Goal: Transaction & Acquisition: Book appointment/travel/reservation

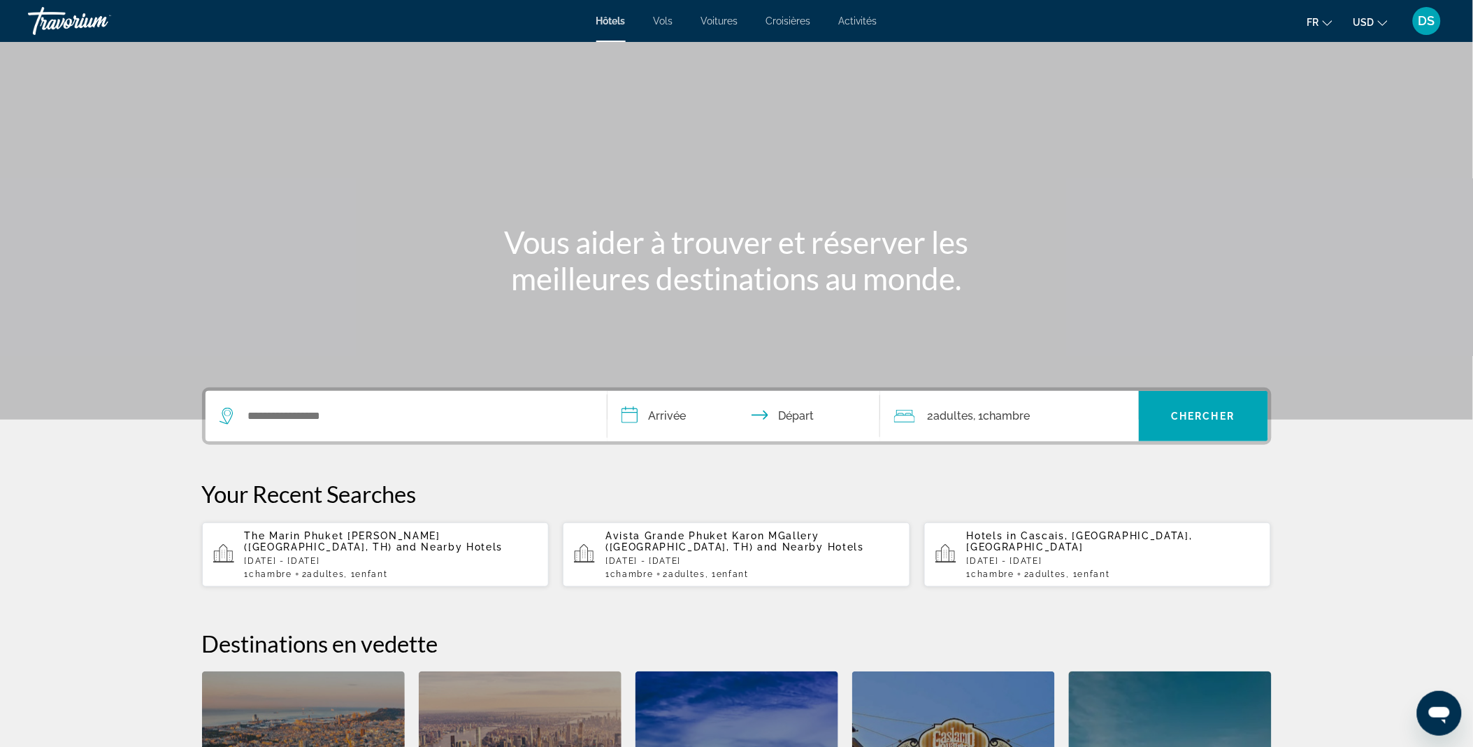
click at [361, 396] on div "Search widget" at bounding box center [406, 416] width 373 height 50
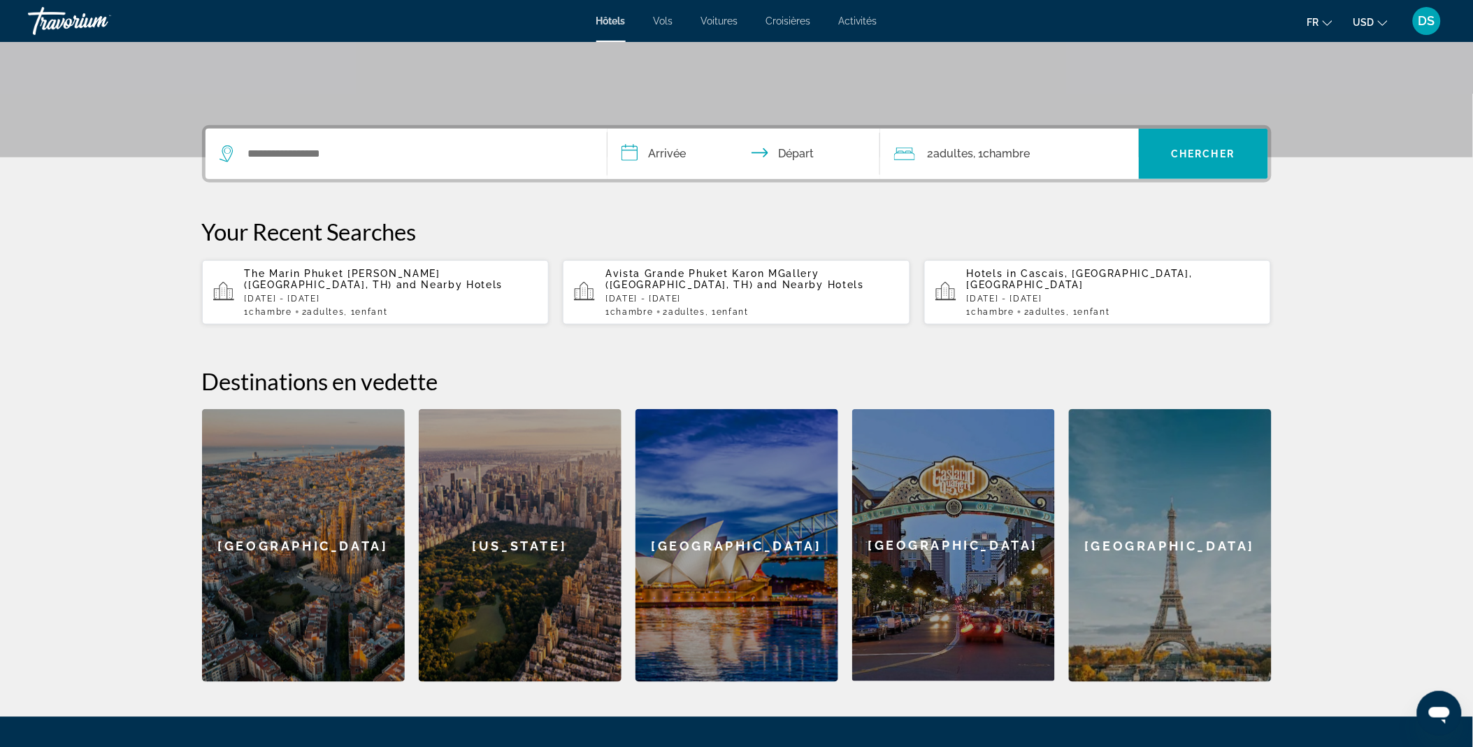
scroll to position [341, 0]
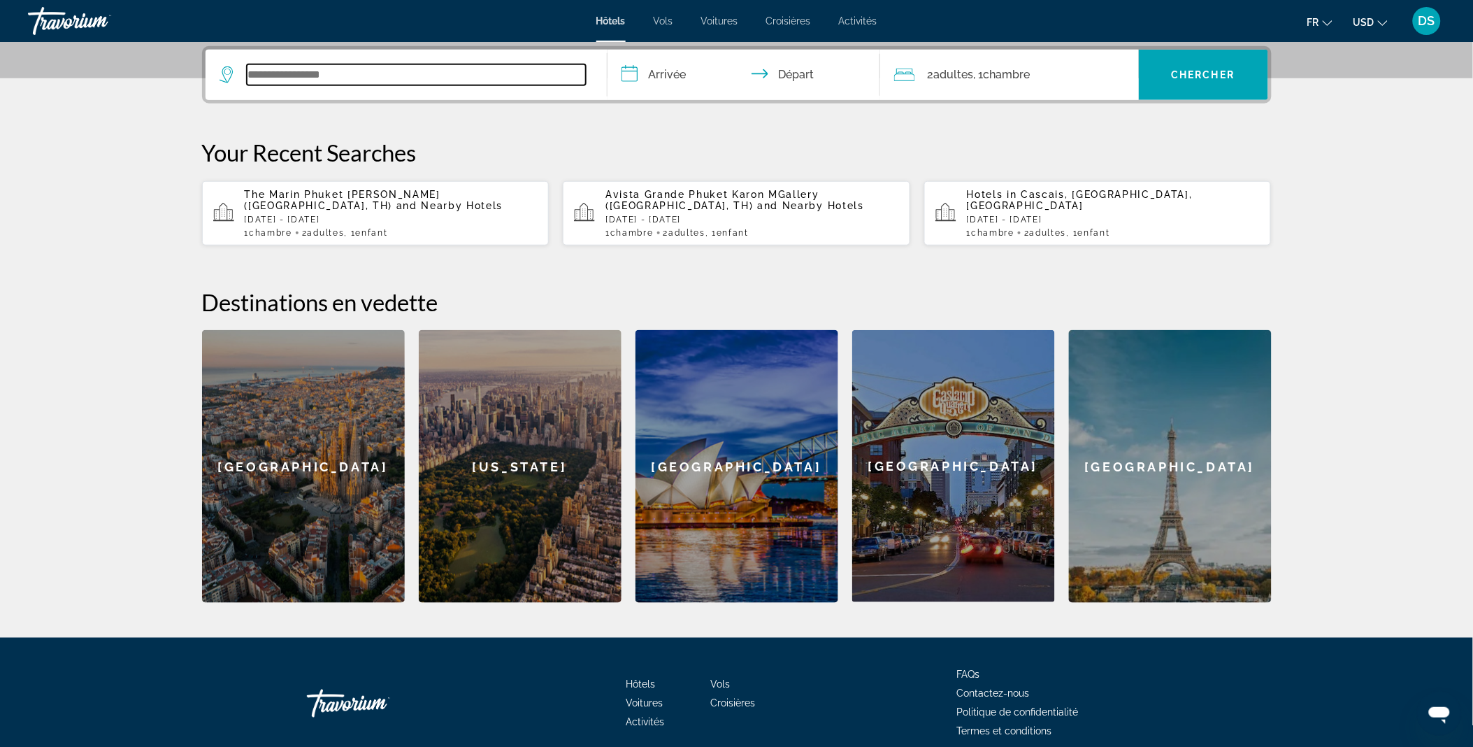
click at [312, 71] on input "Search widget" at bounding box center [416, 74] width 339 height 21
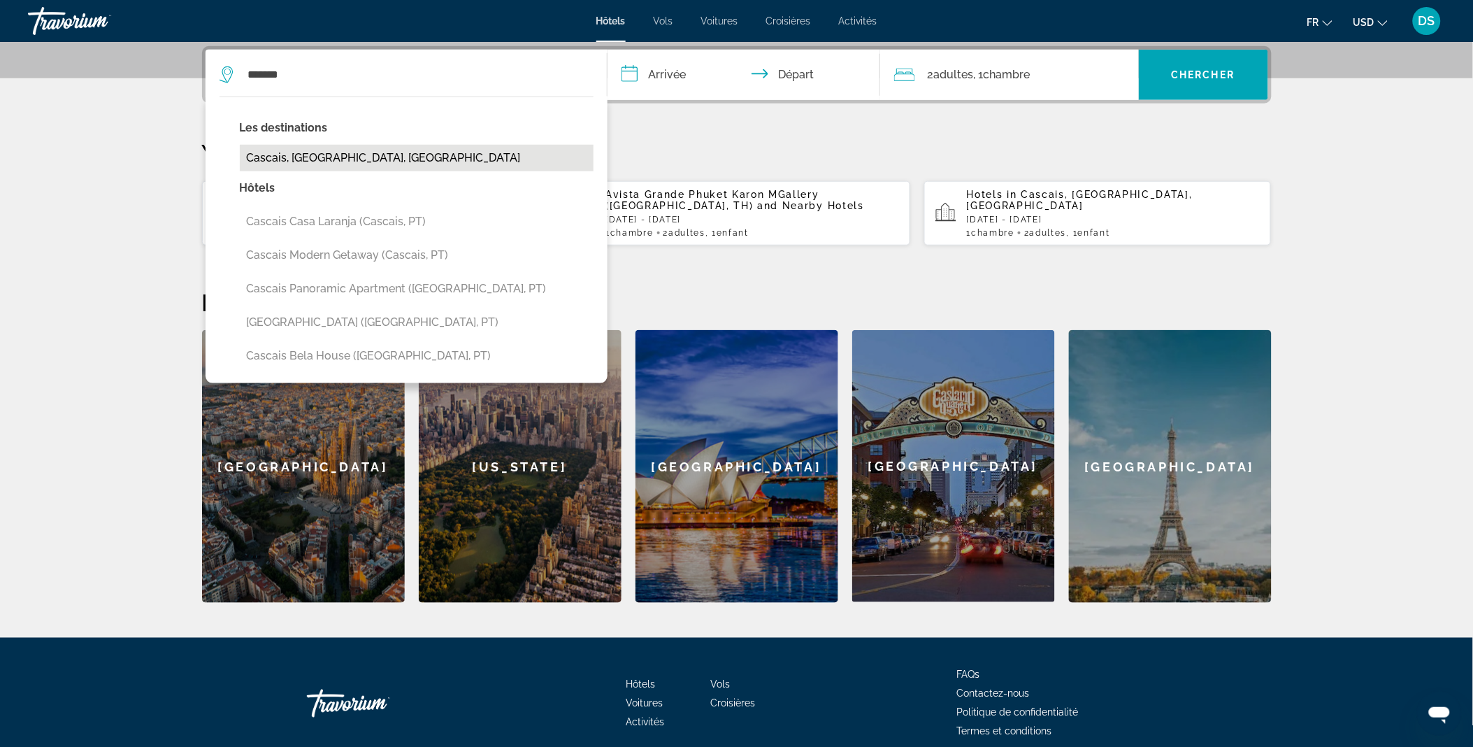
click at [323, 162] on button "Cascais, [GEOGRAPHIC_DATA], [GEOGRAPHIC_DATA]" at bounding box center [417, 158] width 354 height 27
type input "**********"
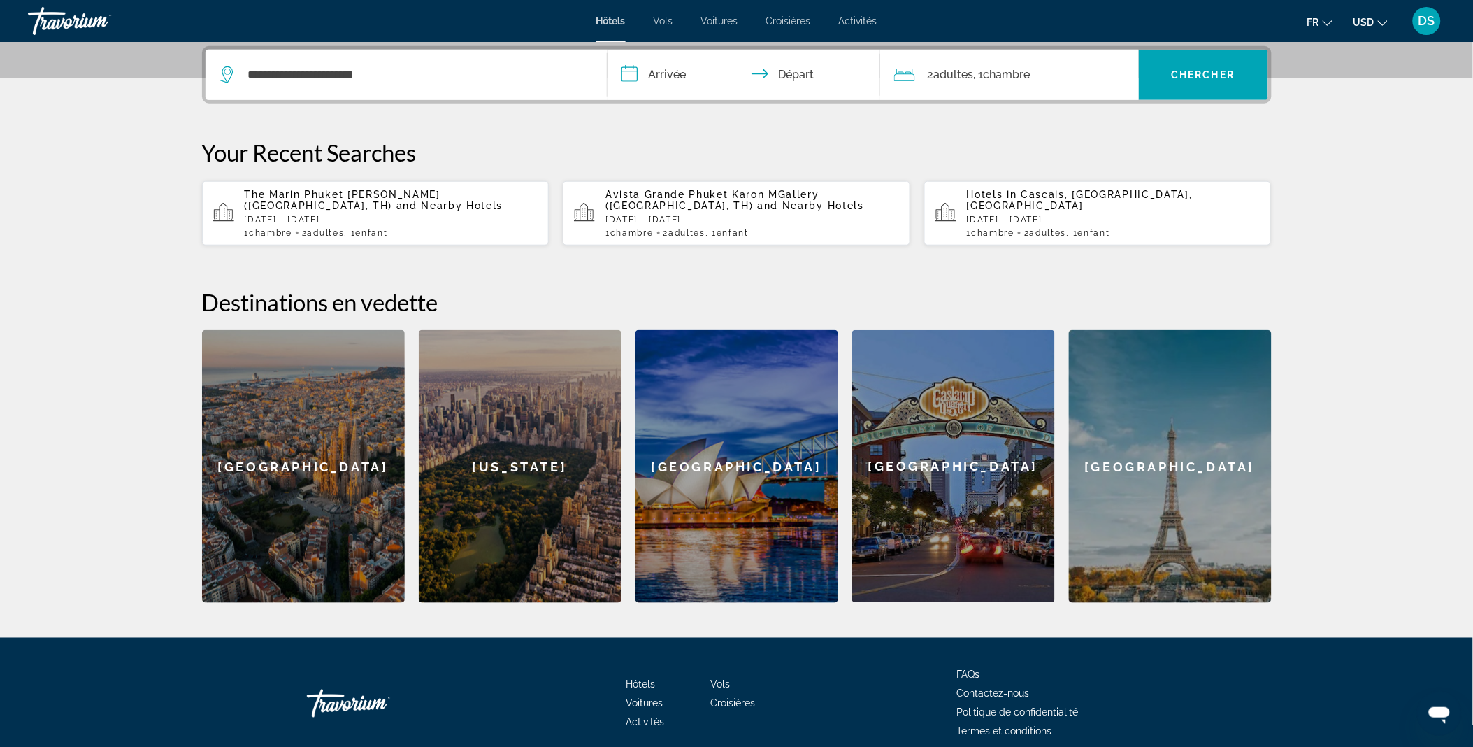
click at [684, 69] on input "**********" at bounding box center [746, 77] width 278 height 55
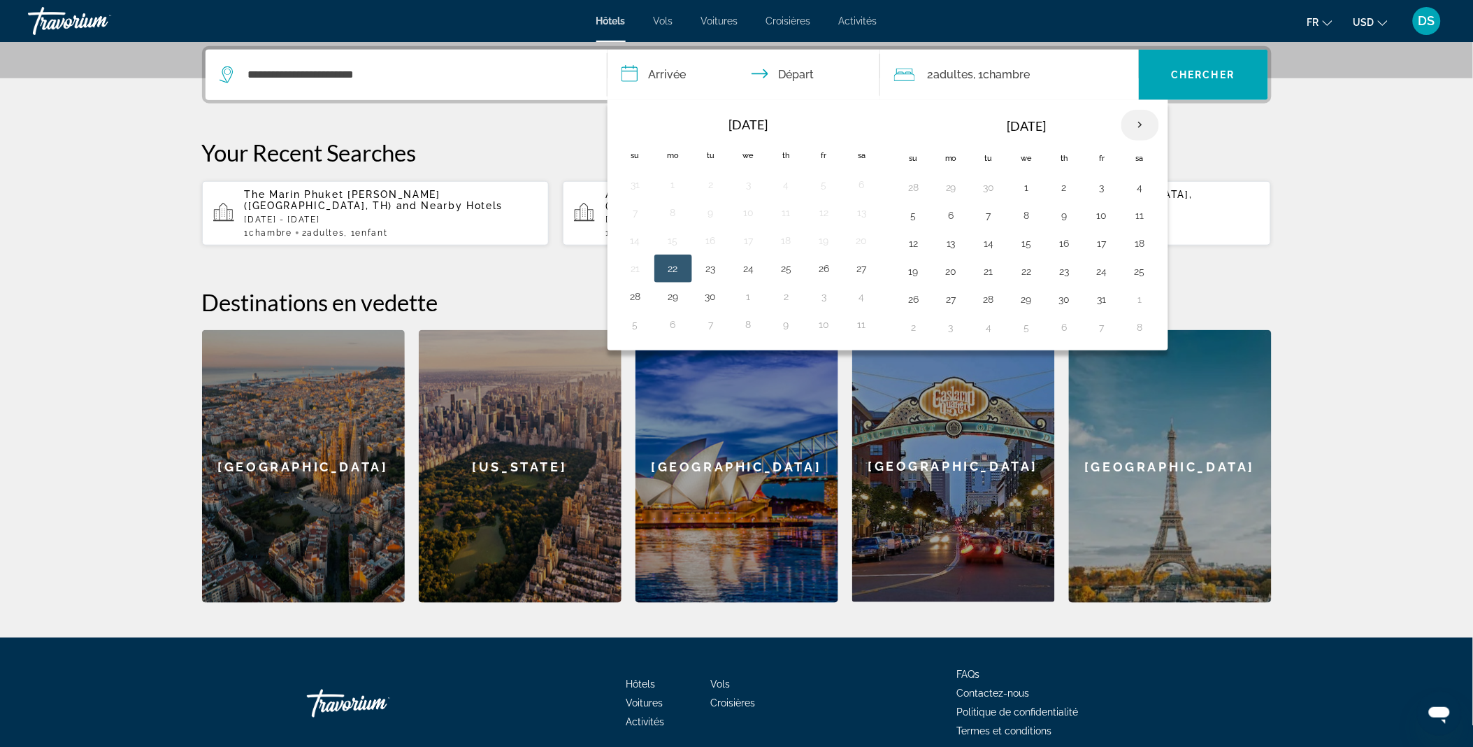
click at [1147, 122] on th "Next month" at bounding box center [1140, 125] width 38 height 31
click at [1024, 213] on button "5" at bounding box center [1027, 216] width 22 height 20
click at [1073, 212] on button "6" at bounding box center [1064, 216] width 22 height 20
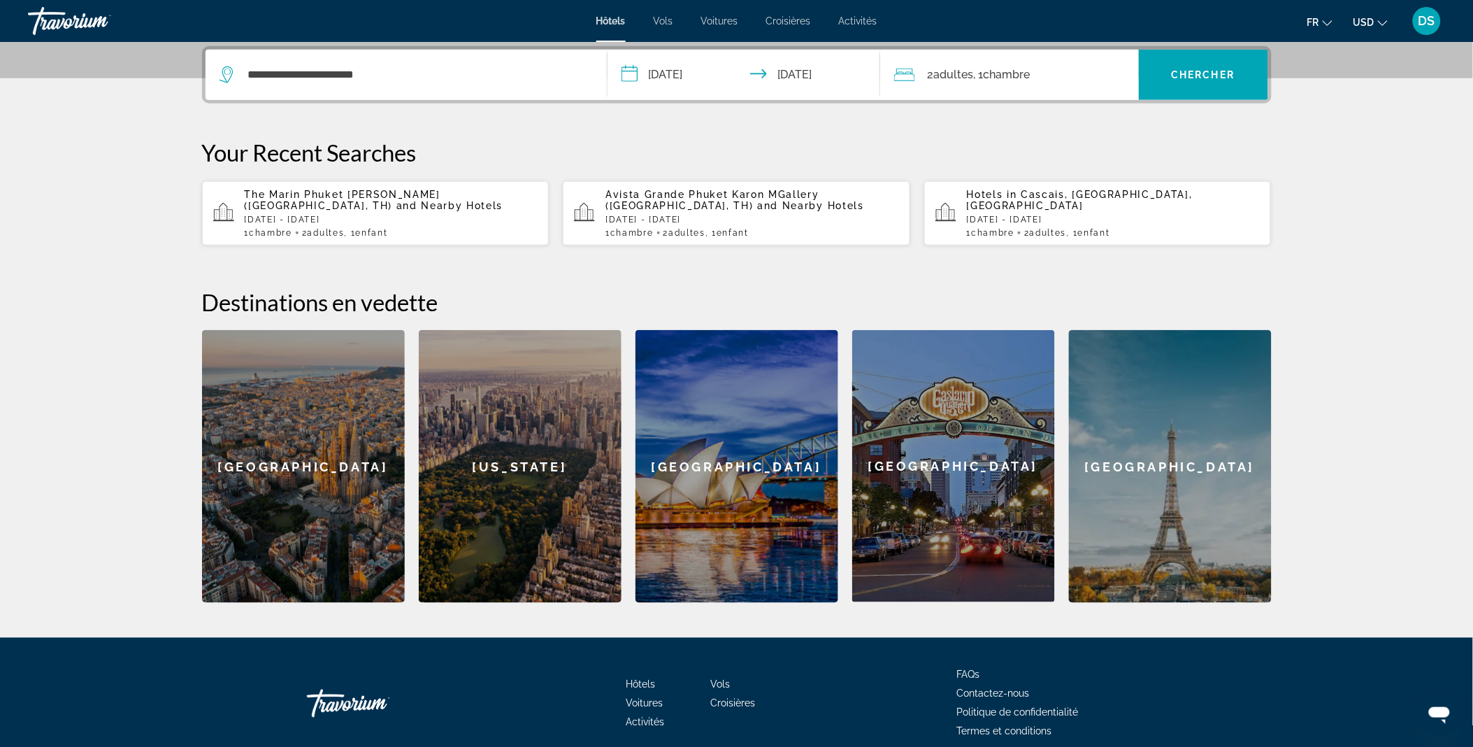
type input "**********"
click at [965, 68] on span "Adultes" at bounding box center [954, 74] width 40 height 13
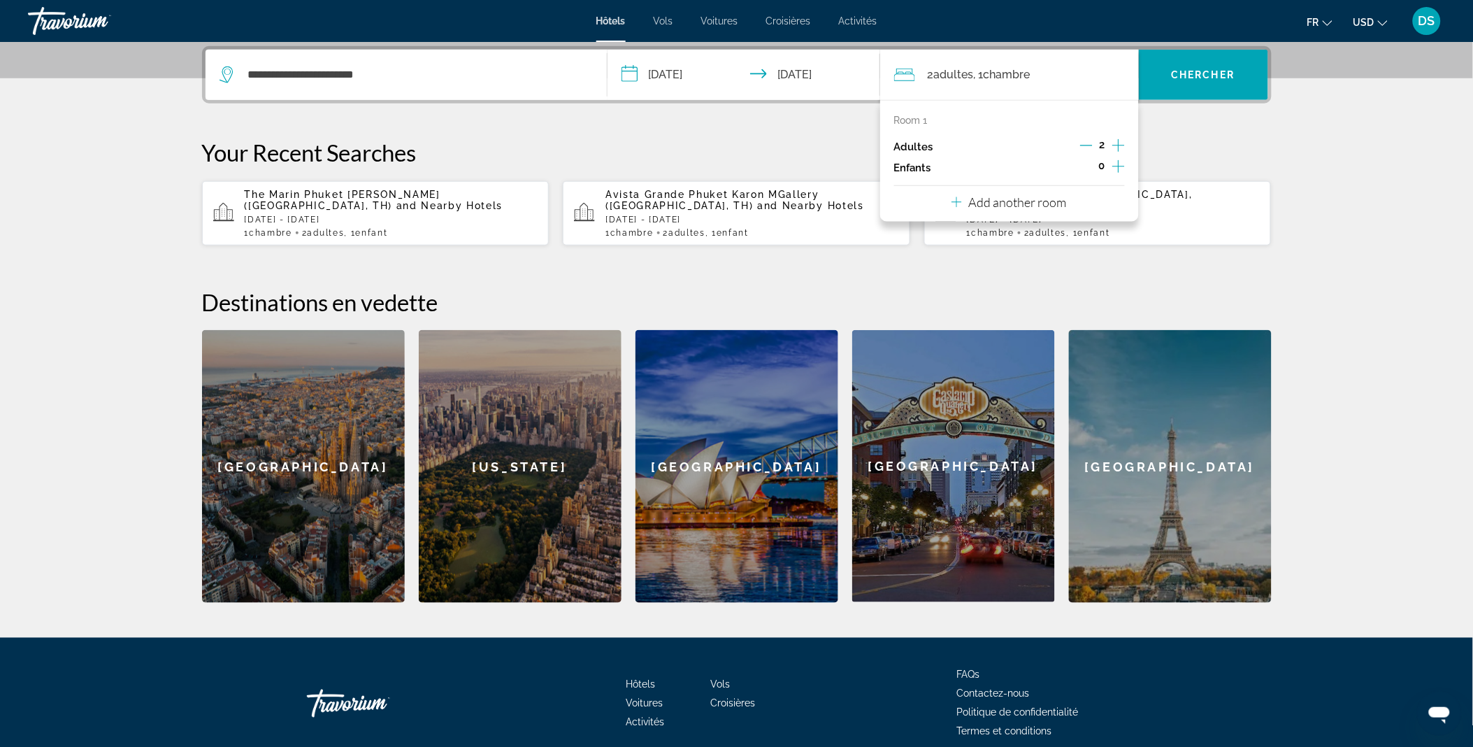
click at [1116, 169] on icon "Increment children" at bounding box center [1118, 166] width 13 height 17
click at [981, 205] on icon "Travelers: 2 adults, 1 child" at bounding box center [989, 204] width 17 height 17
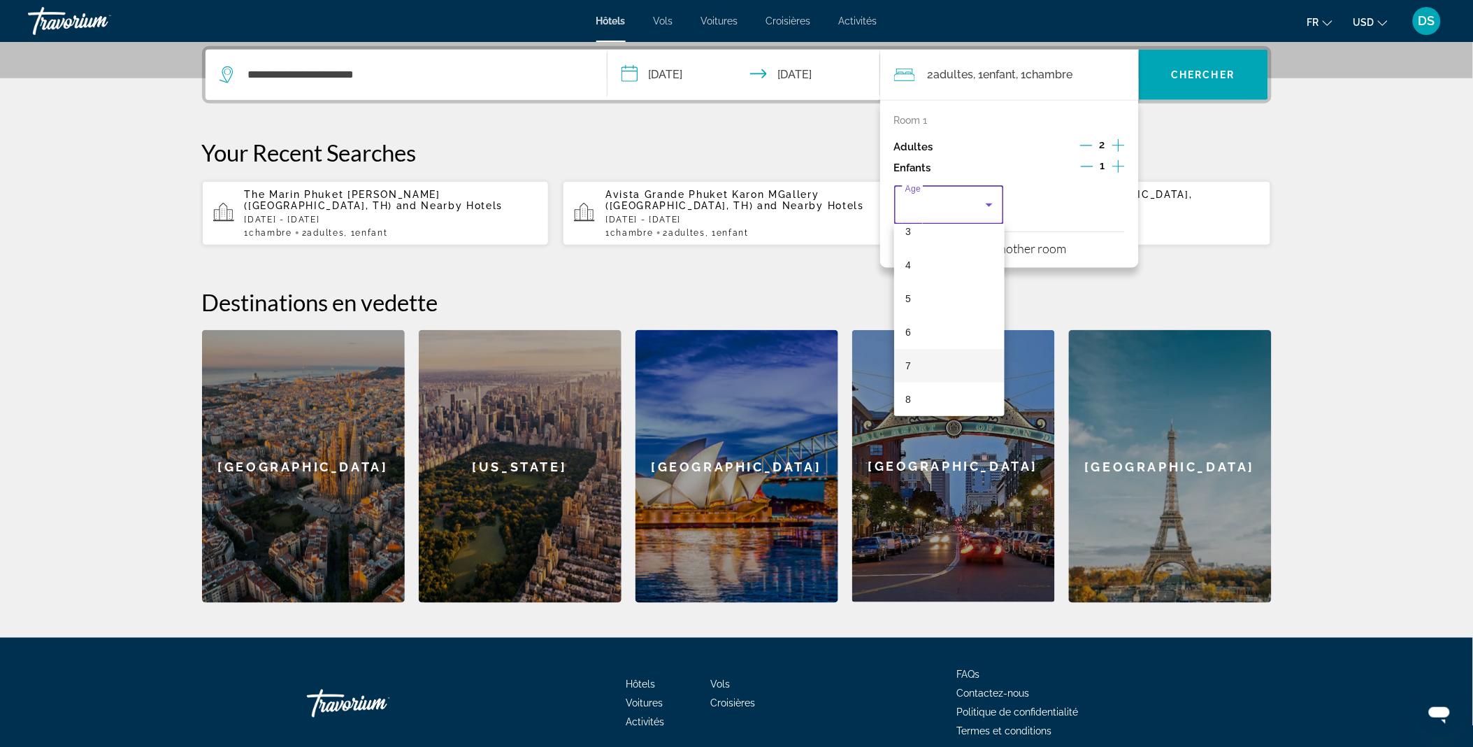
scroll to position [113, 0]
click at [926, 396] on mat-option "8" at bounding box center [949, 402] width 110 height 34
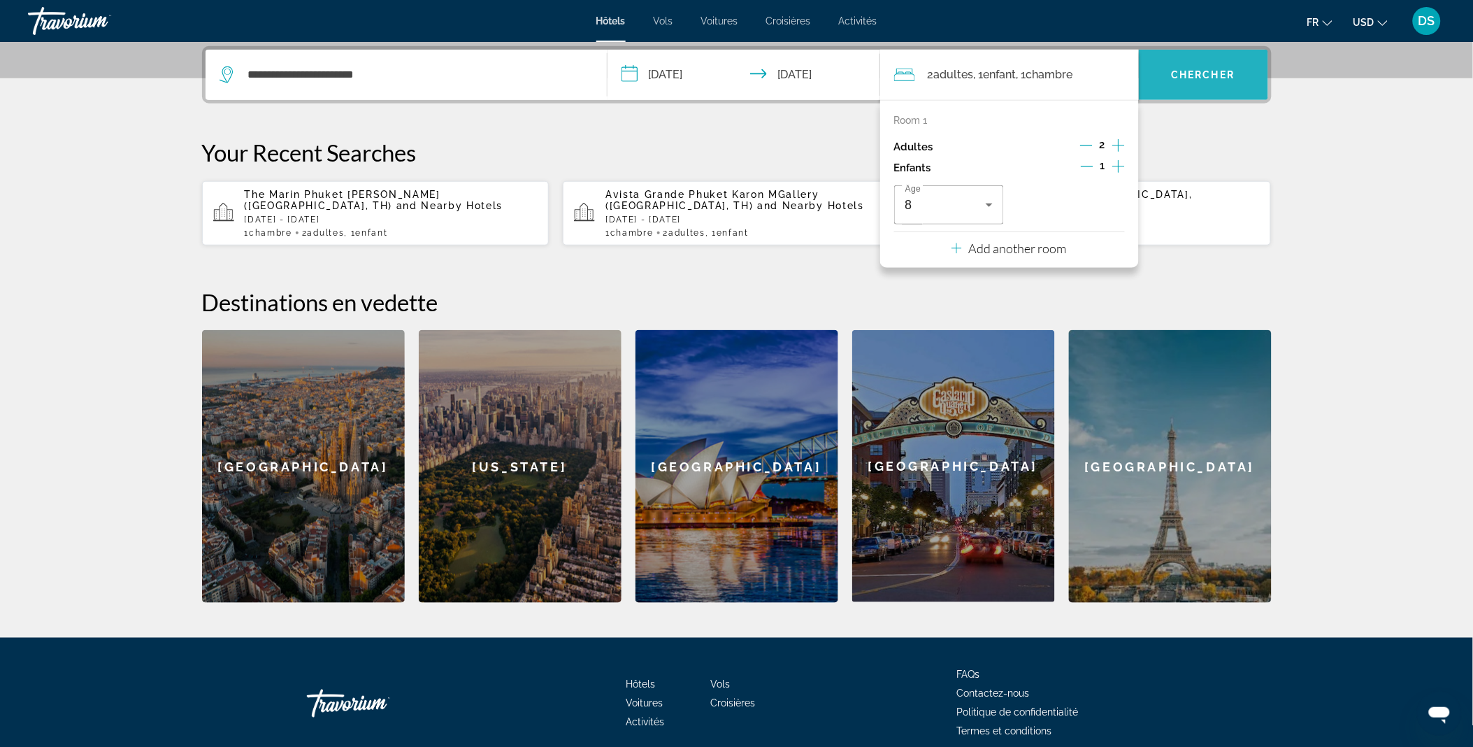
click at [1209, 71] on span "Chercher" at bounding box center [1204, 74] width 64 height 11
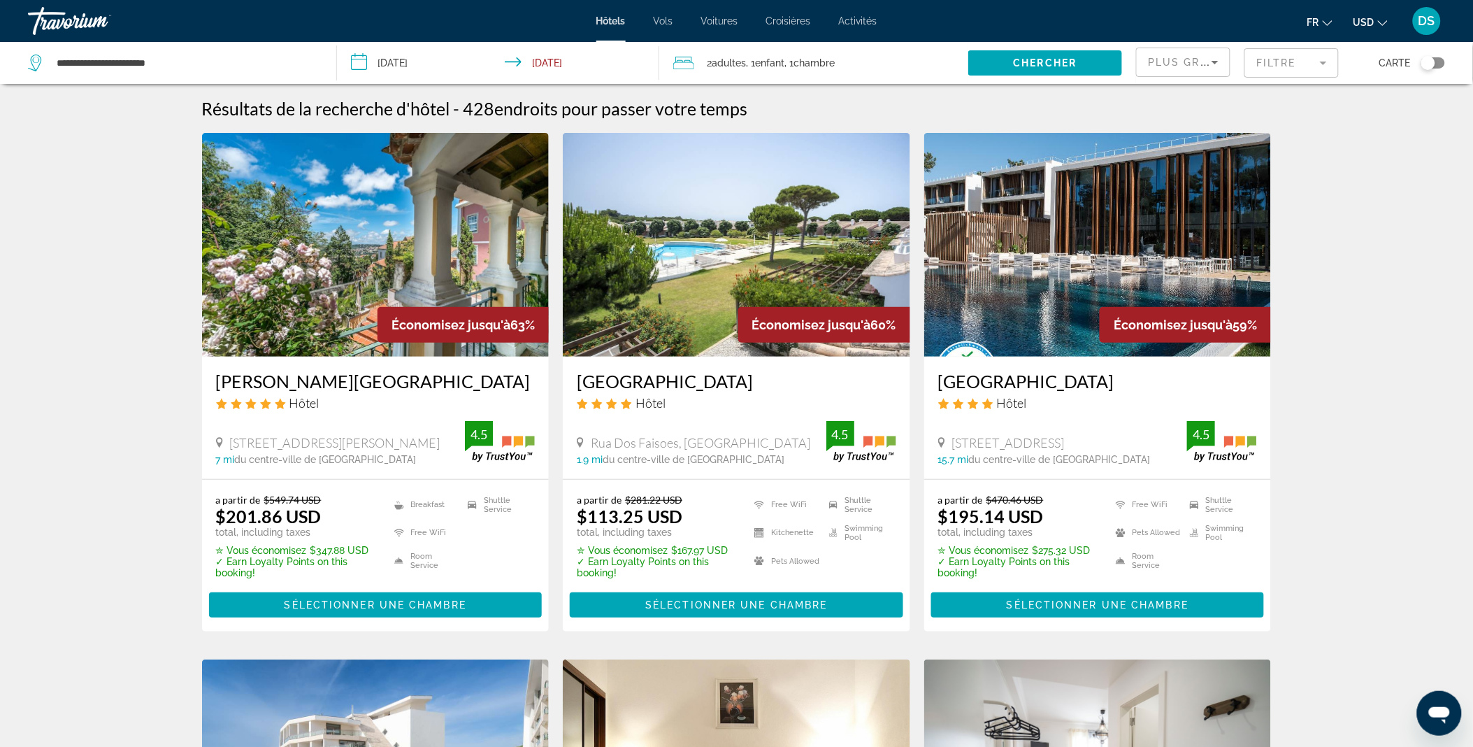
click at [1381, 24] on icon "Change currency" at bounding box center [1383, 23] width 10 height 10
click at [1349, 122] on button "EUR (€)" at bounding box center [1342, 129] width 69 height 18
click at [184, 66] on input "**********" at bounding box center [185, 62] width 260 height 21
type input "*"
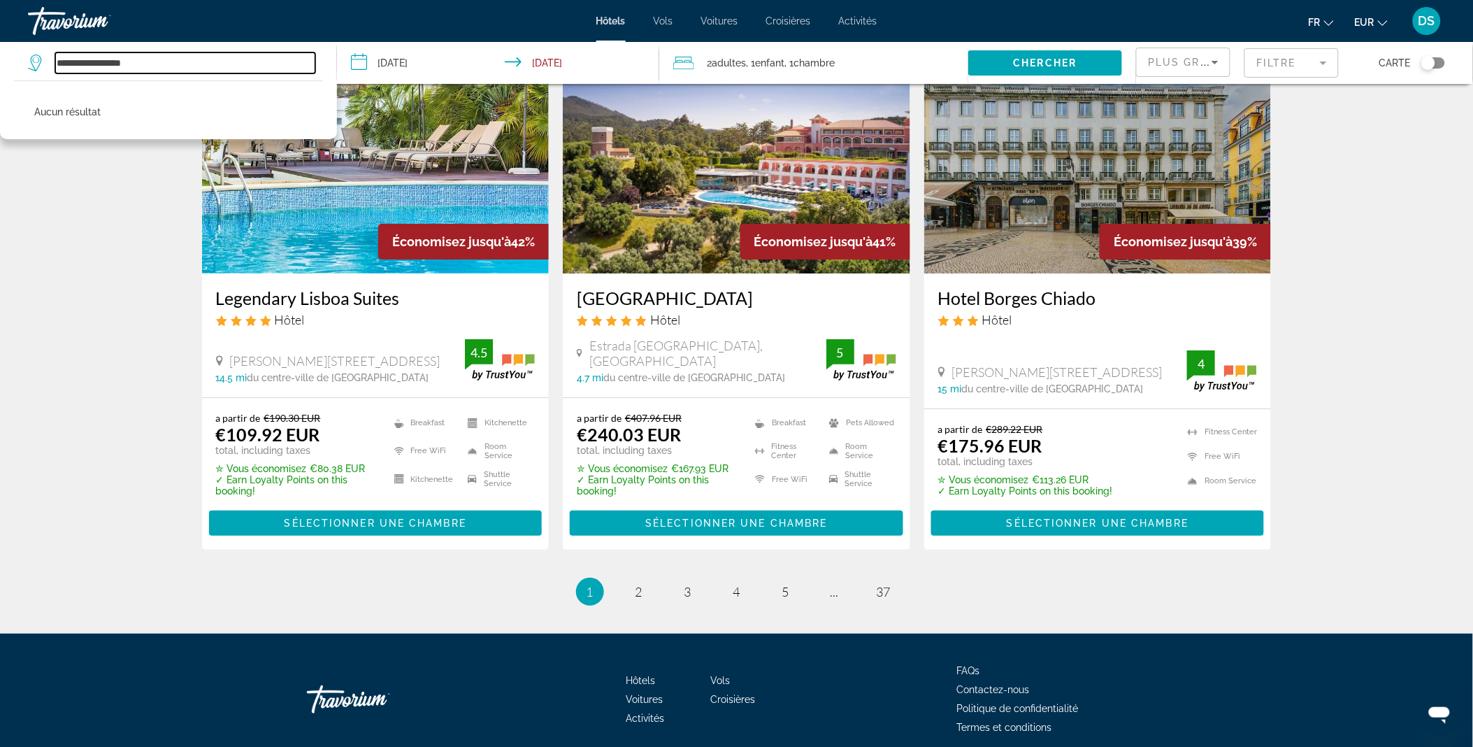
scroll to position [1683, 0]
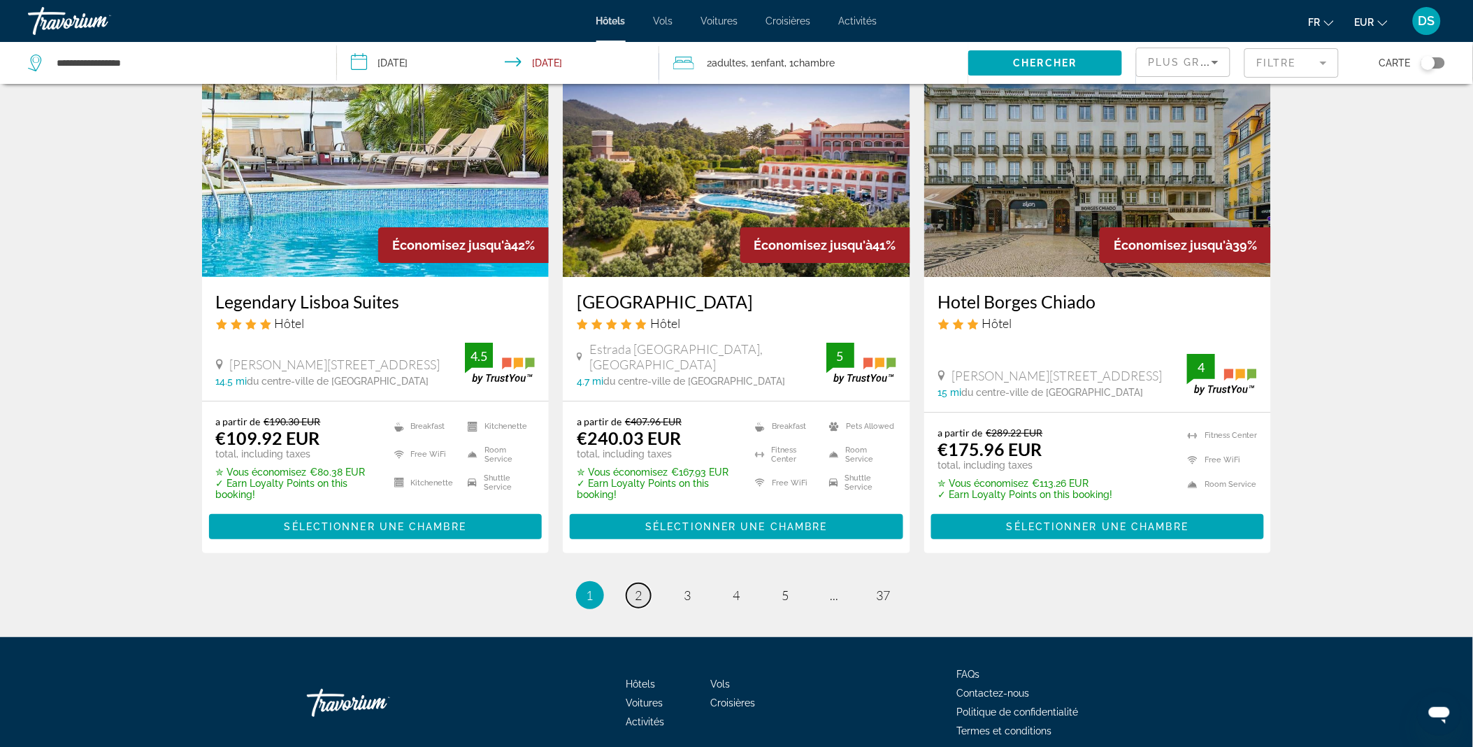
click at [639, 589] on span "2" at bounding box center [638, 594] width 7 height 15
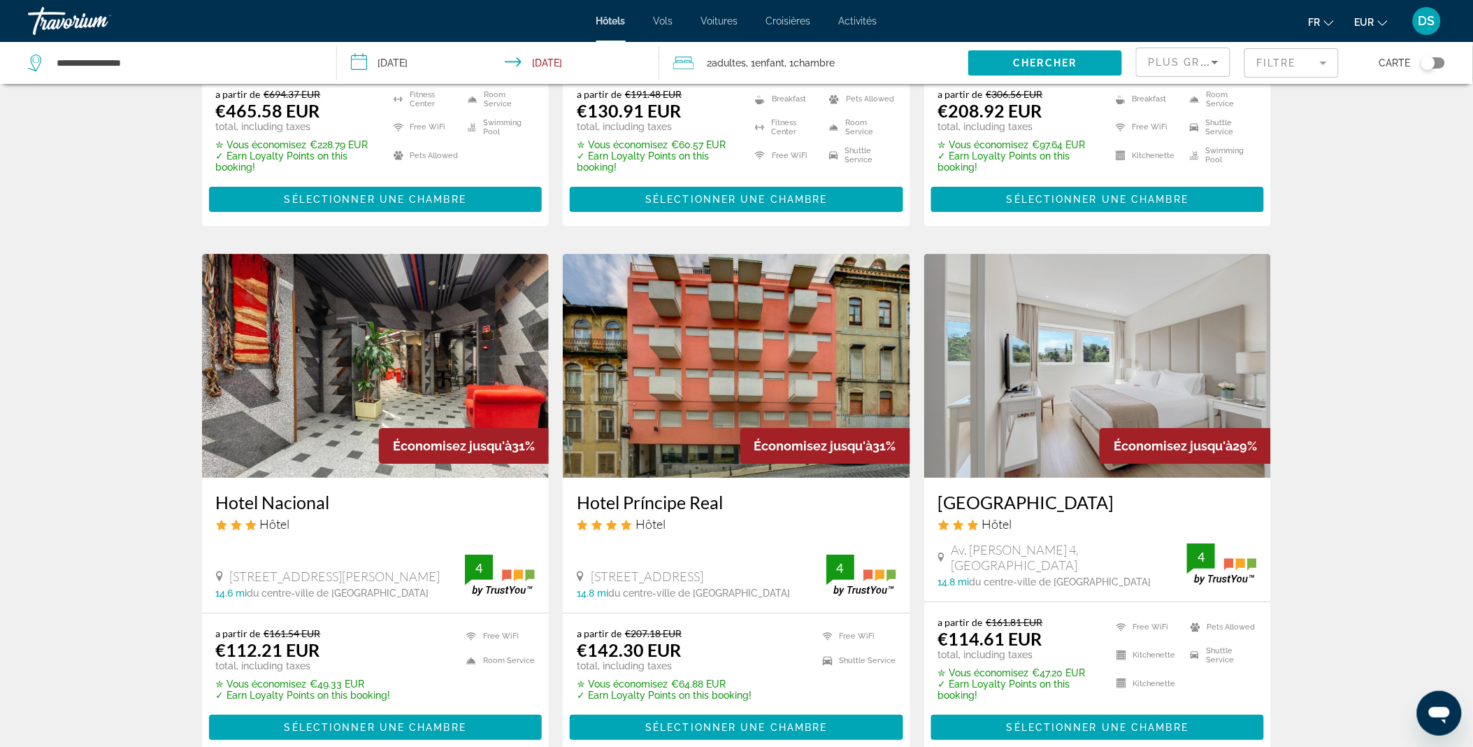
scroll to position [1722, 0]
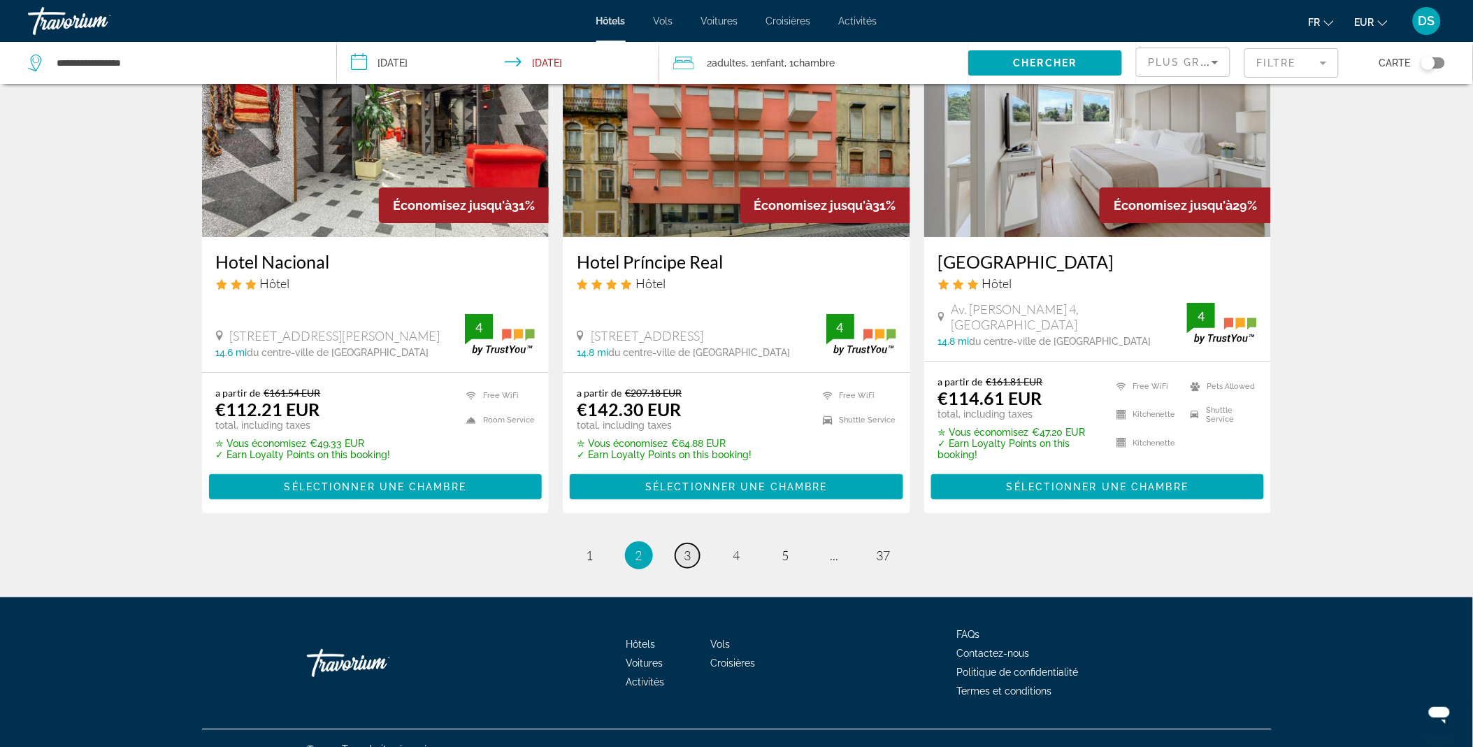
click at [685, 547] on span "3" at bounding box center [687, 554] width 7 height 15
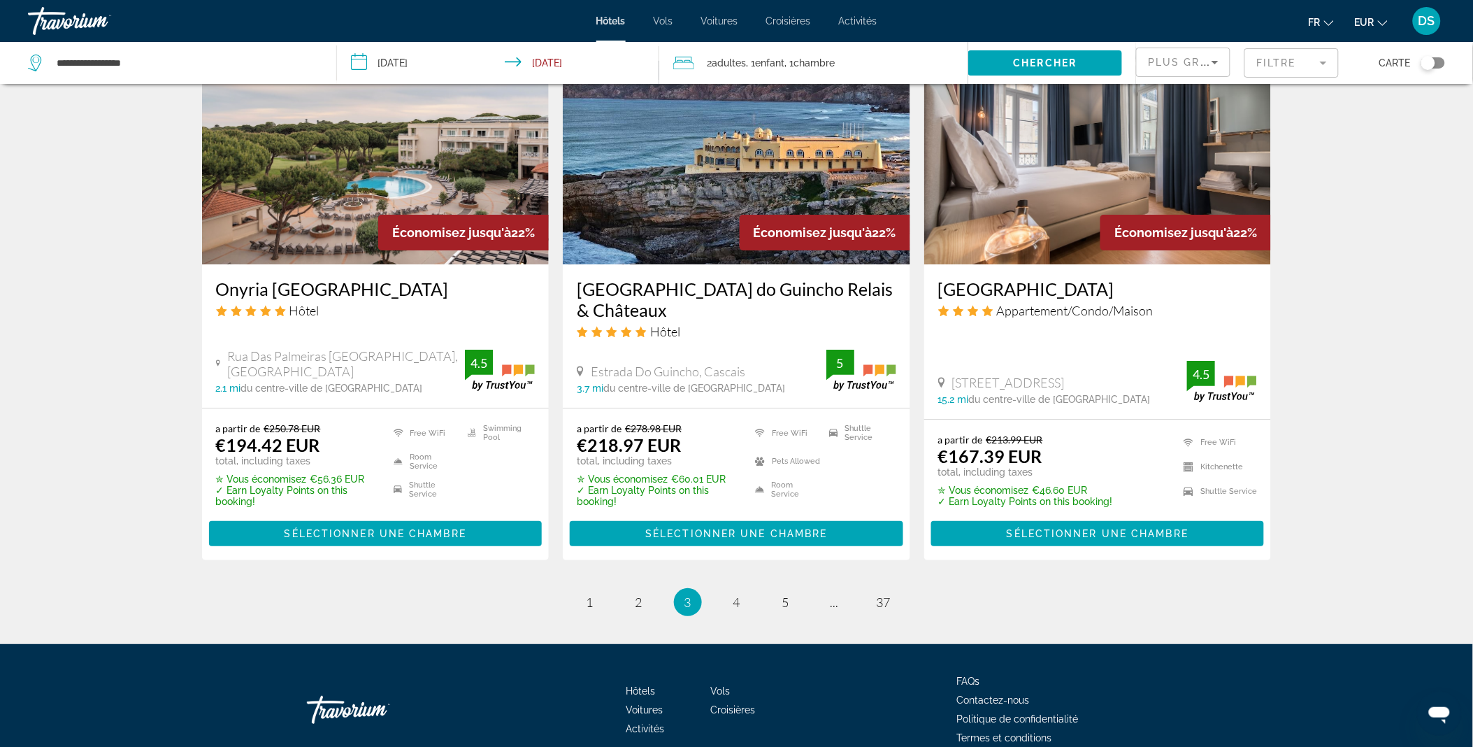
scroll to position [1701, 0]
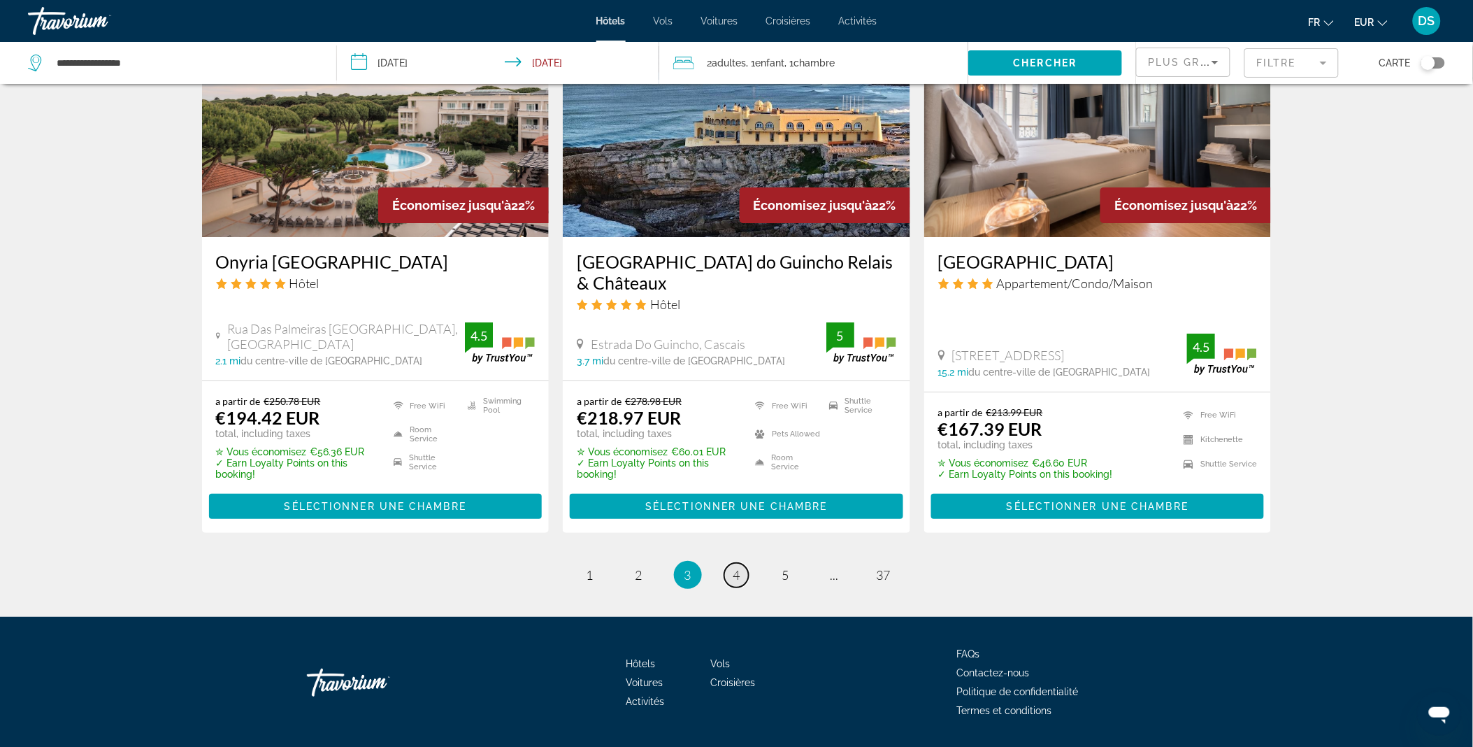
click at [741, 573] on link "page 4" at bounding box center [736, 575] width 24 height 24
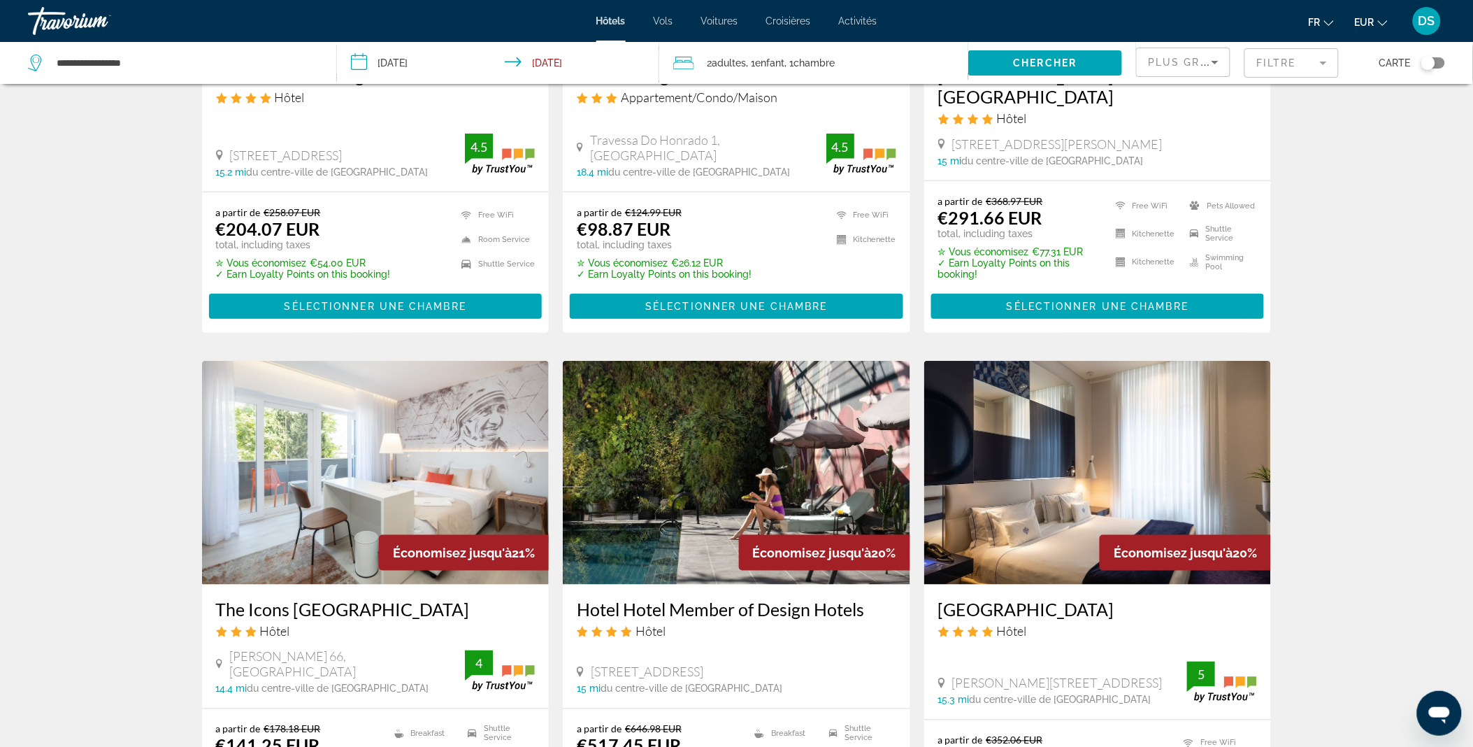
scroll to position [210, 0]
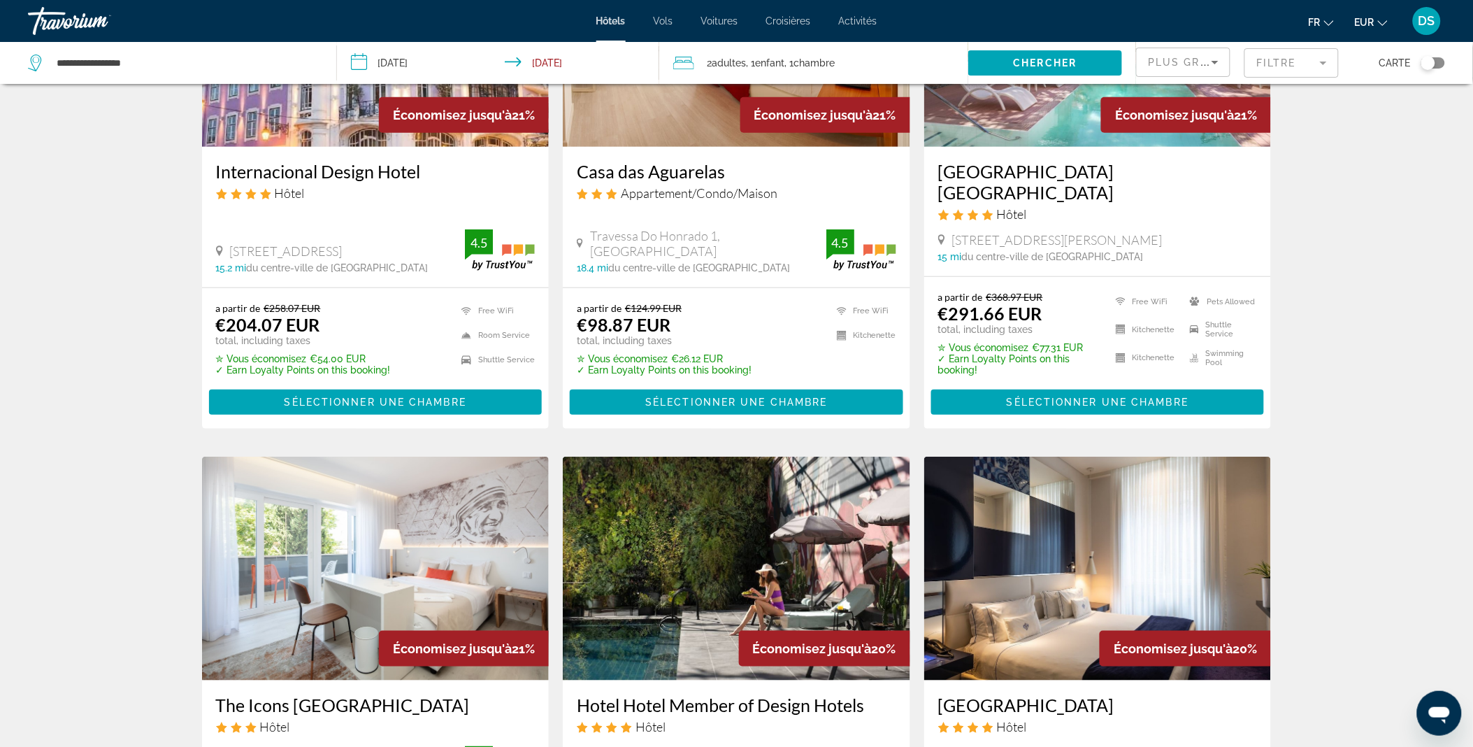
click at [154, 78] on div "**********" at bounding box center [175, 63] width 294 height 42
click at [152, 58] on input "**********" at bounding box center [185, 62] width 260 height 21
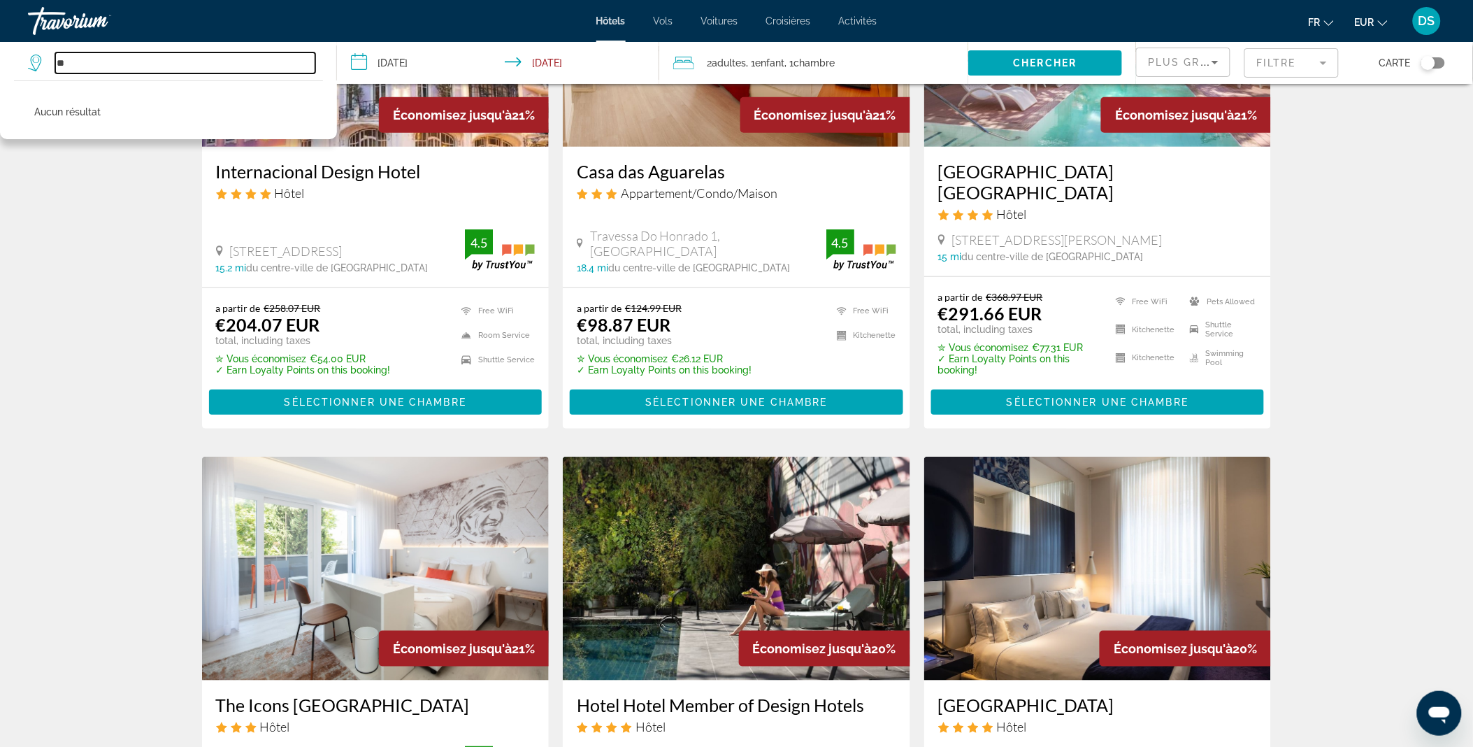
type input "*"
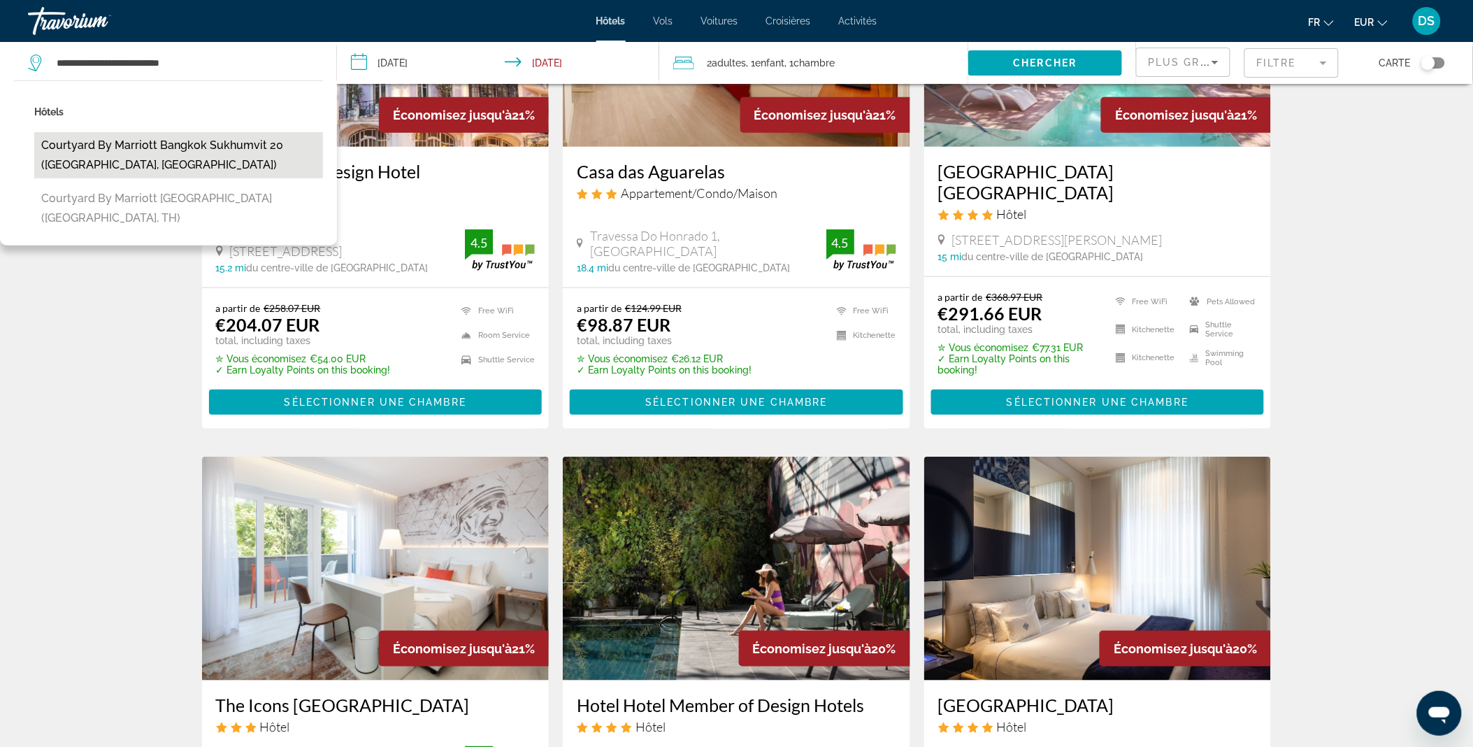
click at [148, 142] on button "Courtyard by Marriott Bangkok Sukhumvit 20 ([GEOGRAPHIC_DATA], [GEOGRAPHIC_DATA…" at bounding box center [178, 155] width 289 height 46
type input "**********"
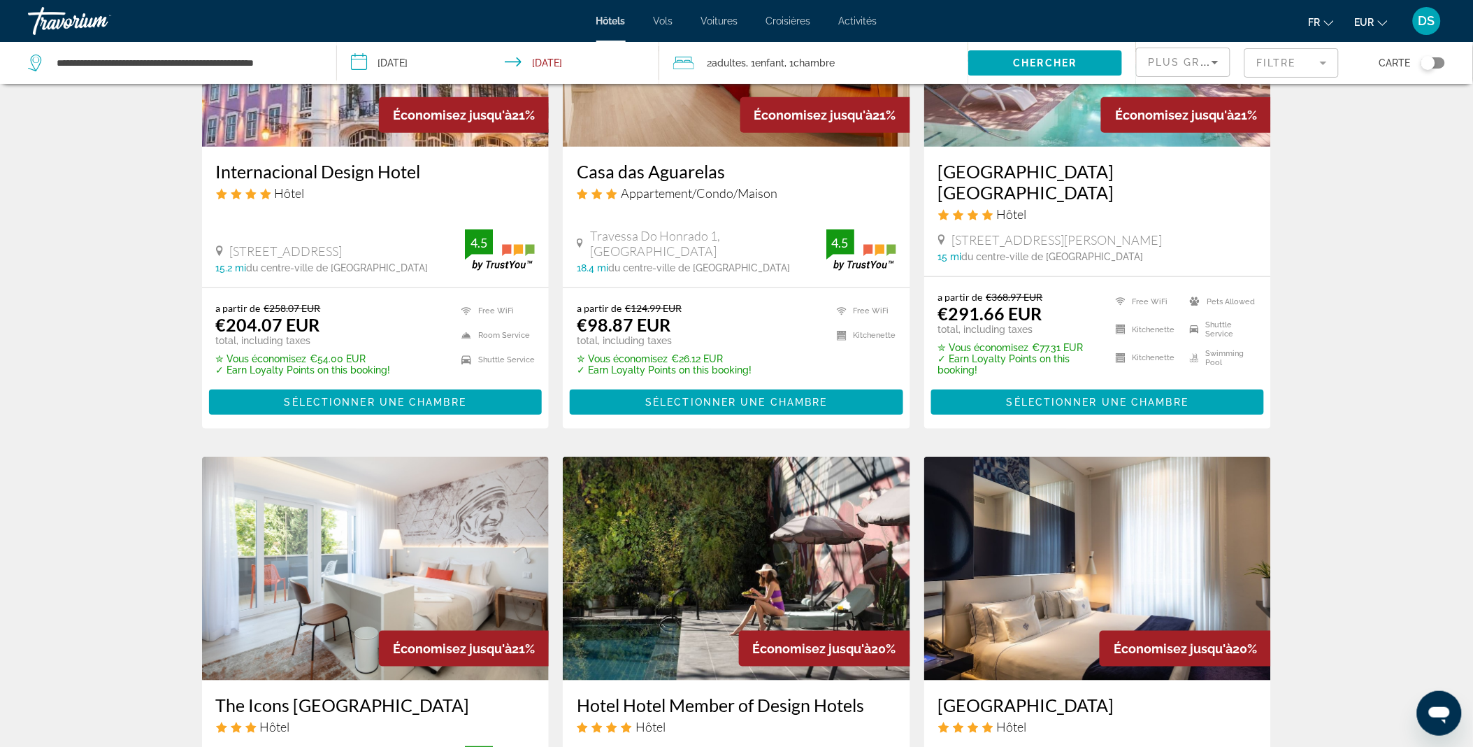
click at [414, 57] on input "**********" at bounding box center [501, 65] width 329 height 46
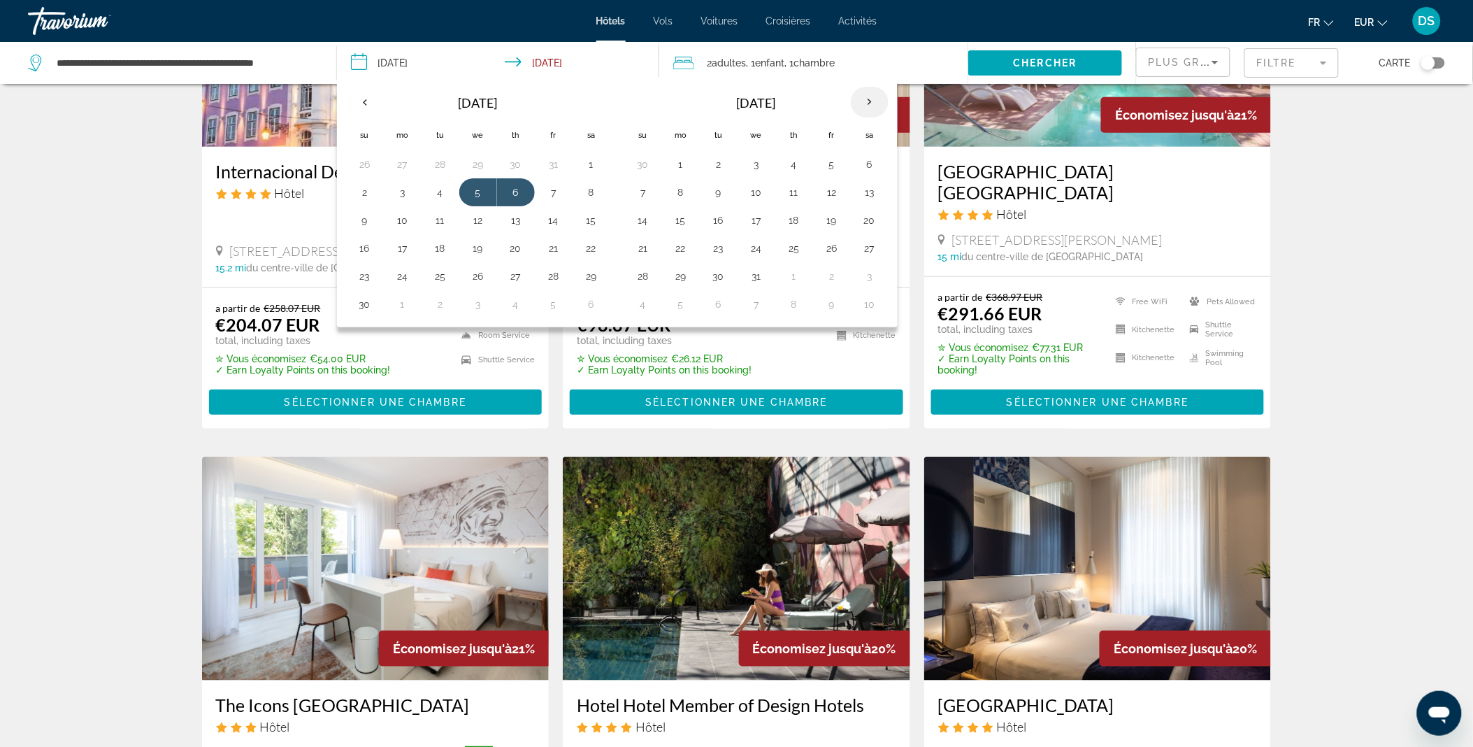
click at [871, 100] on th "Next month" at bounding box center [870, 102] width 38 height 31
click at [443, 276] on button "30" at bounding box center [440, 276] width 22 height 20
click at [793, 165] on button "1" at bounding box center [794, 164] width 22 height 20
type input "**********"
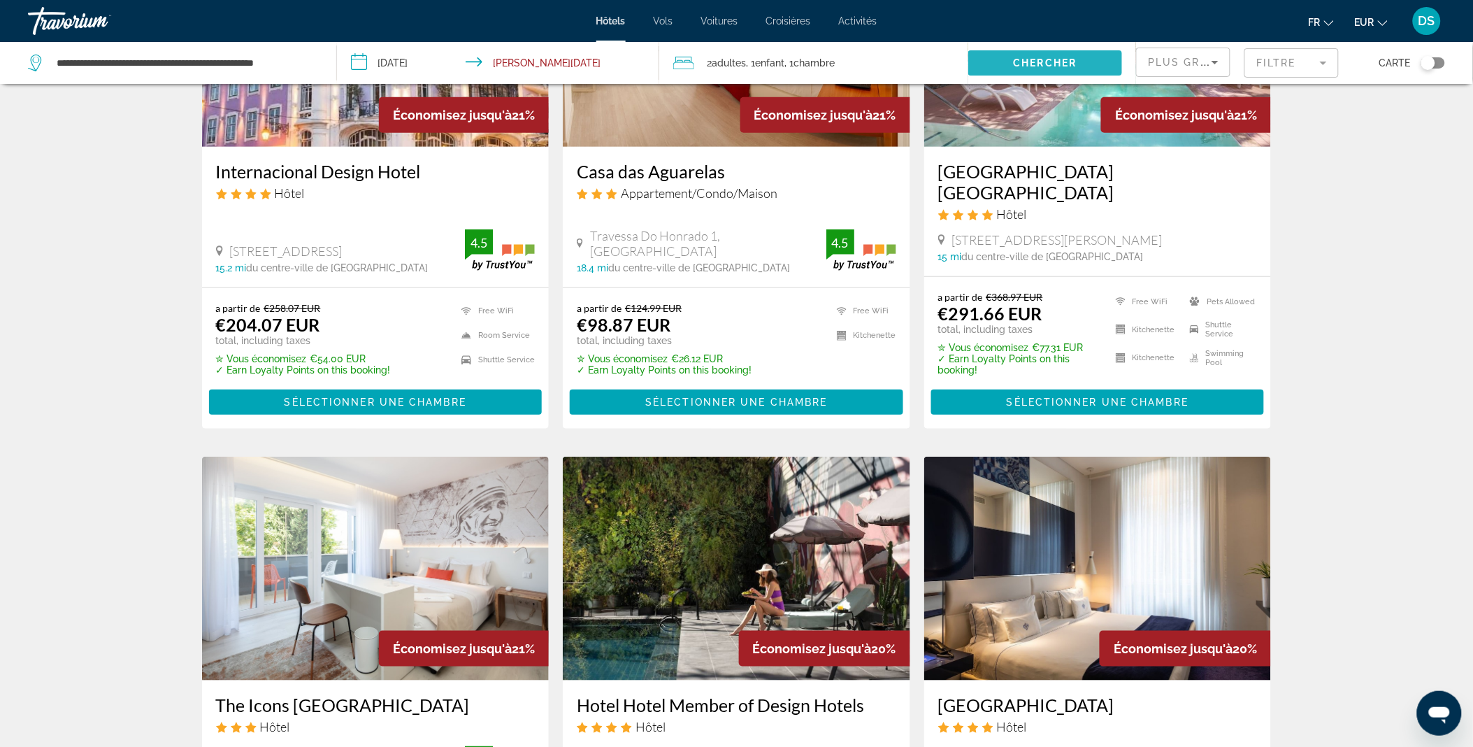
click at [1049, 60] on span "Chercher" at bounding box center [1046, 62] width 64 height 11
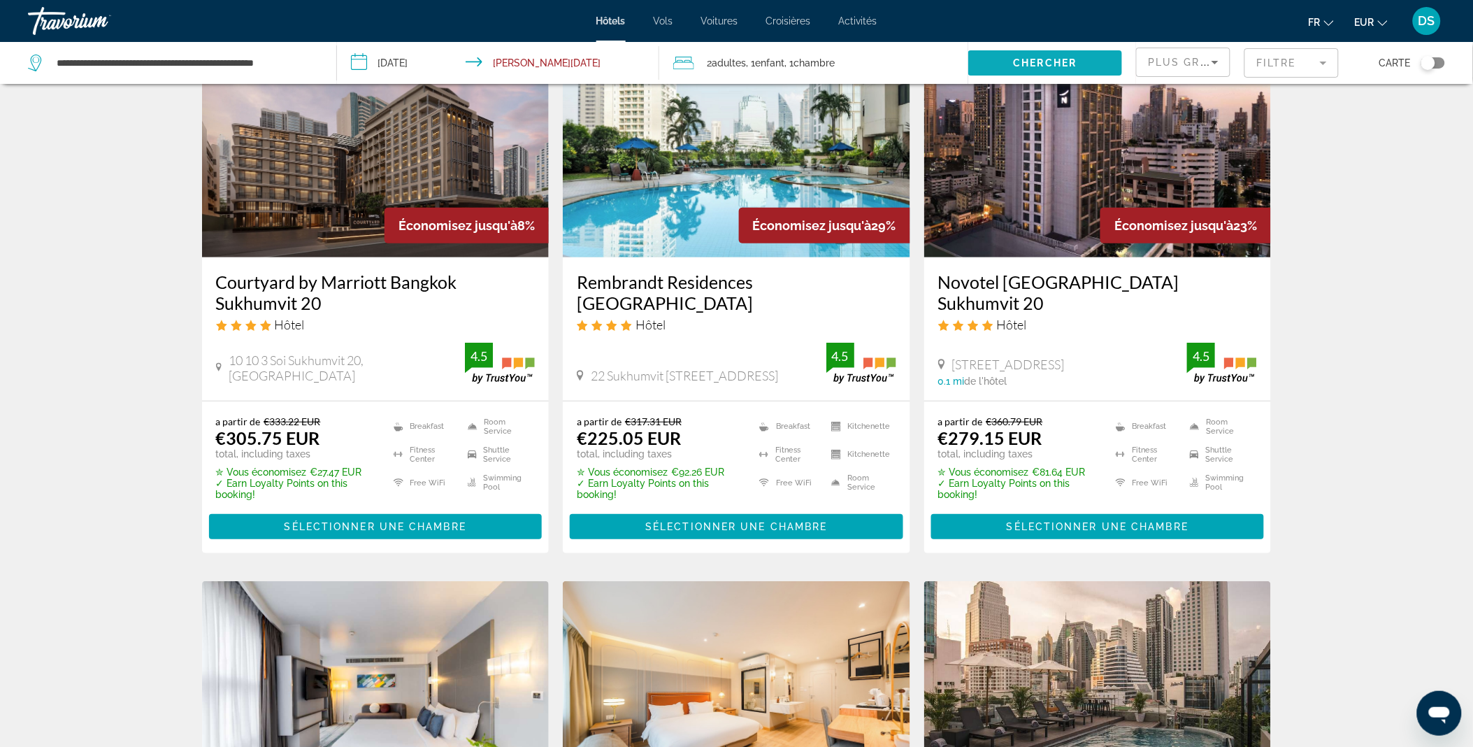
scroll to position [87, 0]
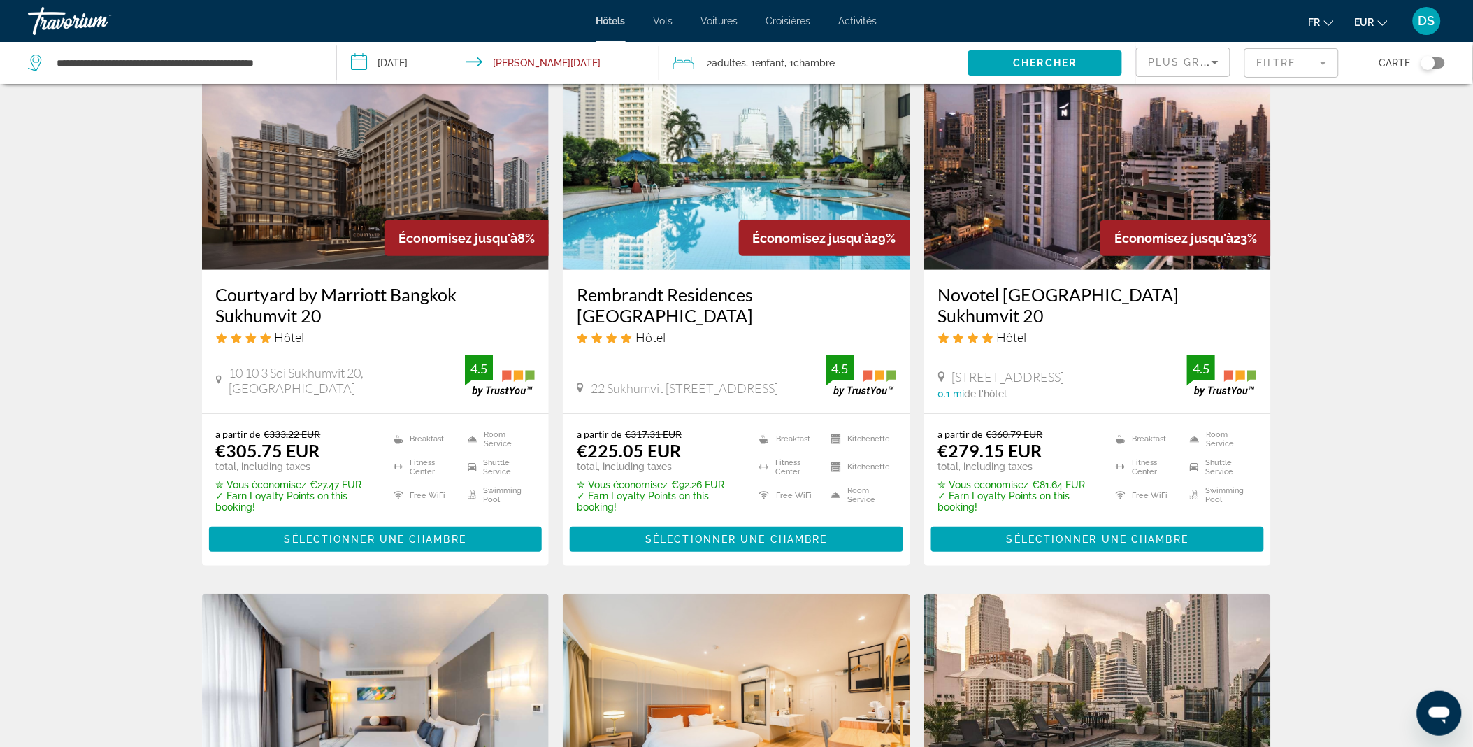
click at [388, 152] on img "Main content" at bounding box center [375, 158] width 347 height 224
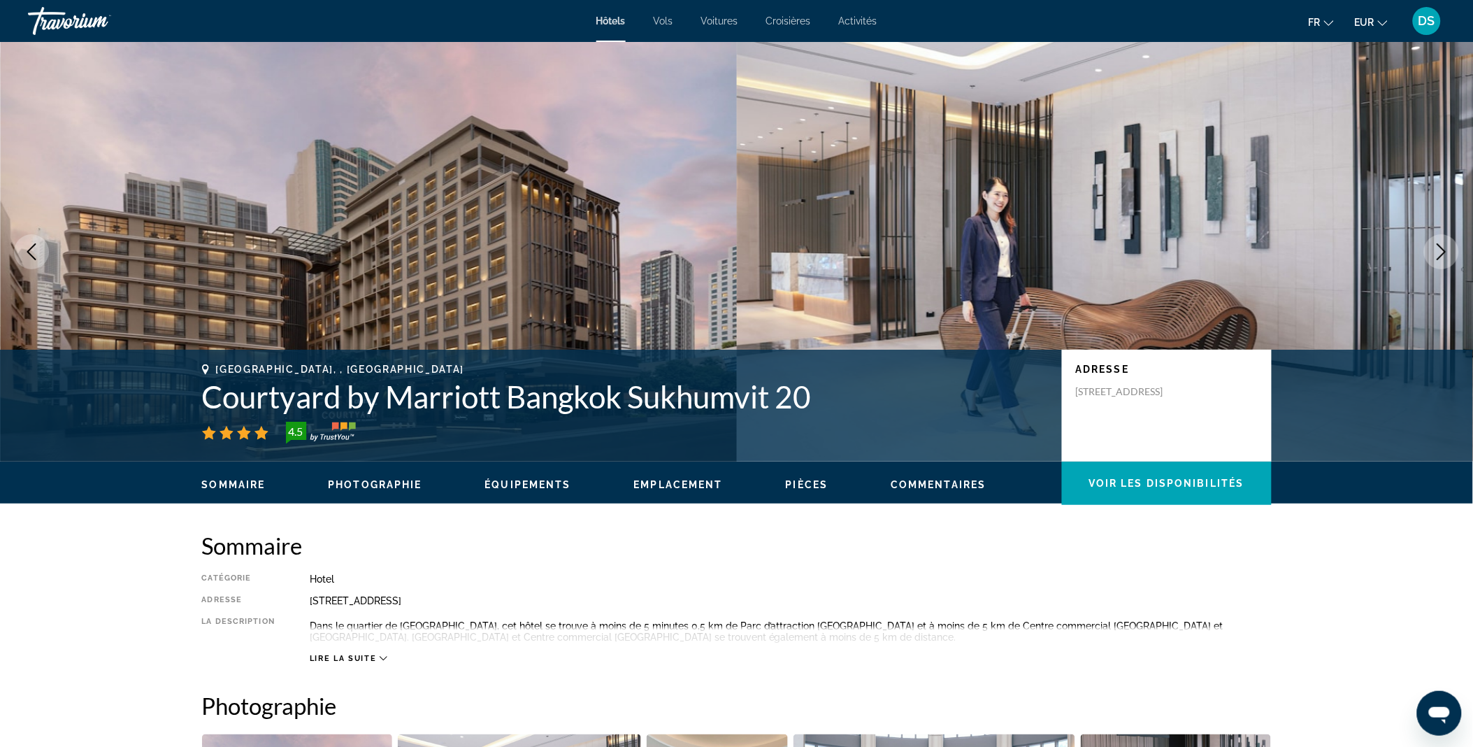
click at [1441, 243] on icon "Next image" at bounding box center [1441, 251] width 17 height 17
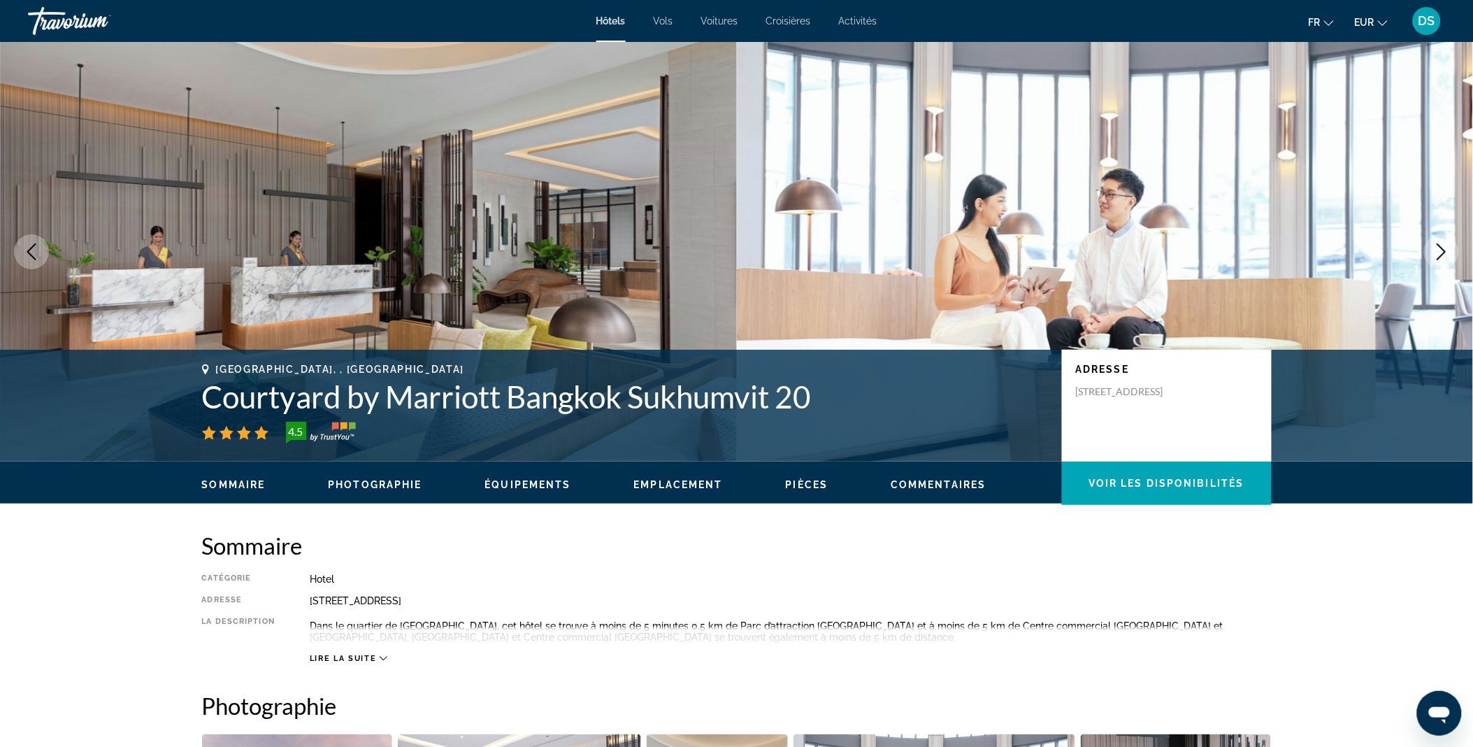
click at [1441, 243] on icon "Next image" at bounding box center [1441, 251] width 17 height 17
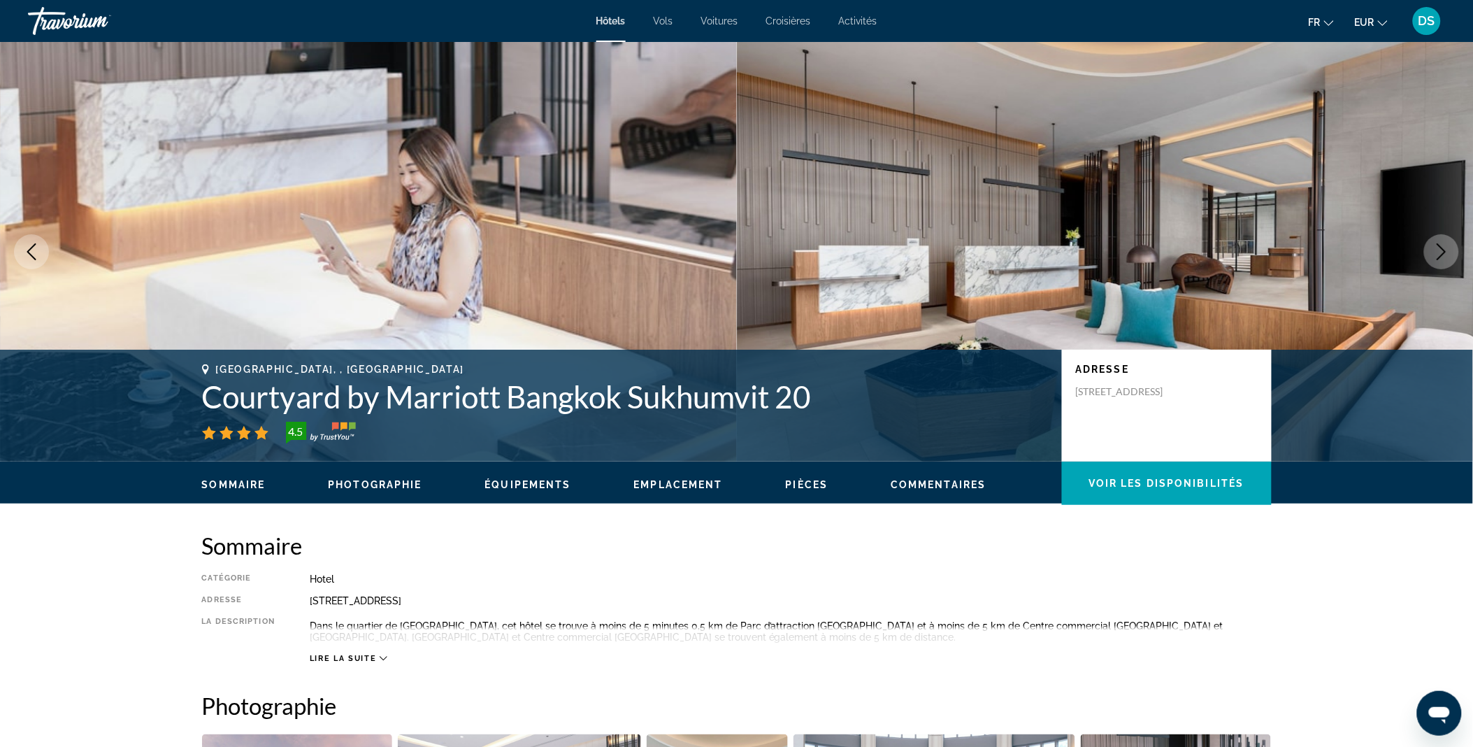
click at [1441, 243] on icon "Next image" at bounding box center [1441, 251] width 17 height 17
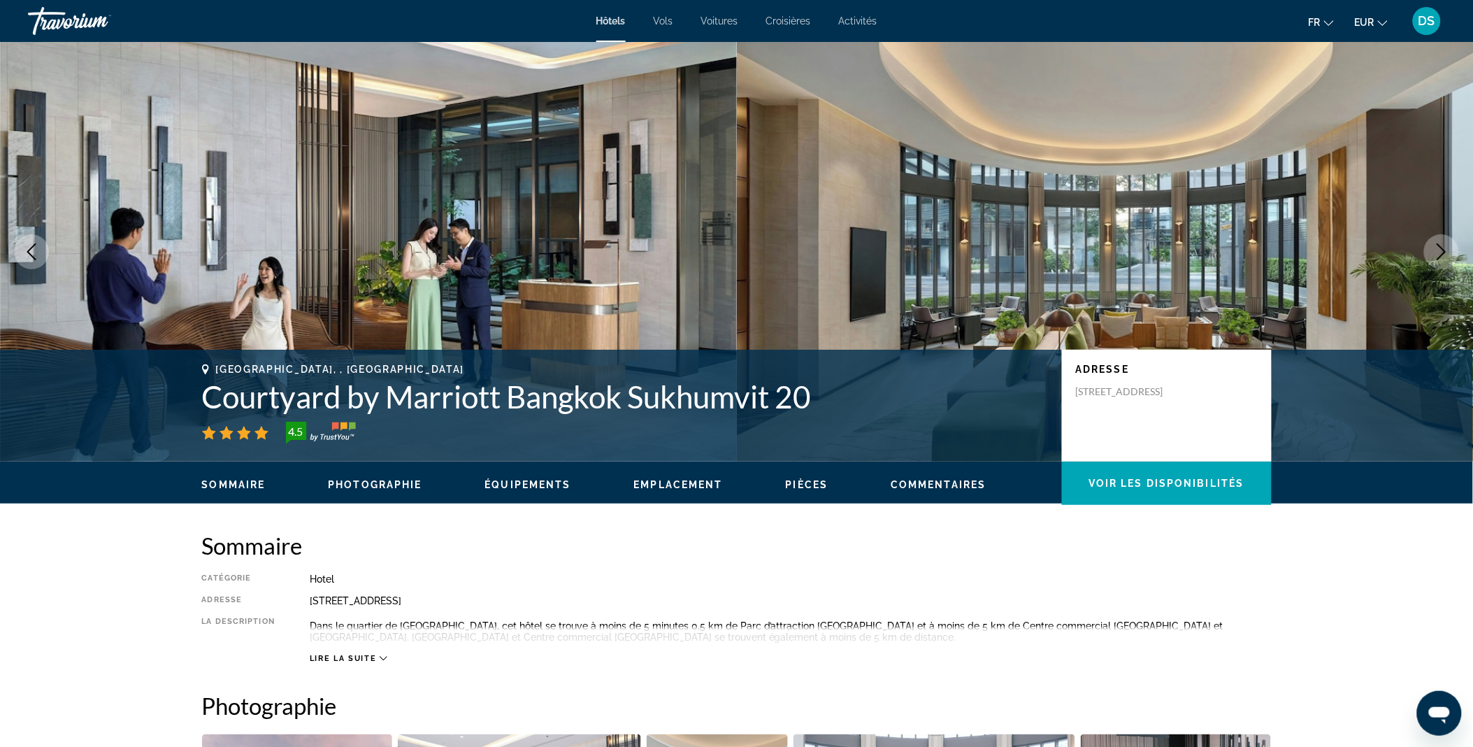
click at [1441, 243] on icon "Next image" at bounding box center [1441, 251] width 17 height 17
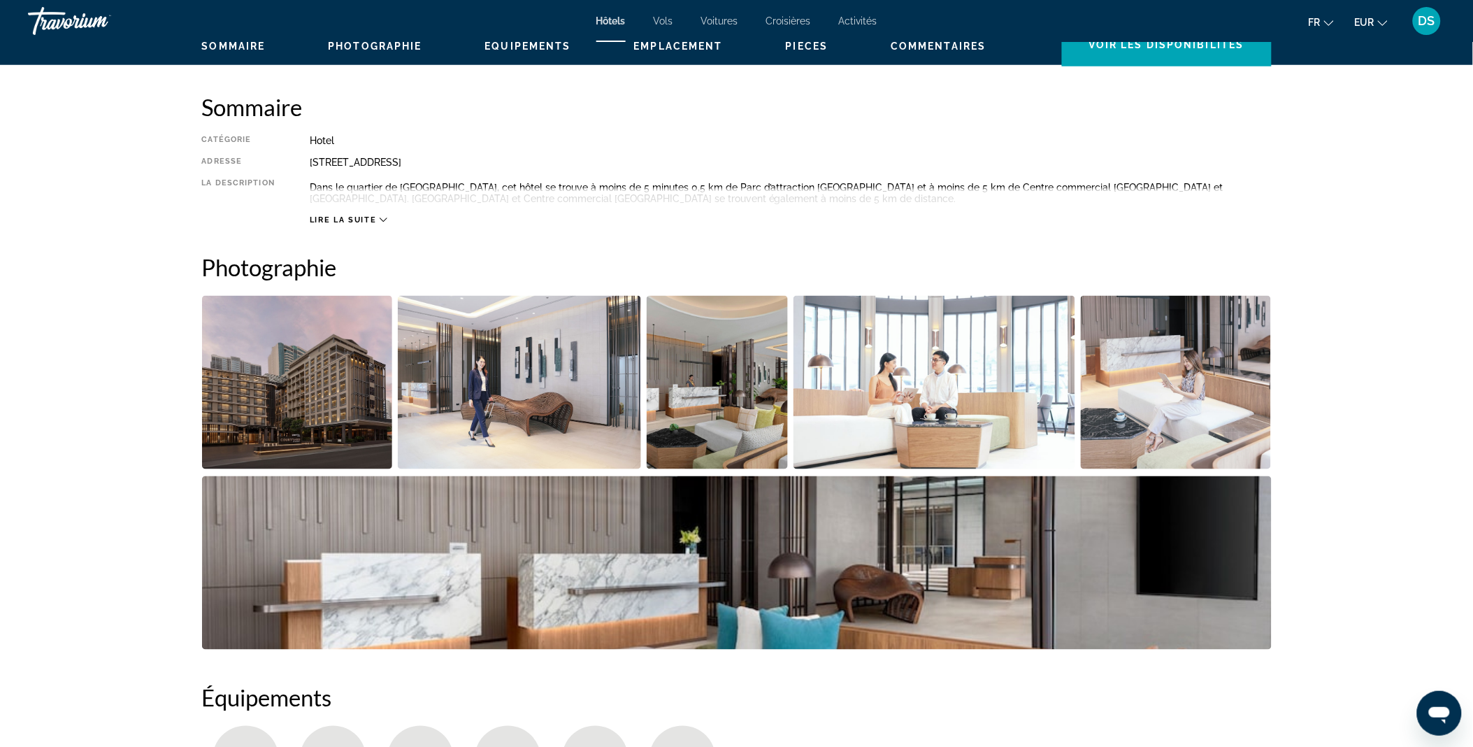
scroll to position [439, 0]
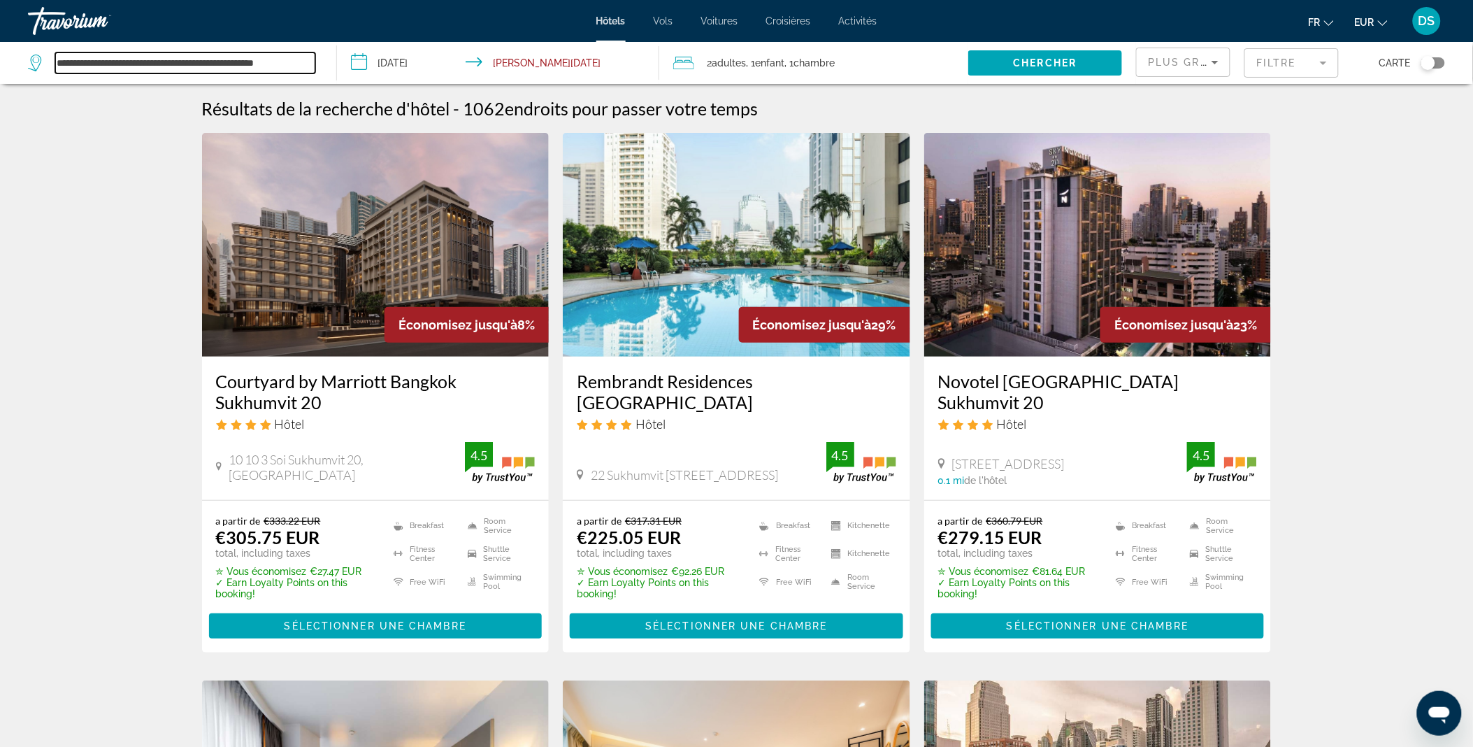
scroll to position [0, 13]
drag, startPoint x: 200, startPoint y: 63, endPoint x: 359, endPoint y: 87, distance: 160.6
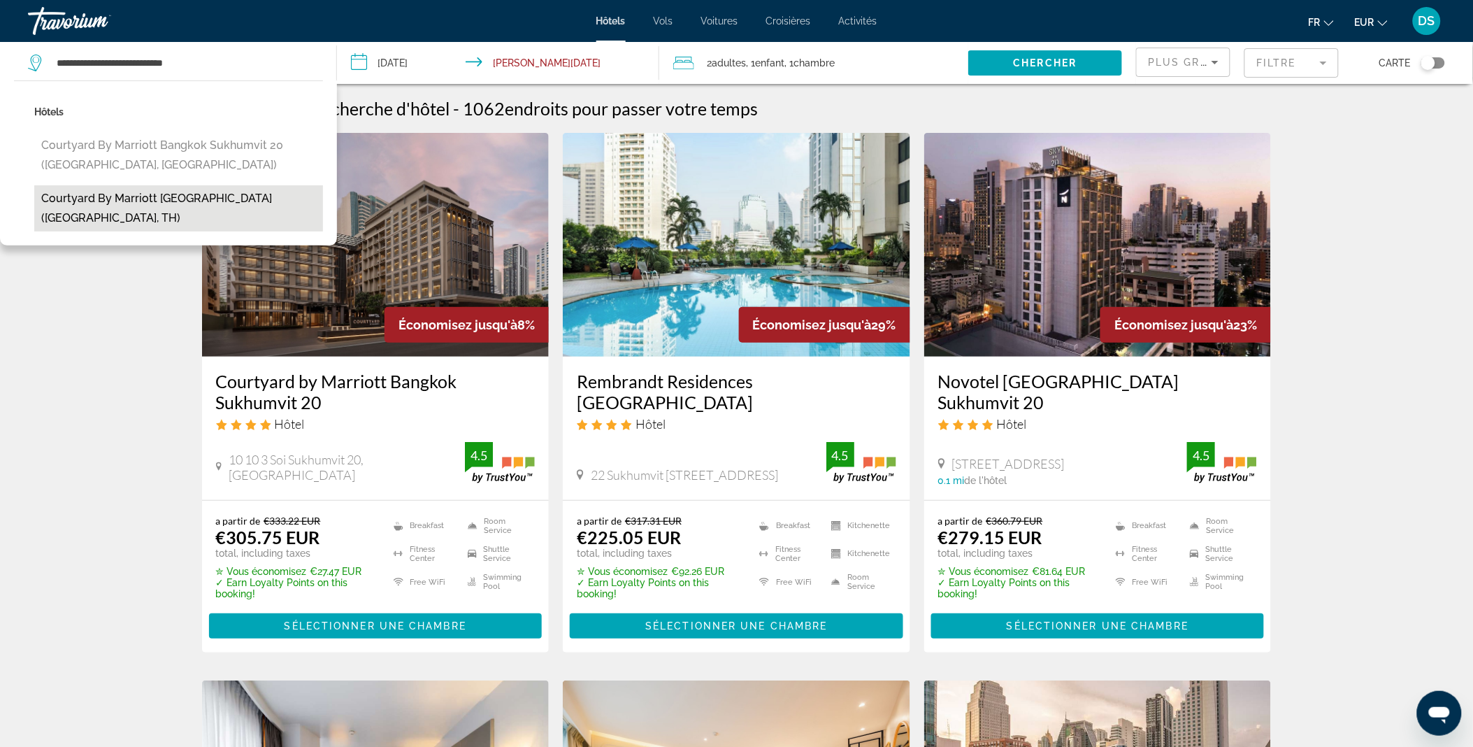
click at [150, 203] on button "Courtyard by Marriott [GEOGRAPHIC_DATA] ([GEOGRAPHIC_DATA], TH)" at bounding box center [178, 208] width 289 height 46
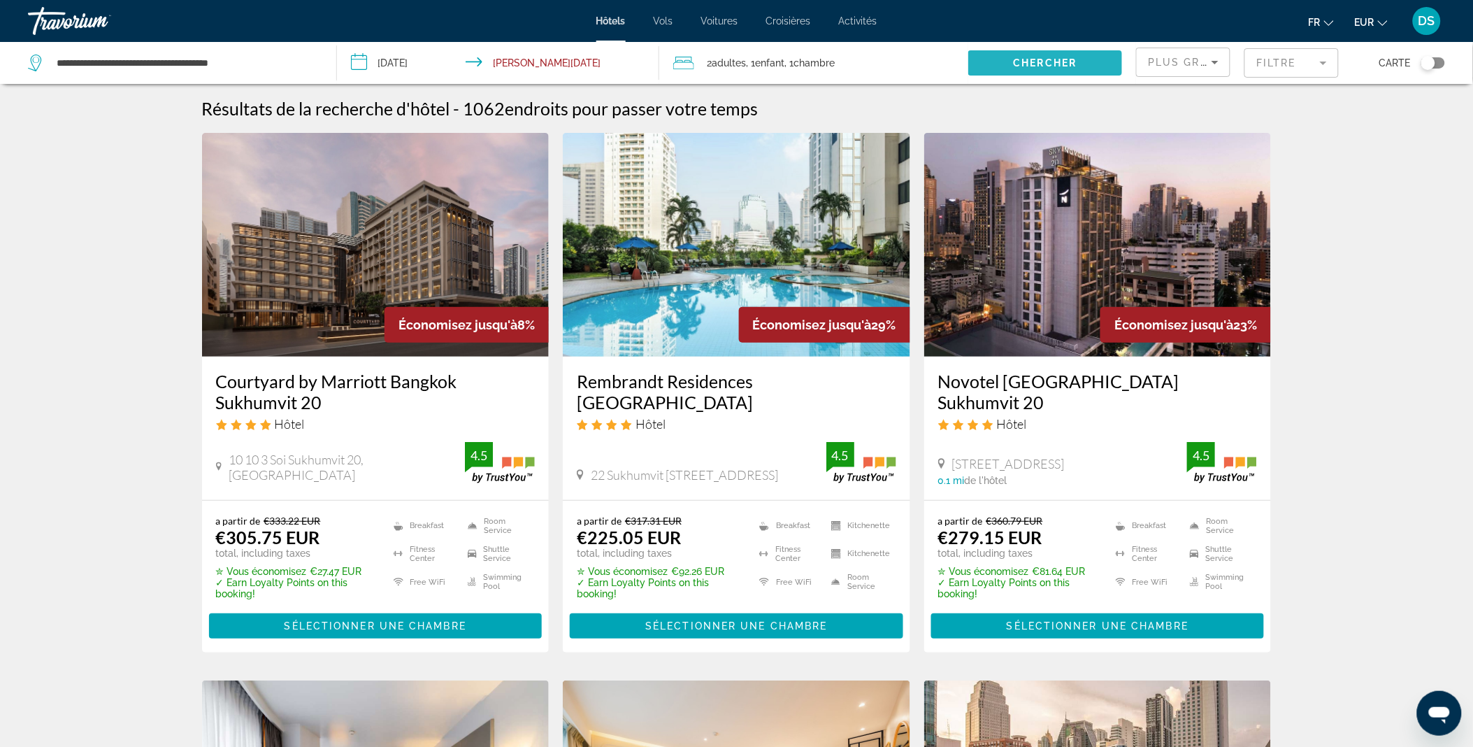
click at [1042, 64] on span "Chercher" at bounding box center [1046, 62] width 64 height 11
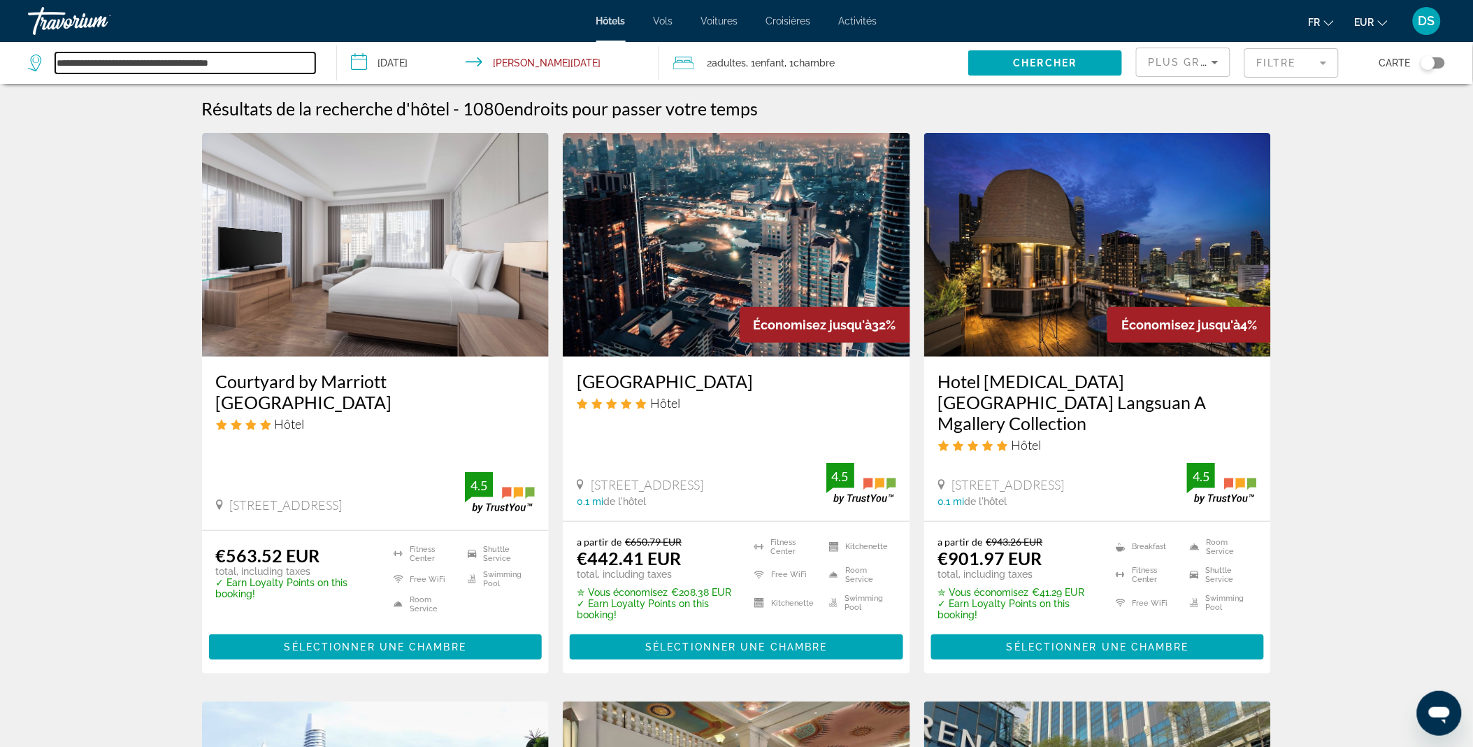
click at [270, 60] on input "**********" at bounding box center [185, 62] width 260 height 21
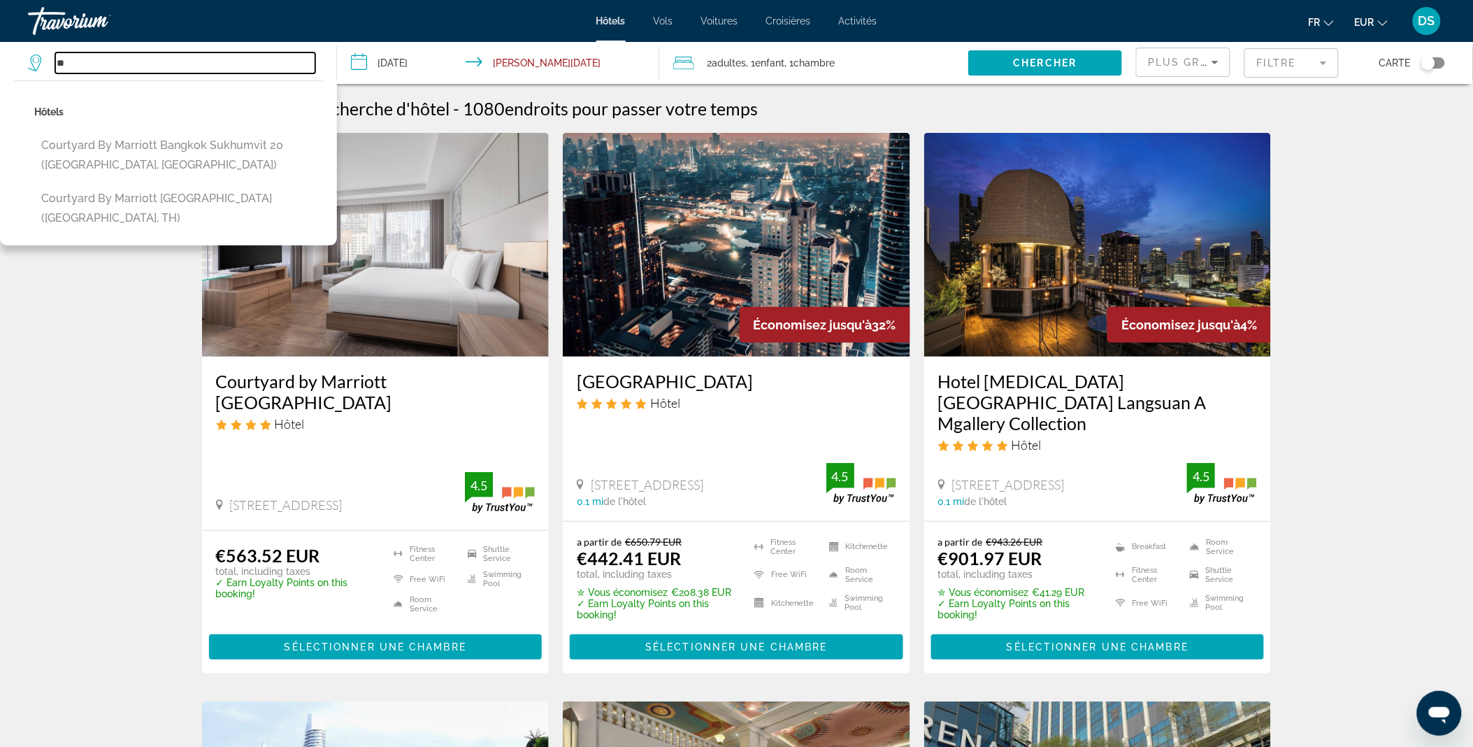
type input "*"
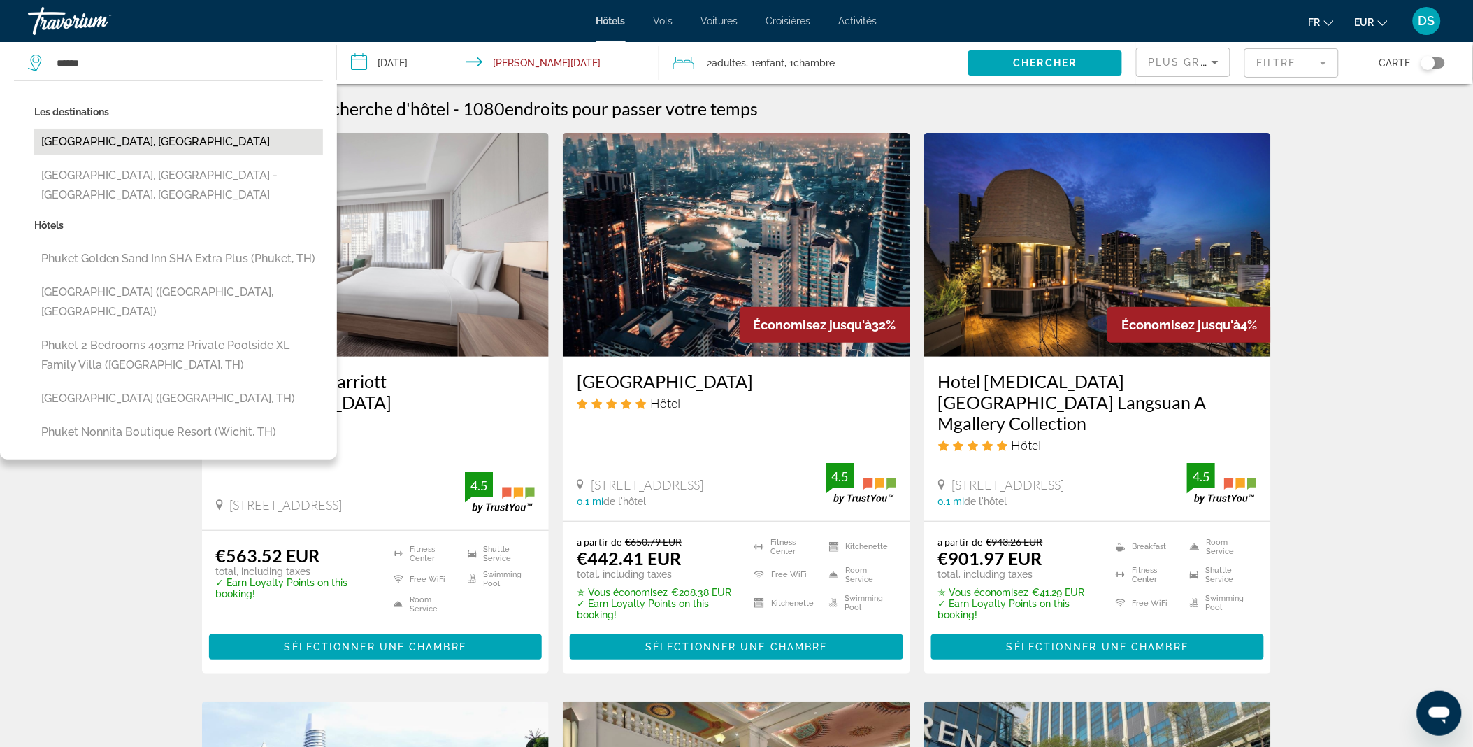
click at [101, 148] on button "[GEOGRAPHIC_DATA], [GEOGRAPHIC_DATA]" at bounding box center [178, 142] width 289 height 27
type input "**********"
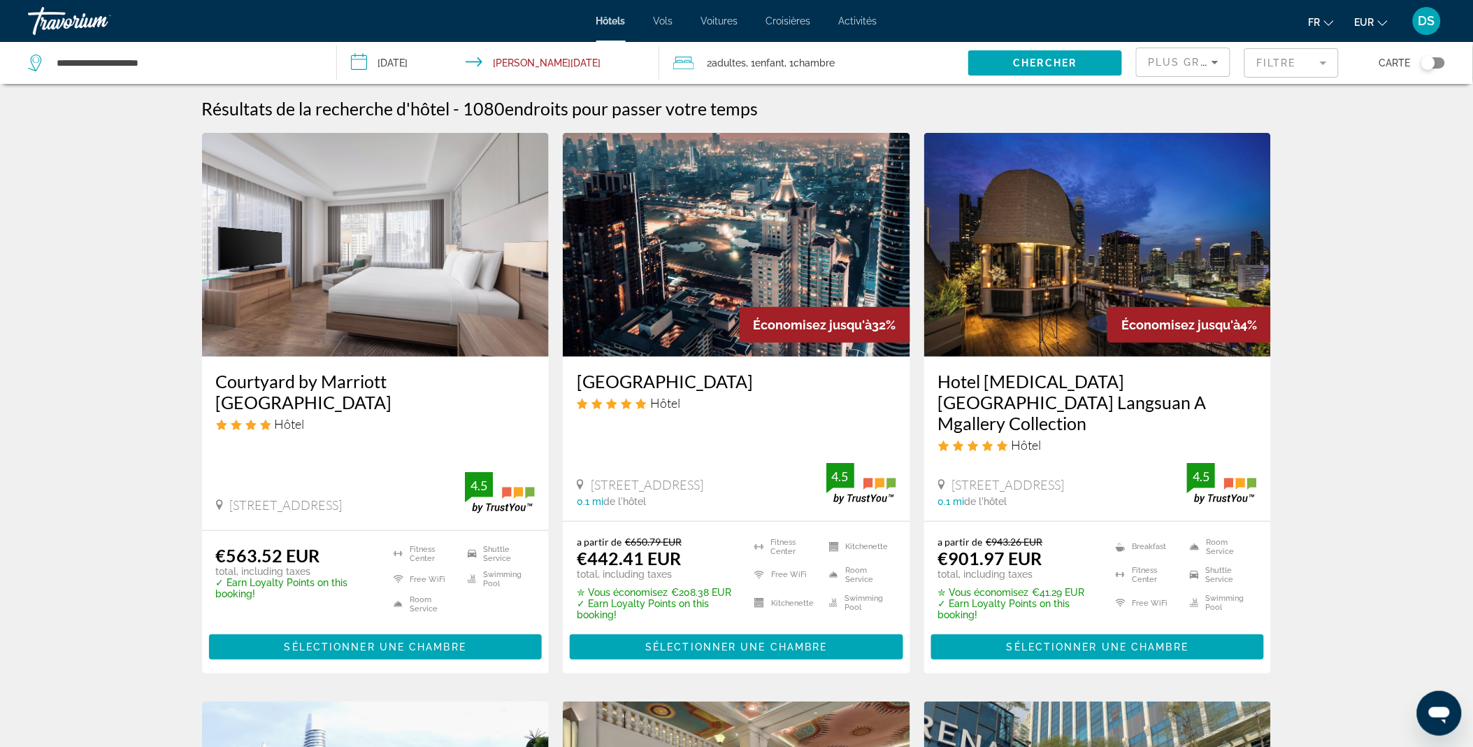
click at [418, 61] on input "**********" at bounding box center [501, 65] width 329 height 46
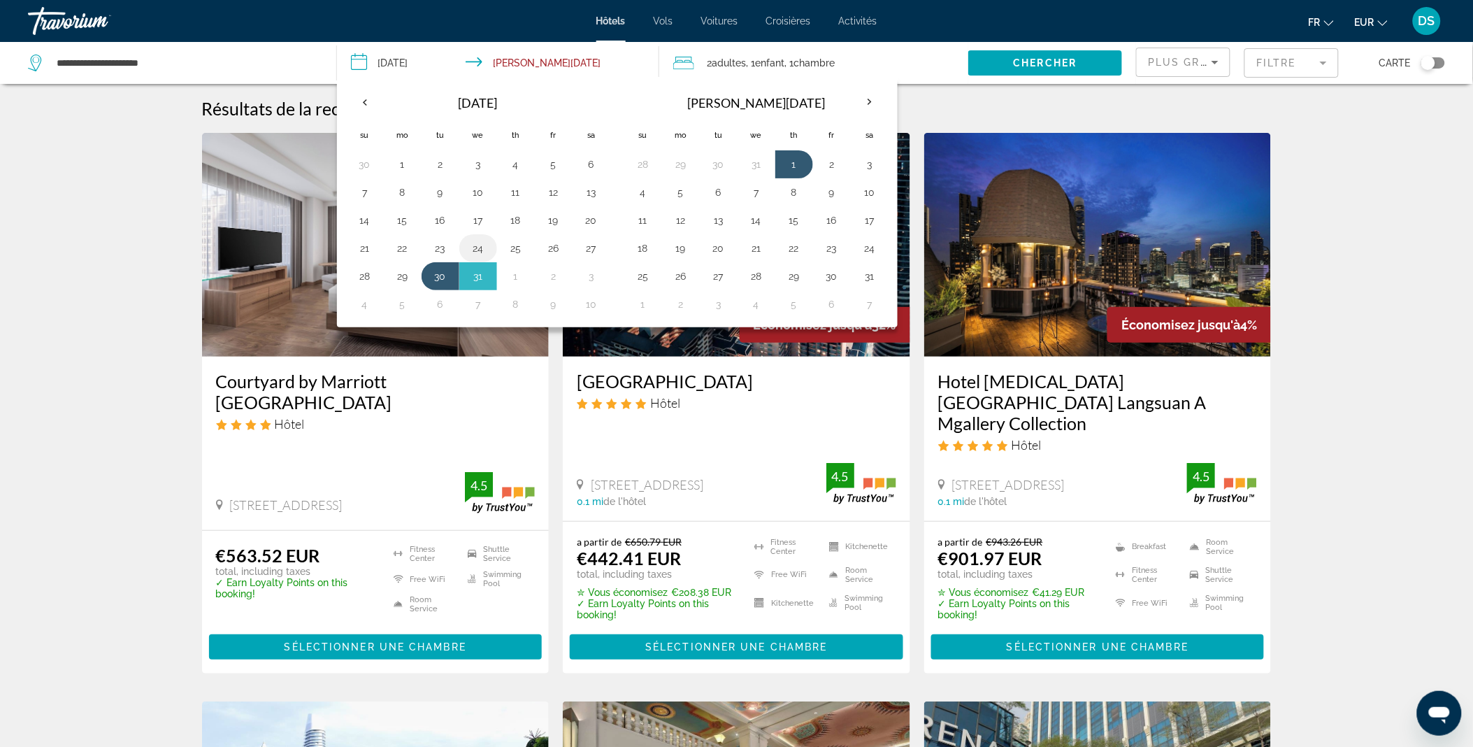
click at [477, 247] on button "24" at bounding box center [478, 248] width 22 height 20
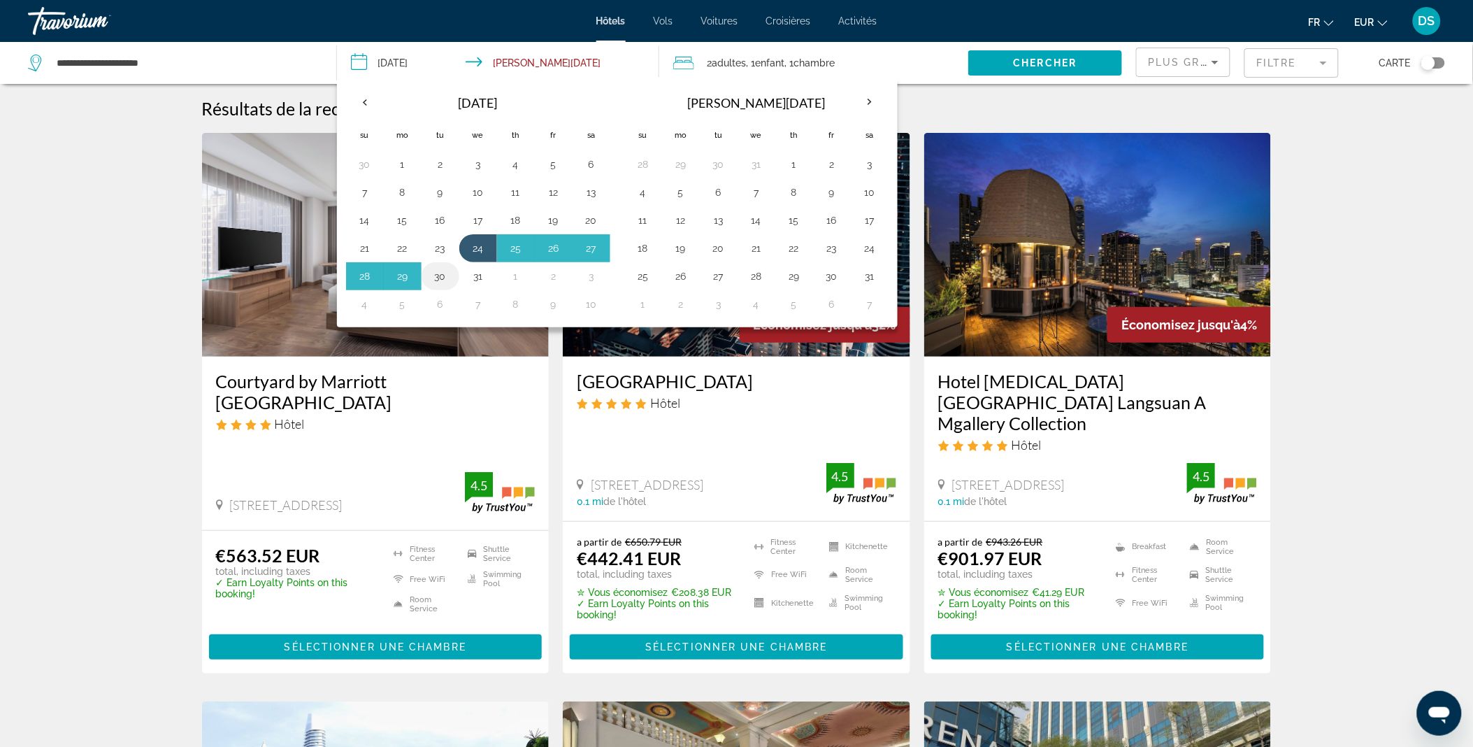
click at [439, 271] on button "30" at bounding box center [440, 276] width 22 height 20
type input "**********"
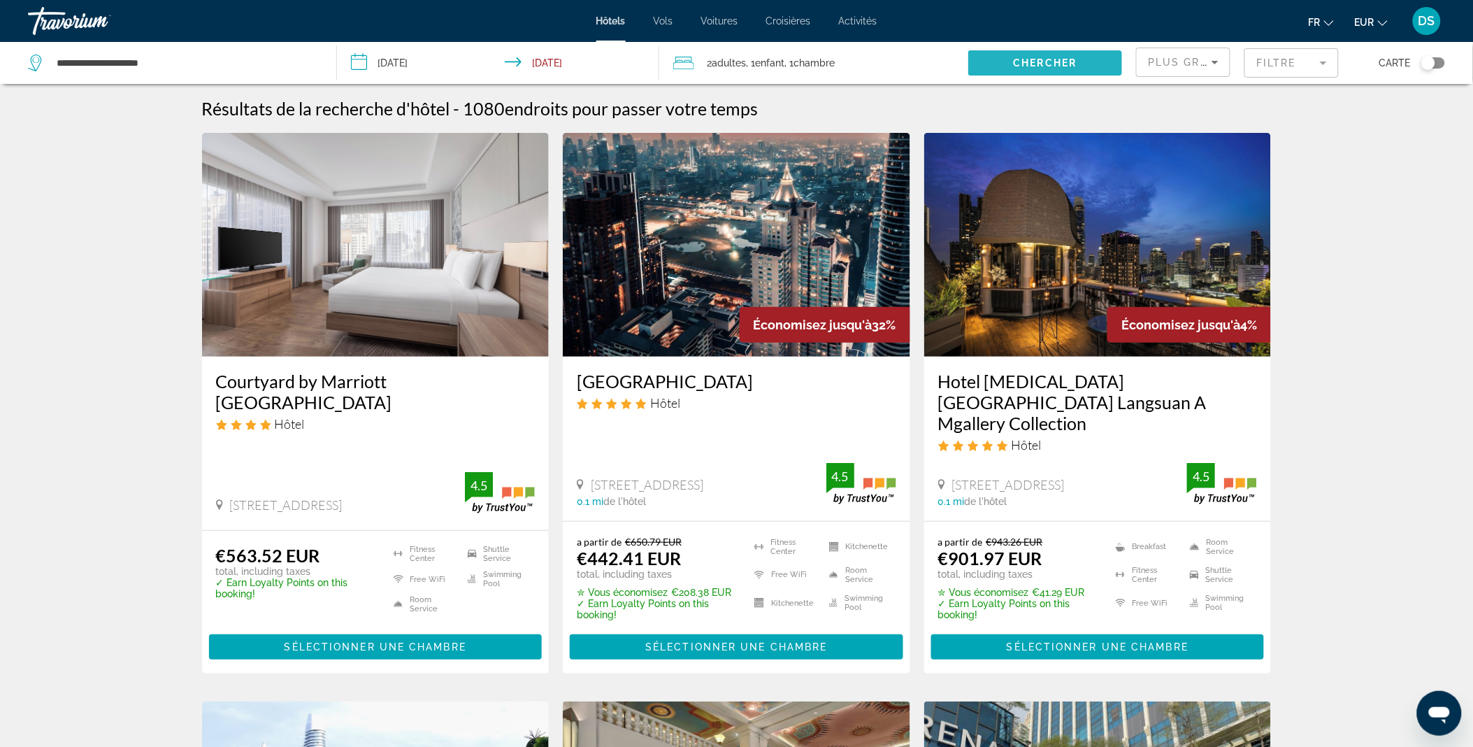
click at [1061, 71] on span "Search widget" at bounding box center [1045, 63] width 154 height 34
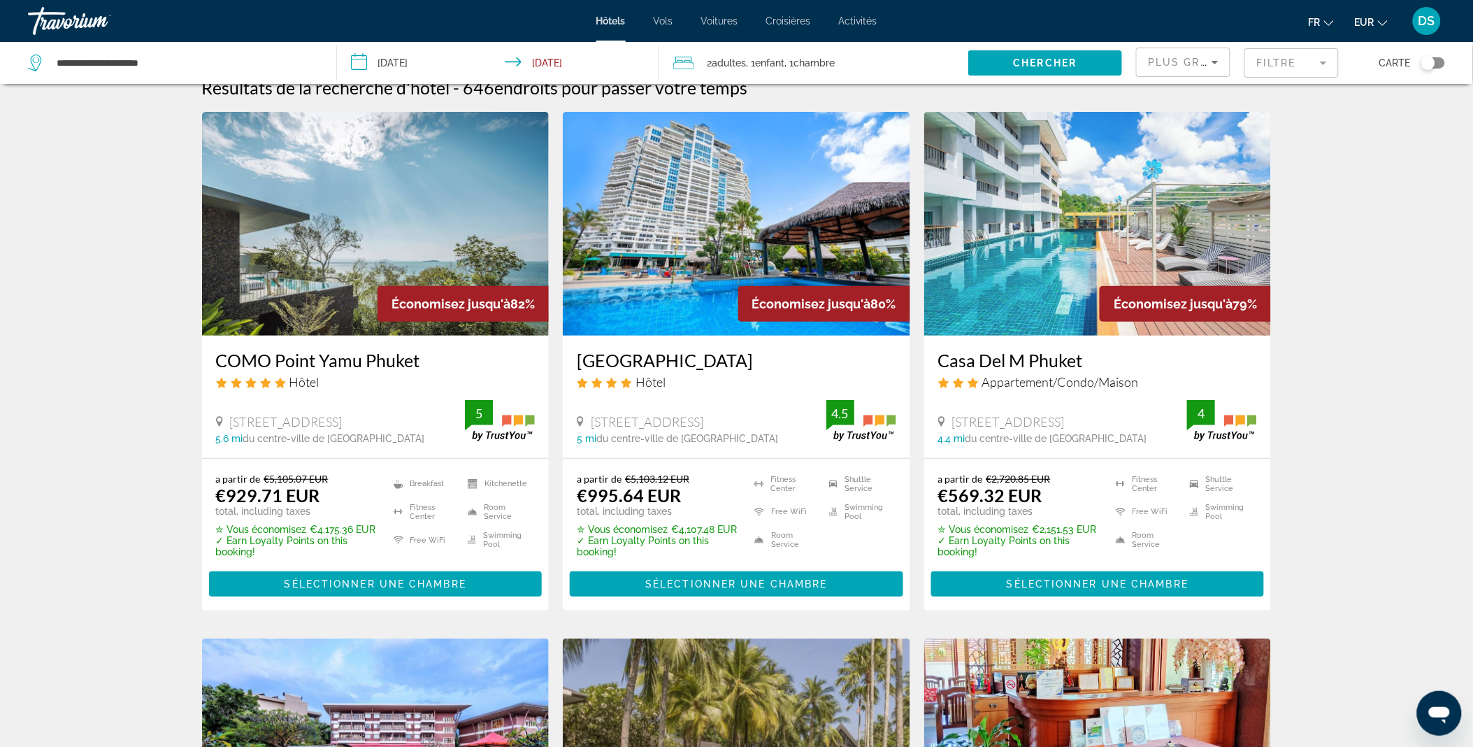
scroll to position [17, 0]
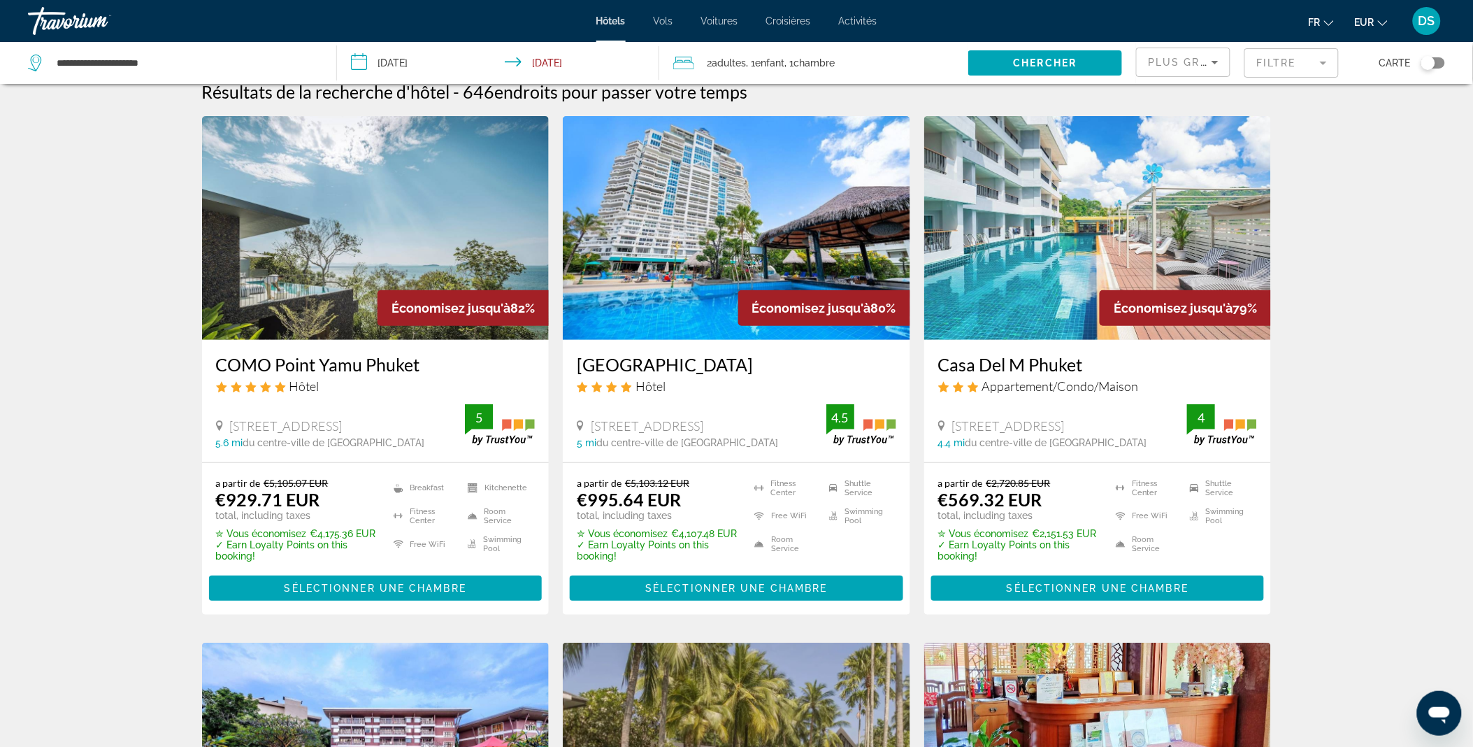
click at [367, 238] on img "Main content" at bounding box center [375, 228] width 347 height 224
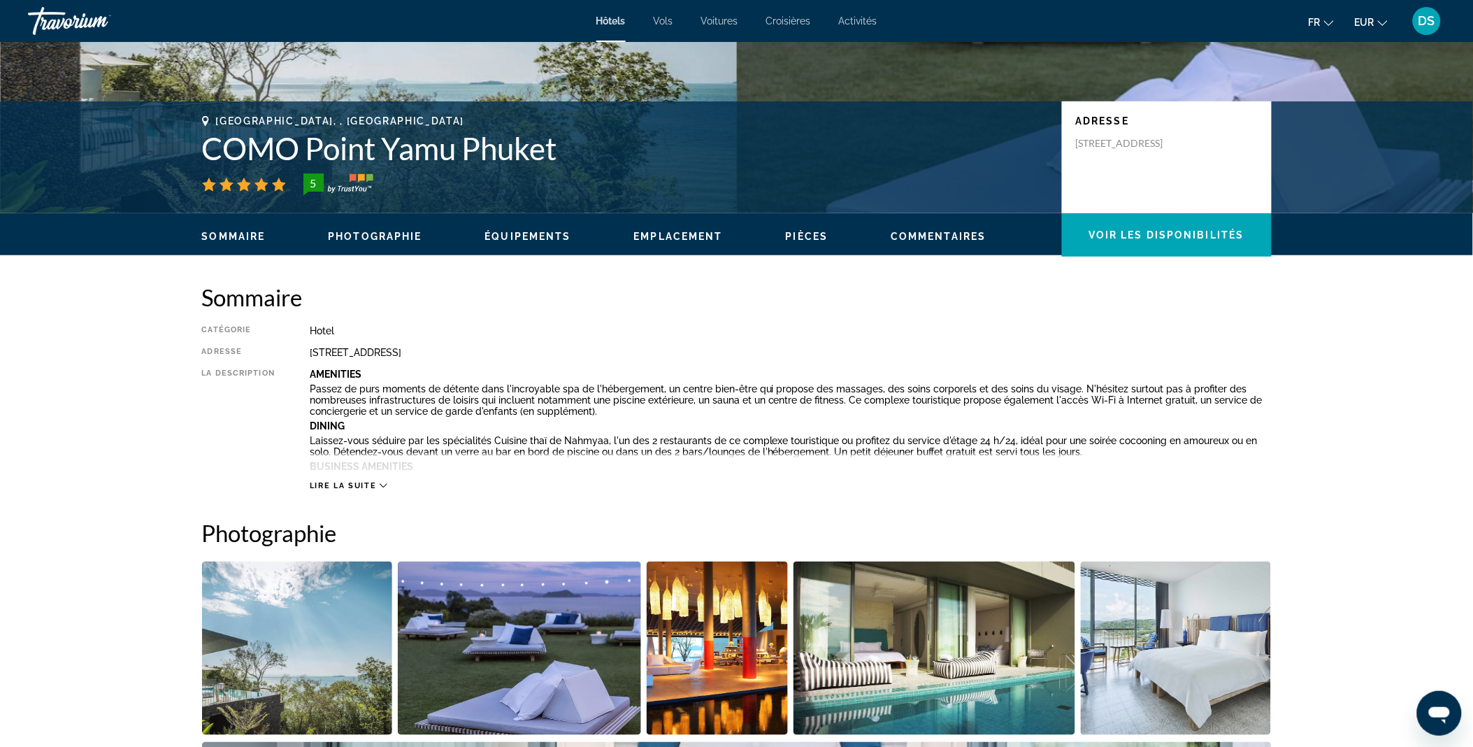
scroll to position [249, 0]
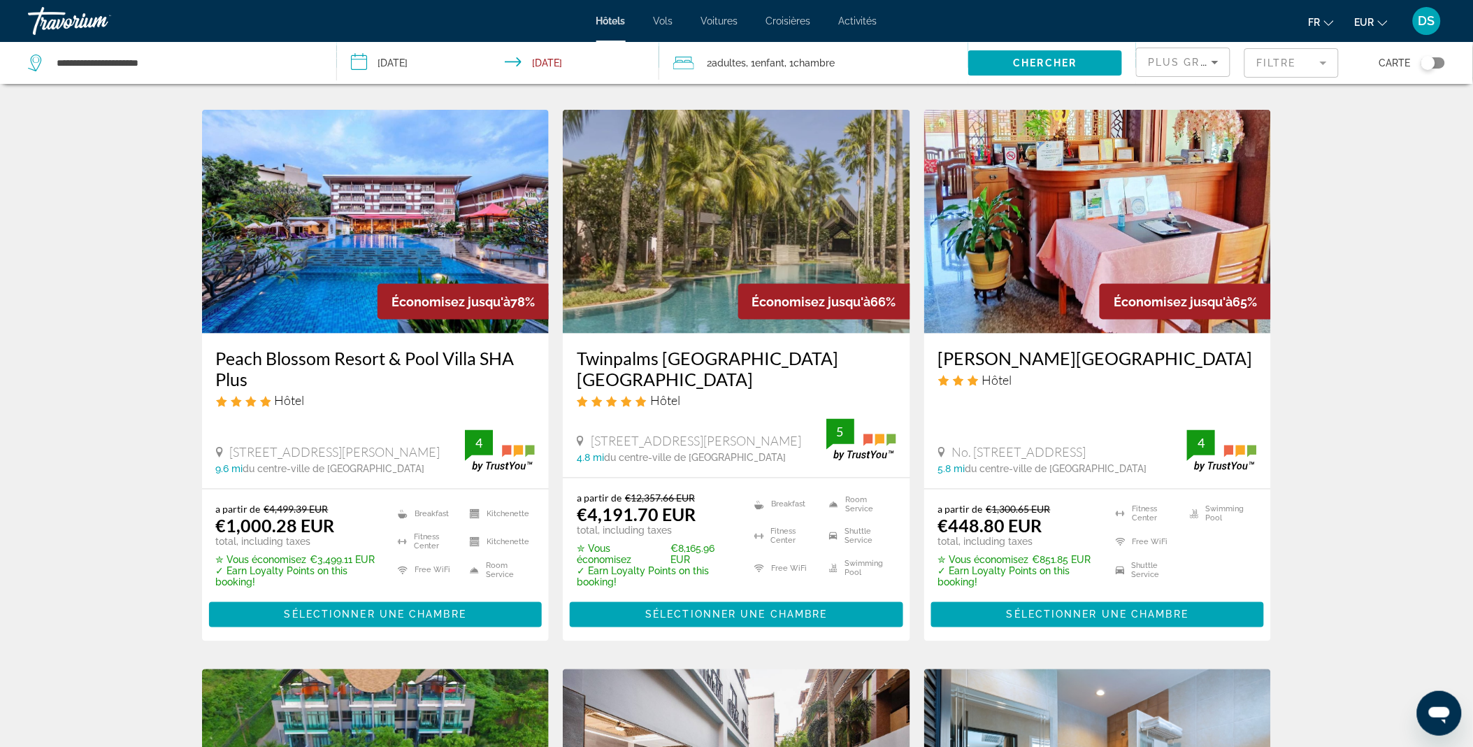
scroll to position [552, 0]
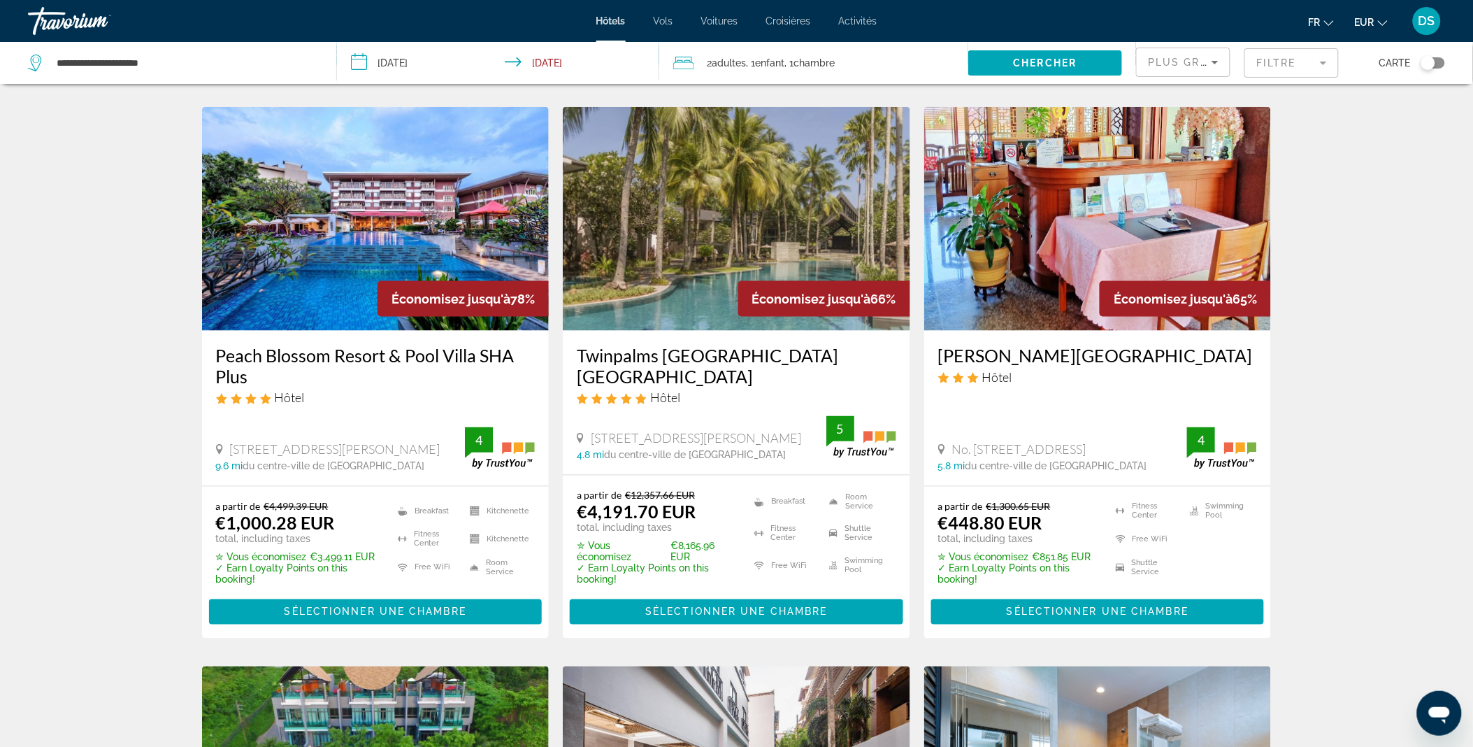
click at [348, 210] on img "Main content" at bounding box center [375, 219] width 347 height 224
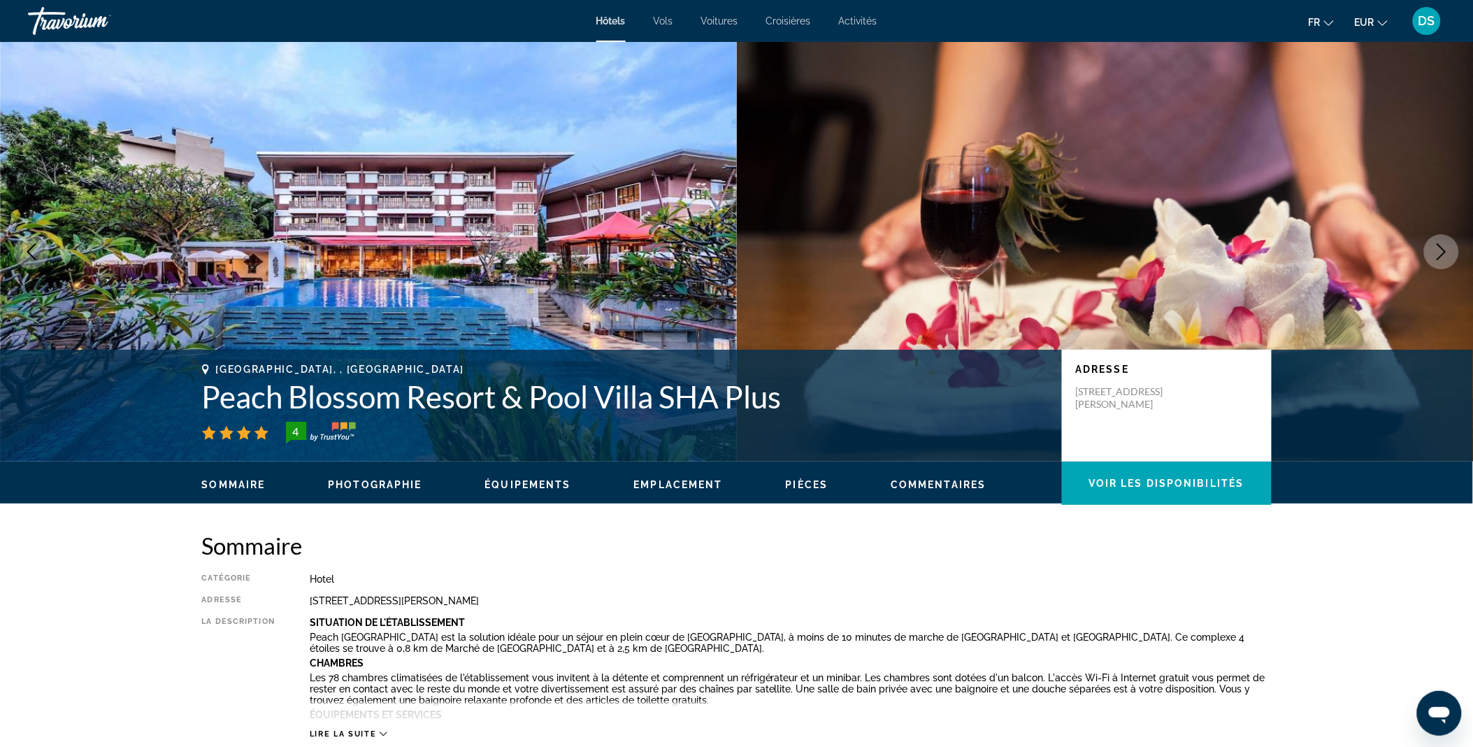
click at [1448, 254] on icon "Next image" at bounding box center [1441, 251] width 17 height 17
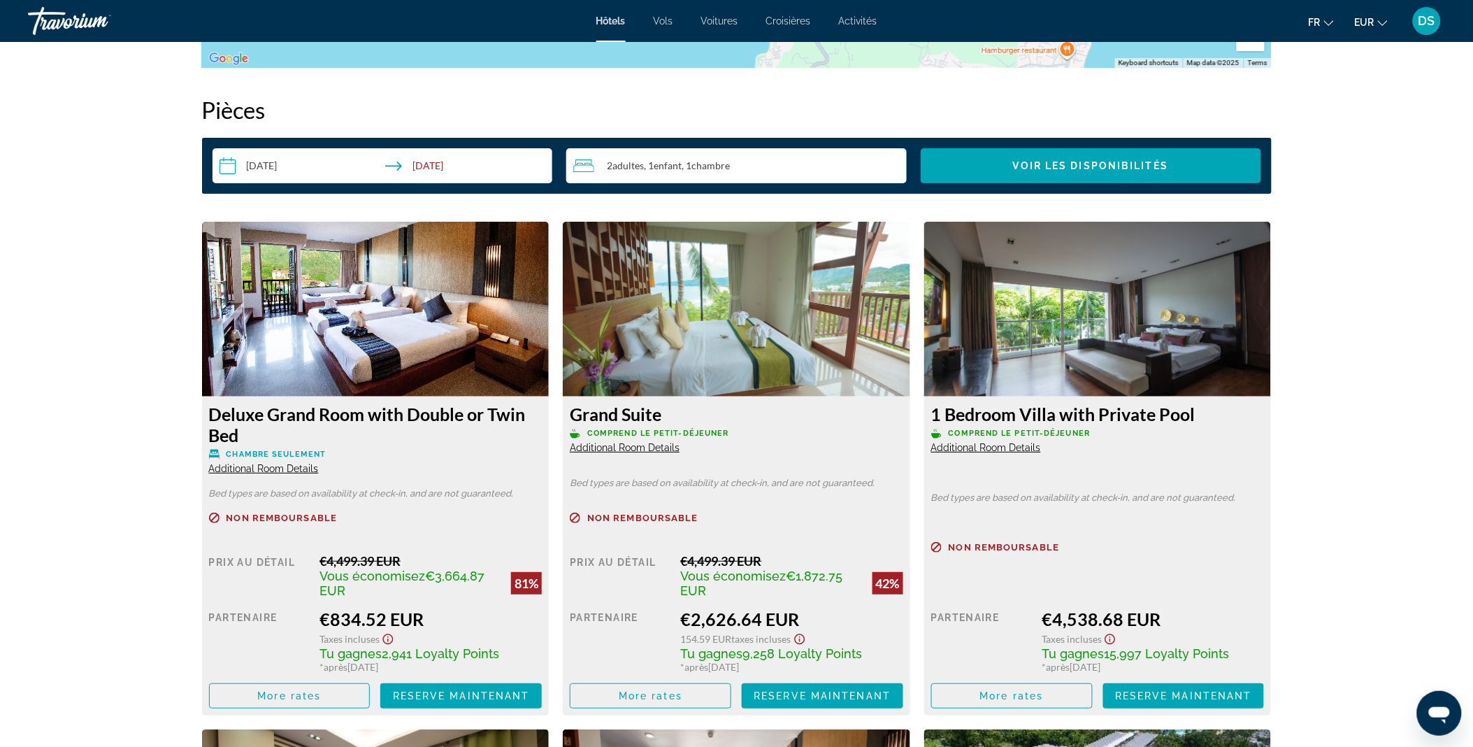
scroll to position [1757, 0]
click at [389, 280] on img "Main content" at bounding box center [375, 309] width 347 height 175
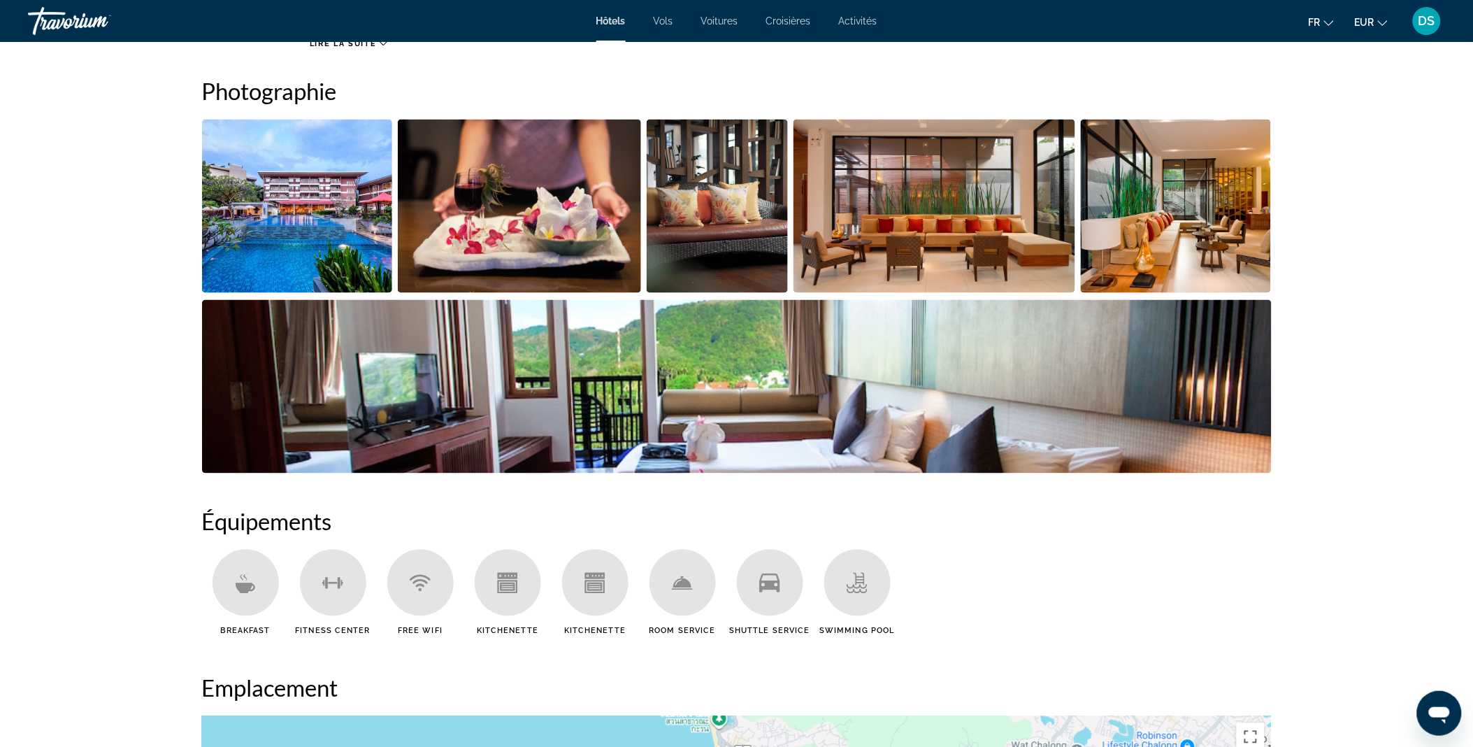
scroll to position [682, 0]
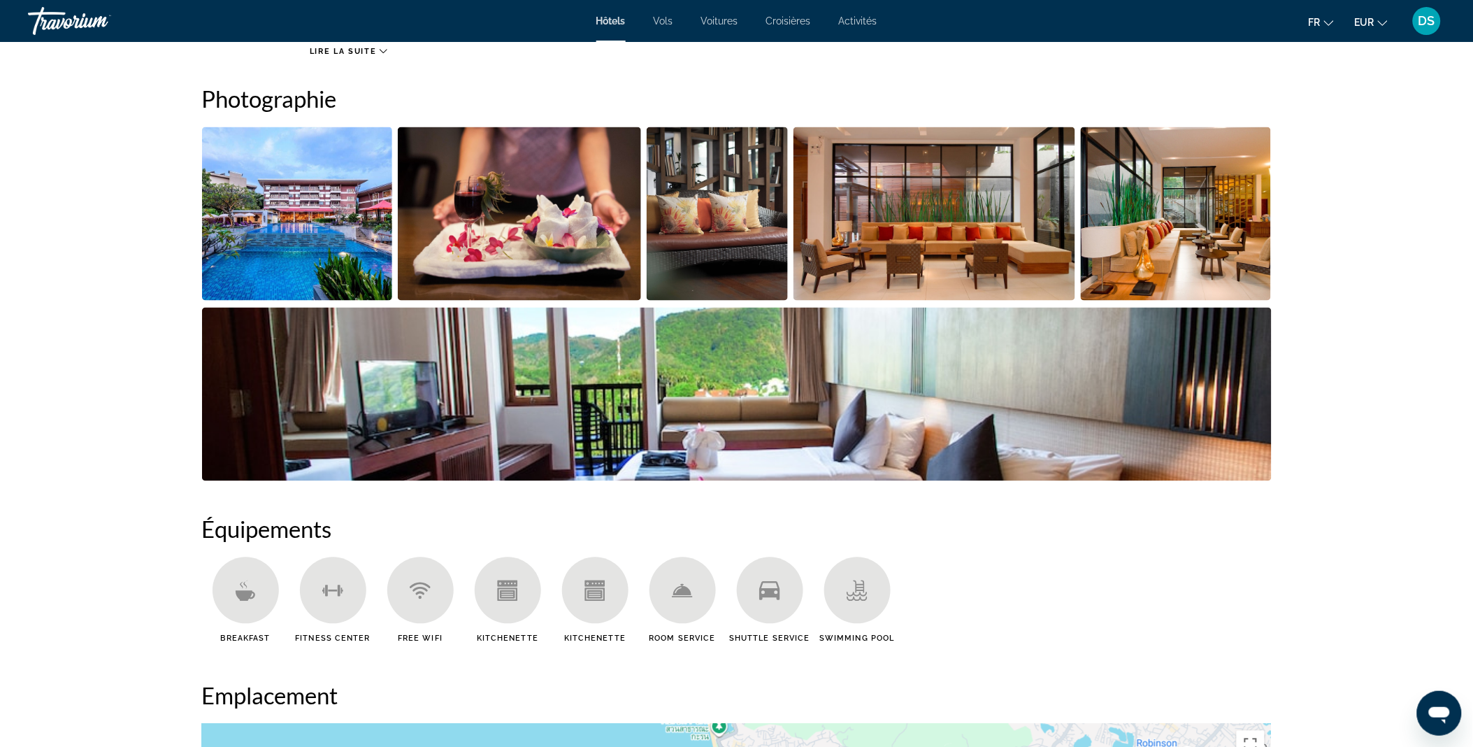
click at [883, 194] on img "Open full-screen image slider" at bounding box center [934, 213] width 282 height 173
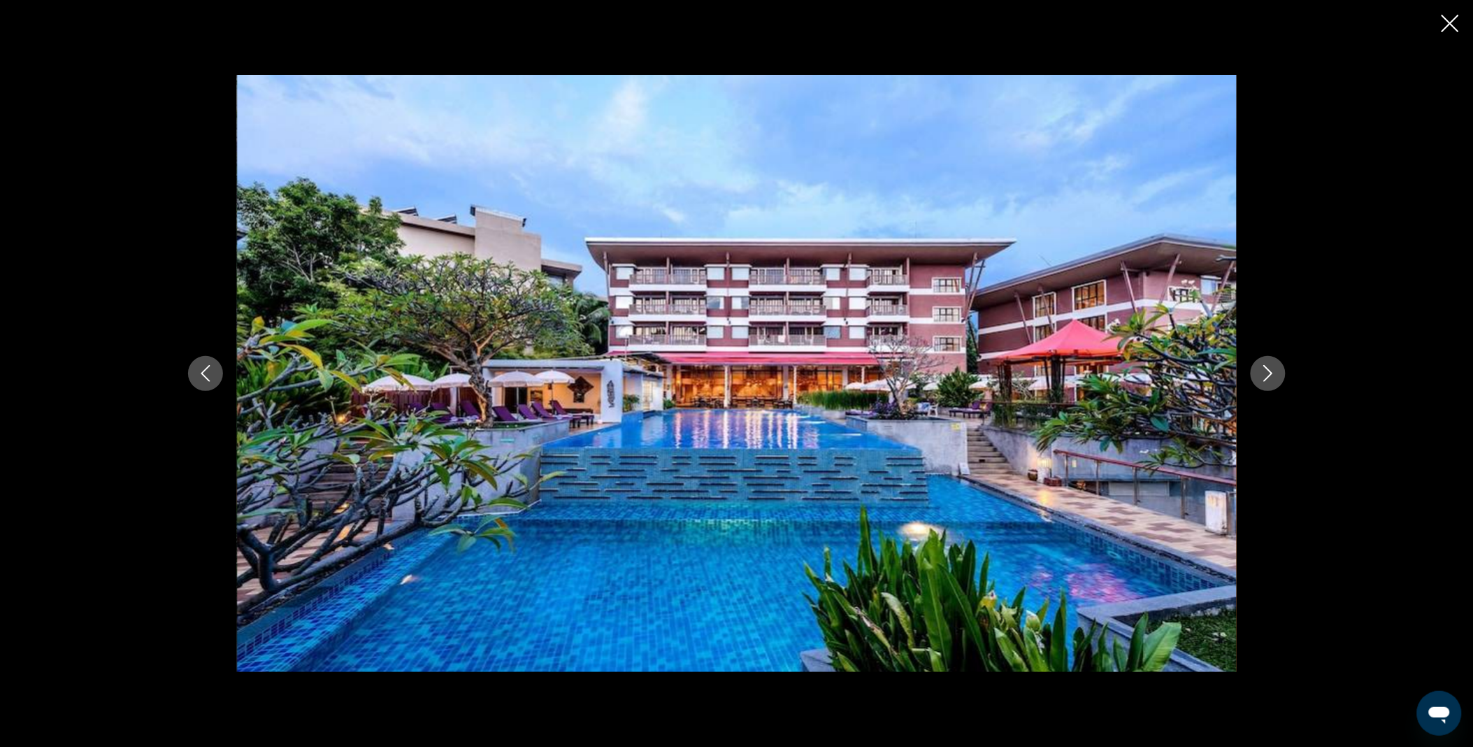
click at [1269, 375] on icon "Next image" at bounding box center [1267, 373] width 9 height 17
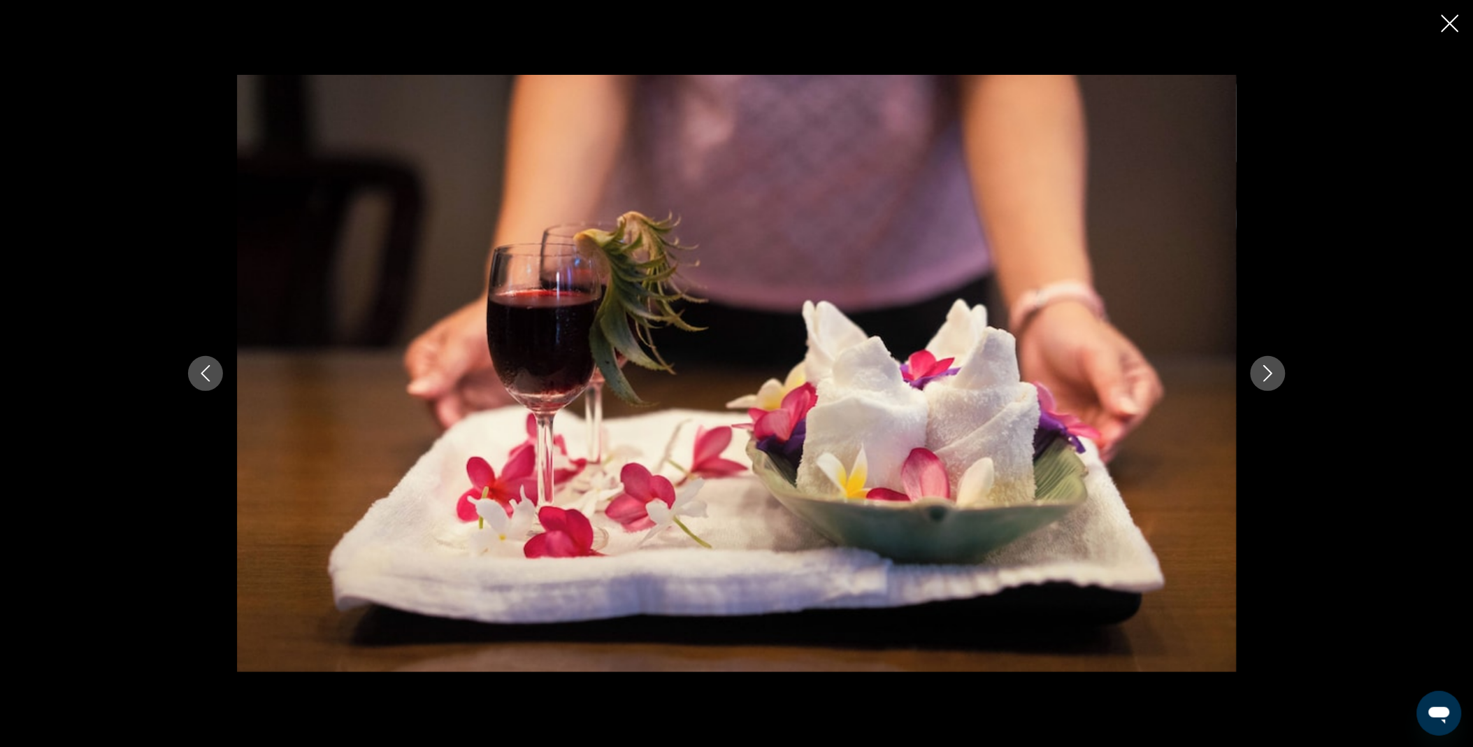
click at [1269, 375] on icon "Next image" at bounding box center [1267, 373] width 9 height 17
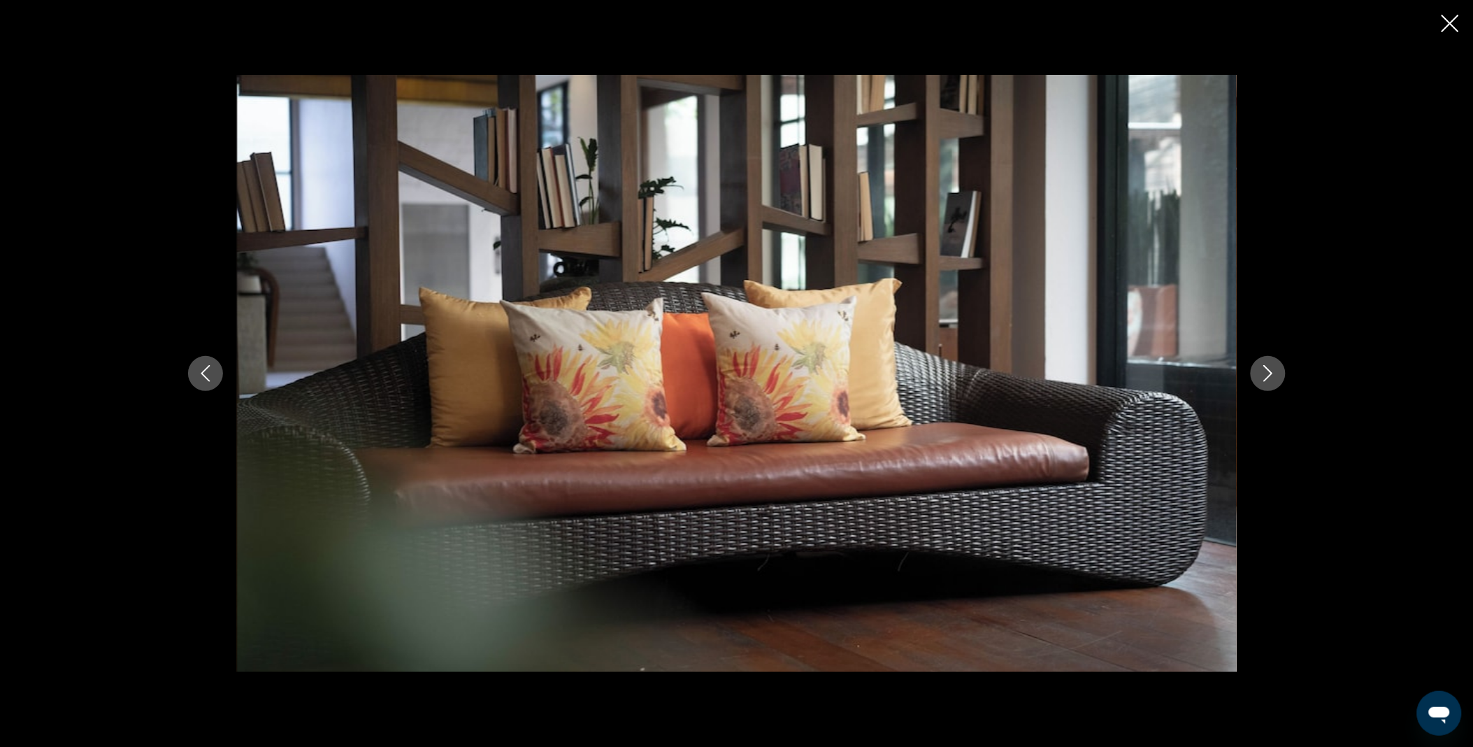
click at [1269, 375] on icon "Next image" at bounding box center [1267, 373] width 9 height 17
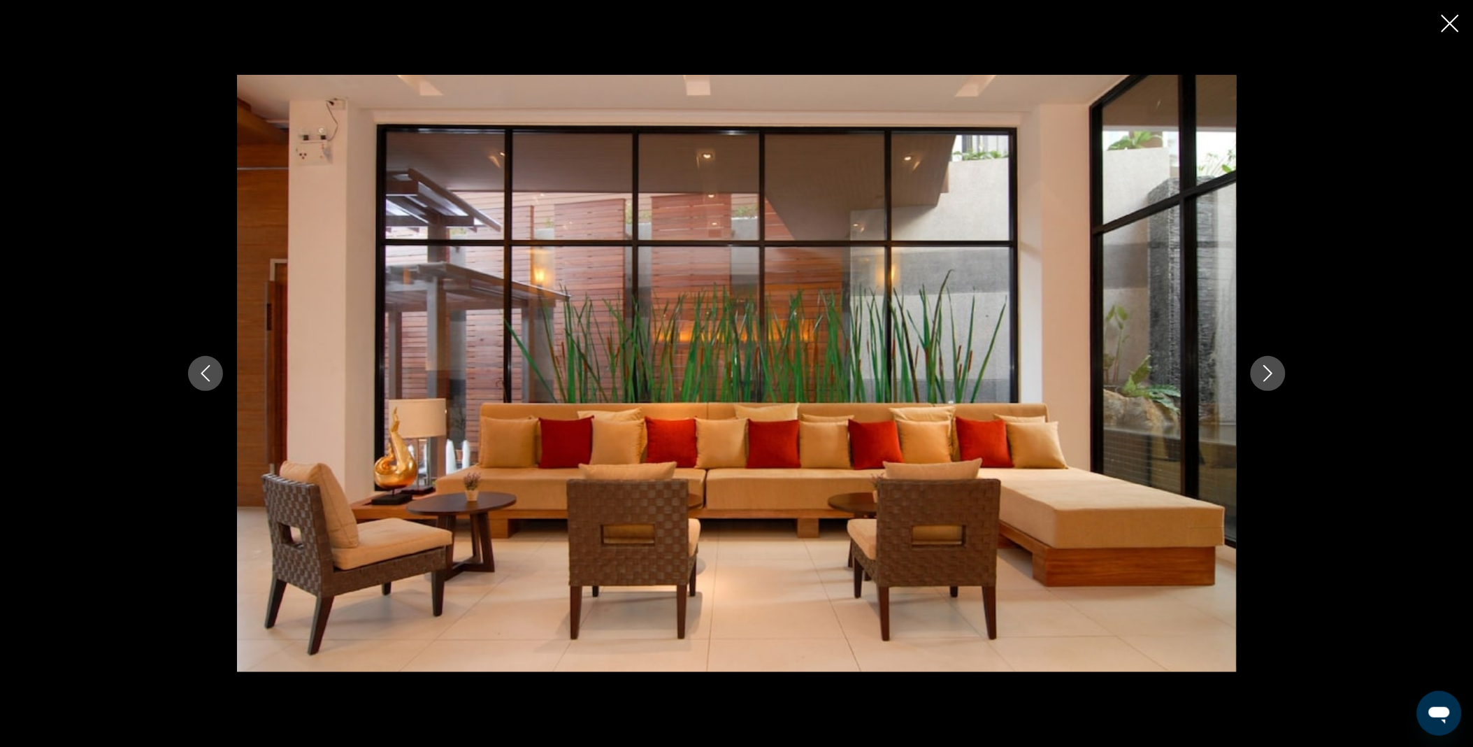
click at [1269, 375] on icon "Next image" at bounding box center [1267, 373] width 9 height 17
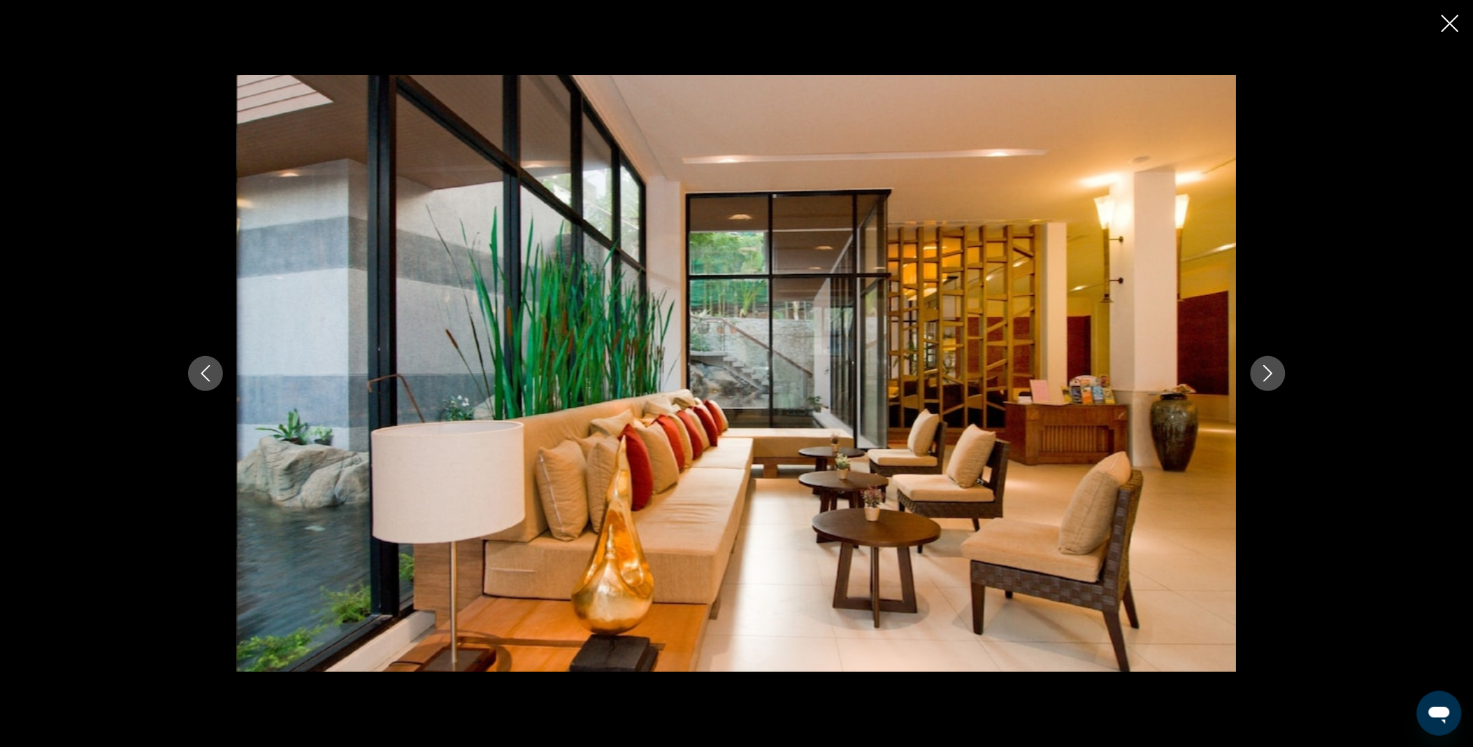
click at [1269, 375] on icon "Next image" at bounding box center [1267, 373] width 9 height 17
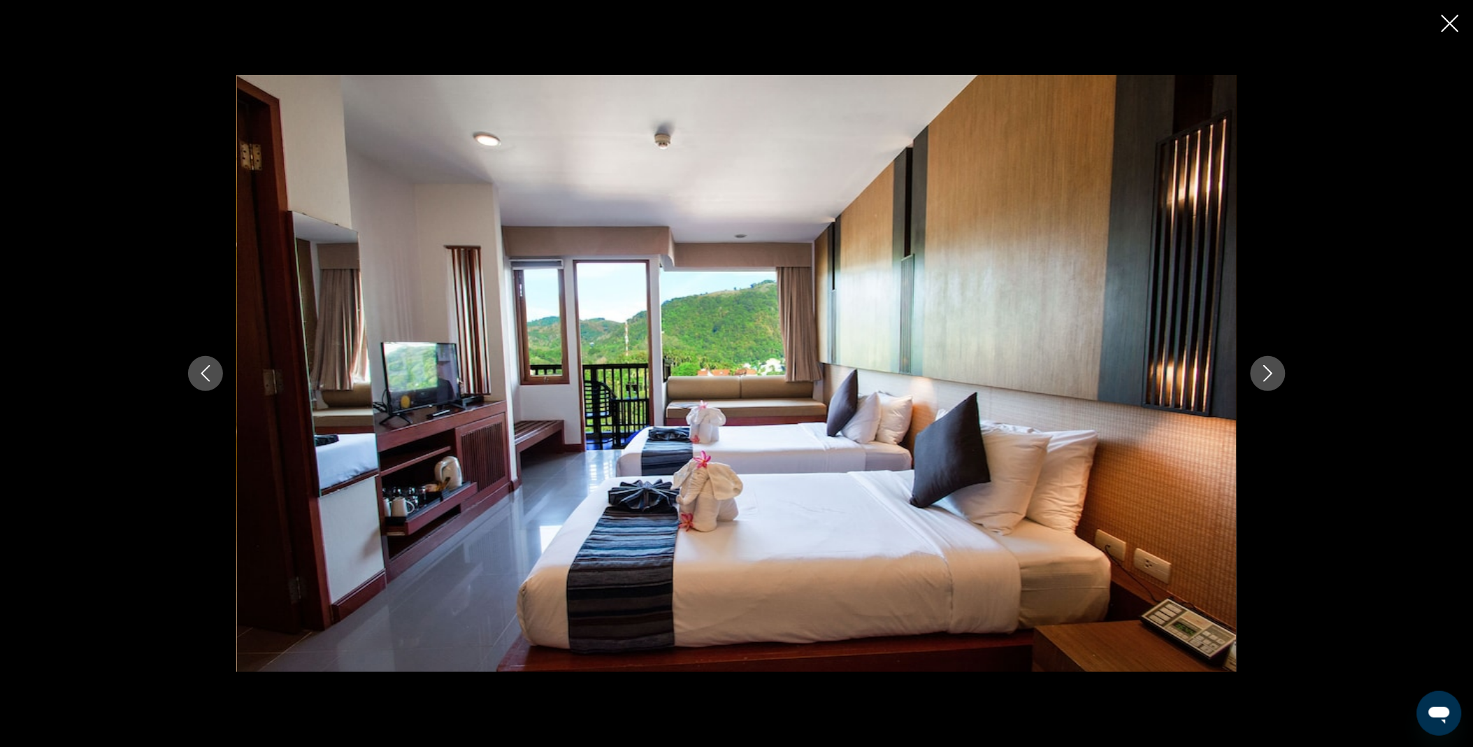
click at [1269, 375] on icon "Next image" at bounding box center [1267, 373] width 9 height 17
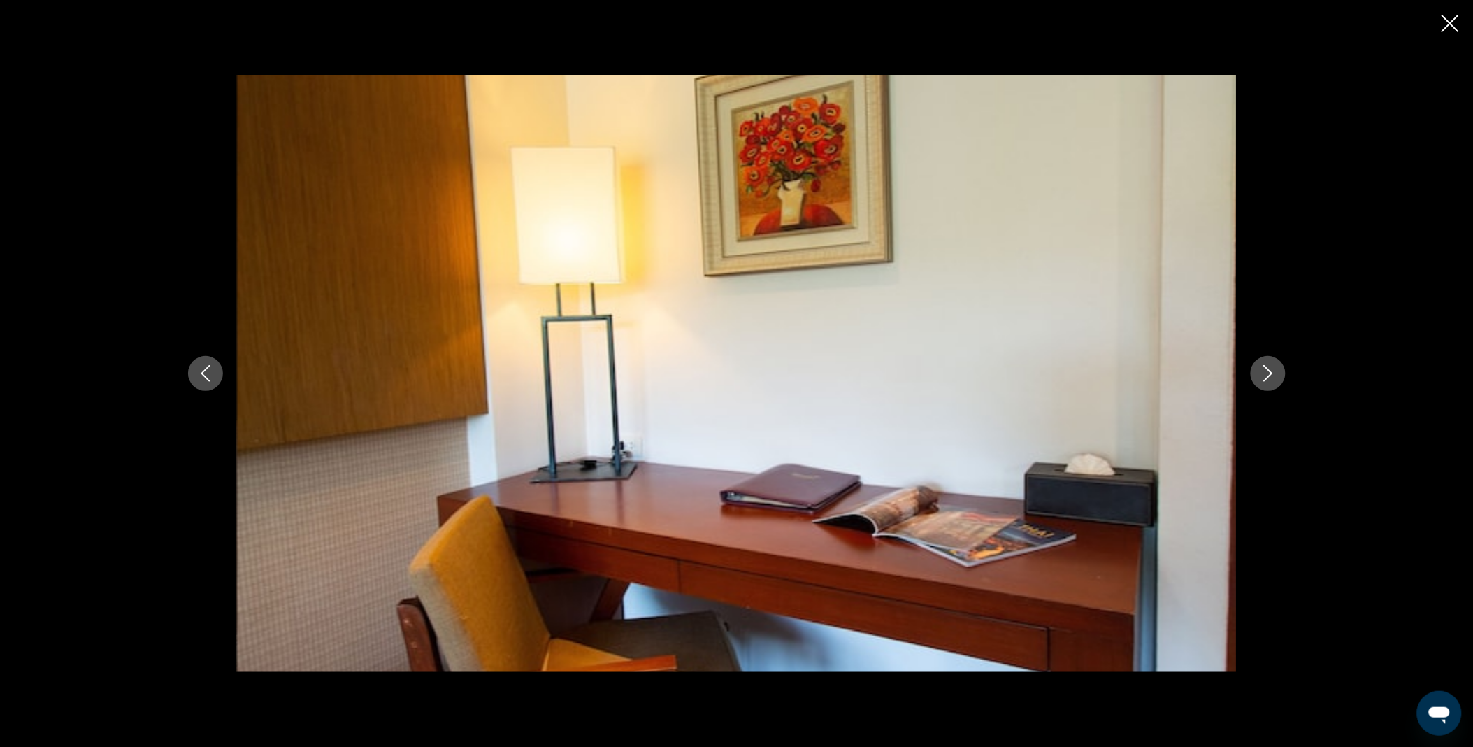
click at [1269, 375] on icon "Next image" at bounding box center [1267, 373] width 9 height 17
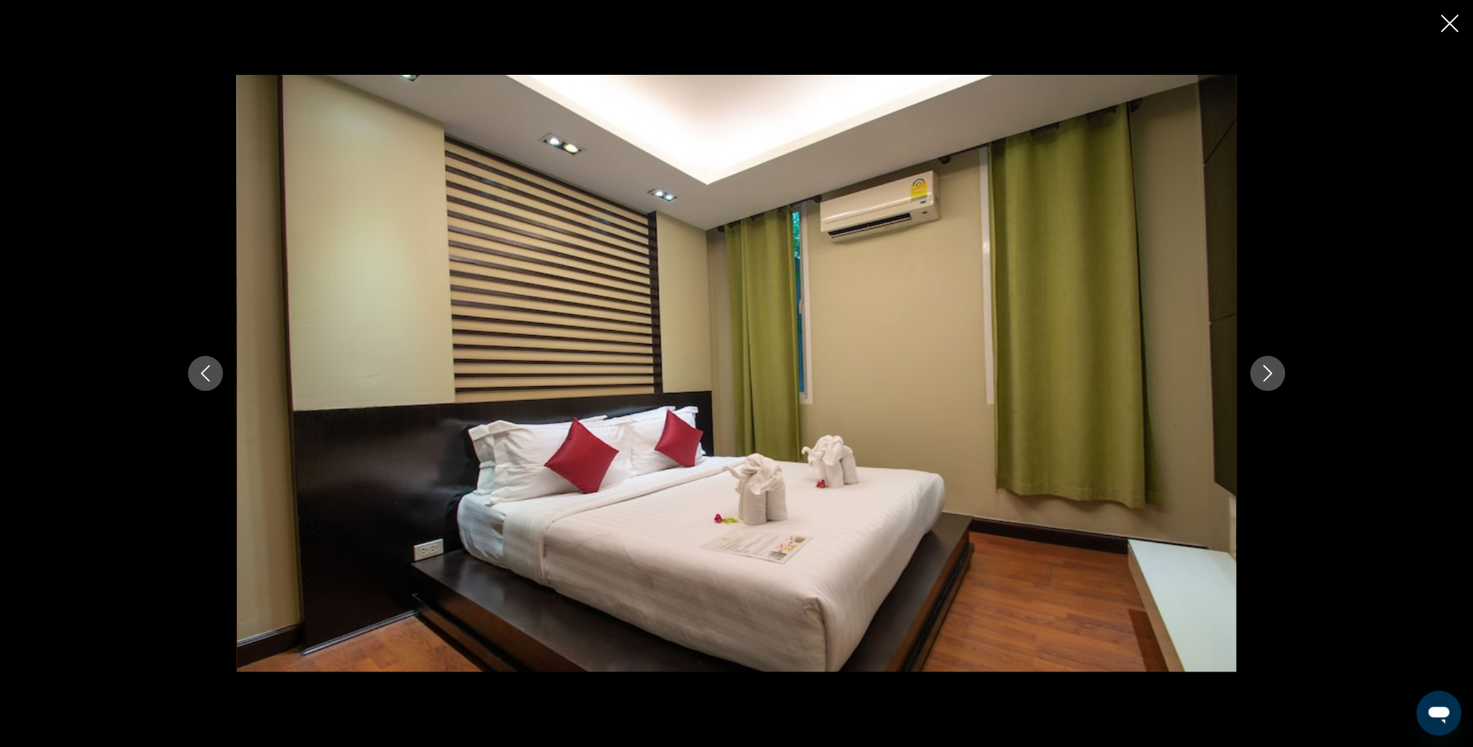
click at [1269, 375] on icon "Next image" at bounding box center [1267, 373] width 9 height 17
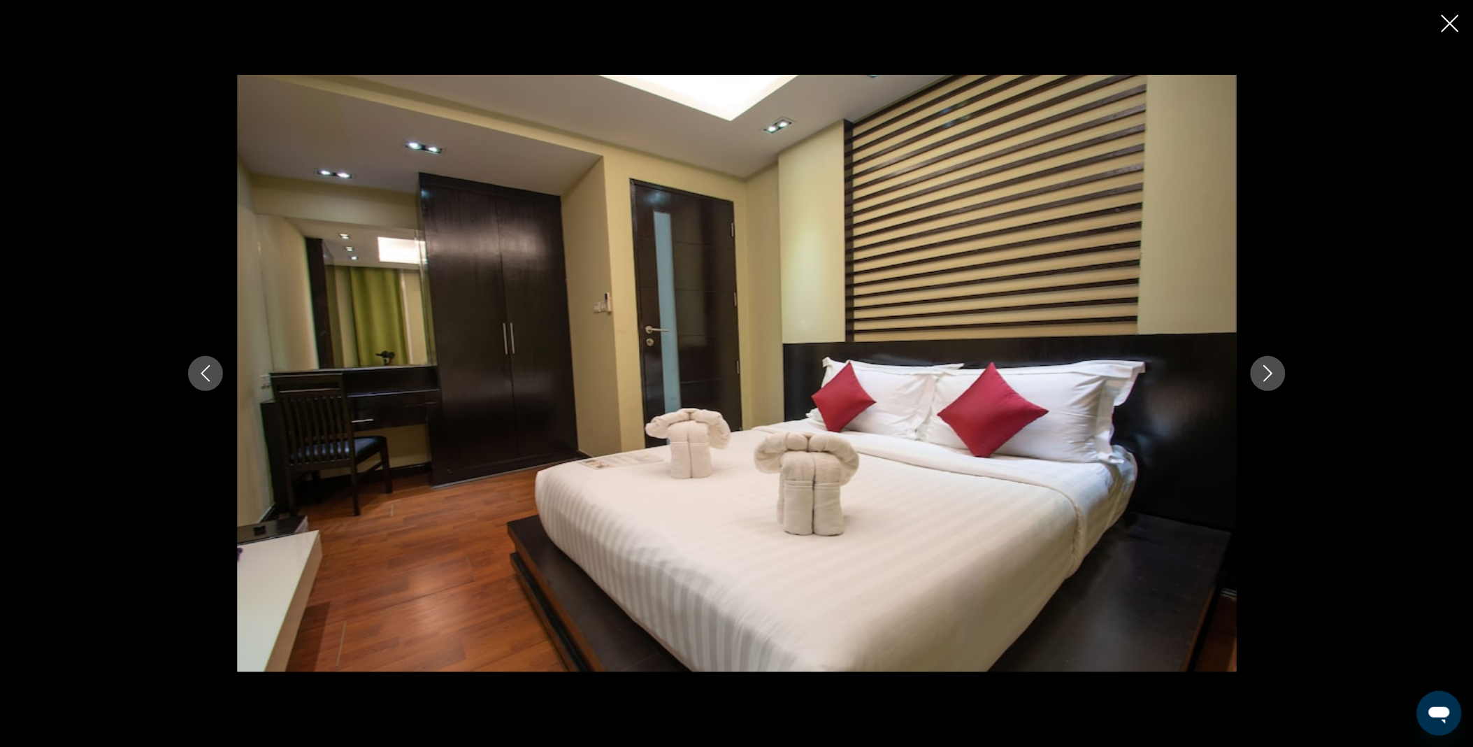
click at [1269, 375] on icon "Next image" at bounding box center [1267, 373] width 9 height 17
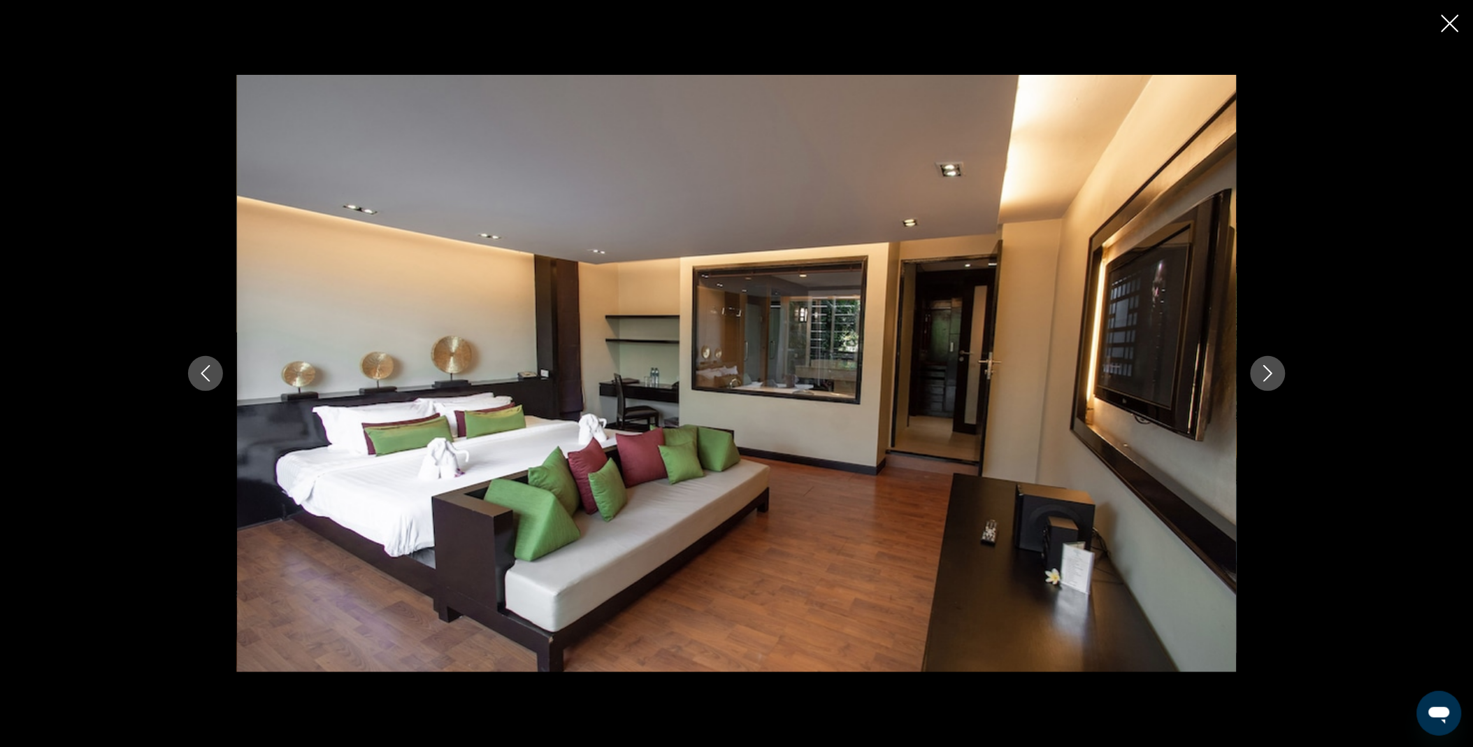
click at [1269, 375] on icon "Next image" at bounding box center [1267, 373] width 9 height 17
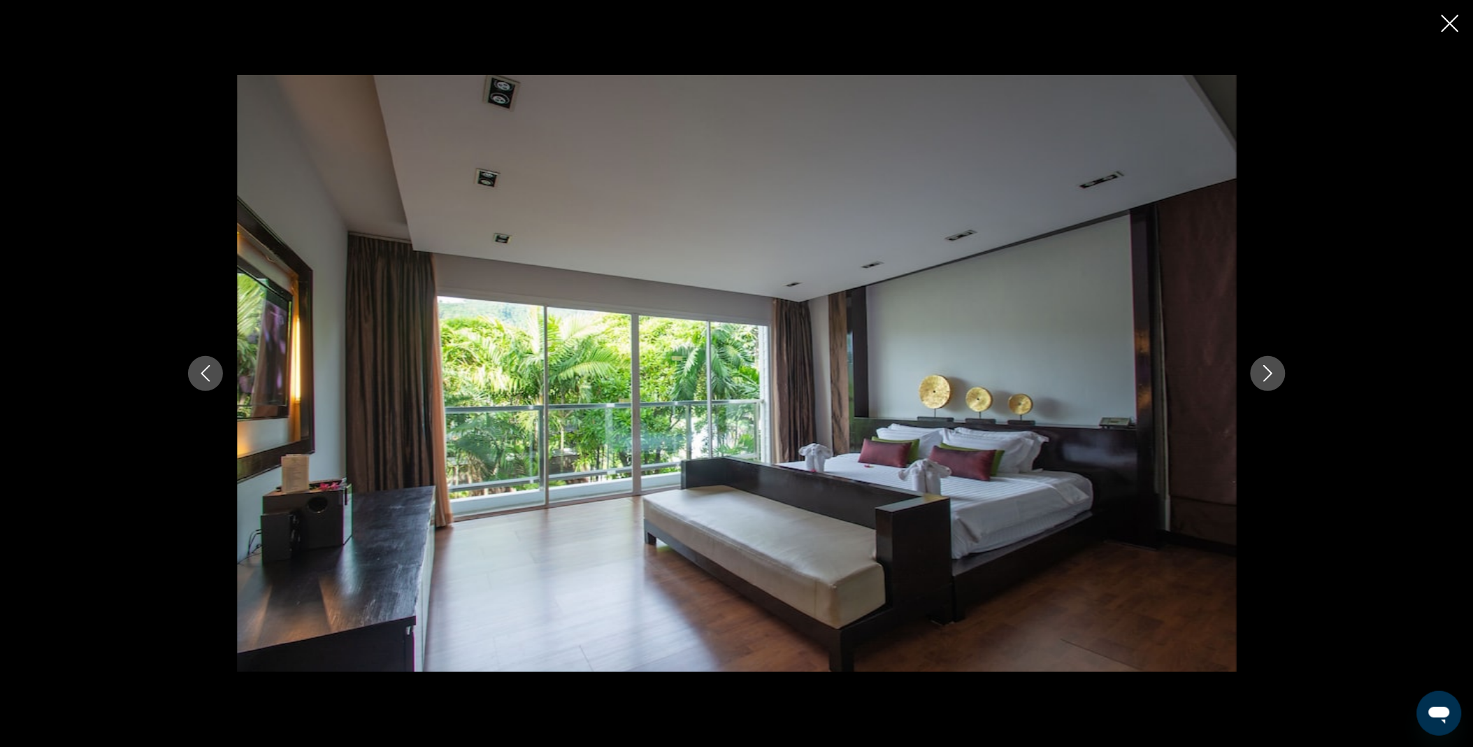
click at [1269, 375] on icon "Next image" at bounding box center [1267, 373] width 9 height 17
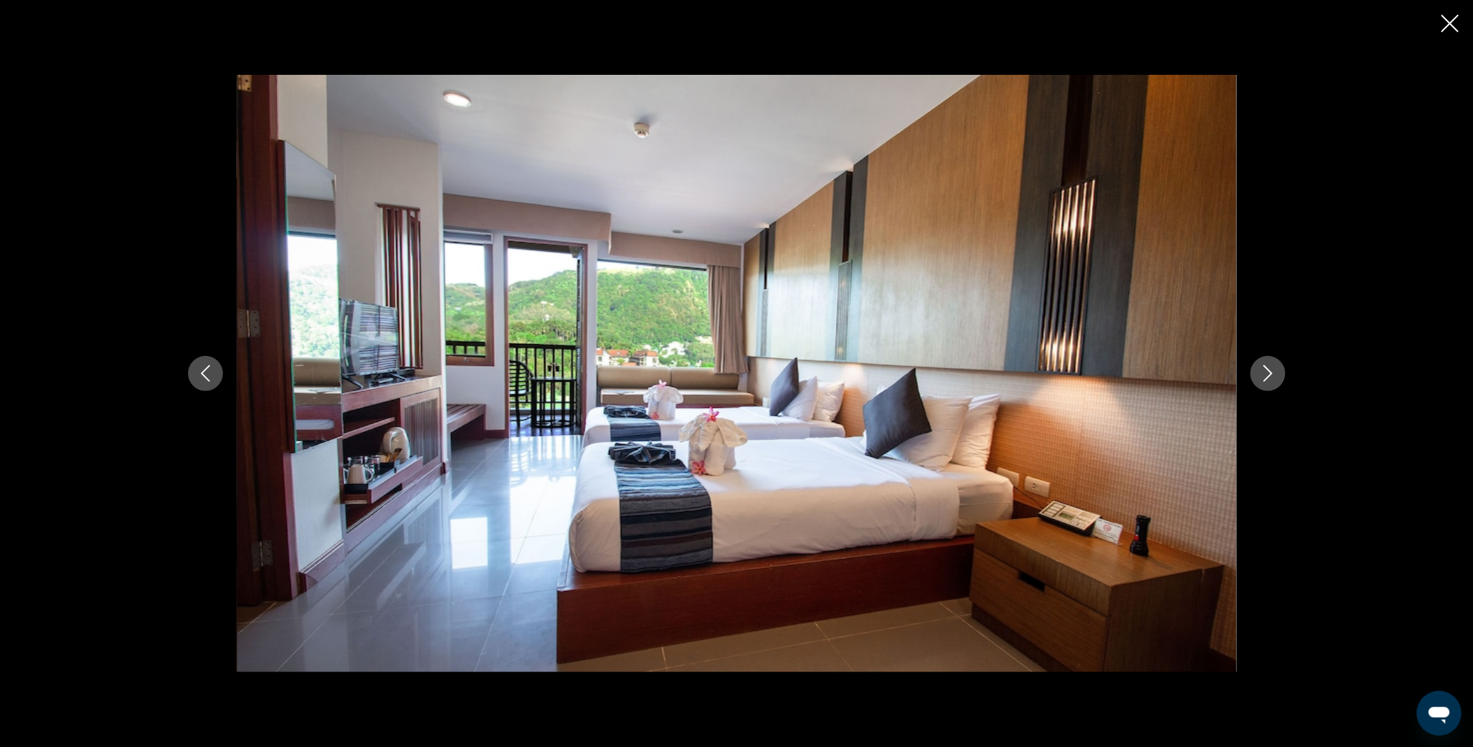
click at [1269, 375] on icon "Next image" at bounding box center [1267, 373] width 9 height 17
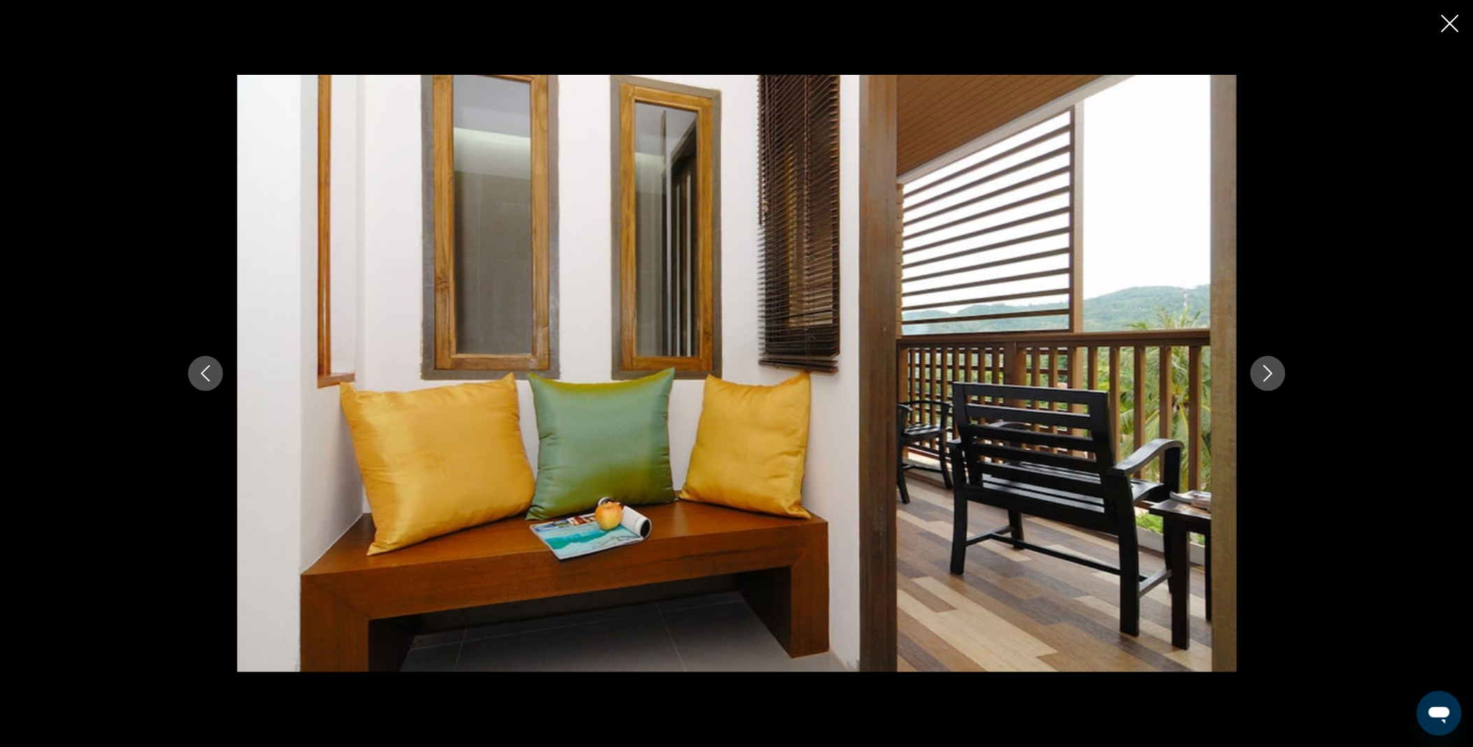
click at [1269, 375] on icon "Next image" at bounding box center [1267, 373] width 9 height 17
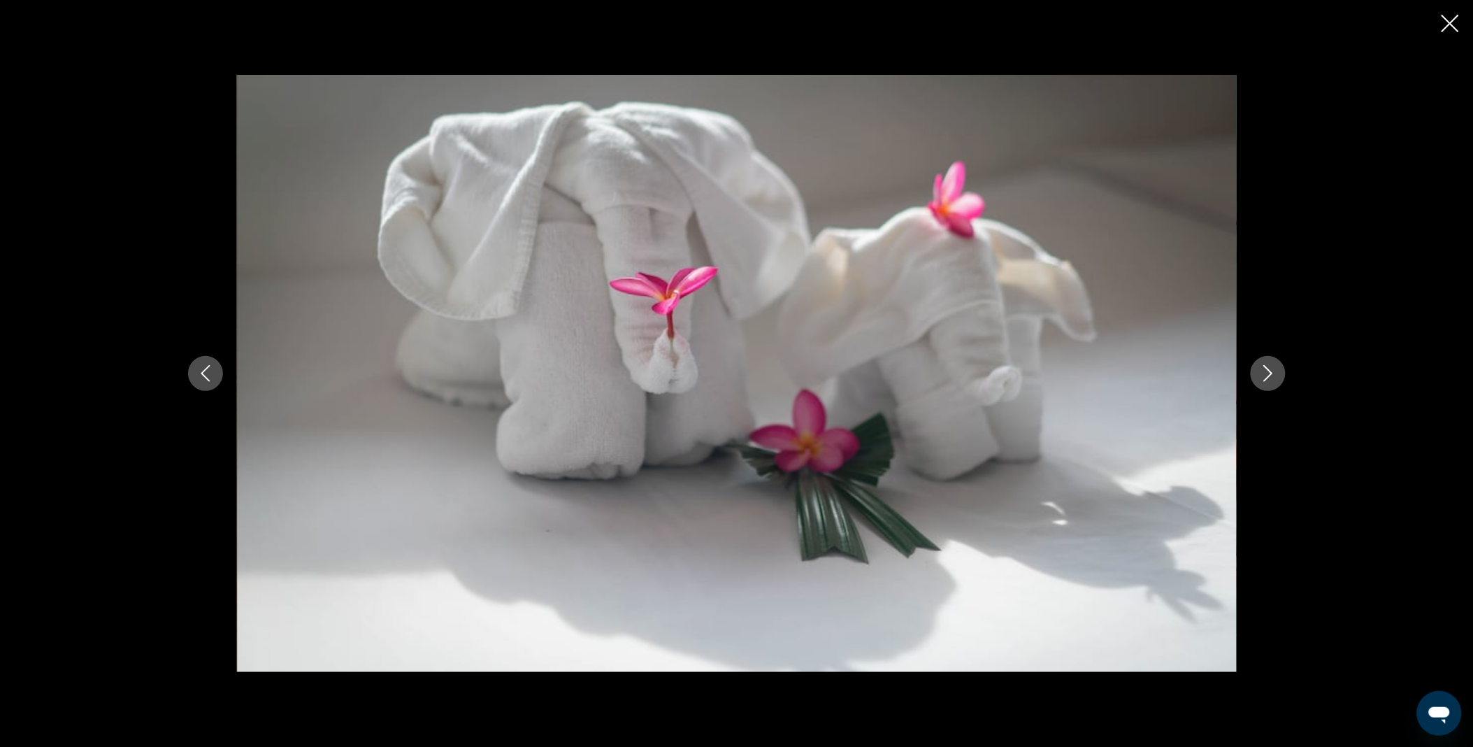
click at [1269, 375] on icon "Next image" at bounding box center [1267, 373] width 9 height 17
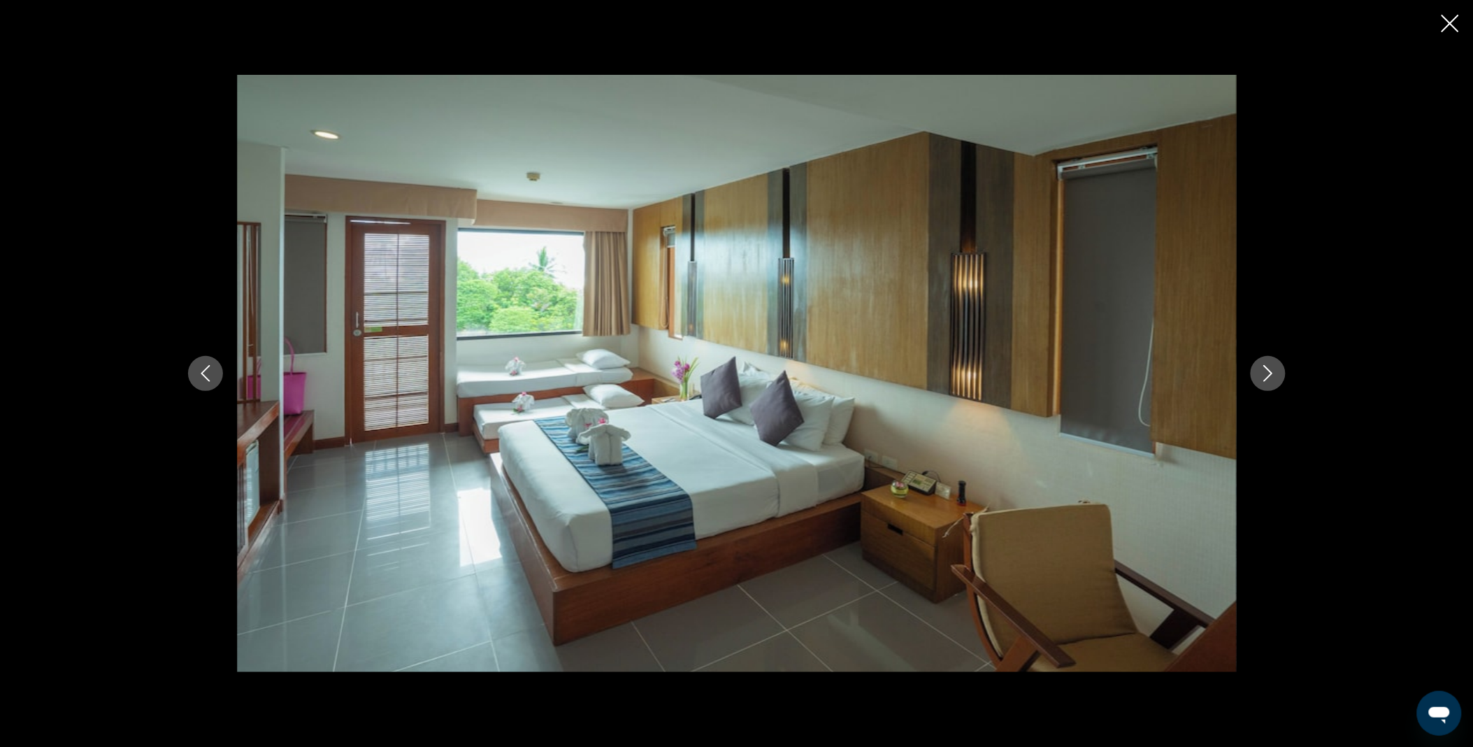
click at [1269, 375] on icon "Next image" at bounding box center [1267, 373] width 9 height 17
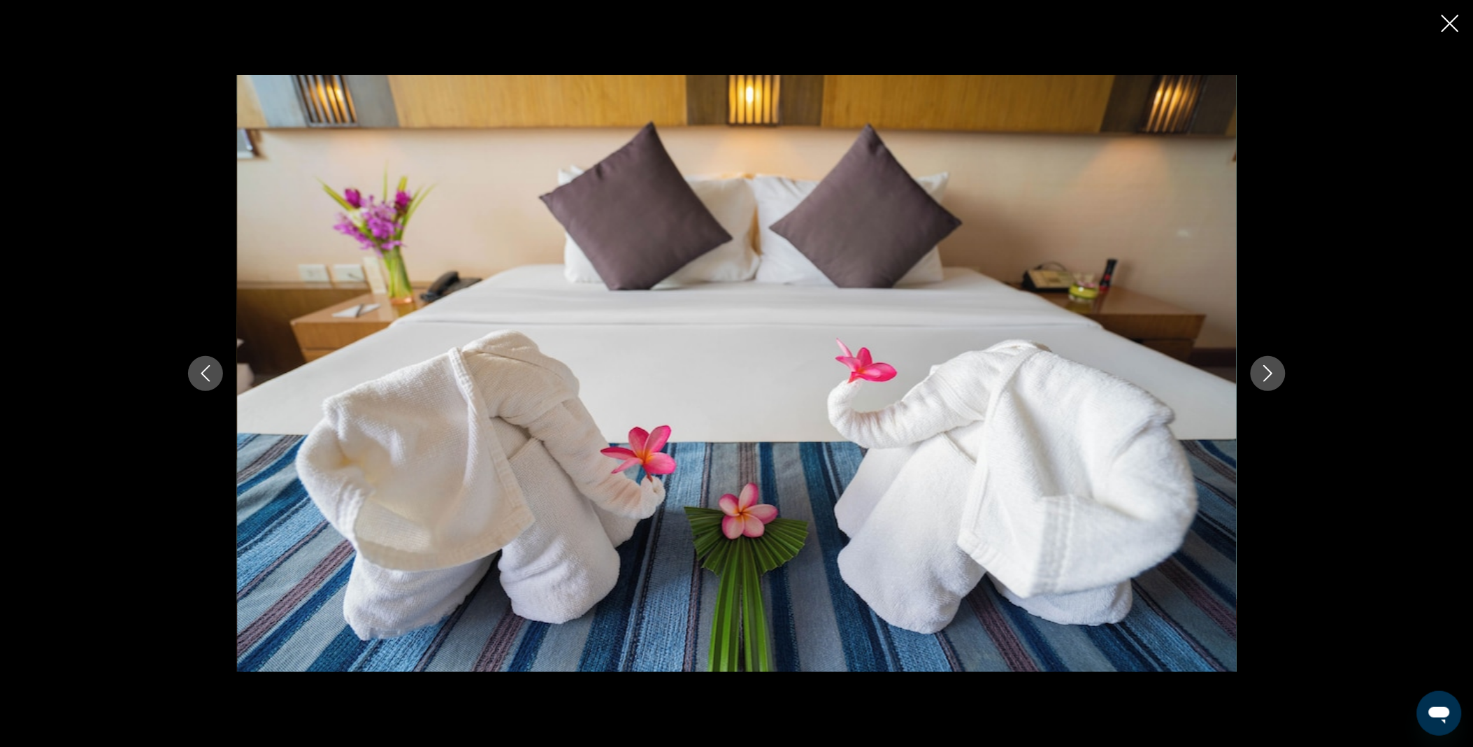
click at [1269, 375] on icon "Next image" at bounding box center [1267, 373] width 9 height 17
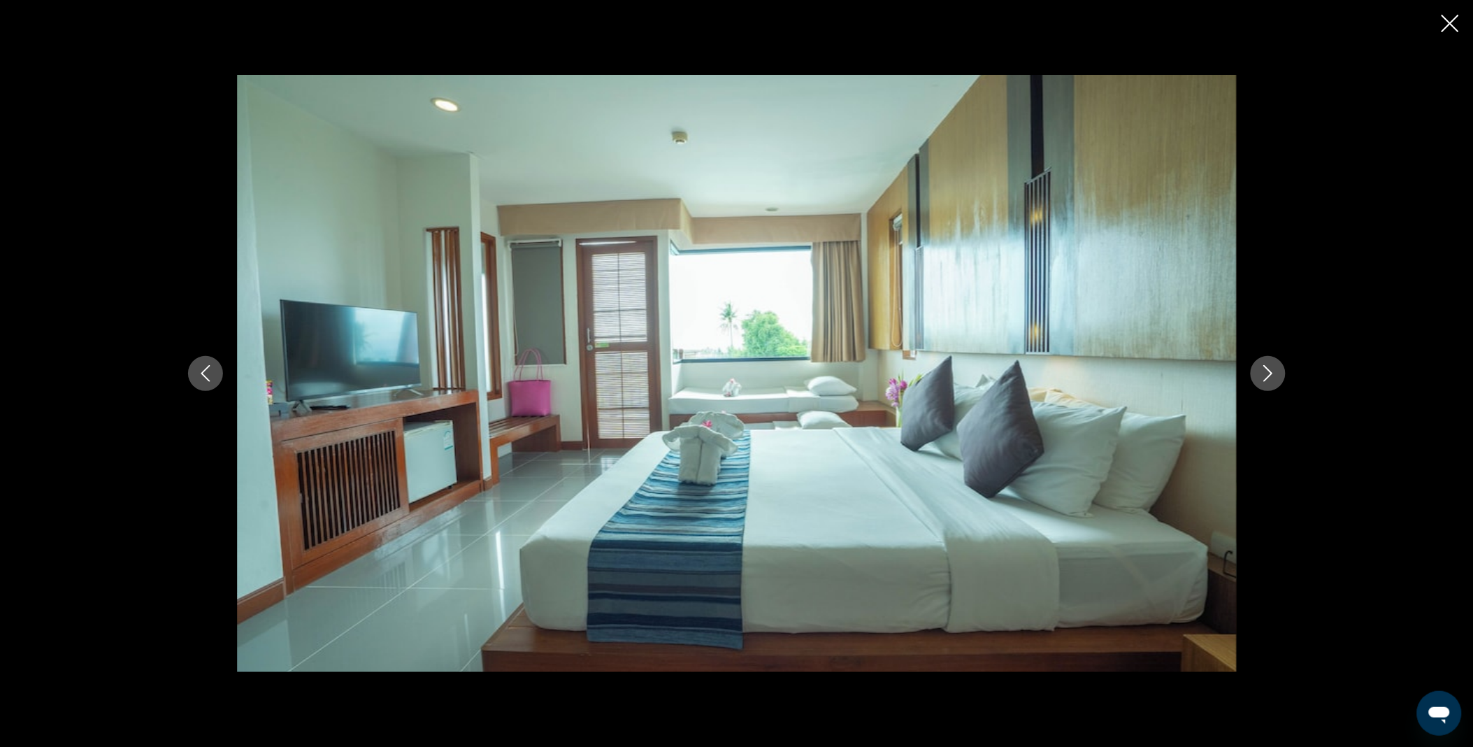
click at [1269, 375] on icon "Next image" at bounding box center [1267, 373] width 9 height 17
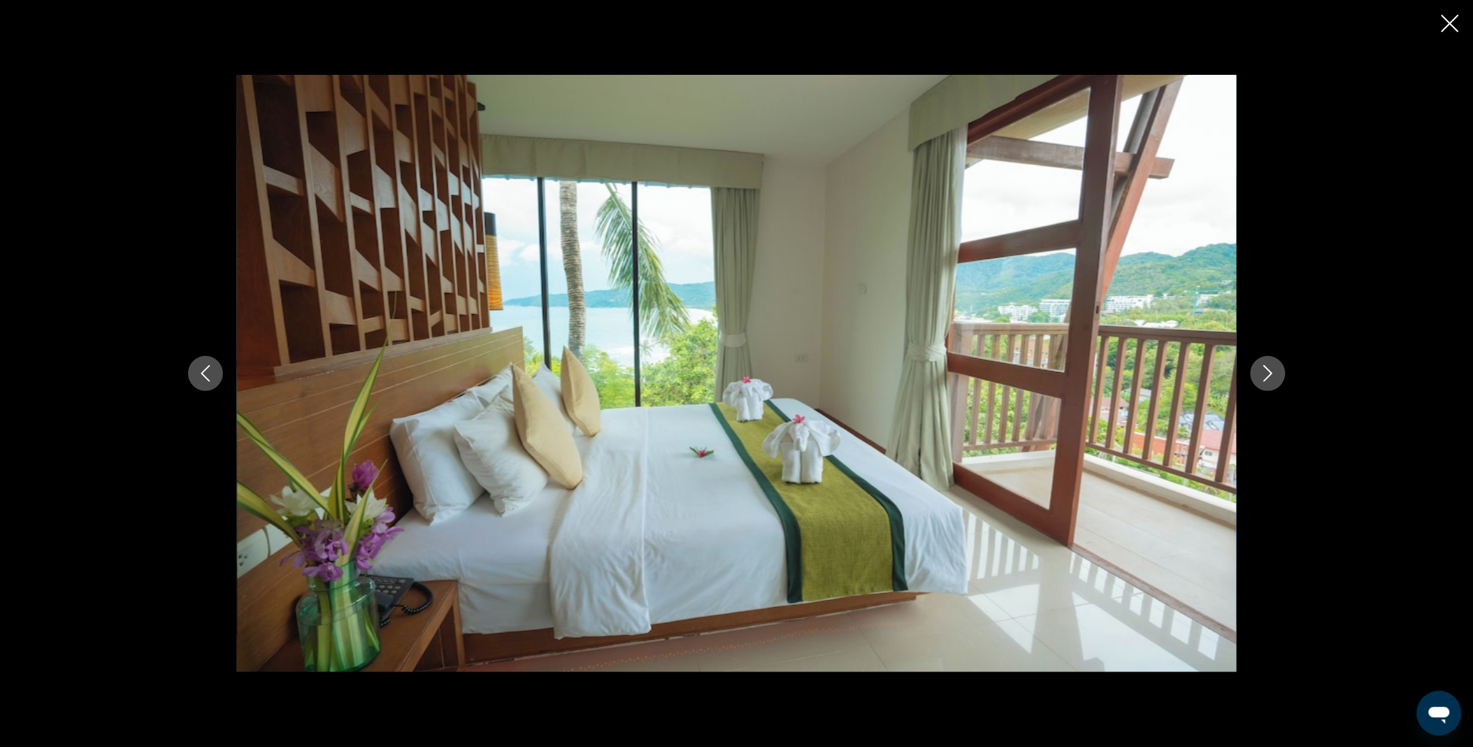
click at [1269, 375] on icon "Next image" at bounding box center [1267, 373] width 9 height 17
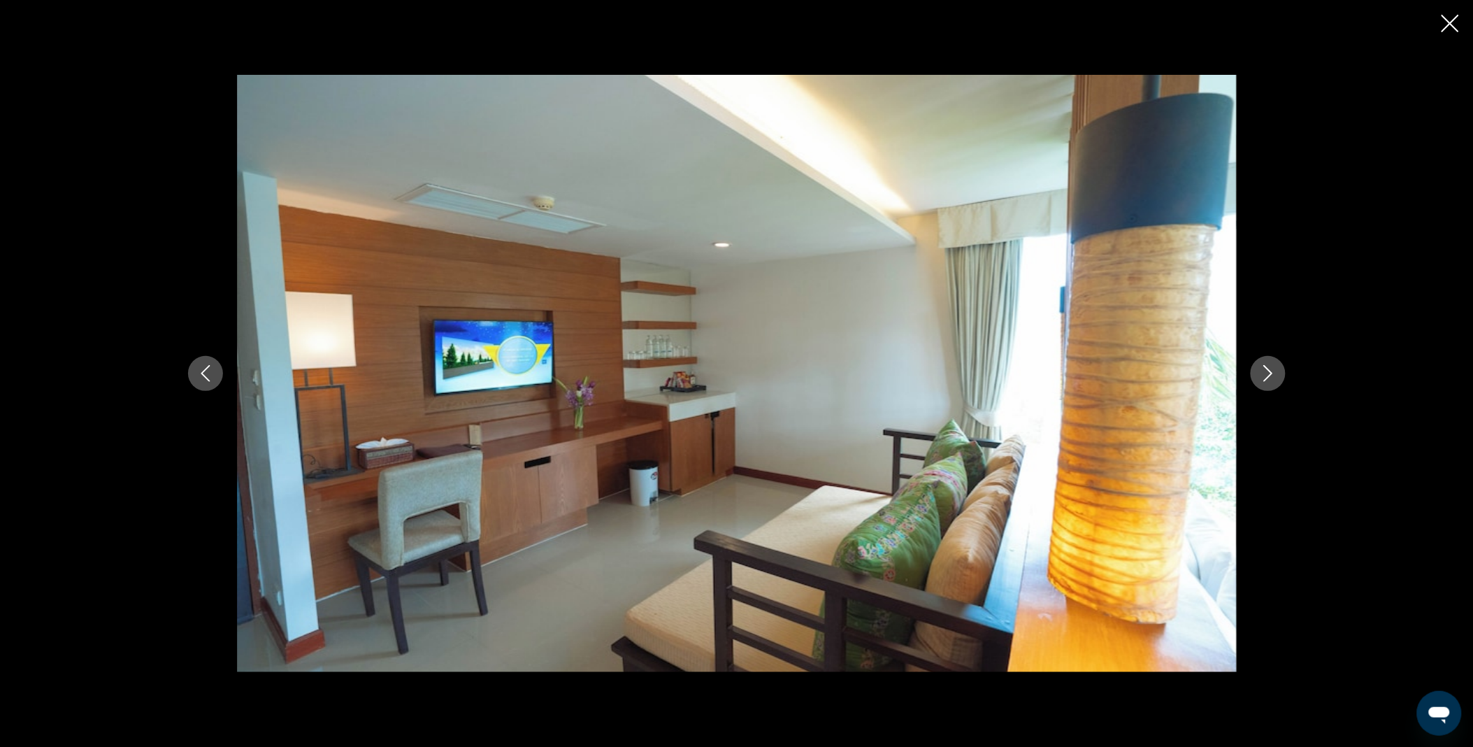
click at [1446, 24] on icon "Close slideshow" at bounding box center [1449, 23] width 17 height 17
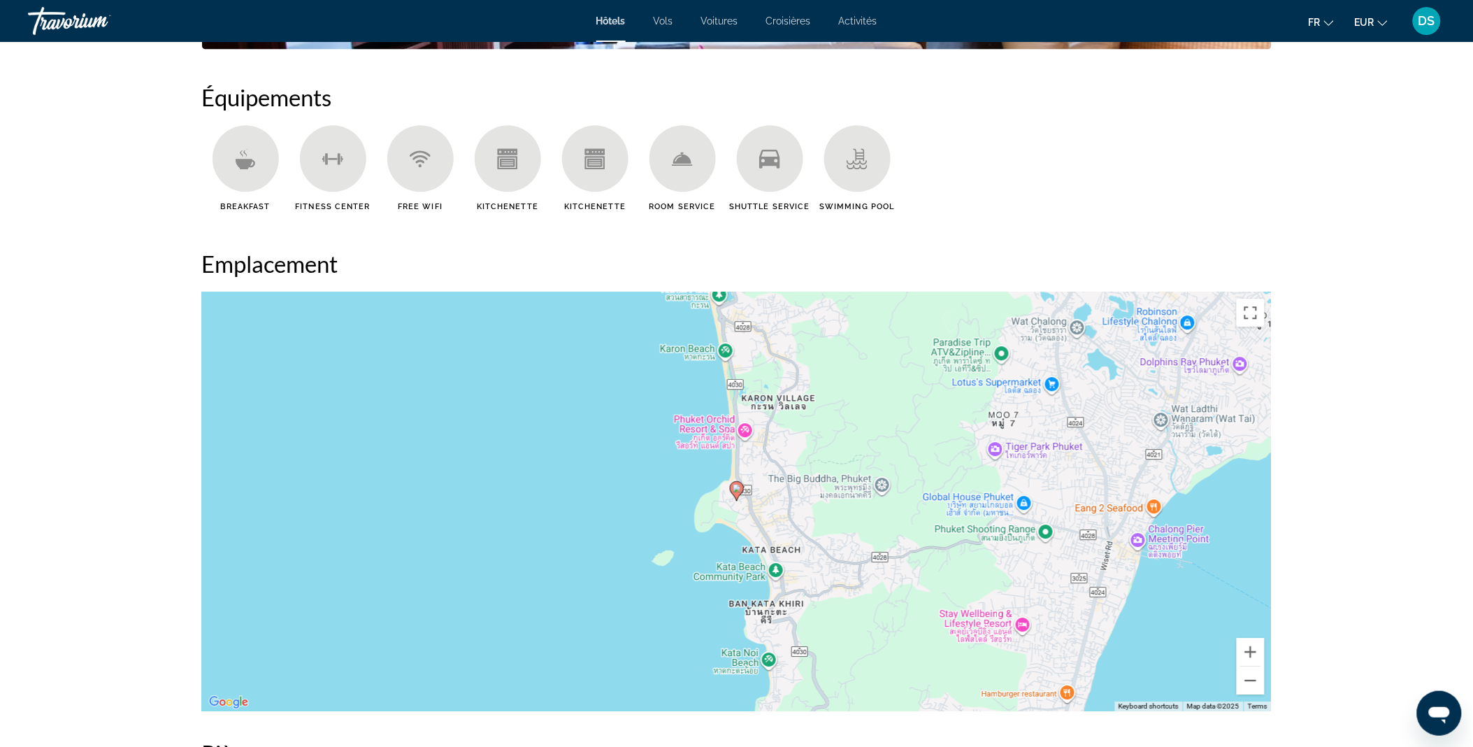
scroll to position [1115, 0]
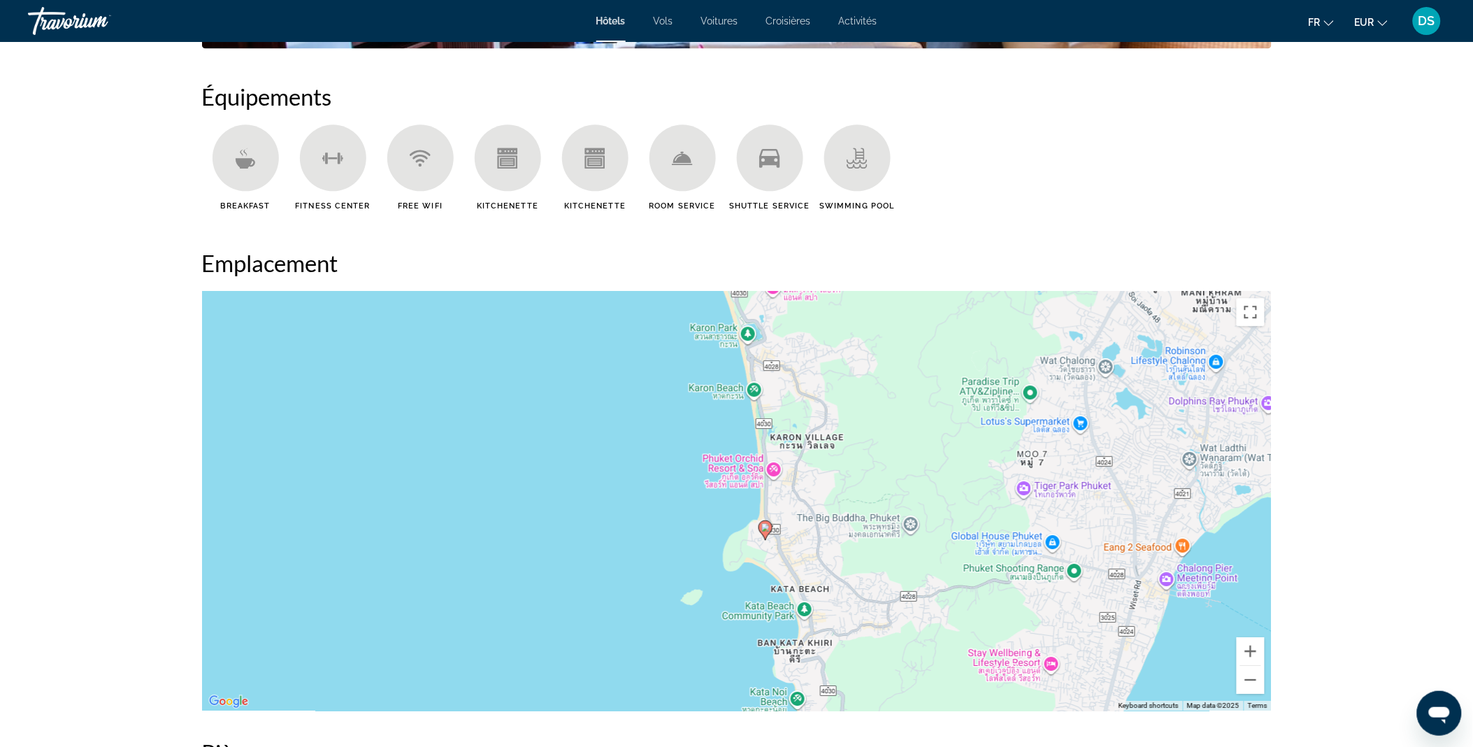
drag, startPoint x: 988, startPoint y: 562, endPoint x: 1049, endPoint y: 626, distance: 89.0
click at [1049, 626] on div "To activate drag with keyboard, press Alt + Enter. Once in keyboard drag state,…" at bounding box center [737, 500] width 1070 height 419
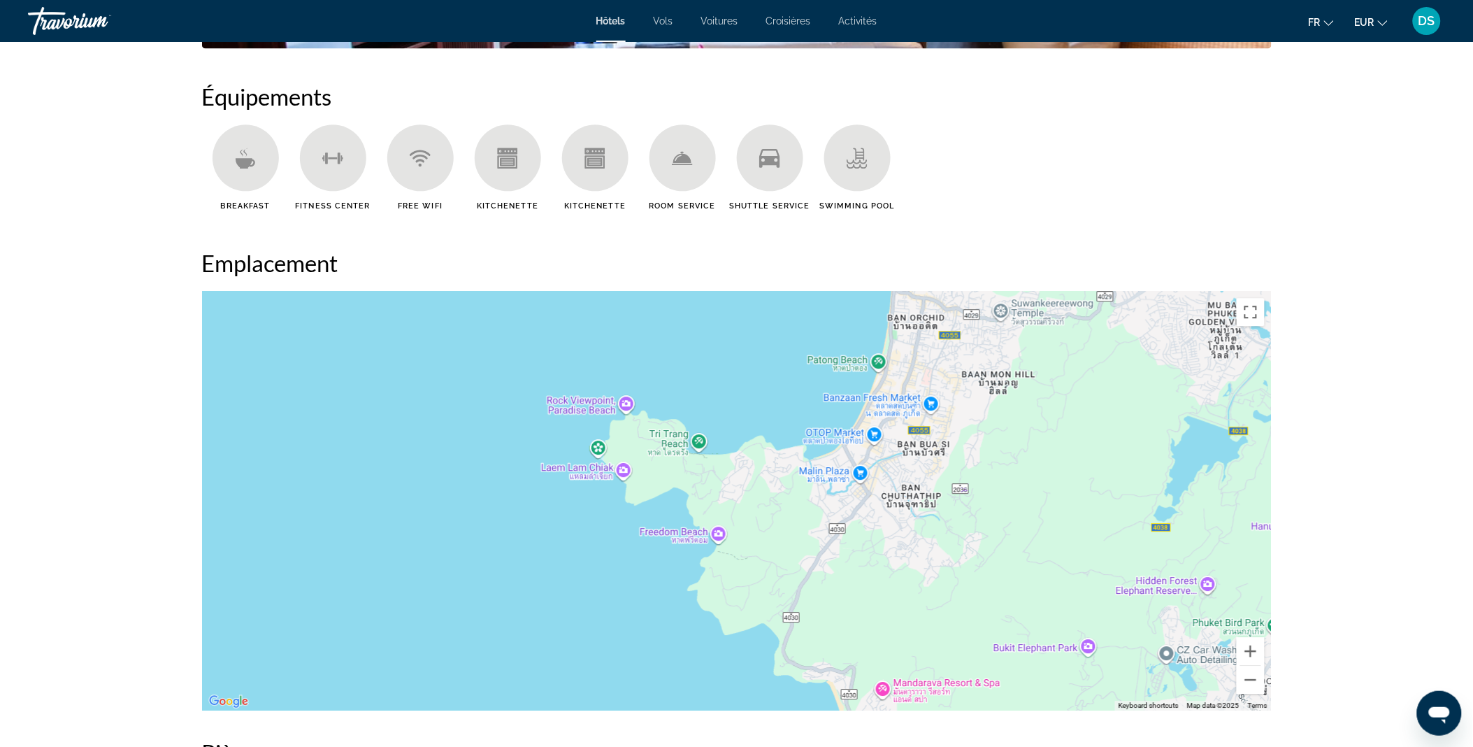
drag, startPoint x: 828, startPoint y: 393, endPoint x: 903, endPoint y: 780, distance: 394.4
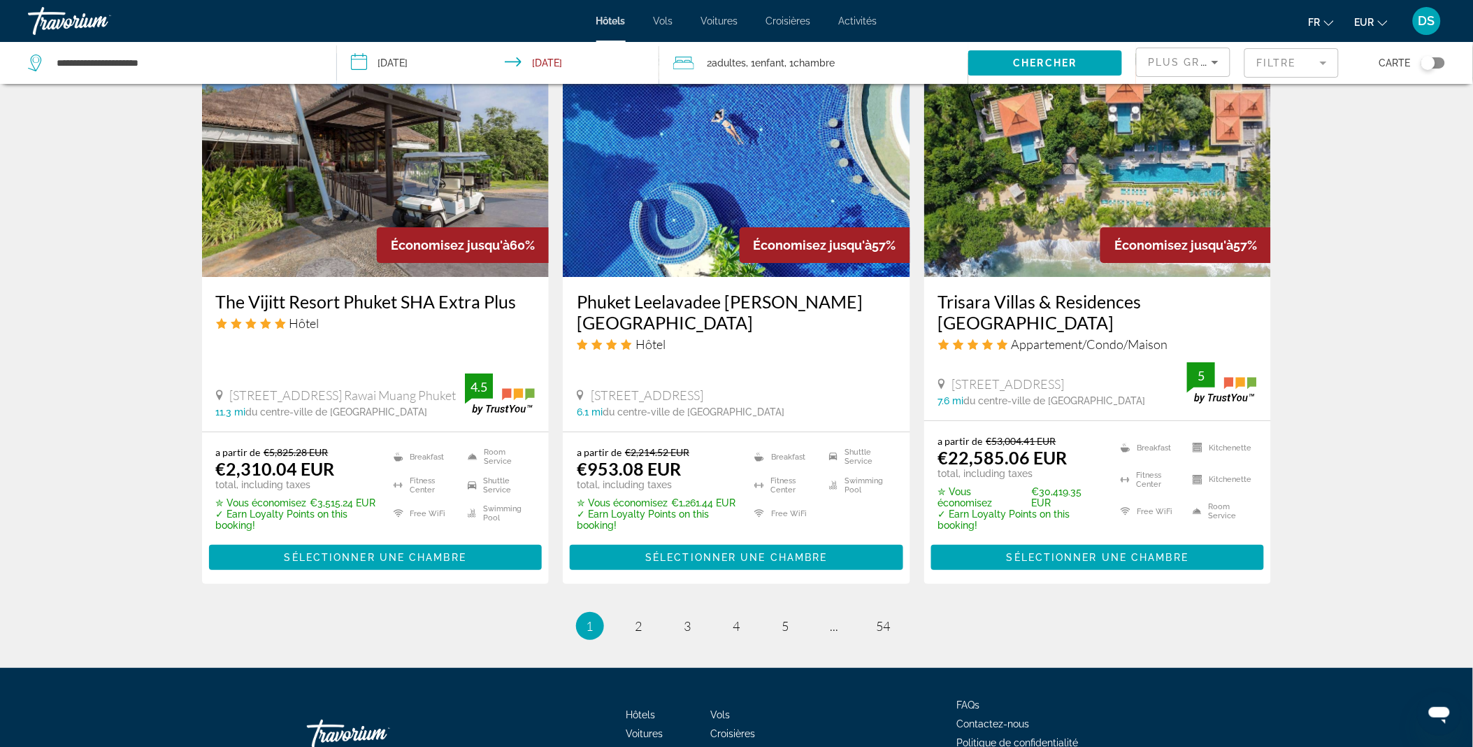
scroll to position [1690, 0]
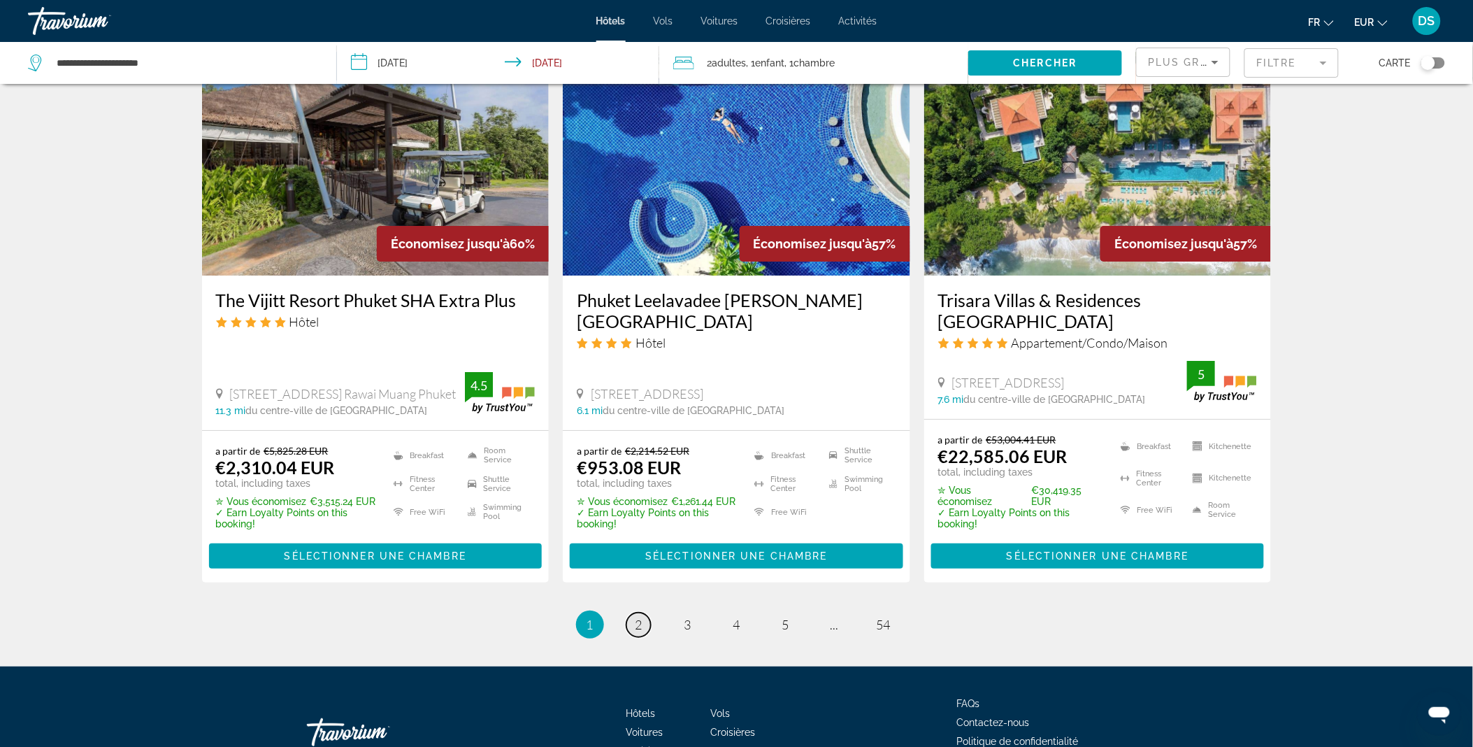
click at [638, 617] on span "2" at bounding box center [638, 624] width 7 height 15
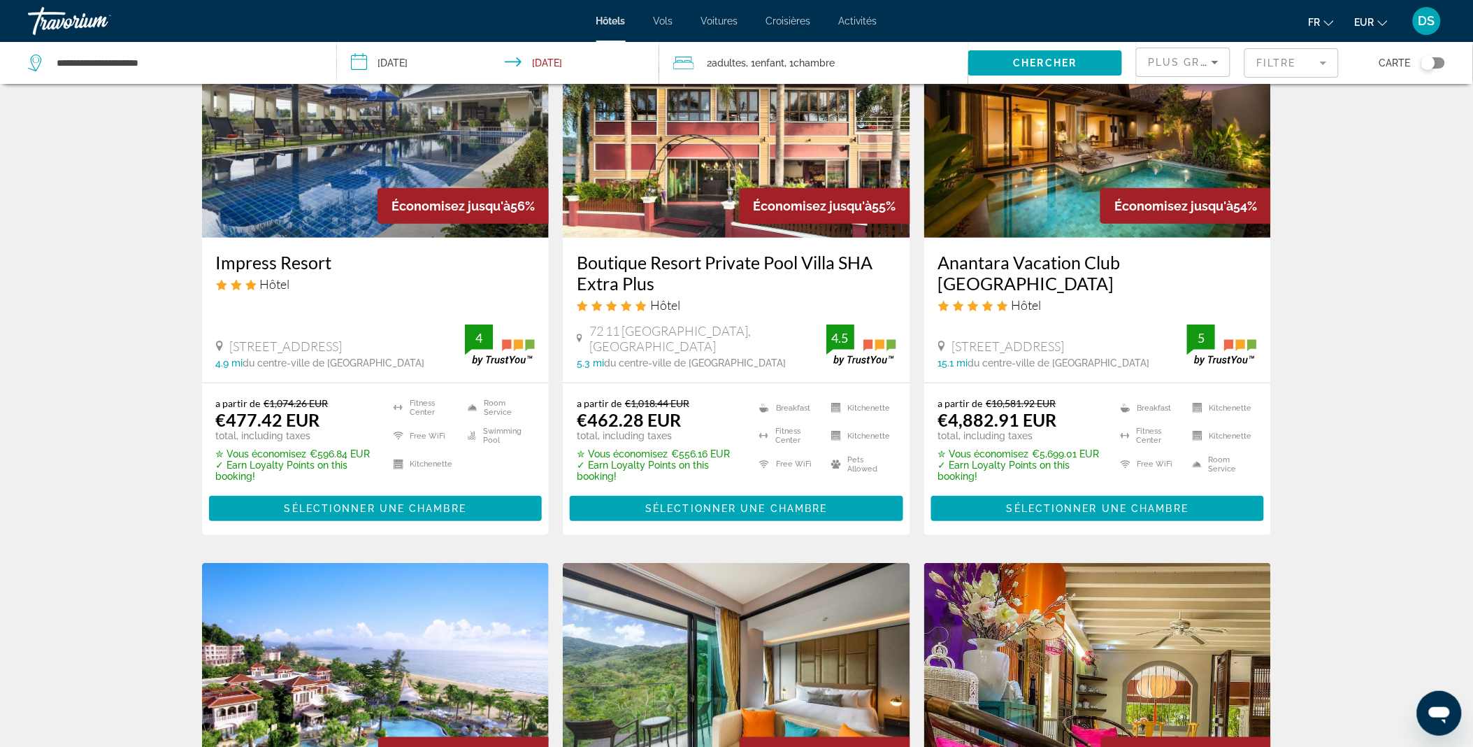
scroll to position [120, 0]
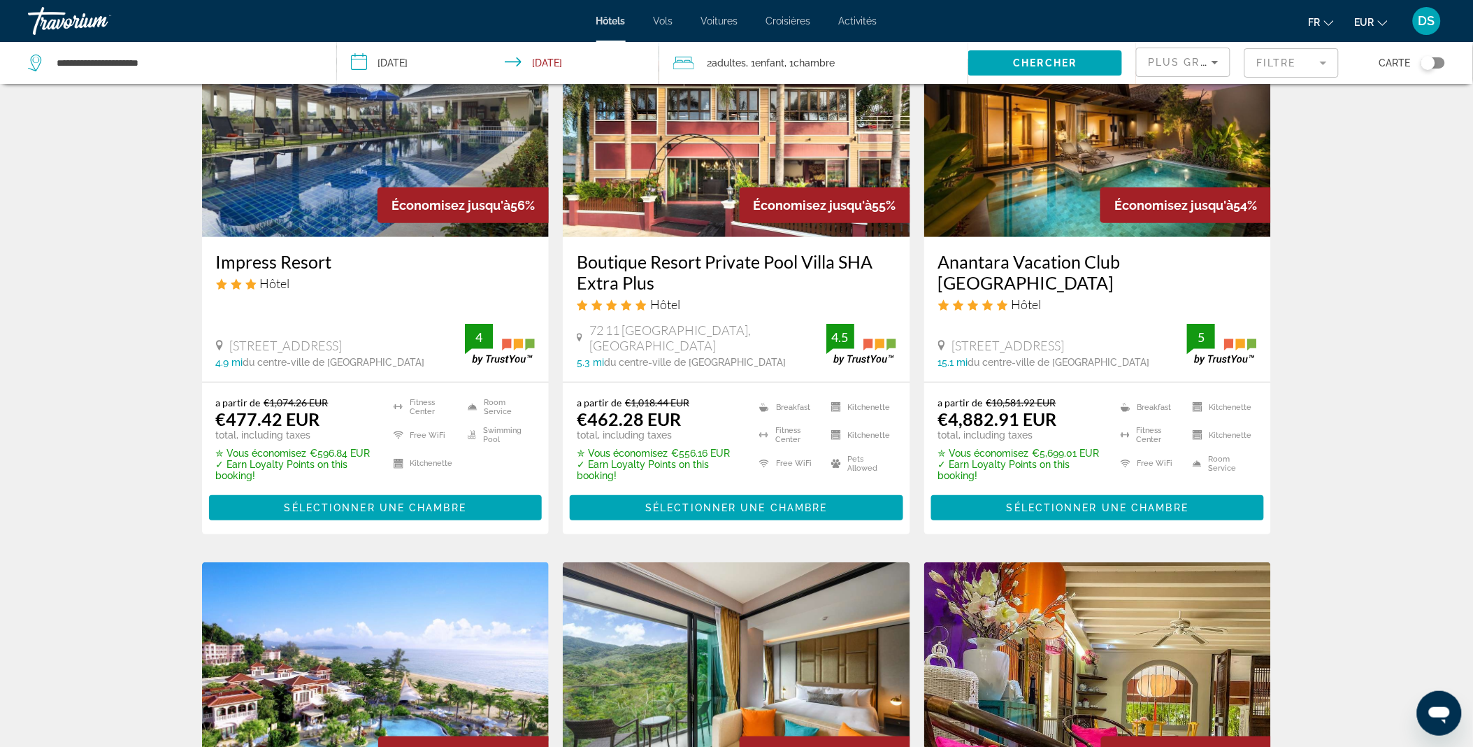
click at [1035, 173] on img "Main content" at bounding box center [1097, 125] width 347 height 224
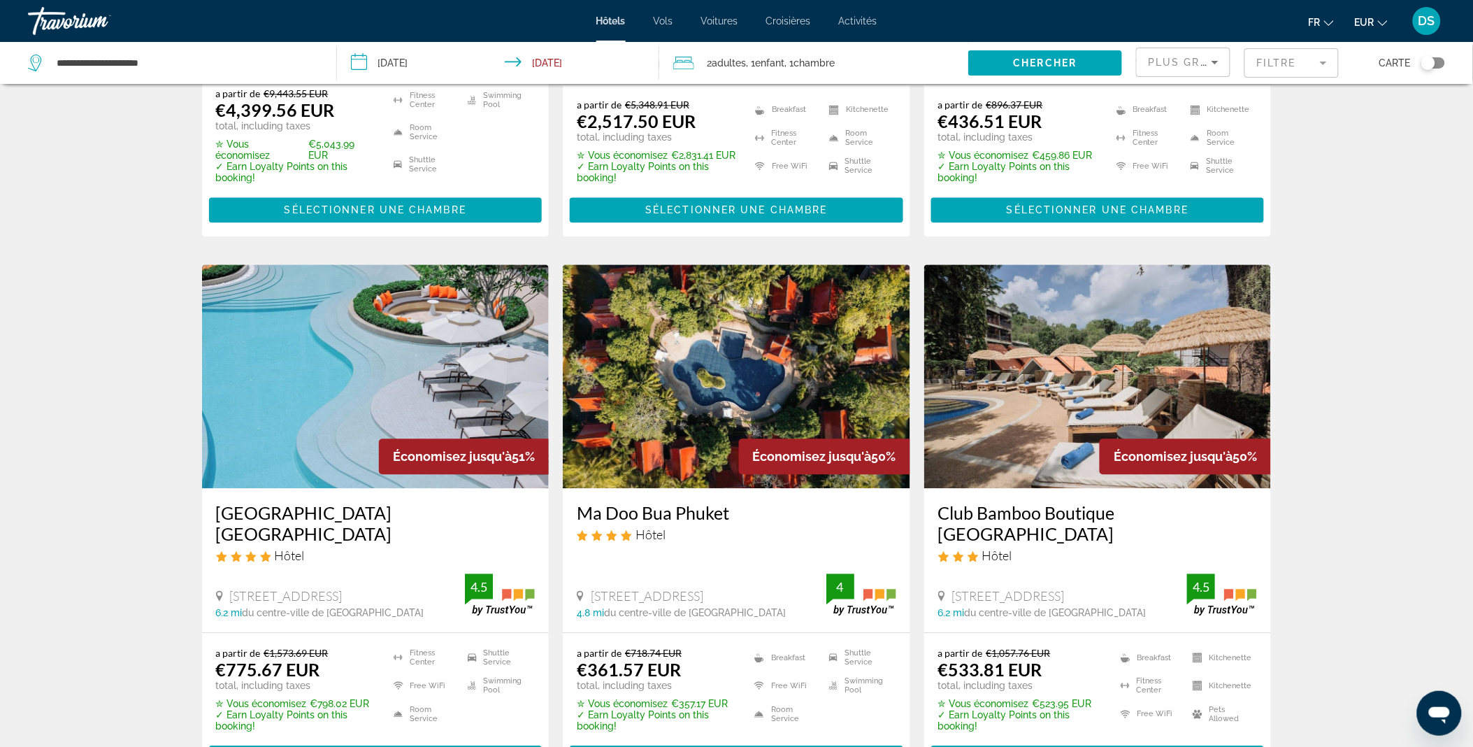
scroll to position [977, 0]
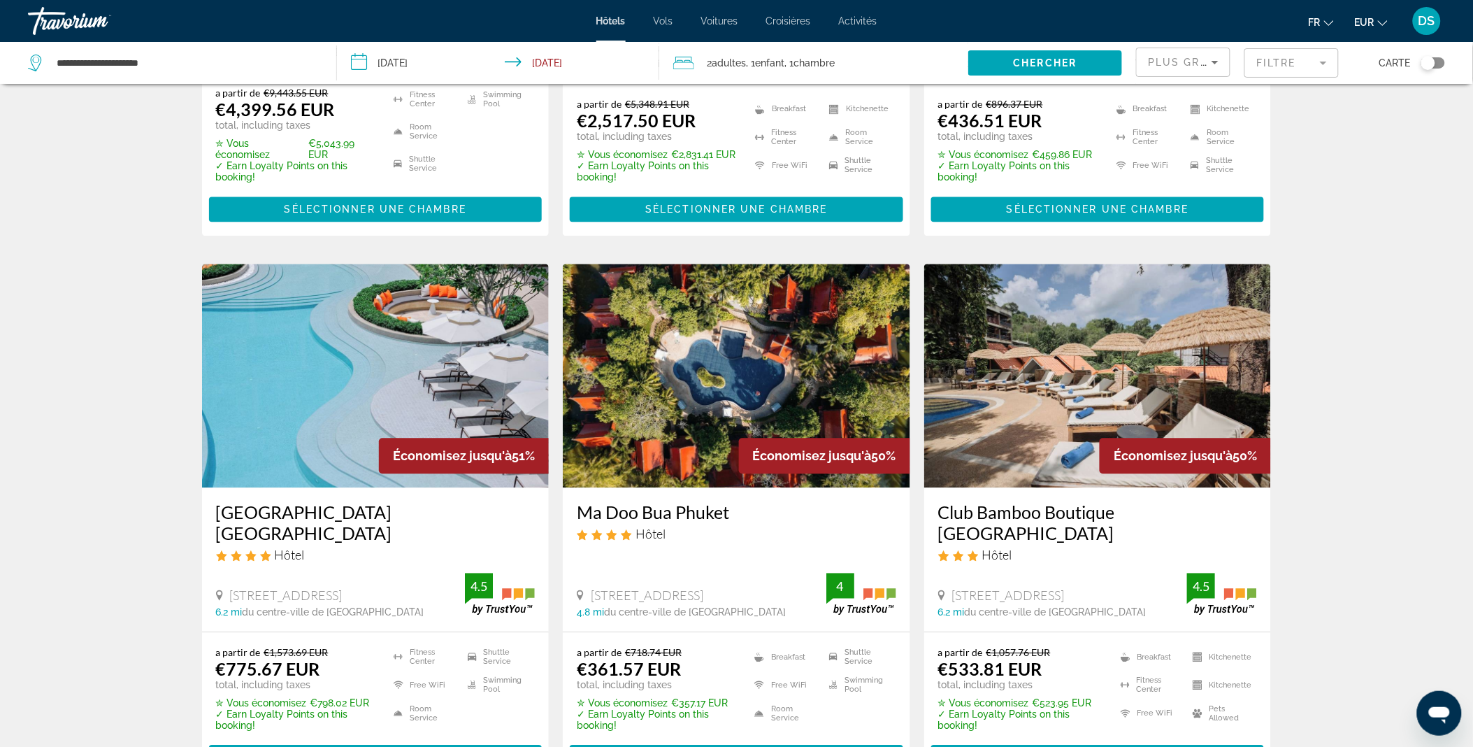
click at [1384, 373] on div "Résultats de la recherche d'hôtel - 646 endroits pour passer votre temps Économ…" at bounding box center [736, 257] width 1473 height 2273
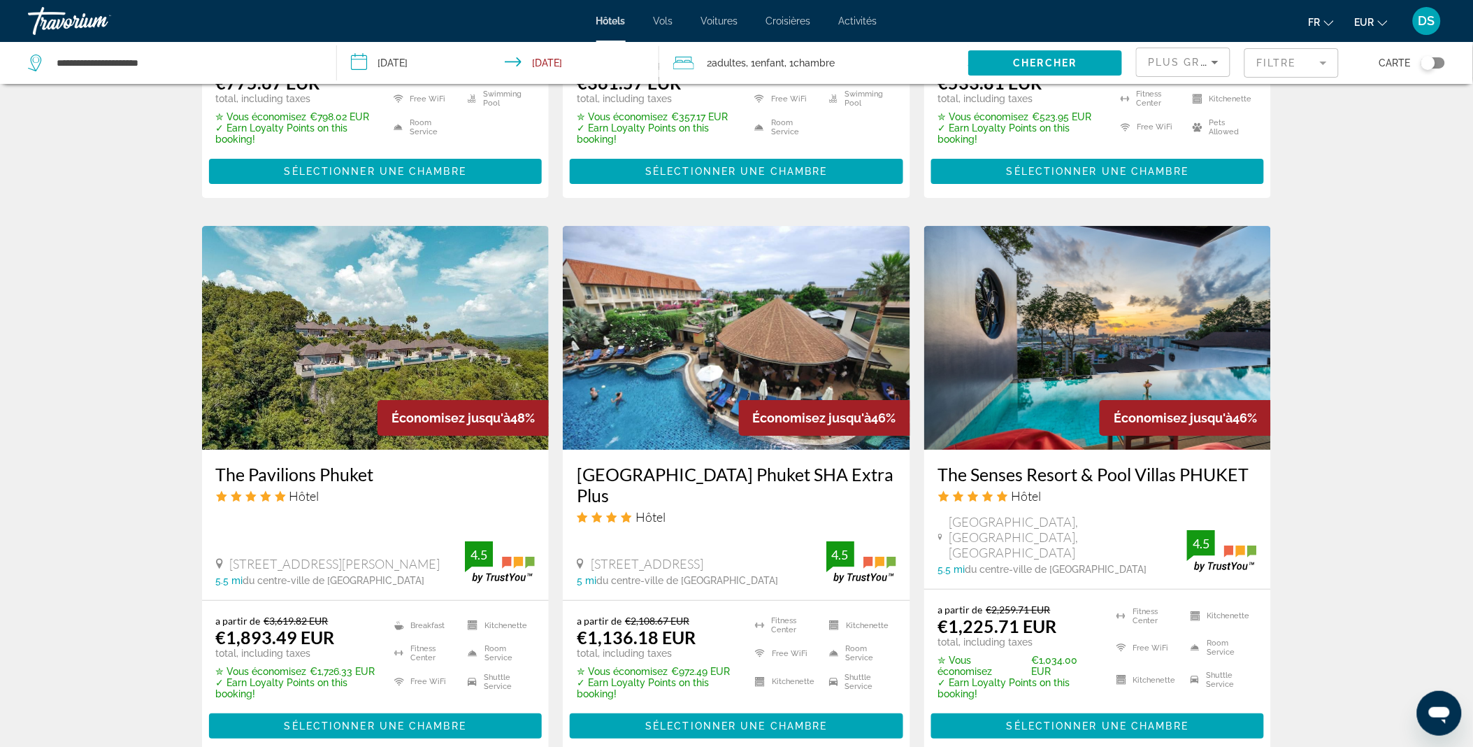
scroll to position [1794, 0]
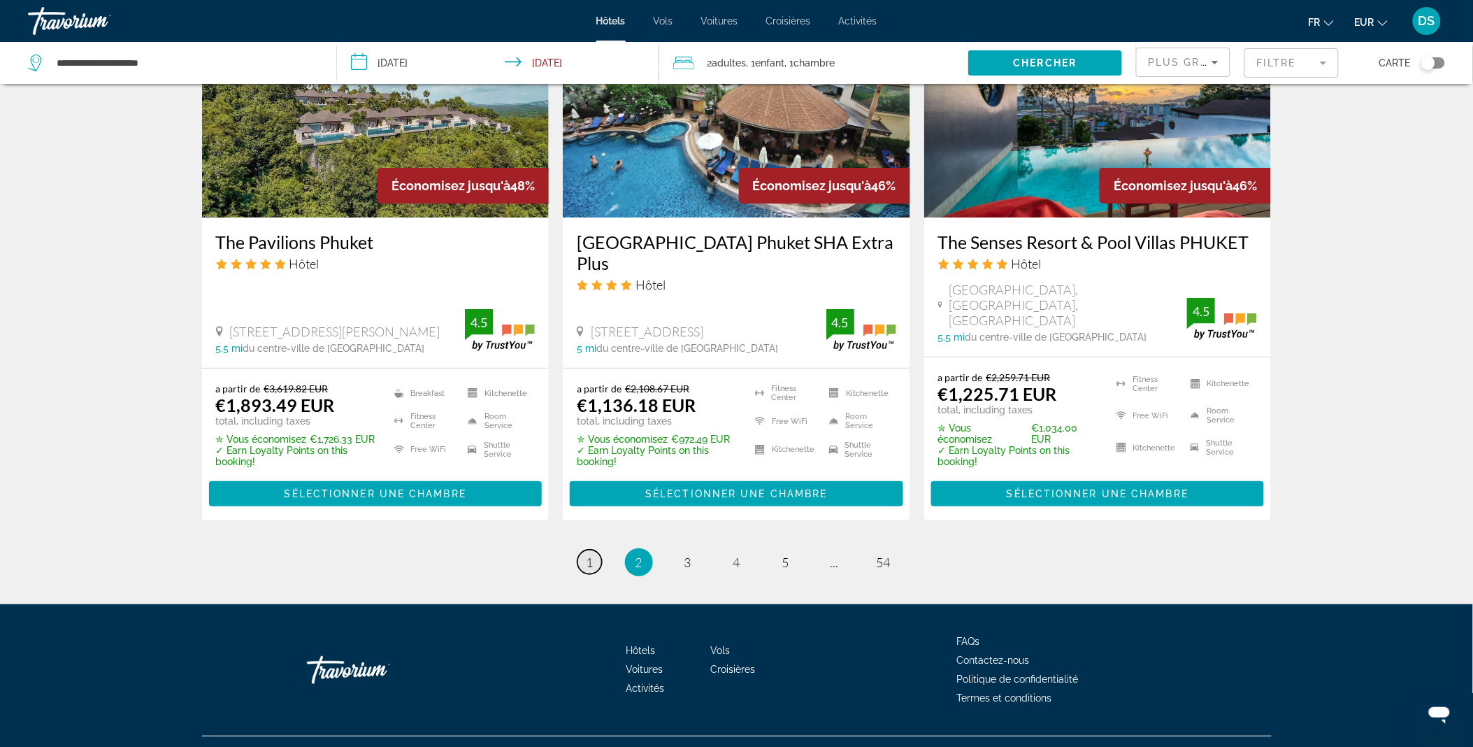
click at [589, 554] on span "1" at bounding box center [590, 561] width 7 height 15
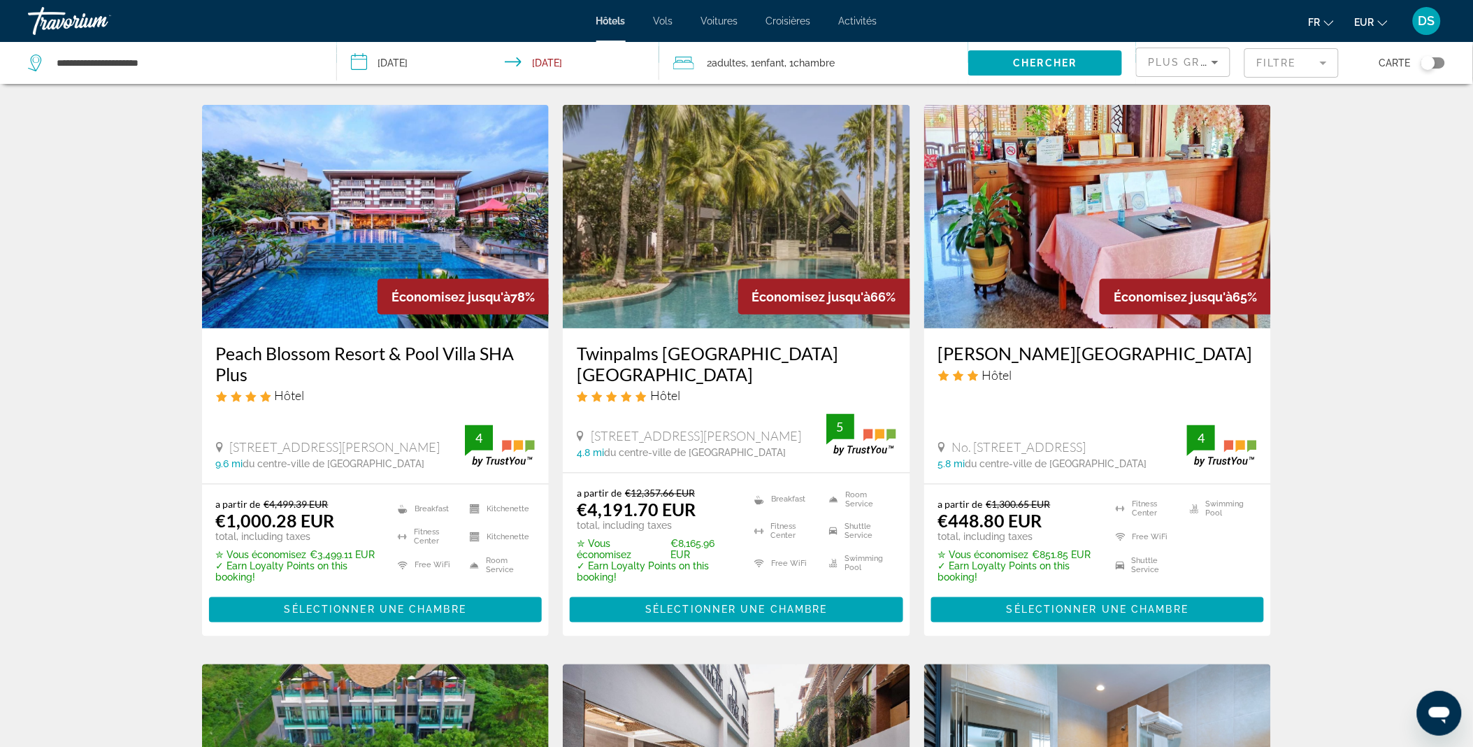
scroll to position [556, 0]
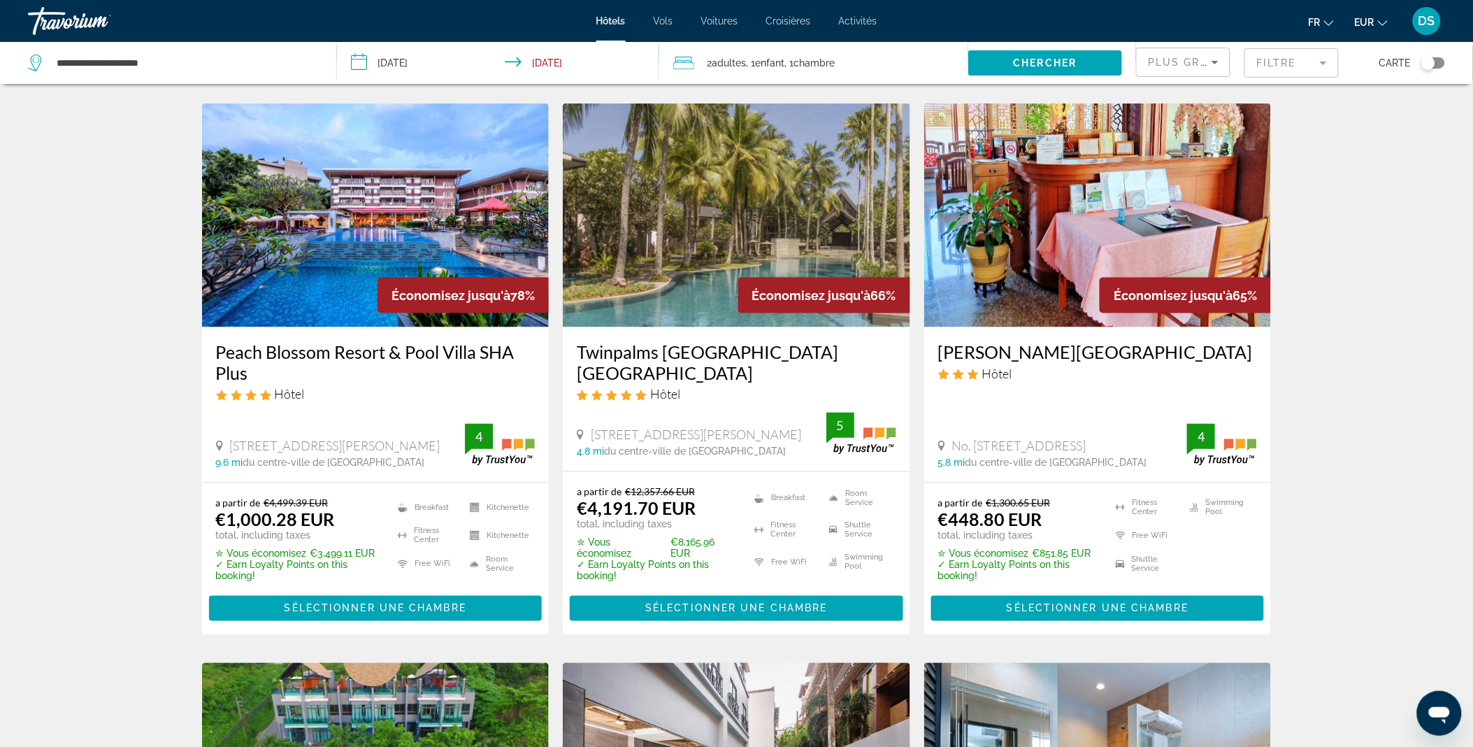
click at [696, 247] on img "Main content" at bounding box center [736, 215] width 347 height 224
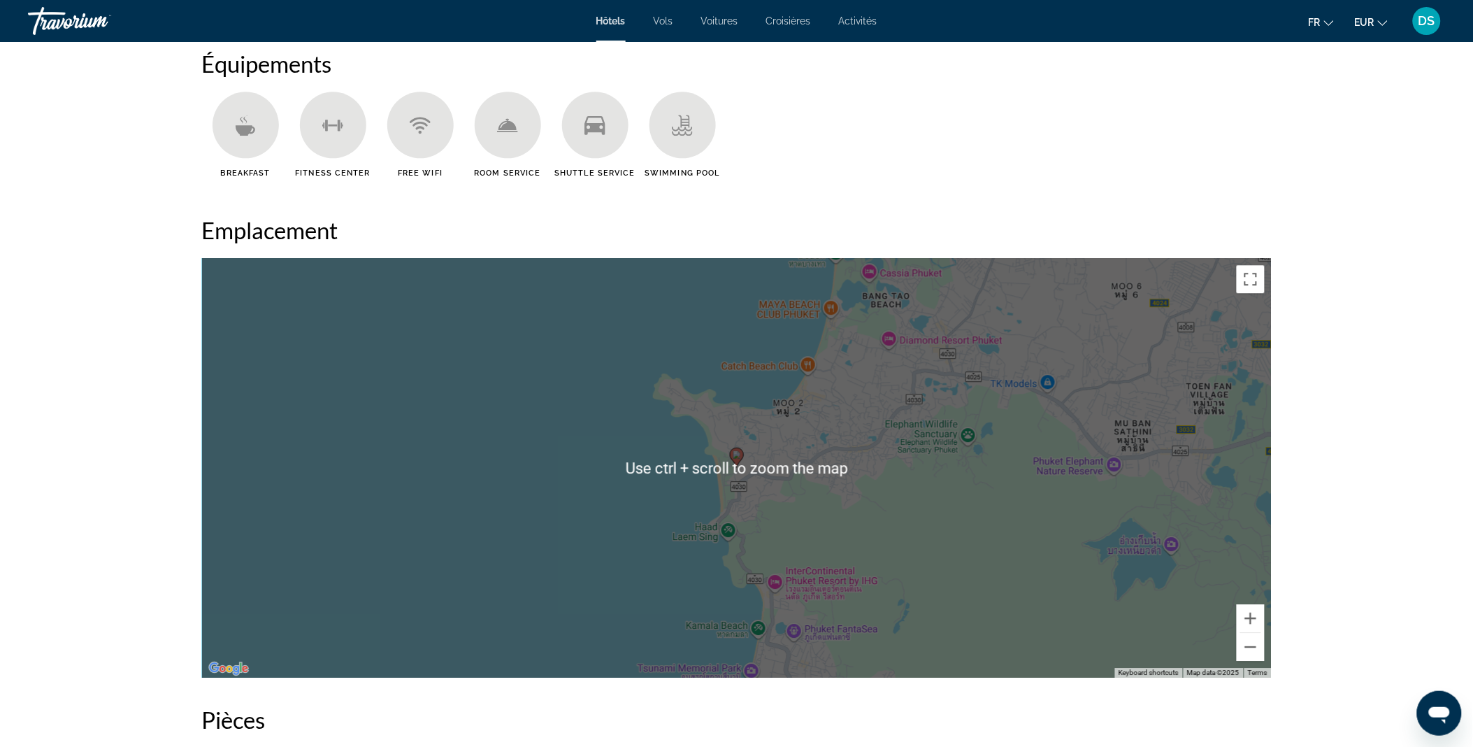
scroll to position [1149, 0]
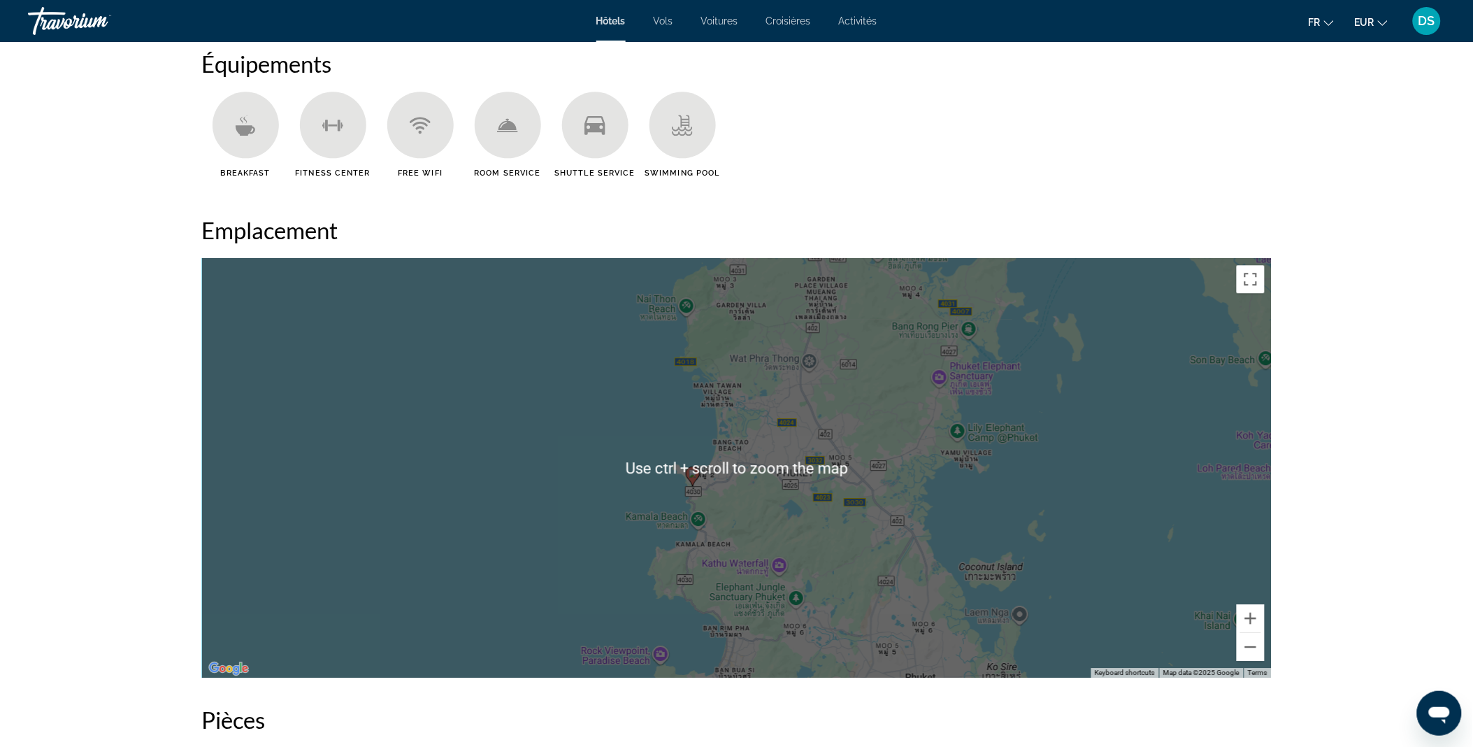
scroll to position [1147, 0]
click at [716, 418] on div "To activate drag with keyboard, press Alt + Enter. Once in keyboard drag state,…" at bounding box center [737, 468] width 1070 height 419
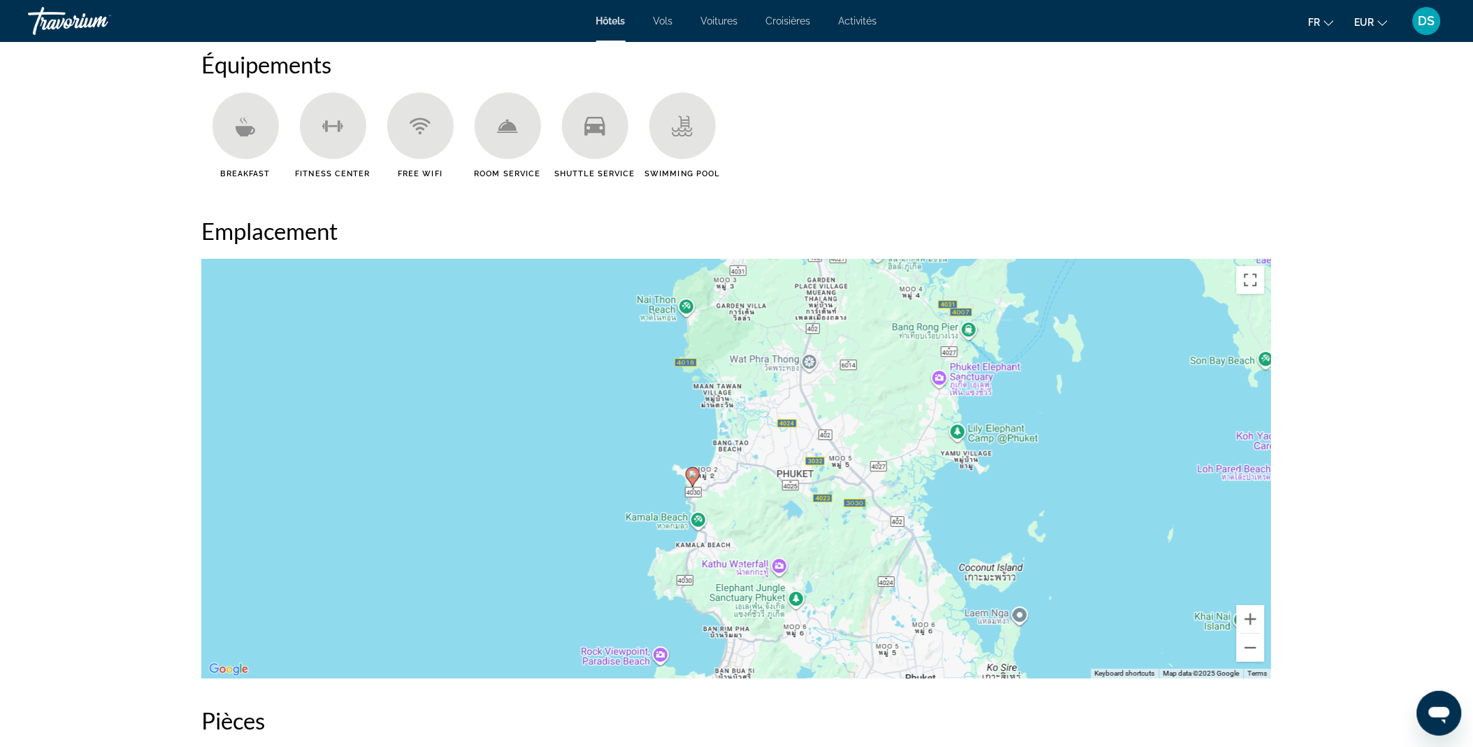
click at [716, 418] on div "To activate drag with keyboard, press Alt + Enter. Once in keyboard drag state,…" at bounding box center [737, 468] width 1070 height 419
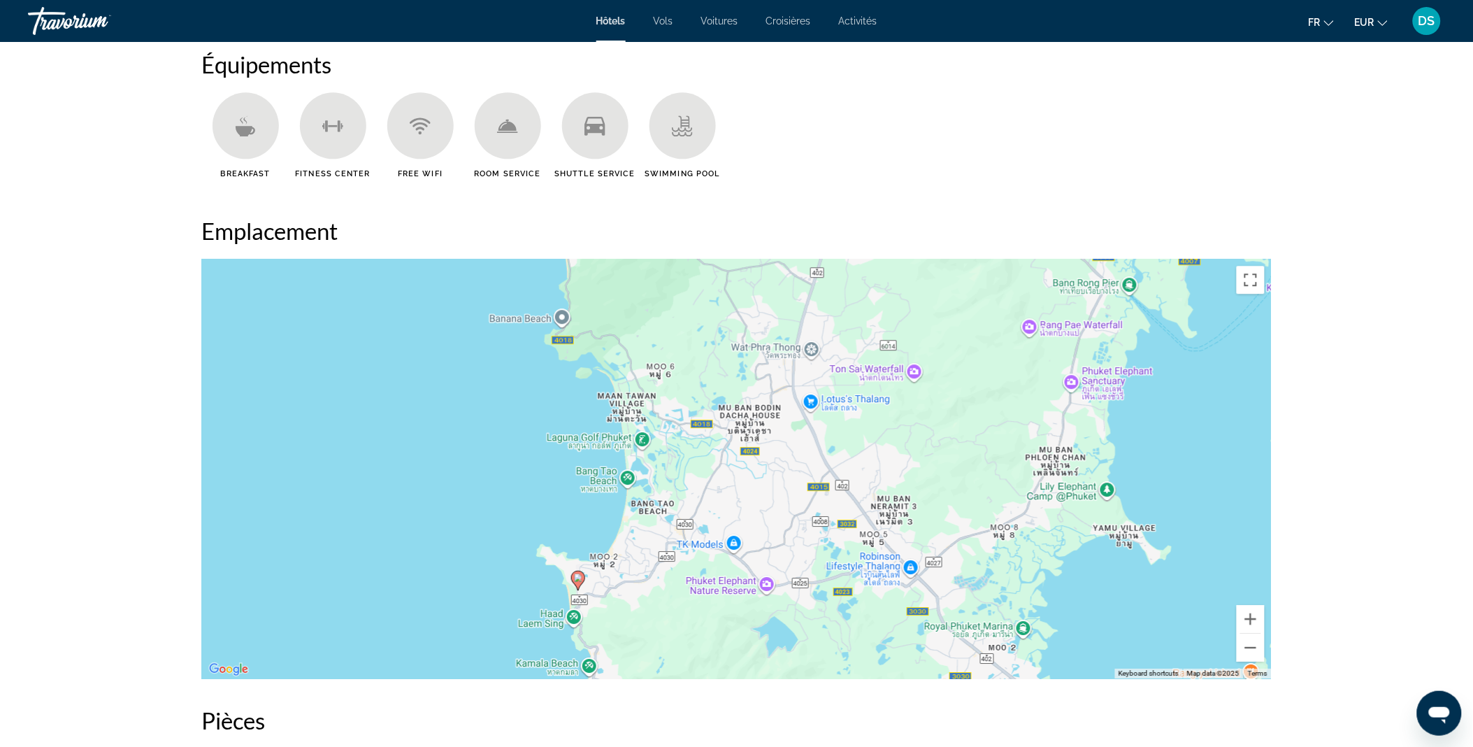
drag, startPoint x: 738, startPoint y: 401, endPoint x: 638, endPoint y: 452, distance: 112.2
click at [638, 452] on div "To activate drag with keyboard, press Alt + Enter. Once in keyboard drag state,…" at bounding box center [737, 468] width 1070 height 419
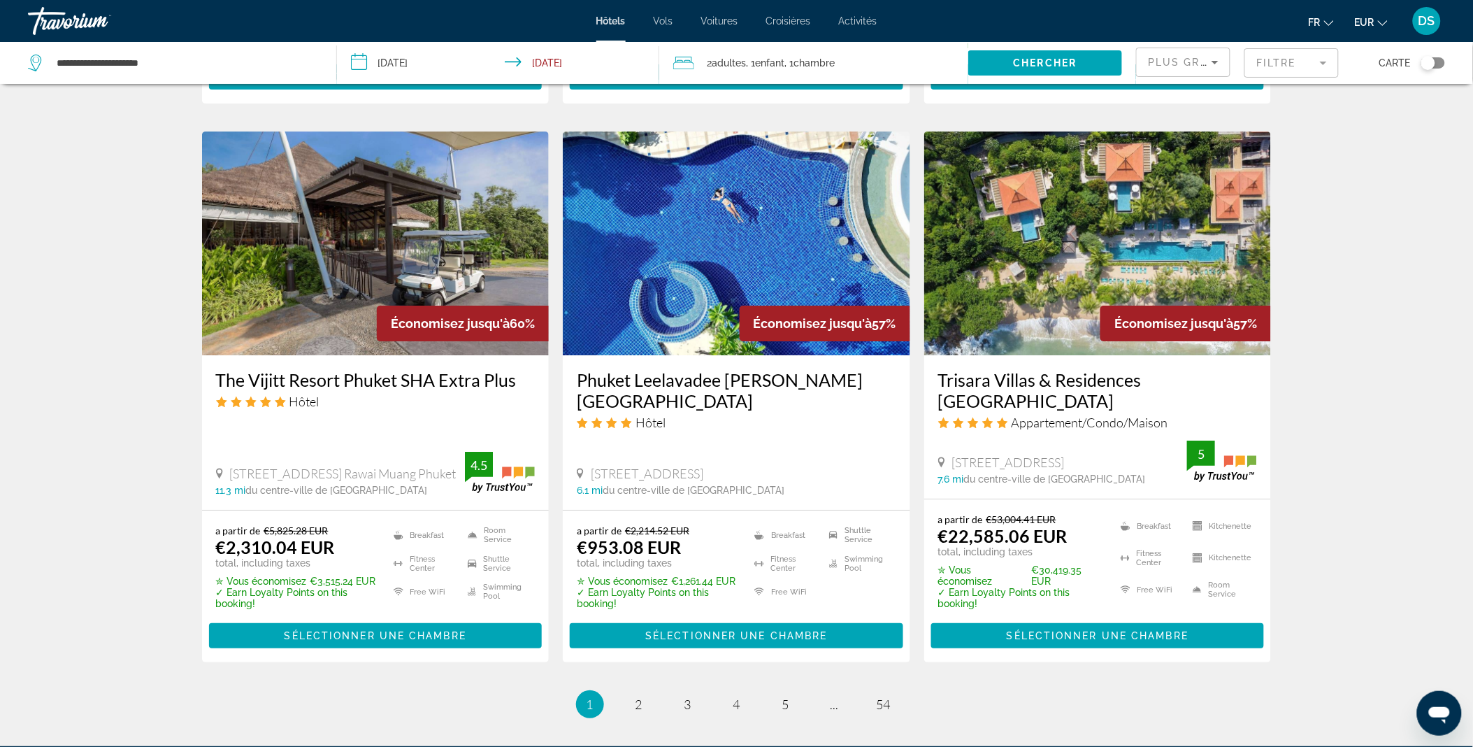
scroll to position [1611, 0]
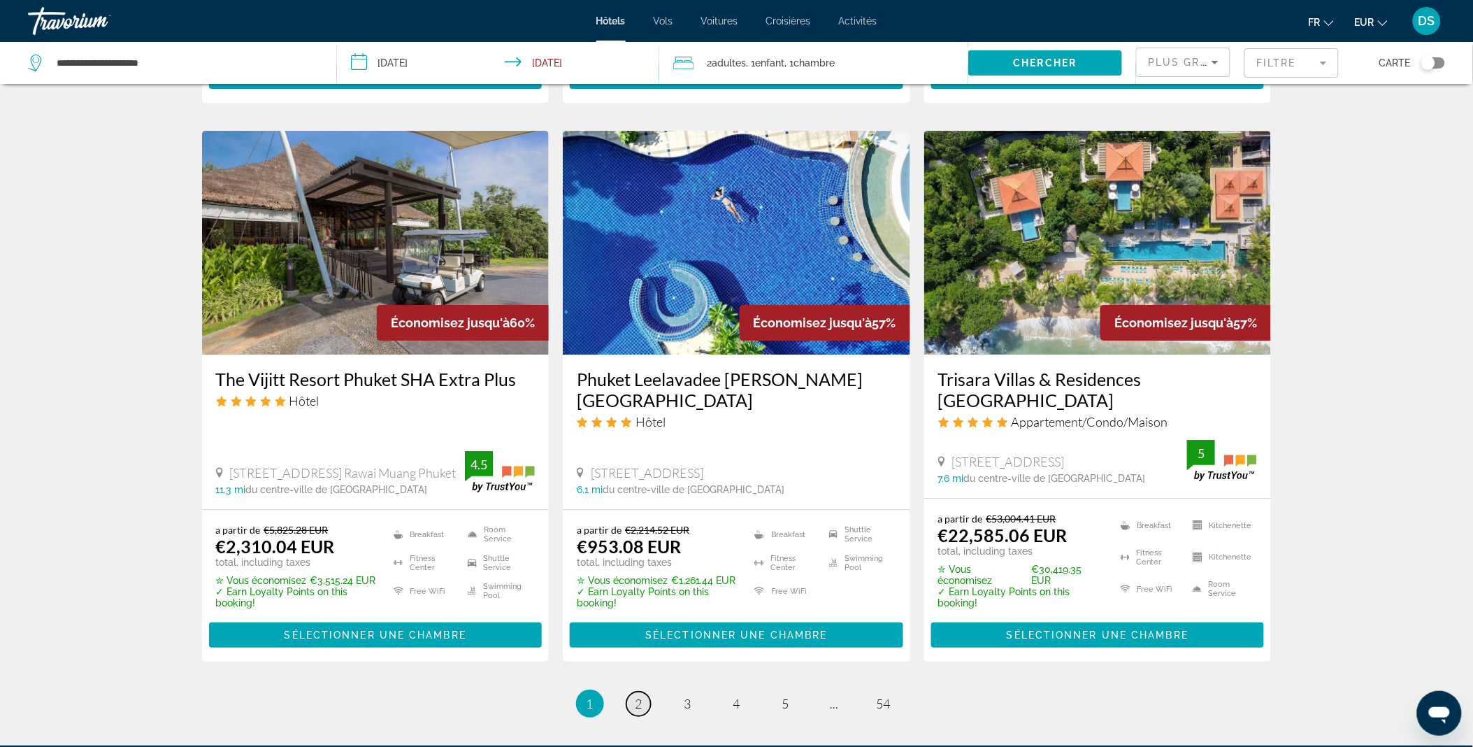
click at [637, 696] on span "2" at bounding box center [638, 703] width 7 height 15
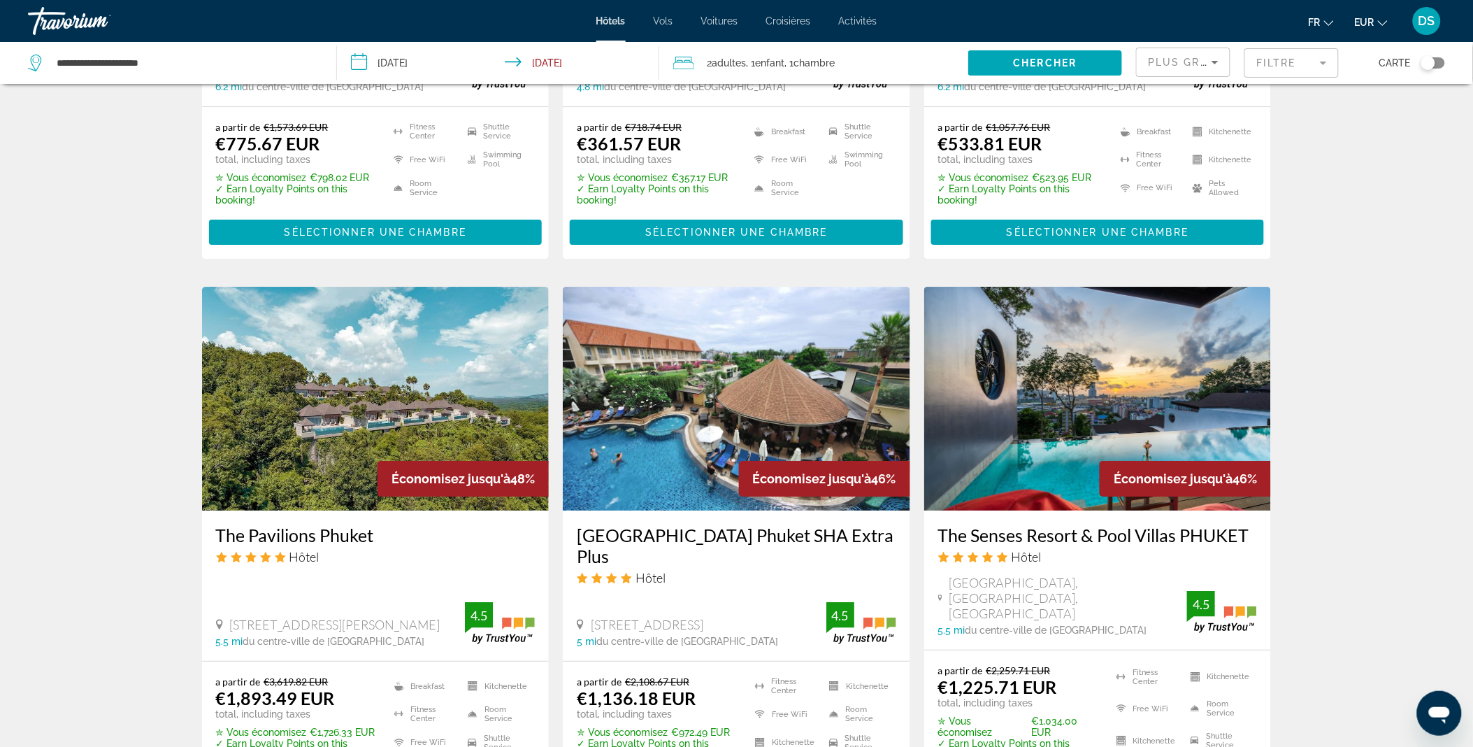
scroll to position [1581, 0]
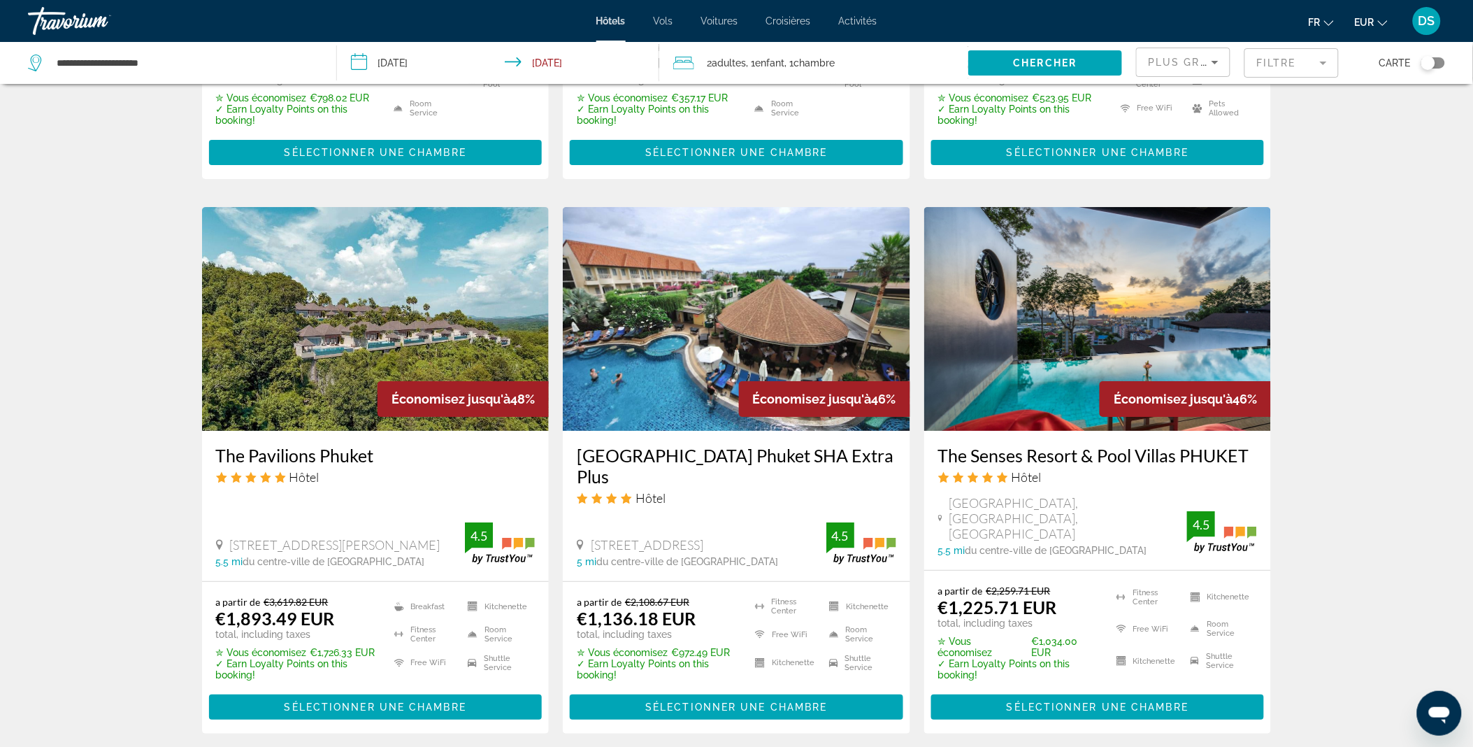
click at [1059, 275] on img "Main content" at bounding box center [1097, 319] width 347 height 224
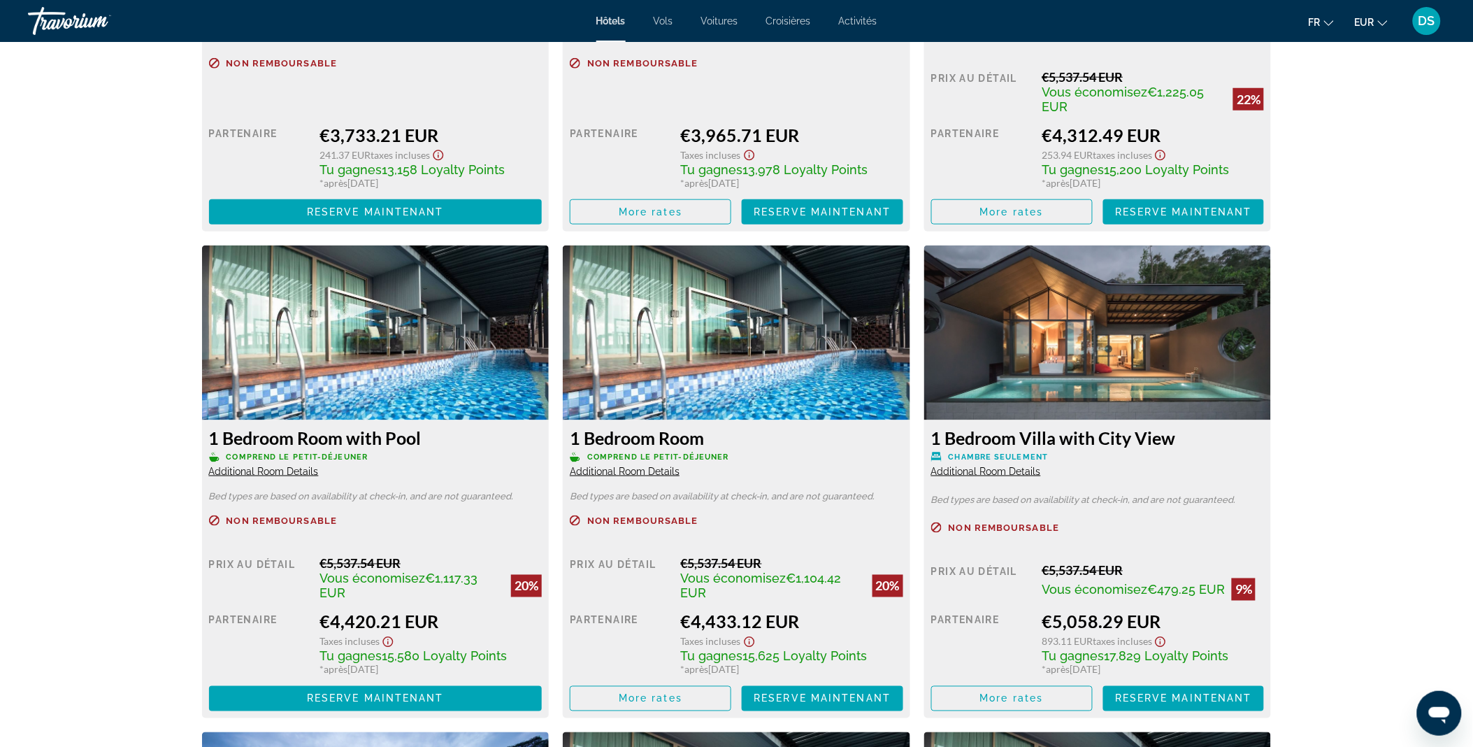
scroll to position [4157, 0]
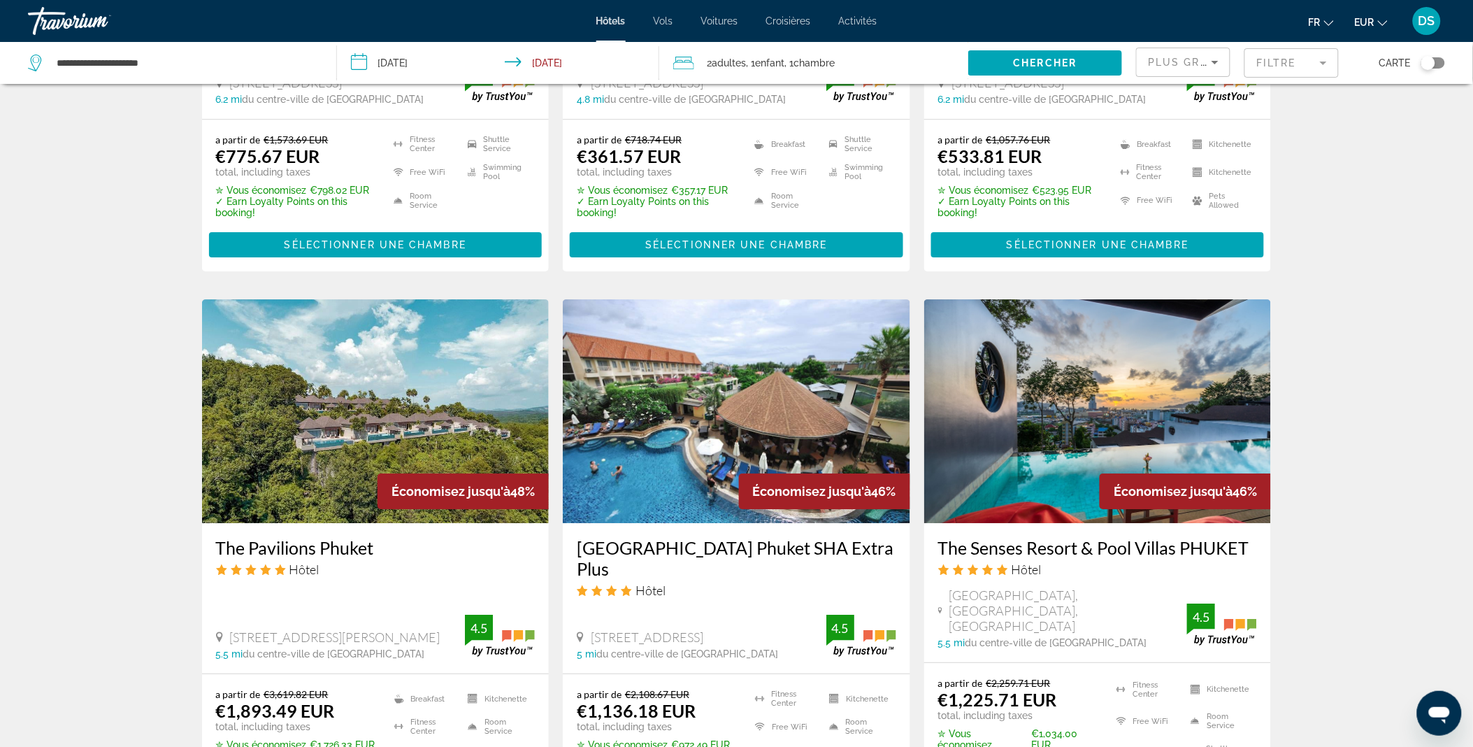
scroll to position [1488, 0]
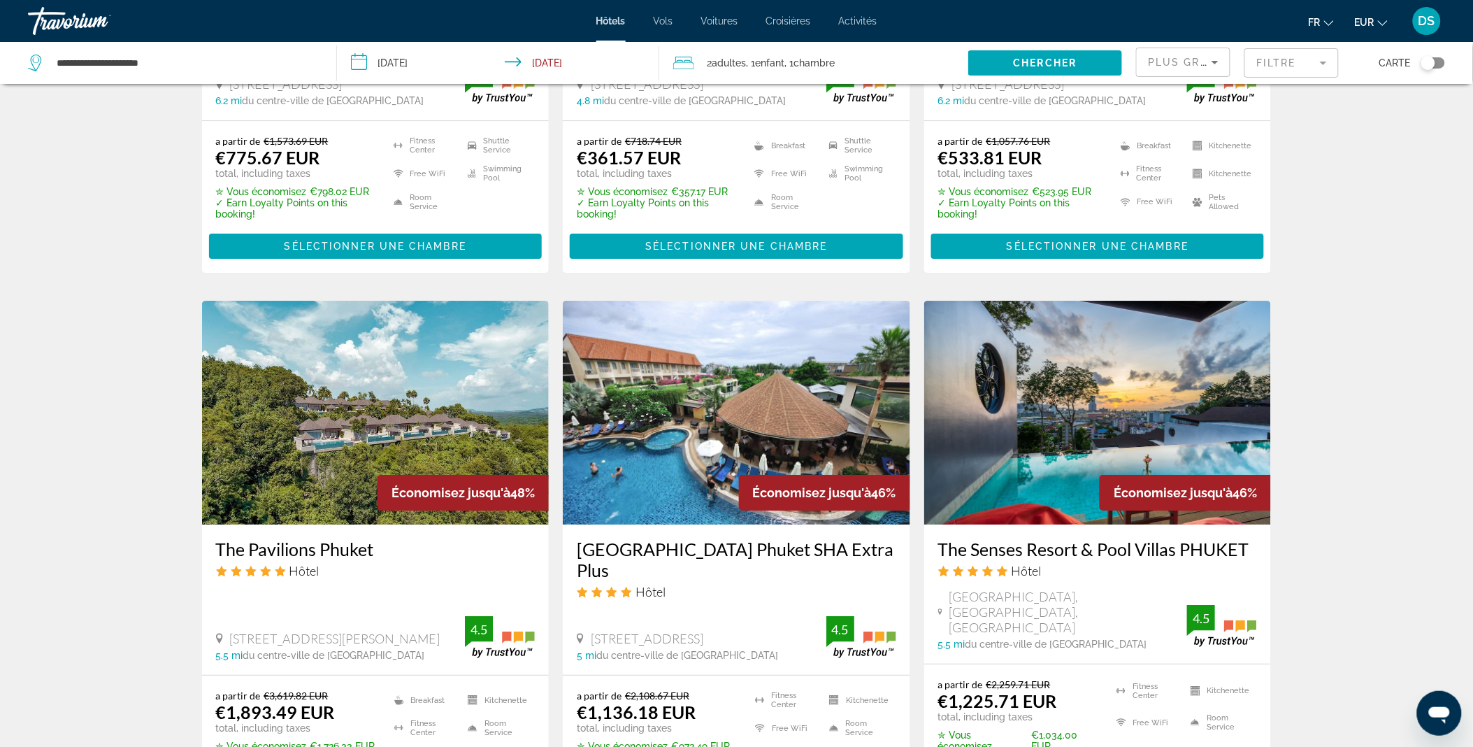
click at [372, 397] on img "Main content" at bounding box center [375, 413] width 347 height 224
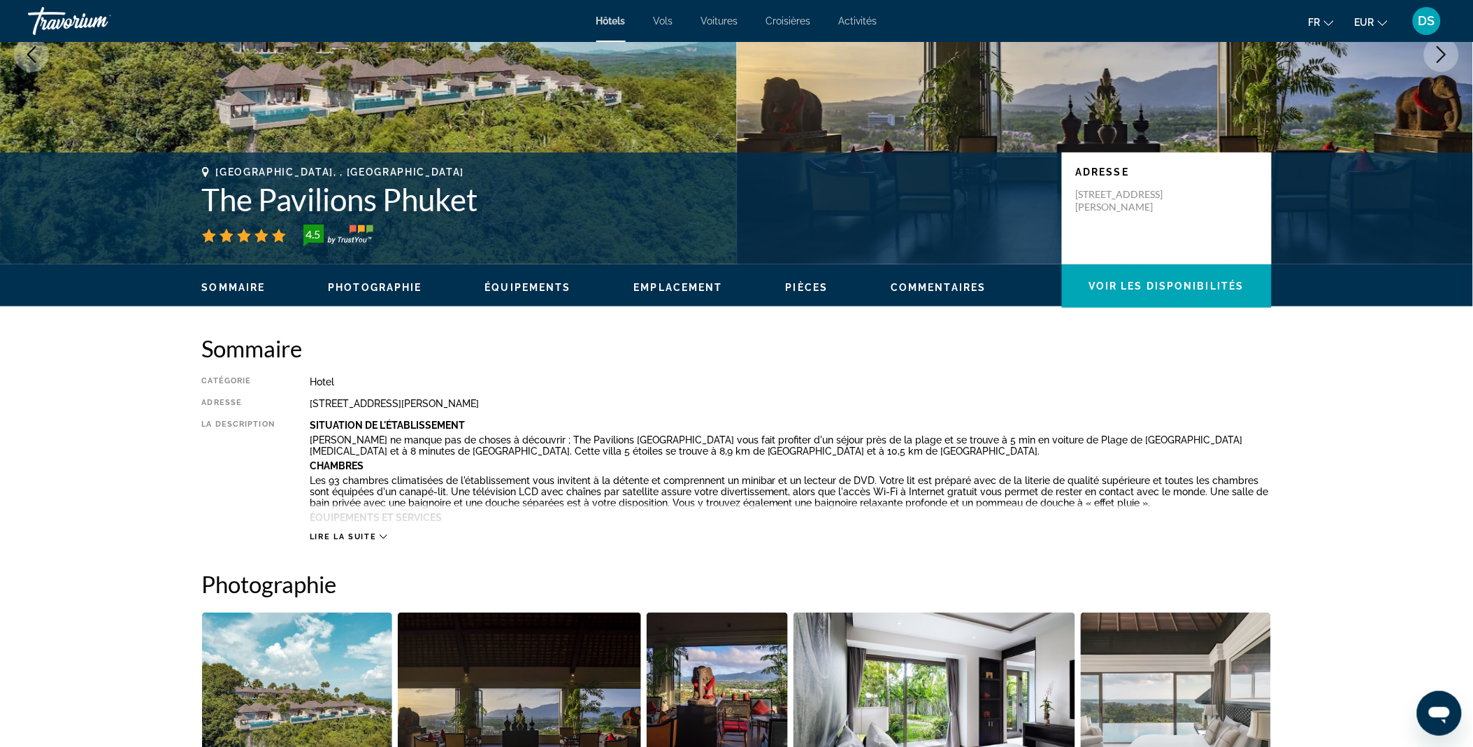
scroll to position [187, 0]
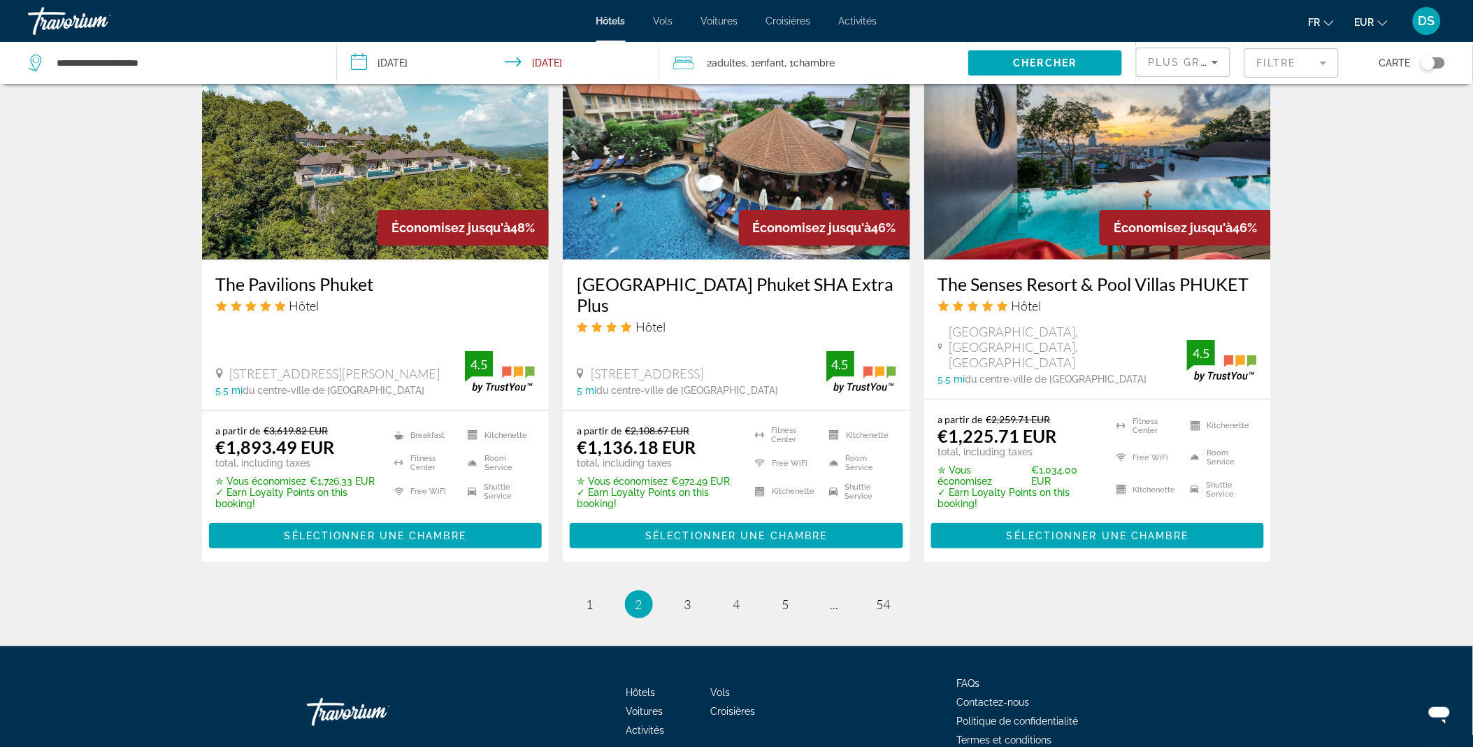
scroll to position [1794, 0]
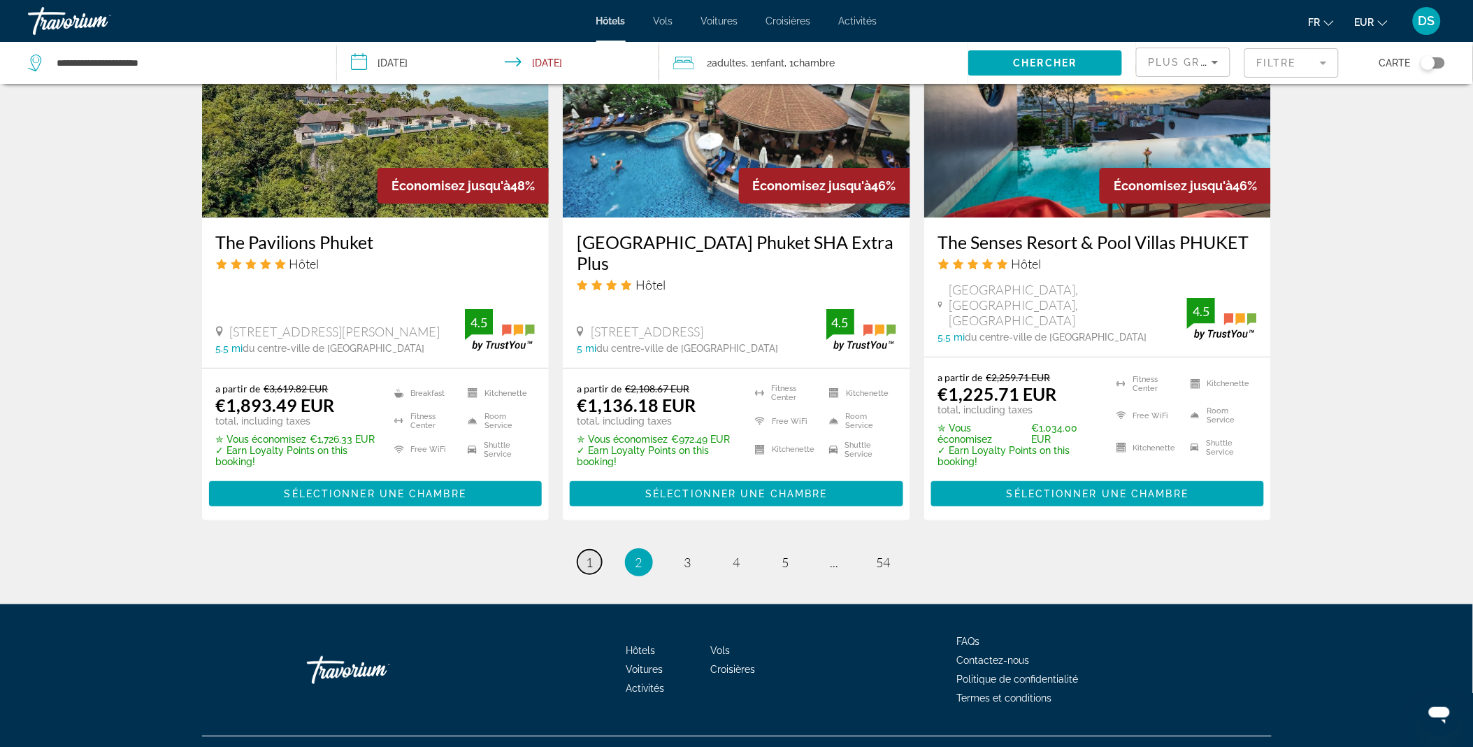
click at [597, 549] on link "page 1" at bounding box center [589, 561] width 24 height 24
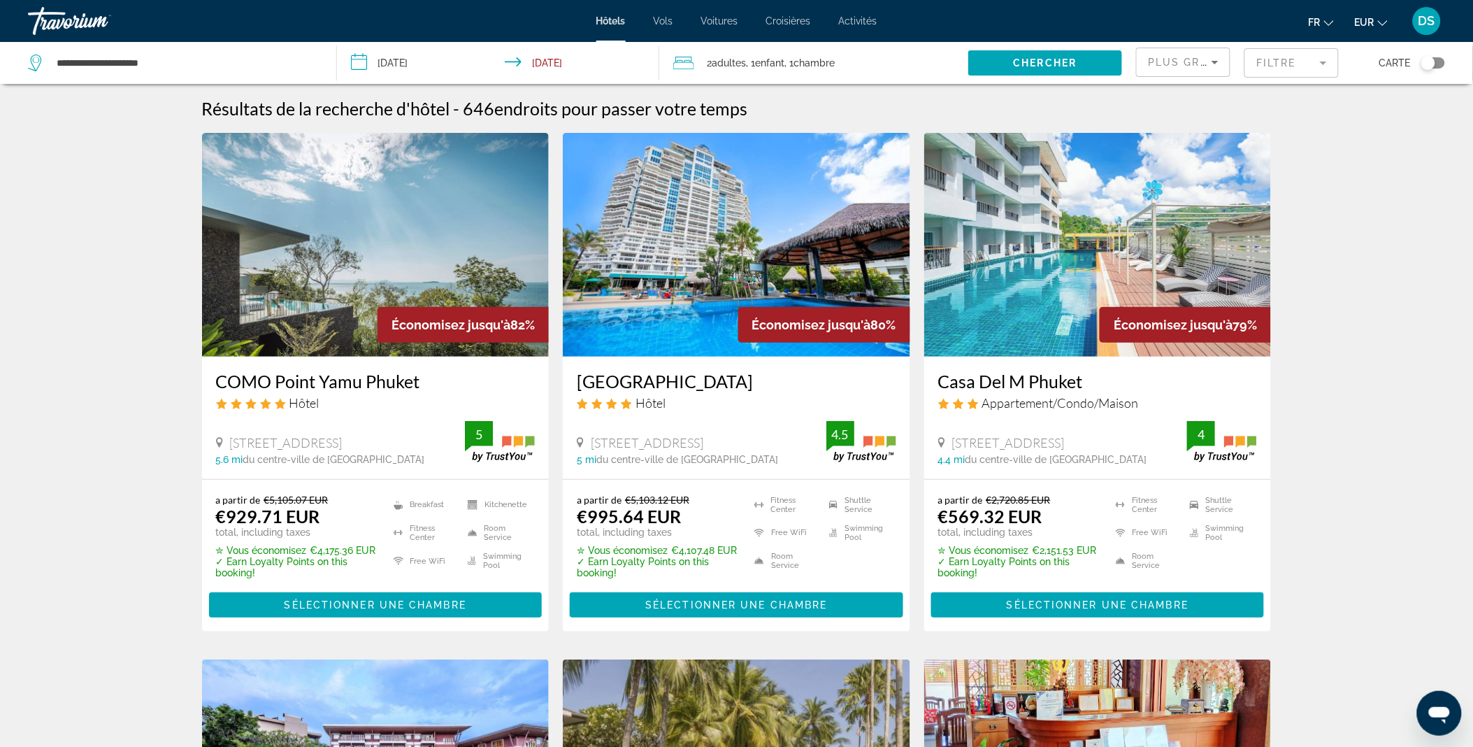
click at [412, 281] on img "Main content" at bounding box center [375, 245] width 347 height 224
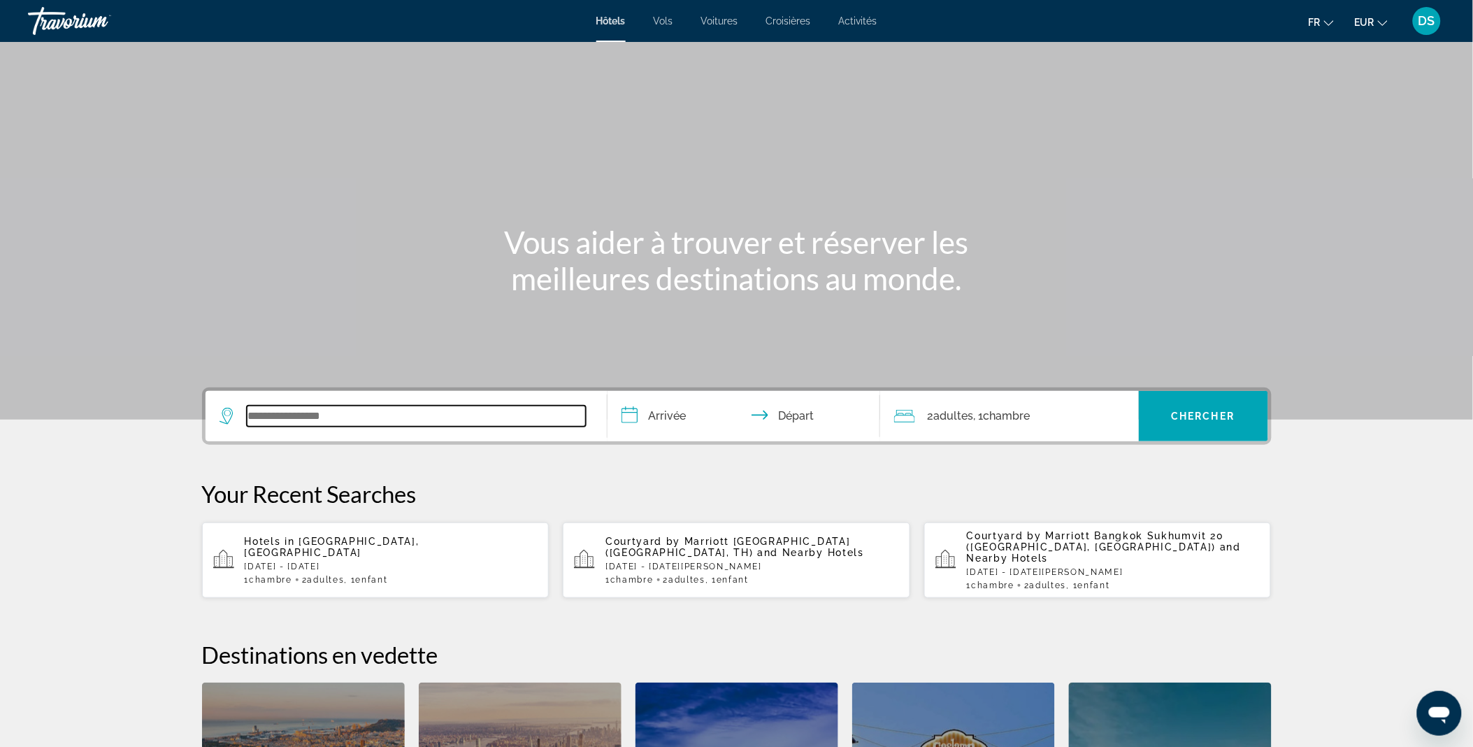
click at [398, 408] on input "Search widget" at bounding box center [416, 415] width 339 height 21
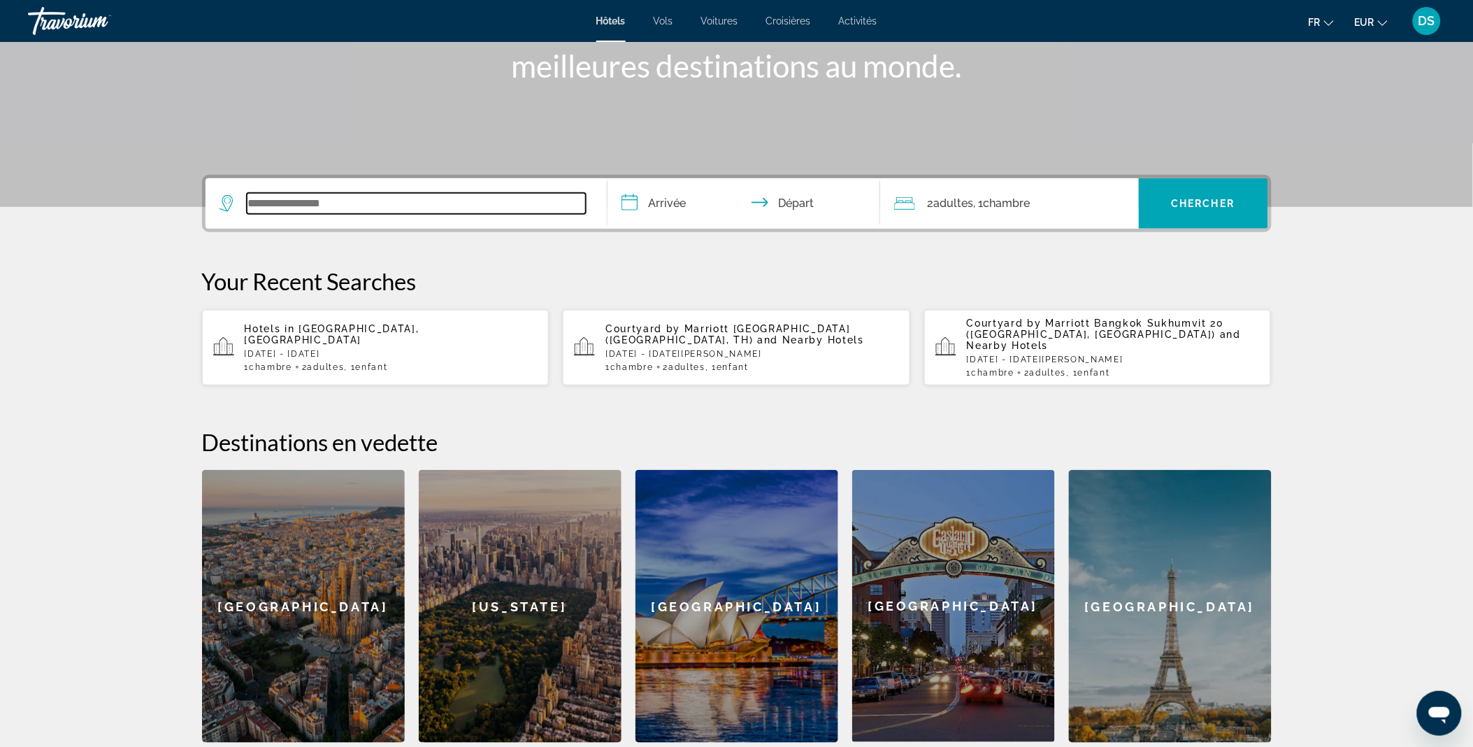
scroll to position [341, 0]
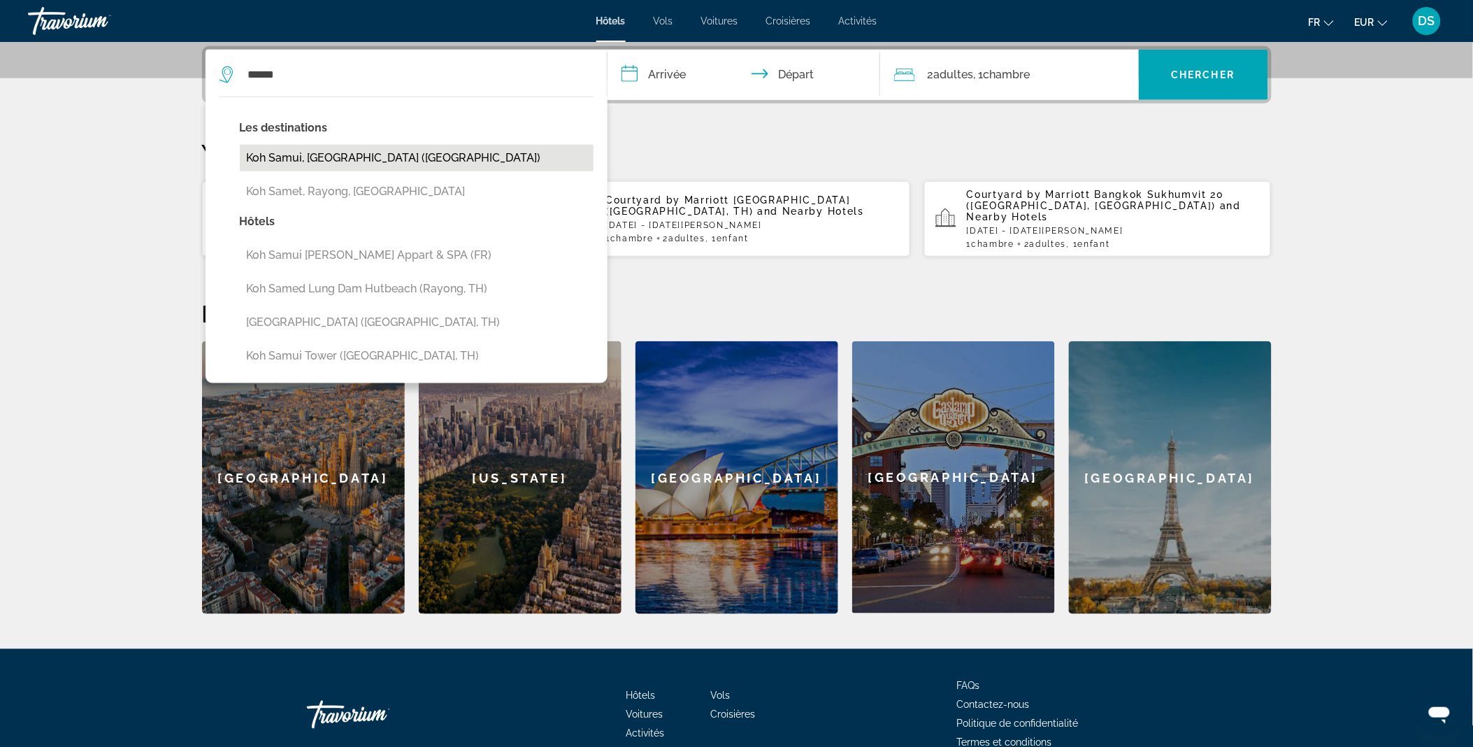
click at [364, 164] on button "Koh Samui, [GEOGRAPHIC_DATA] ([GEOGRAPHIC_DATA])" at bounding box center [417, 158] width 354 height 27
type input "**********"
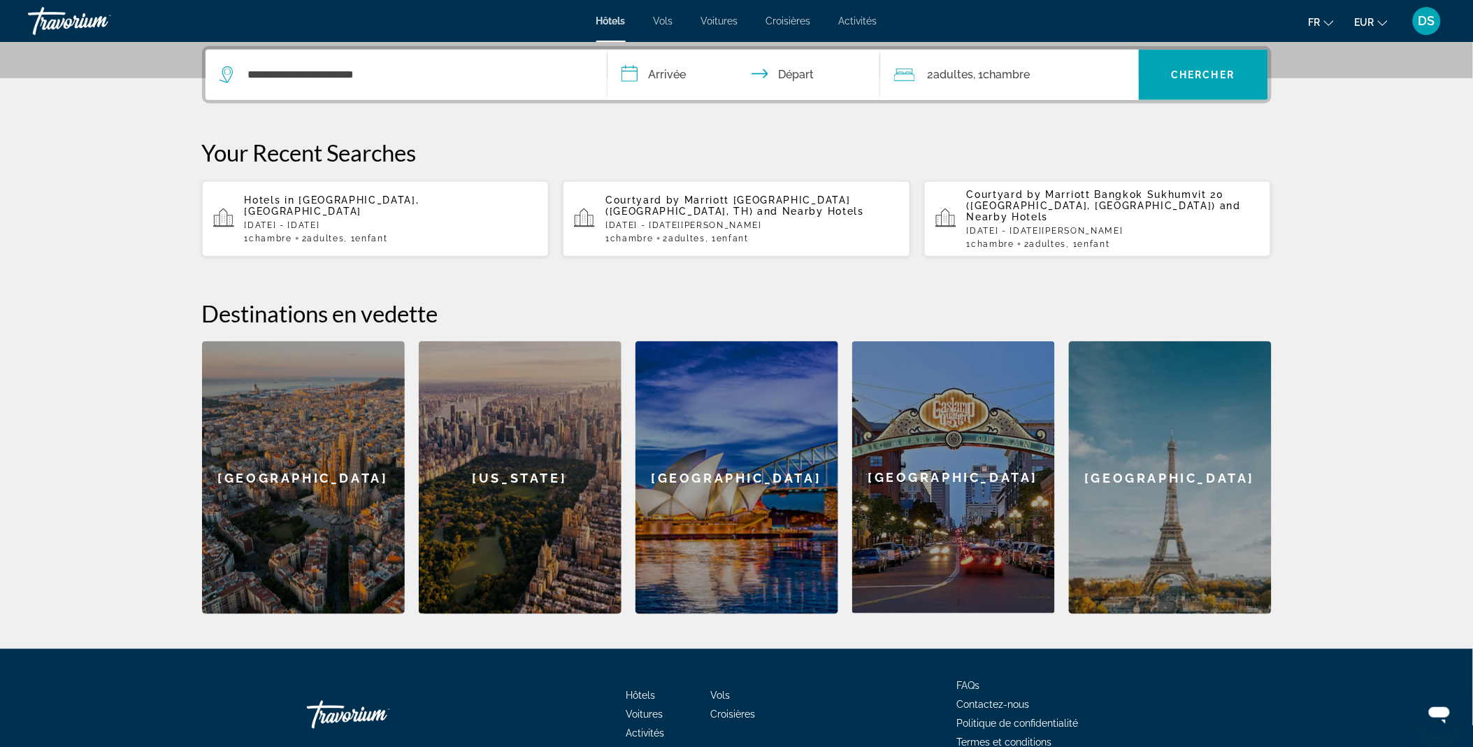
click at [660, 75] on input "**********" at bounding box center [746, 77] width 278 height 55
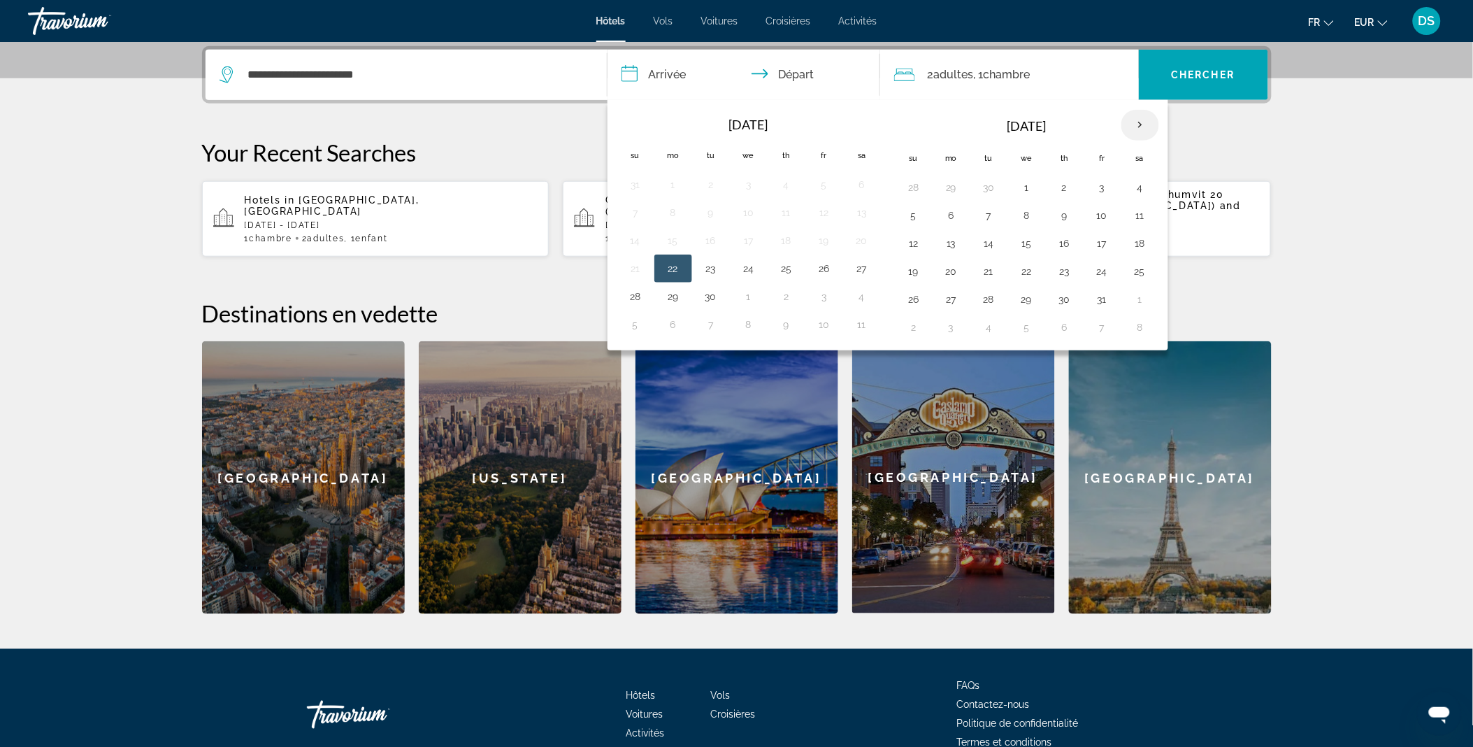
click at [1144, 129] on th "Next month" at bounding box center [1140, 125] width 38 height 31
click at [1031, 276] on button "24" at bounding box center [1027, 271] width 22 height 20
click at [988, 299] on button "30" at bounding box center [989, 299] width 22 height 20
type input "**********"
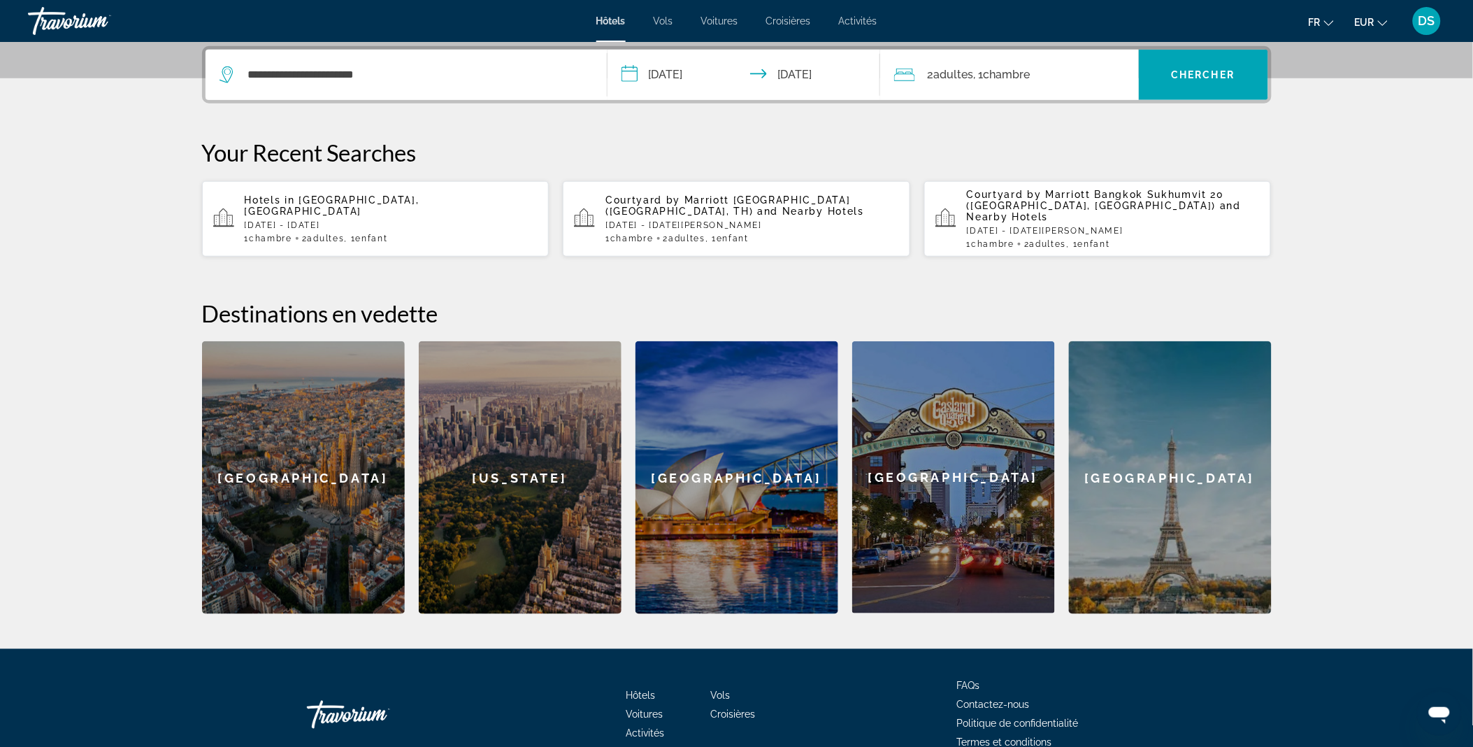
click at [987, 77] on span ", 1 Chambre pièces" at bounding box center [1002, 75] width 57 height 20
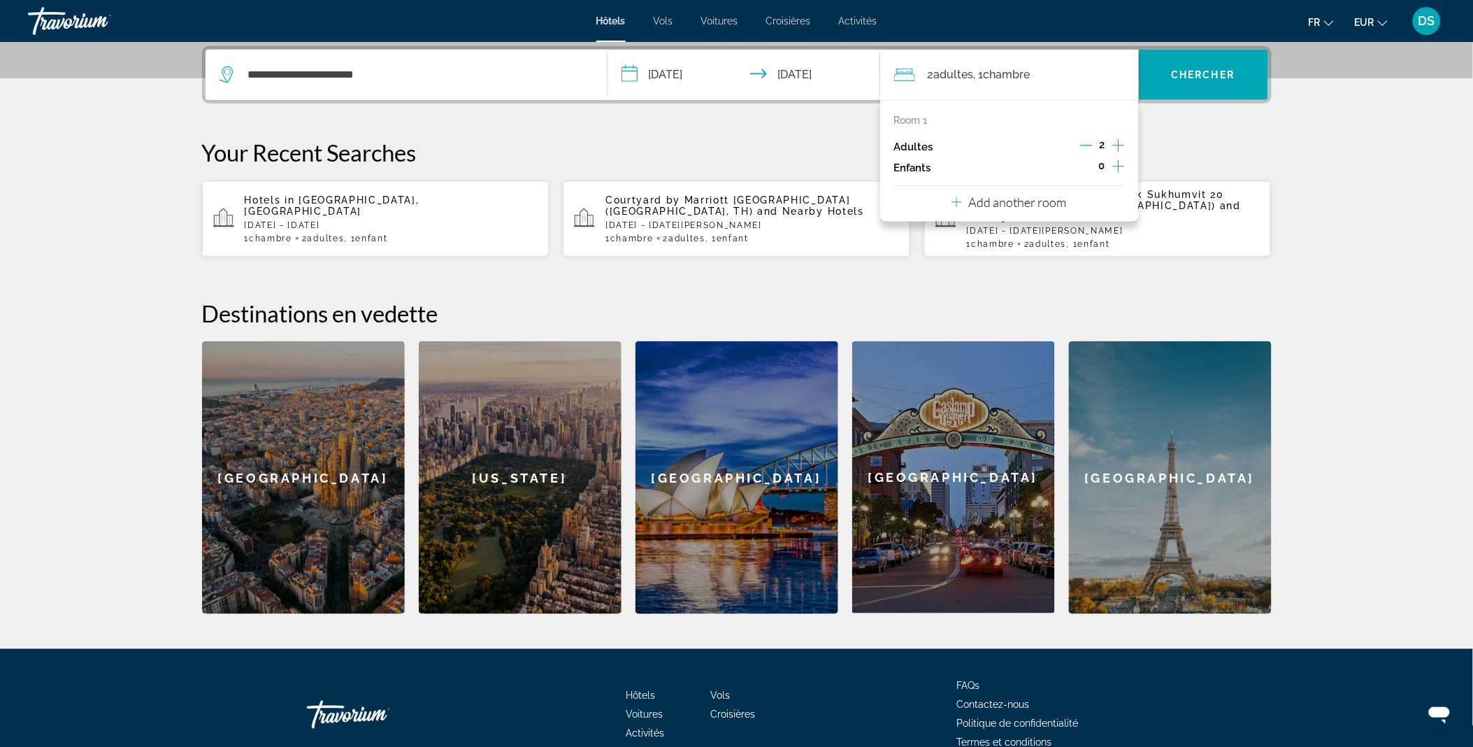
click at [1115, 164] on icon "Increment children" at bounding box center [1118, 166] width 13 height 17
click at [946, 203] on span "Travelers: 2 adults, 1 child" at bounding box center [945, 204] width 81 height 17
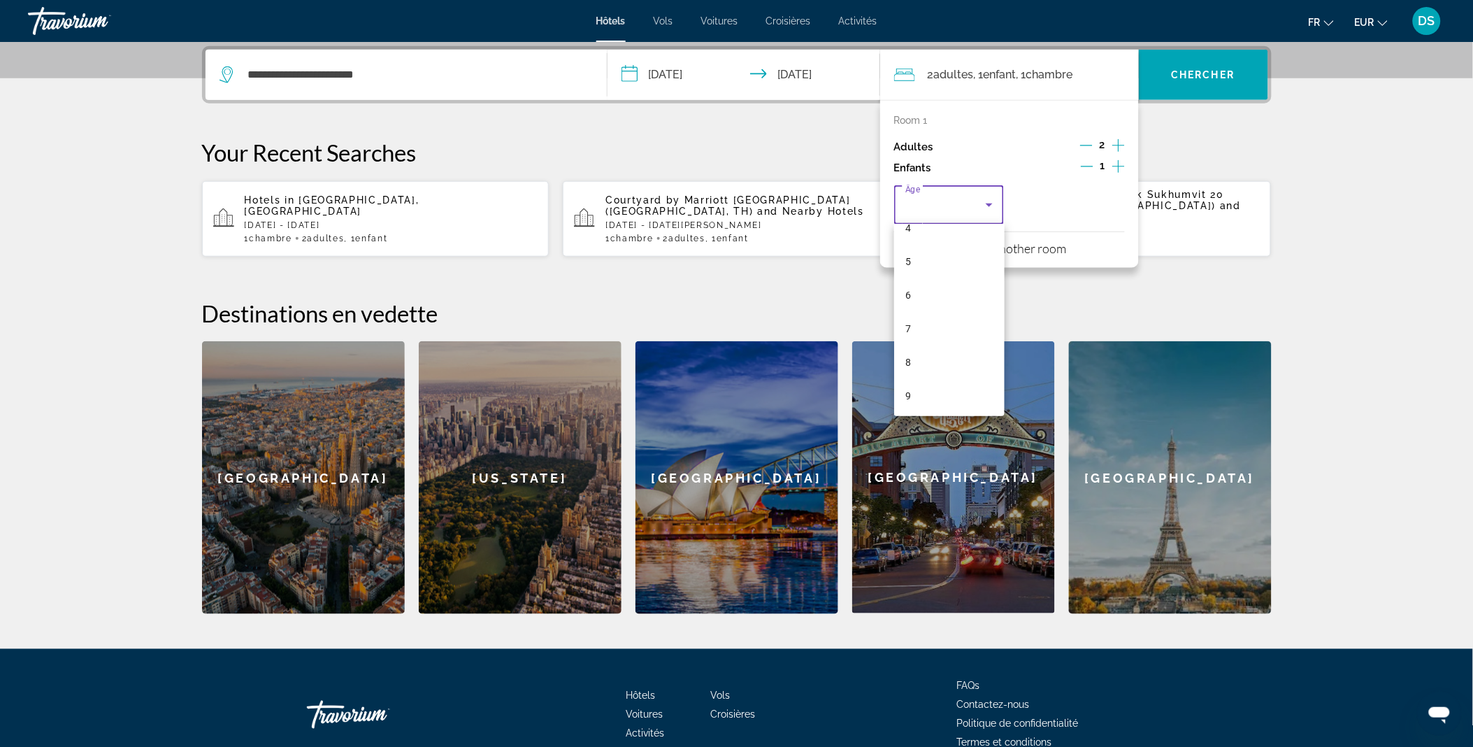
scroll to position [150, 0]
click at [919, 362] on mat-option "8" at bounding box center [949, 364] width 110 height 34
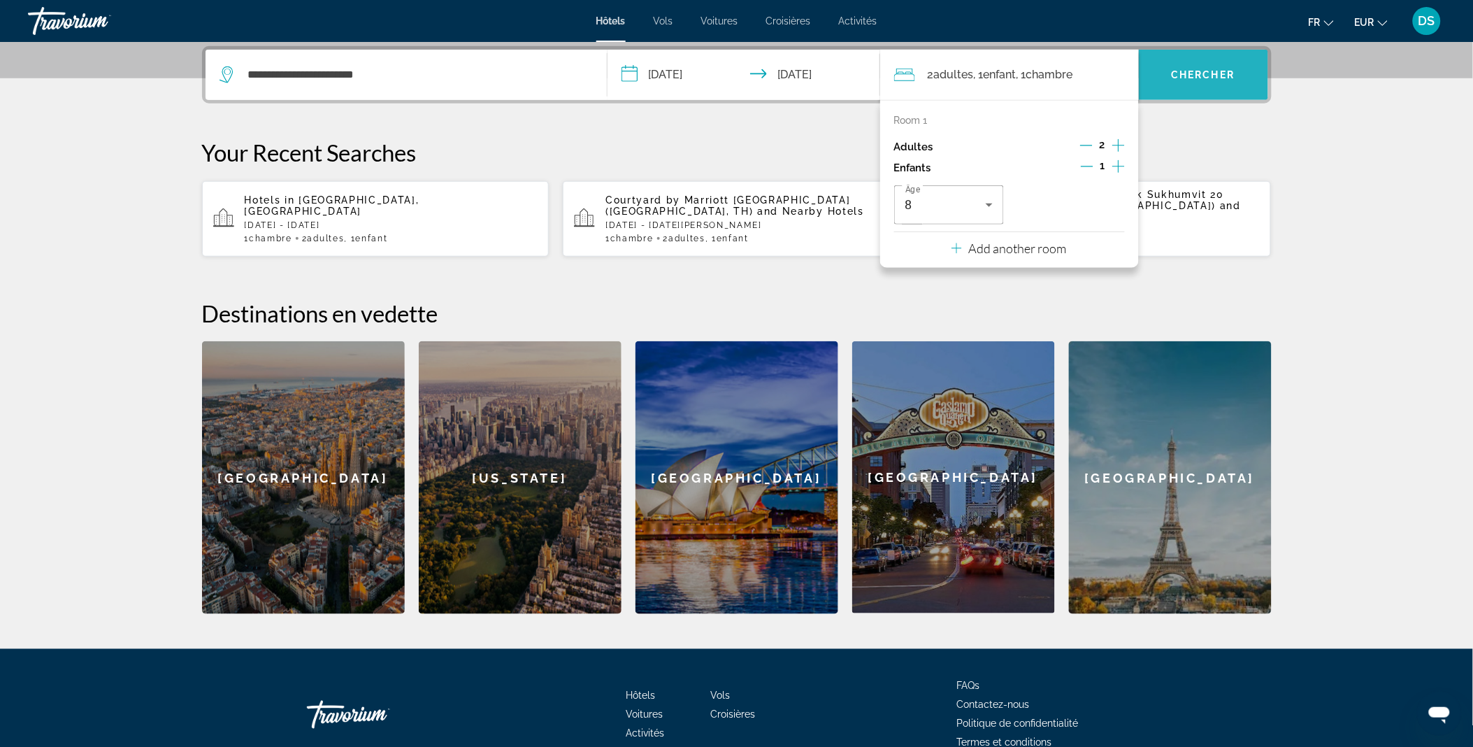
click at [1228, 61] on span "Search widget" at bounding box center [1203, 75] width 129 height 34
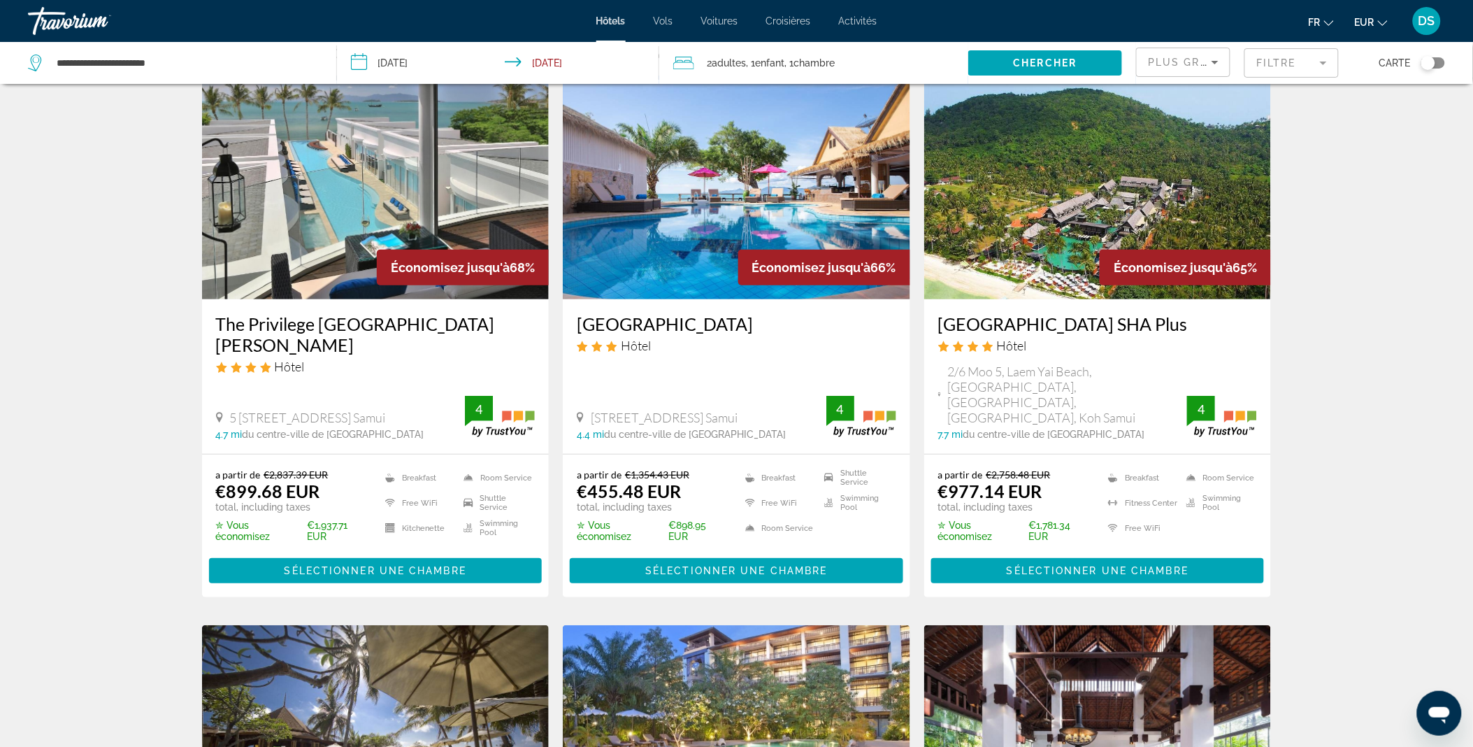
scroll to position [58, 0]
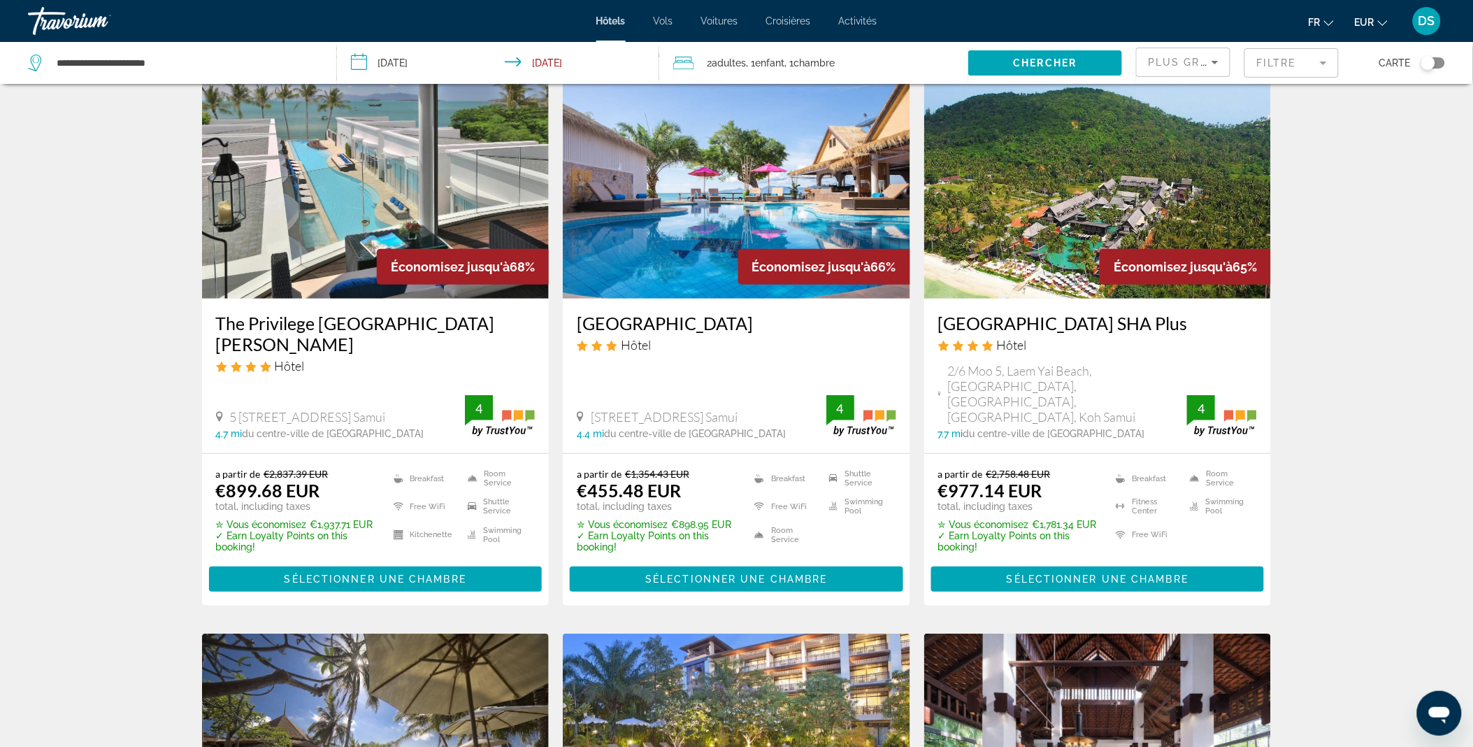
click at [1038, 241] on img "Main content" at bounding box center [1097, 187] width 347 height 224
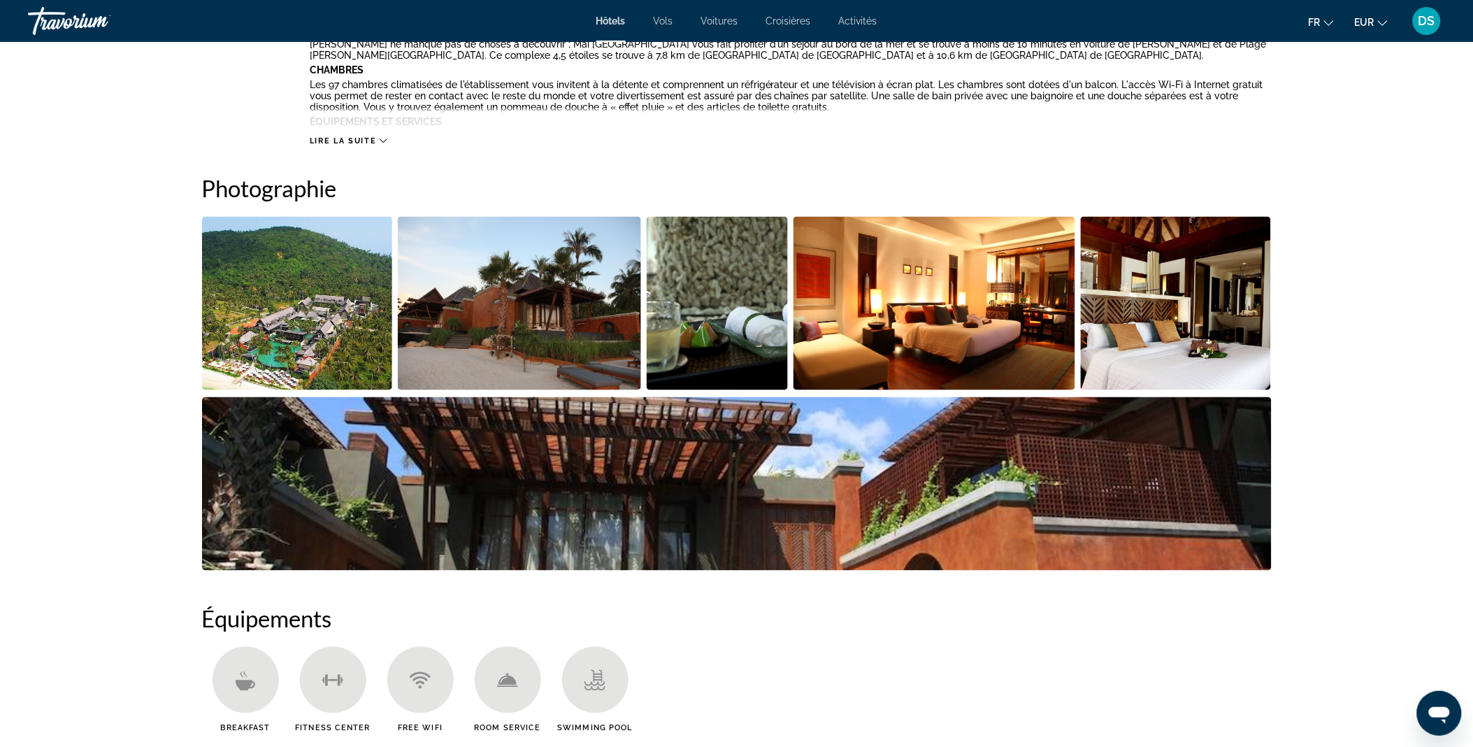
scroll to position [592, 0]
click at [903, 282] on img "Open full-screen image slider" at bounding box center [934, 303] width 282 height 173
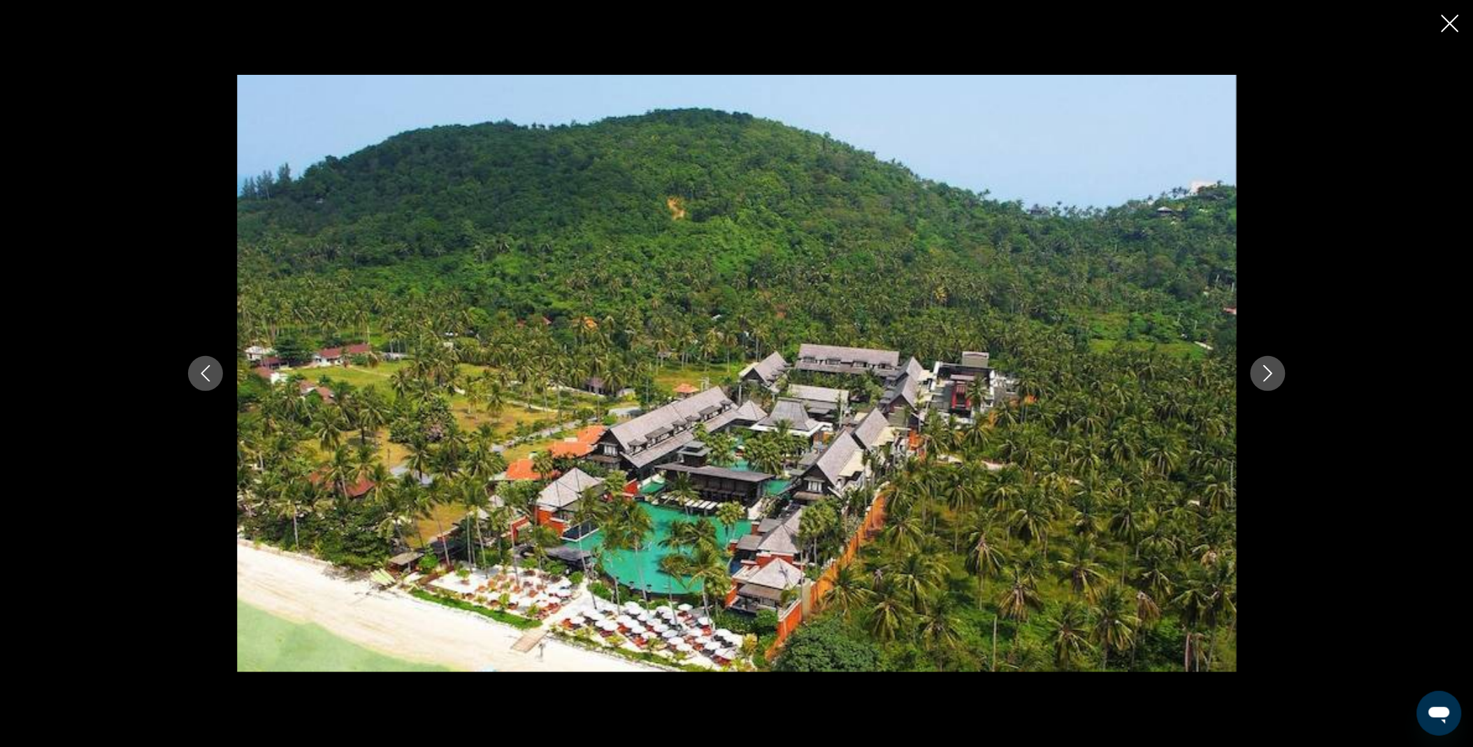
click at [1271, 376] on icon "Next image" at bounding box center [1268, 373] width 17 height 17
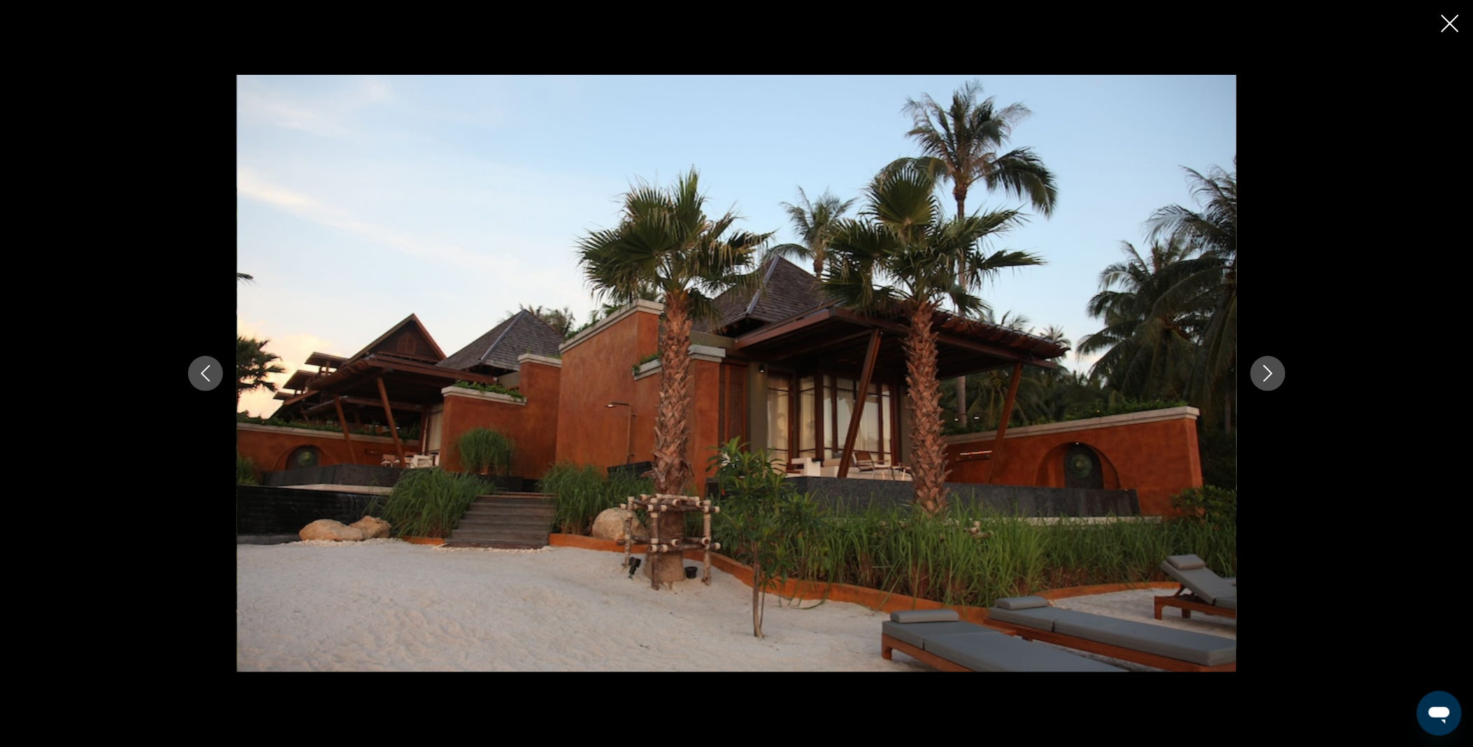
click at [1271, 376] on icon "Next image" at bounding box center [1268, 373] width 17 height 17
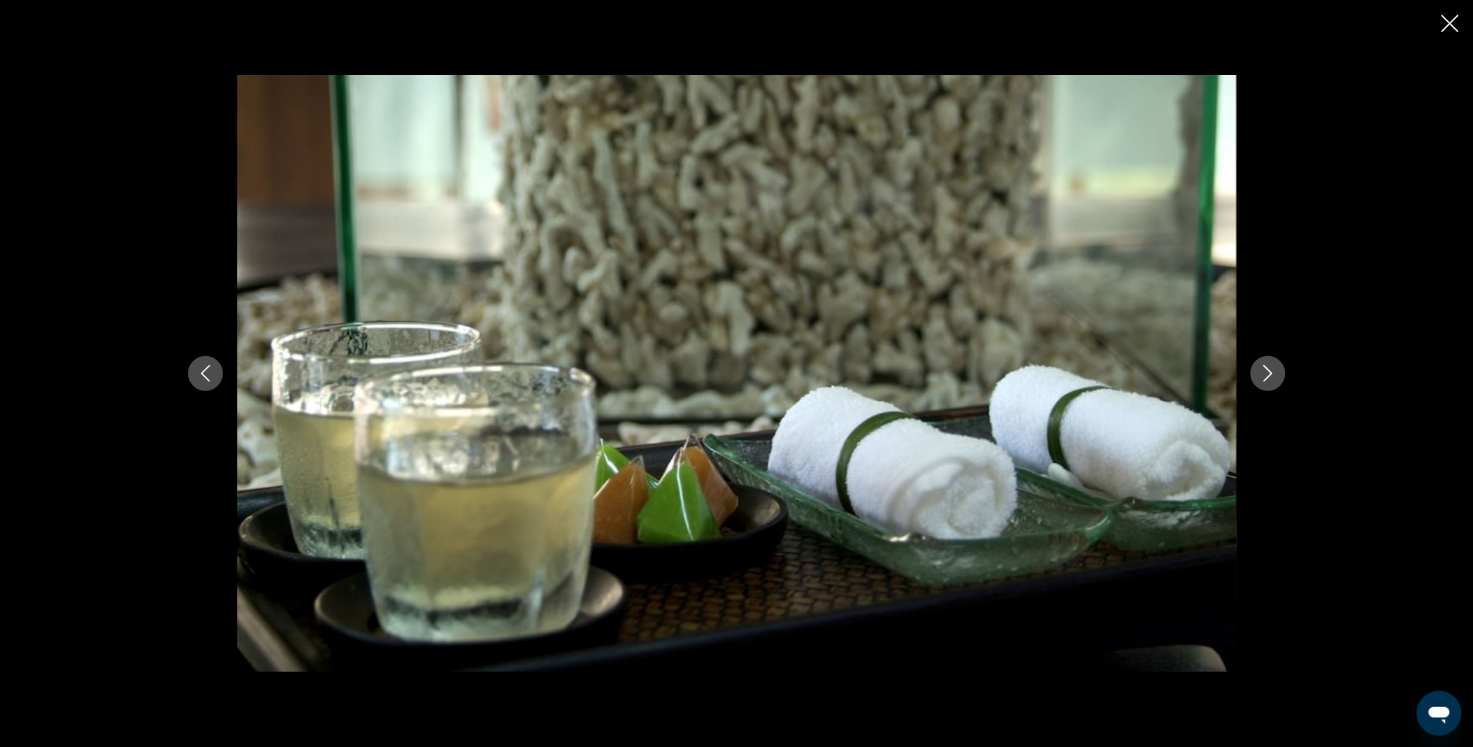
click at [1271, 376] on icon "Next image" at bounding box center [1268, 373] width 17 height 17
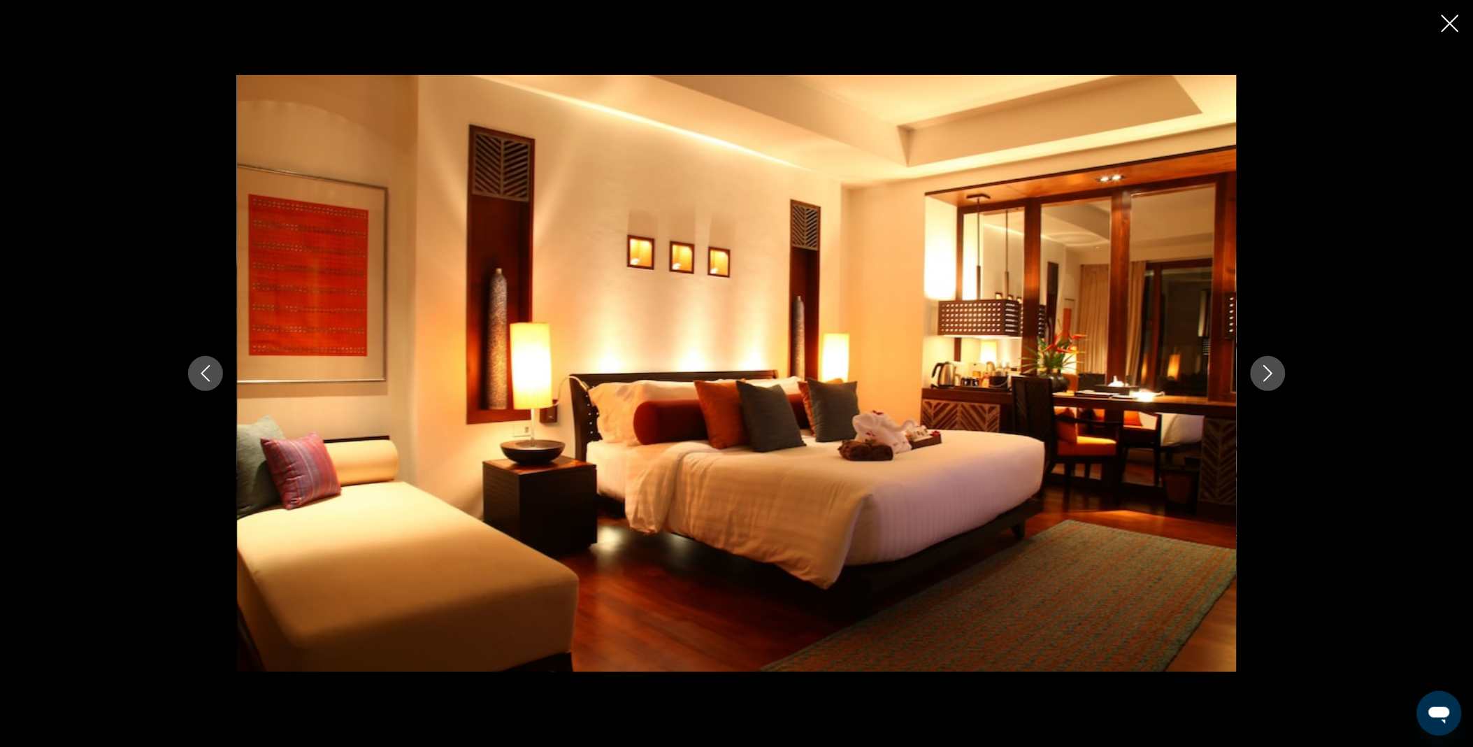
click at [1271, 376] on icon "Next image" at bounding box center [1268, 373] width 17 height 17
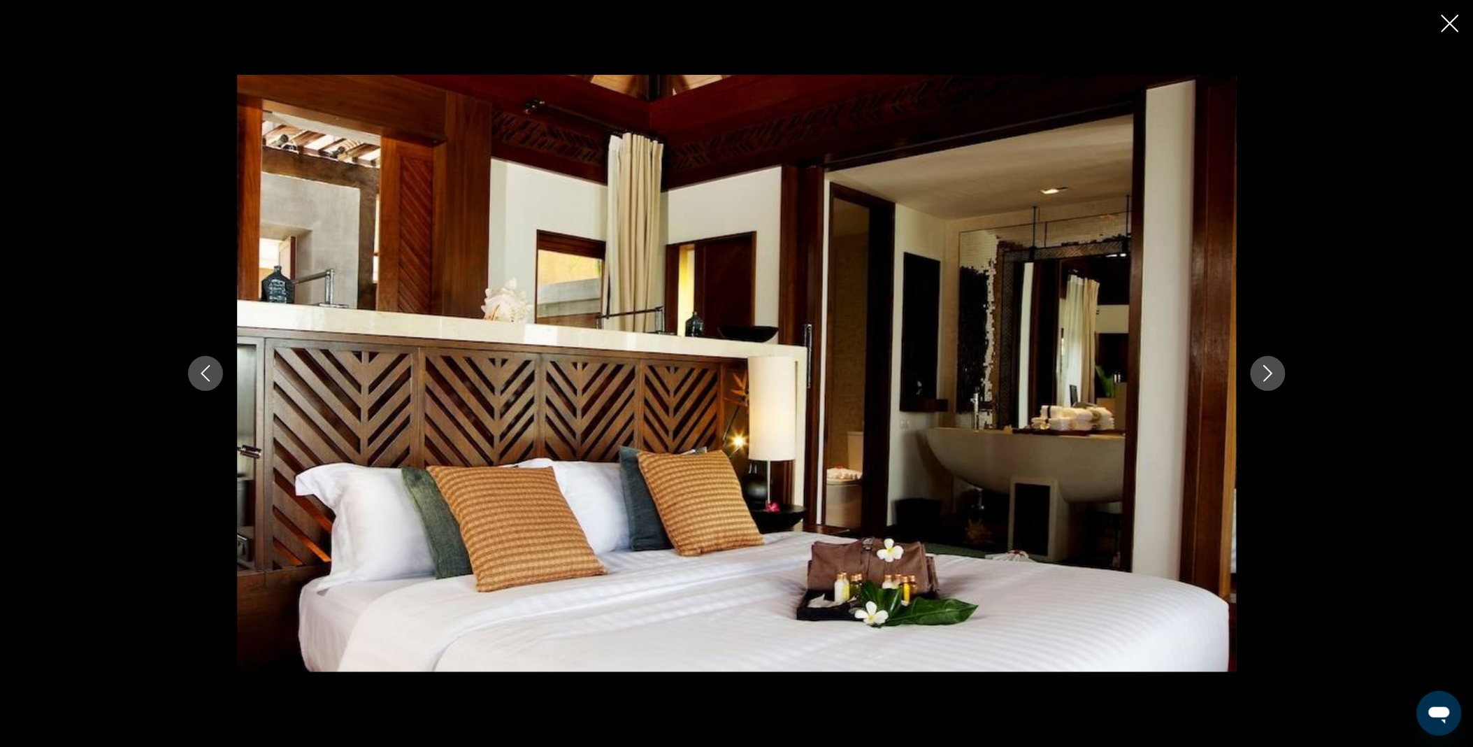
click at [1271, 376] on icon "Next image" at bounding box center [1268, 373] width 17 height 17
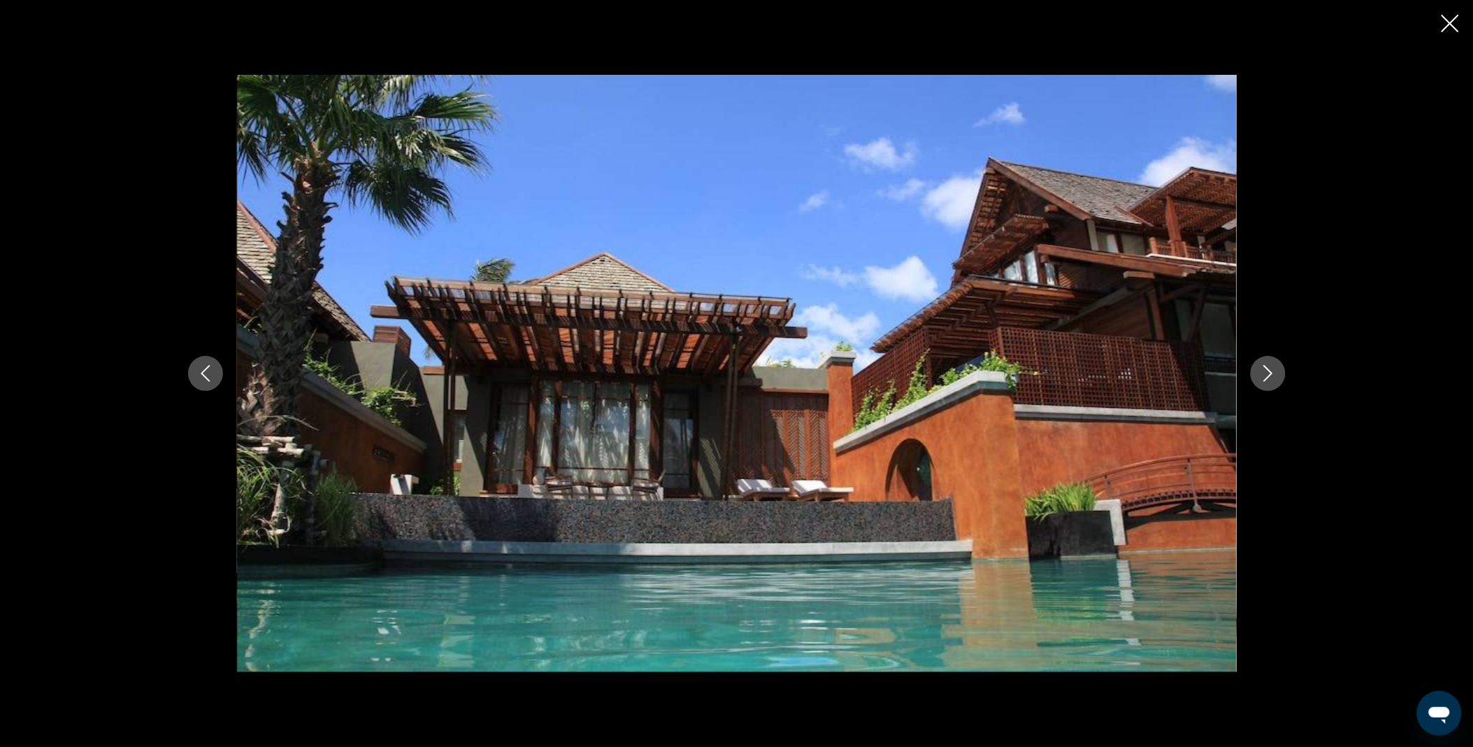
click at [1271, 376] on icon "Next image" at bounding box center [1268, 373] width 17 height 17
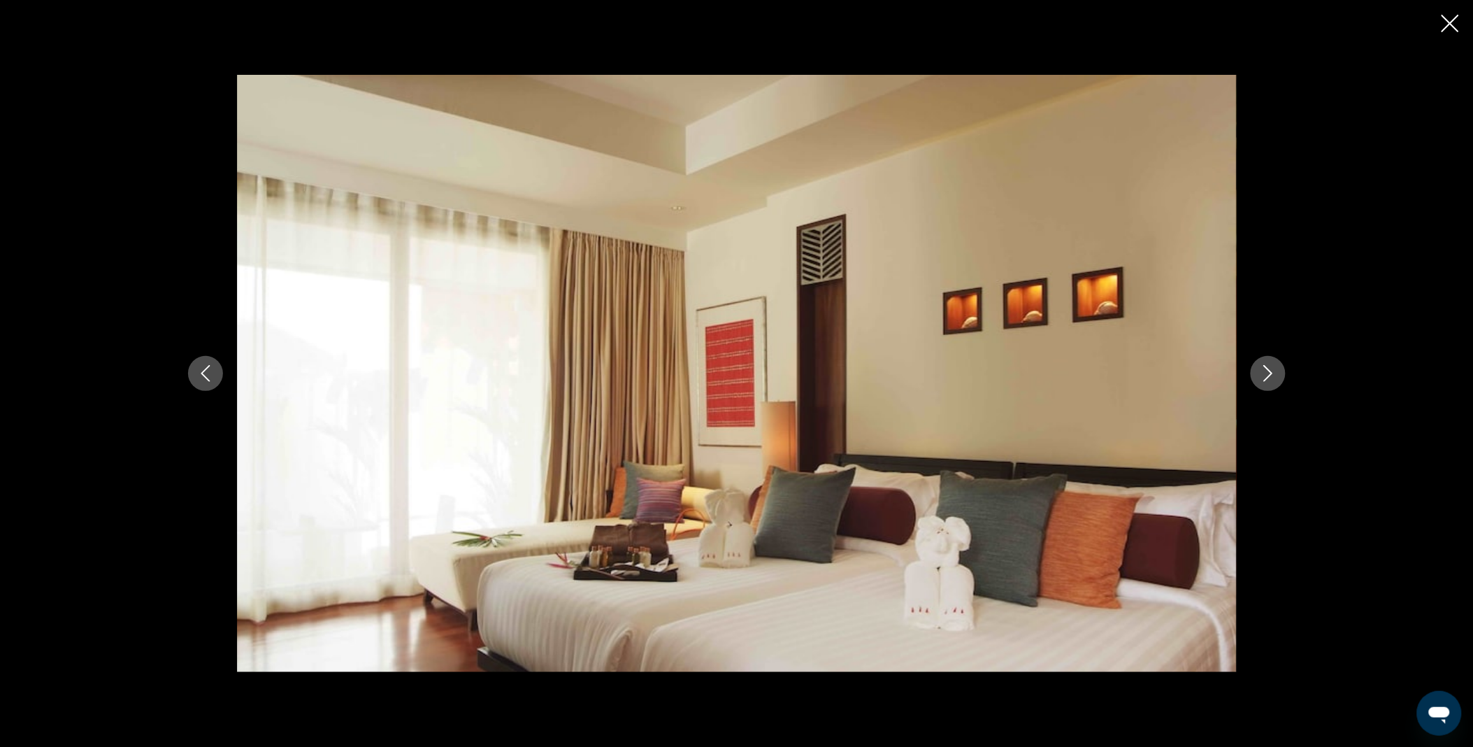
click at [1451, 15] on icon "Close slideshow" at bounding box center [1449, 23] width 17 height 17
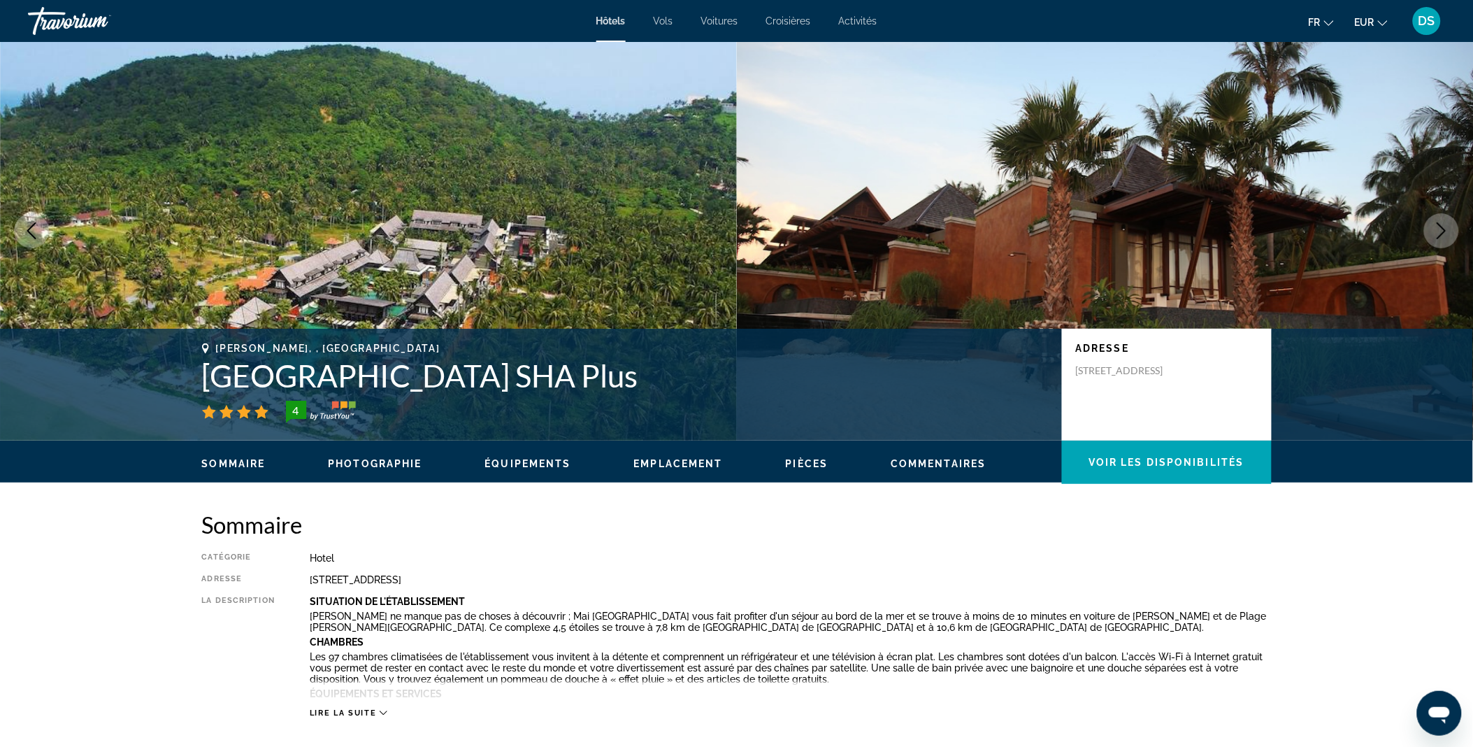
scroll to position [0, 0]
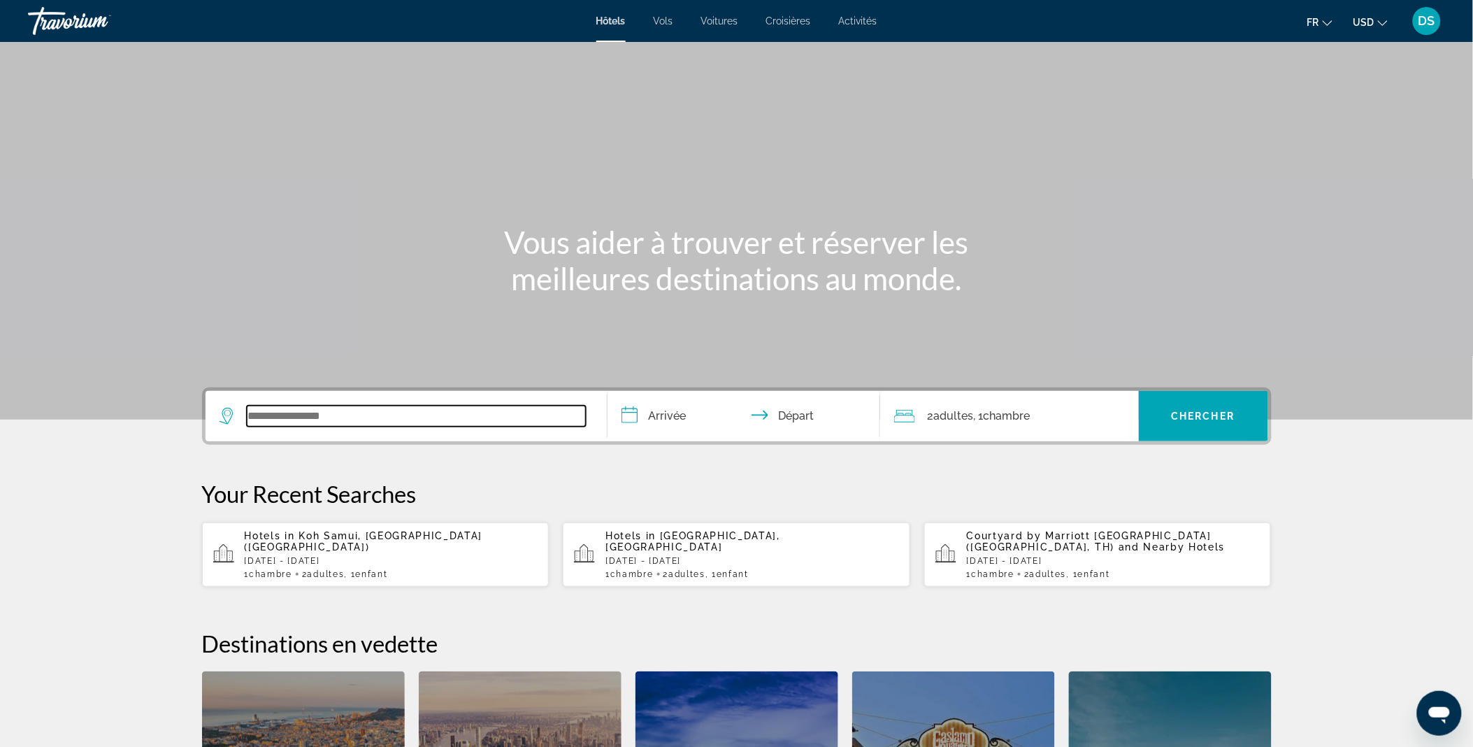
click at [341, 408] on input "Search widget" at bounding box center [416, 415] width 339 height 21
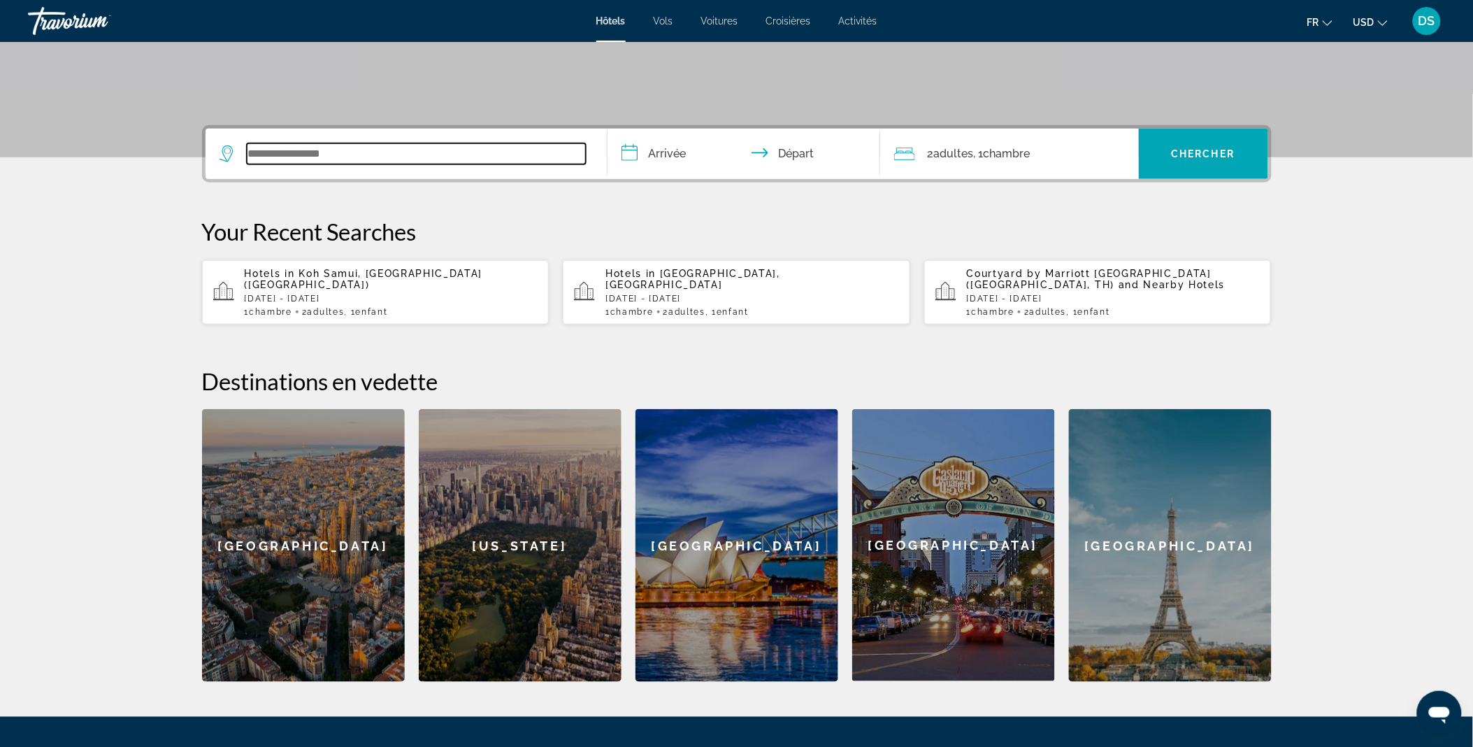
scroll to position [341, 0]
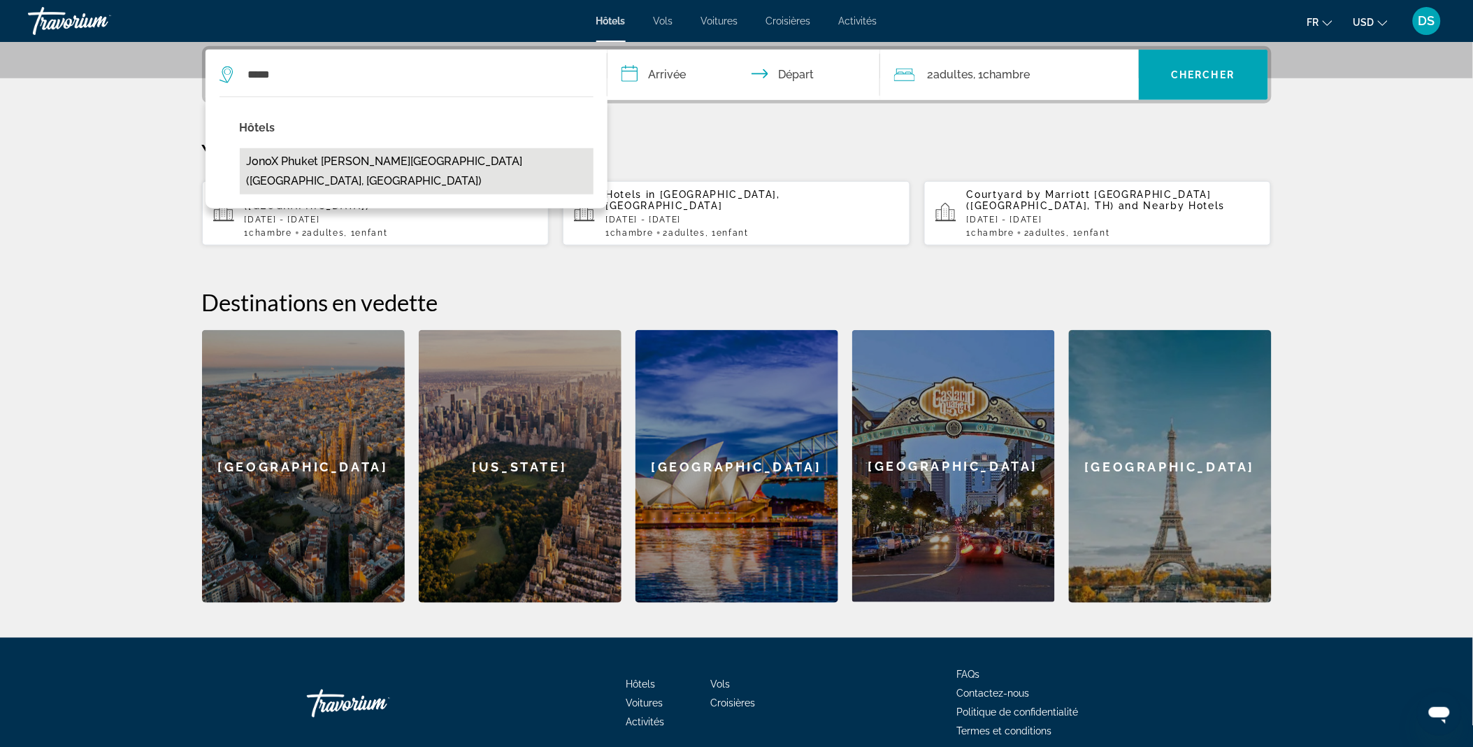
click at [347, 163] on button "JonoX Phuket Karon Hotel (Phuket, TH)" at bounding box center [417, 171] width 354 height 46
type input "**********"
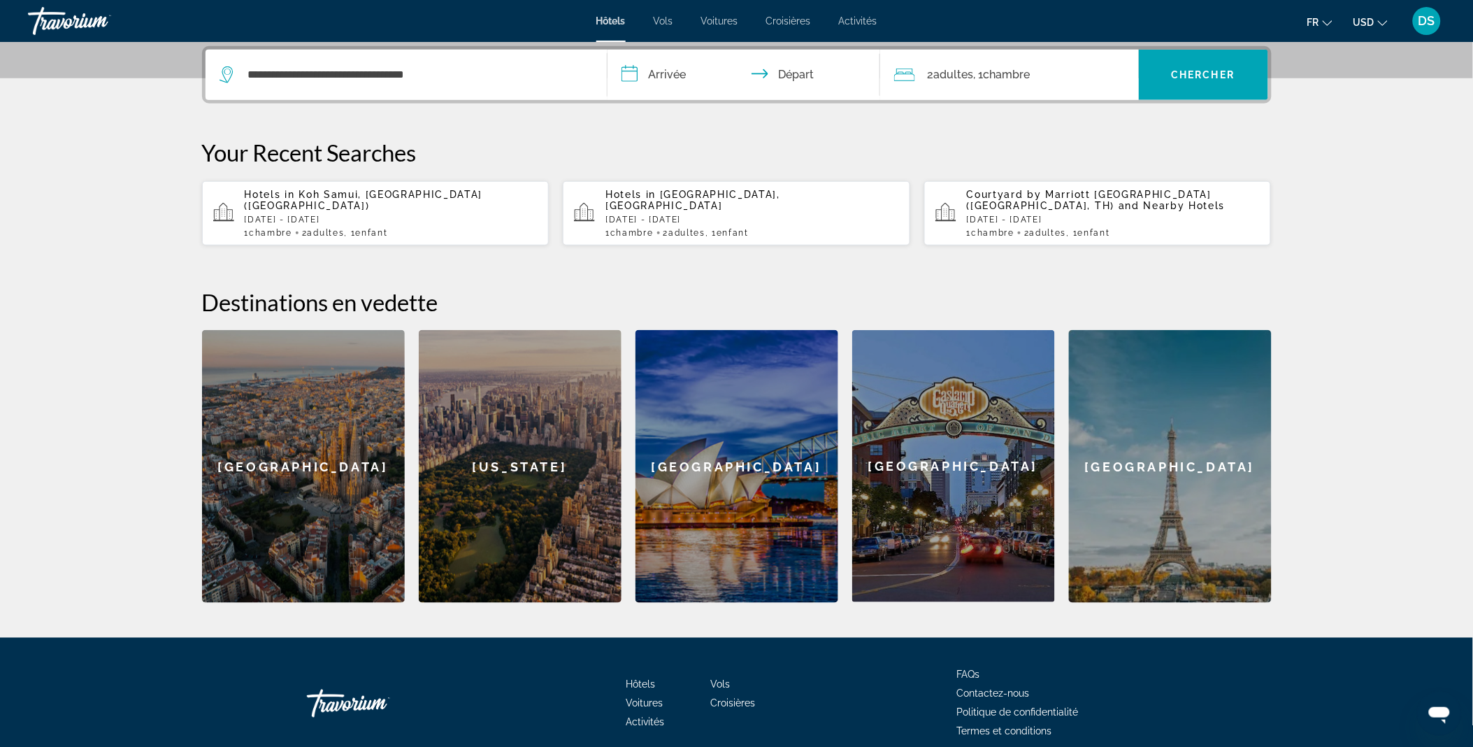
click at [668, 66] on input "**********" at bounding box center [746, 77] width 278 height 55
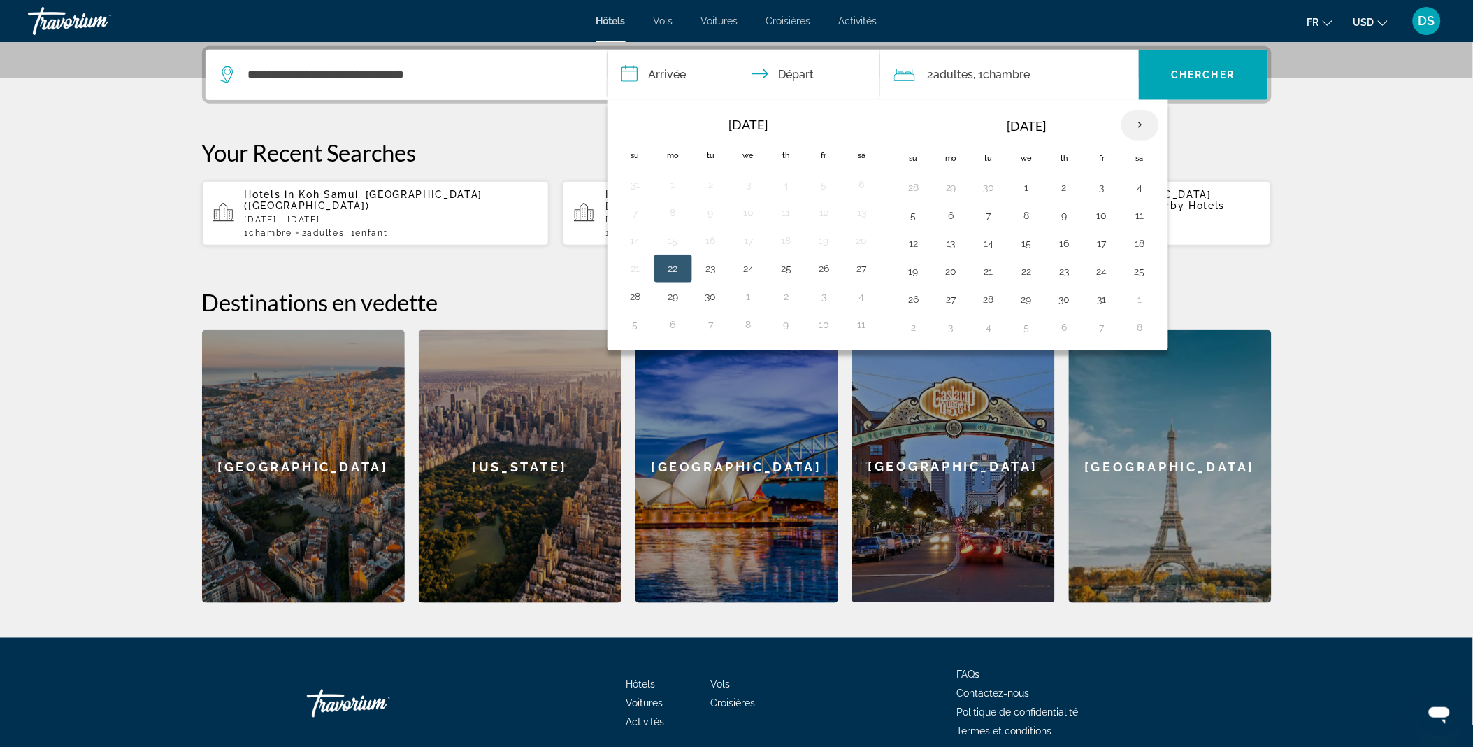
click at [1149, 113] on th "Next month" at bounding box center [1140, 125] width 38 height 31
click at [1144, 129] on th "Next month" at bounding box center [1140, 125] width 38 height 31
click at [1031, 275] on button "24" at bounding box center [1027, 271] width 22 height 20
click at [981, 305] on button "30" at bounding box center [989, 299] width 22 height 20
type input "**********"
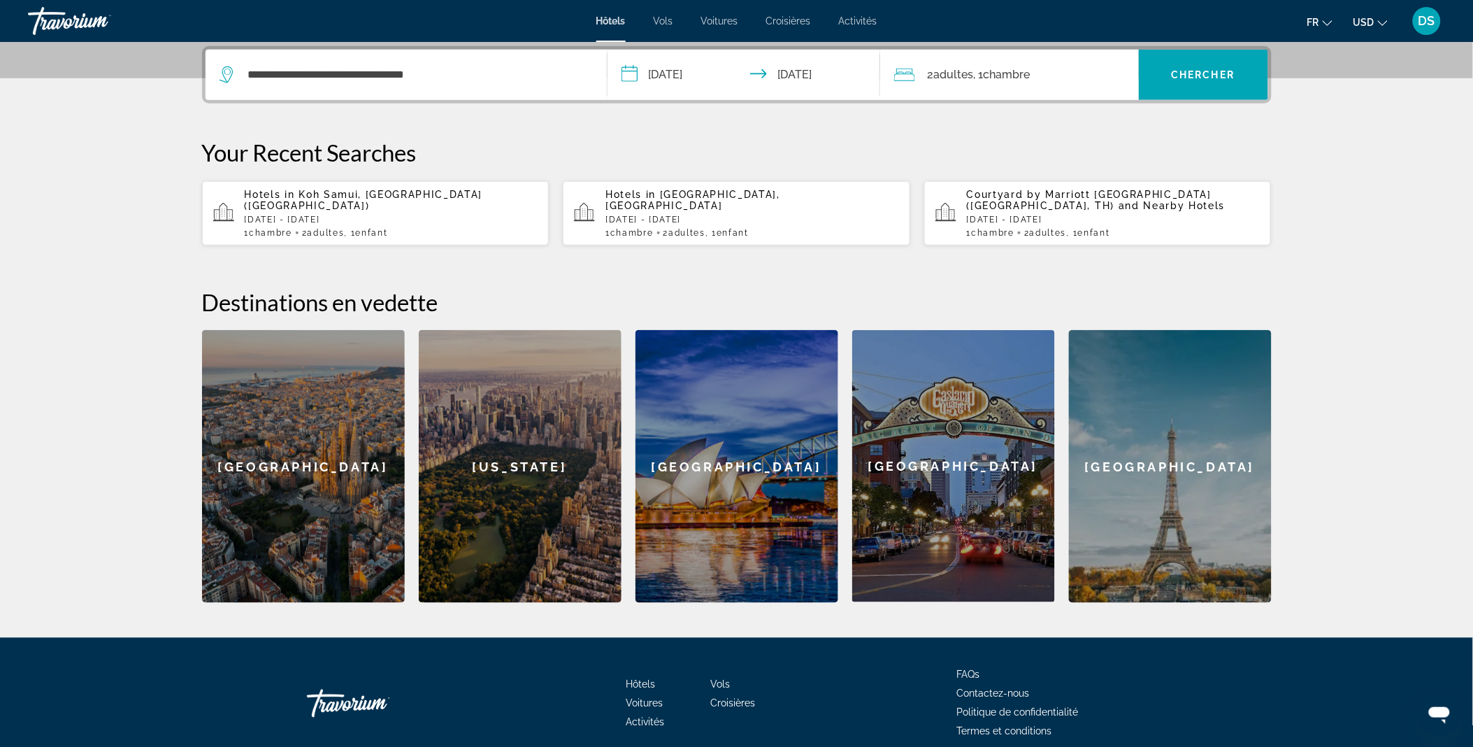
click at [988, 68] on span "Chambre" at bounding box center [1007, 74] width 47 height 13
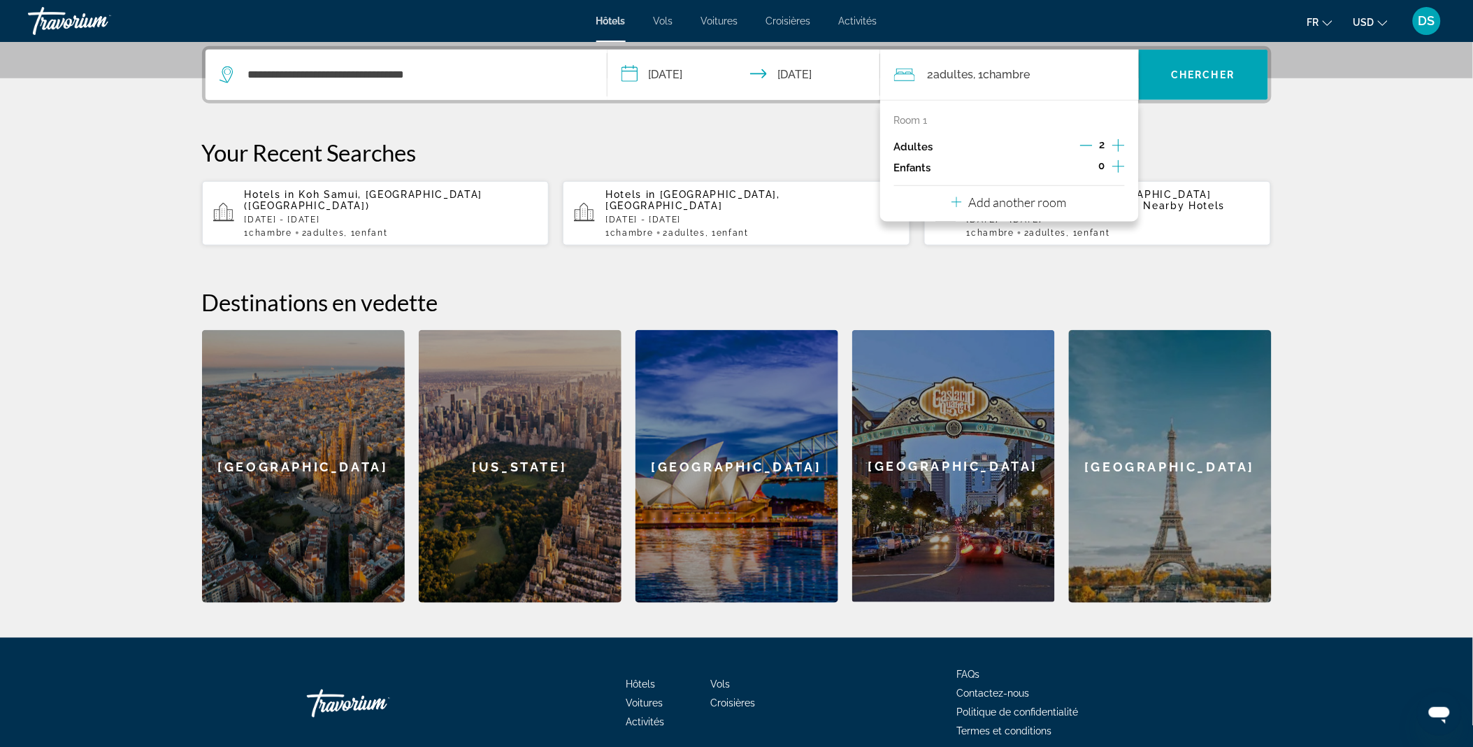
click at [1117, 172] on icon "Increment children" at bounding box center [1118, 166] width 13 height 17
click at [984, 206] on icon "Travelers: 2 adults, 1 child" at bounding box center [989, 204] width 17 height 17
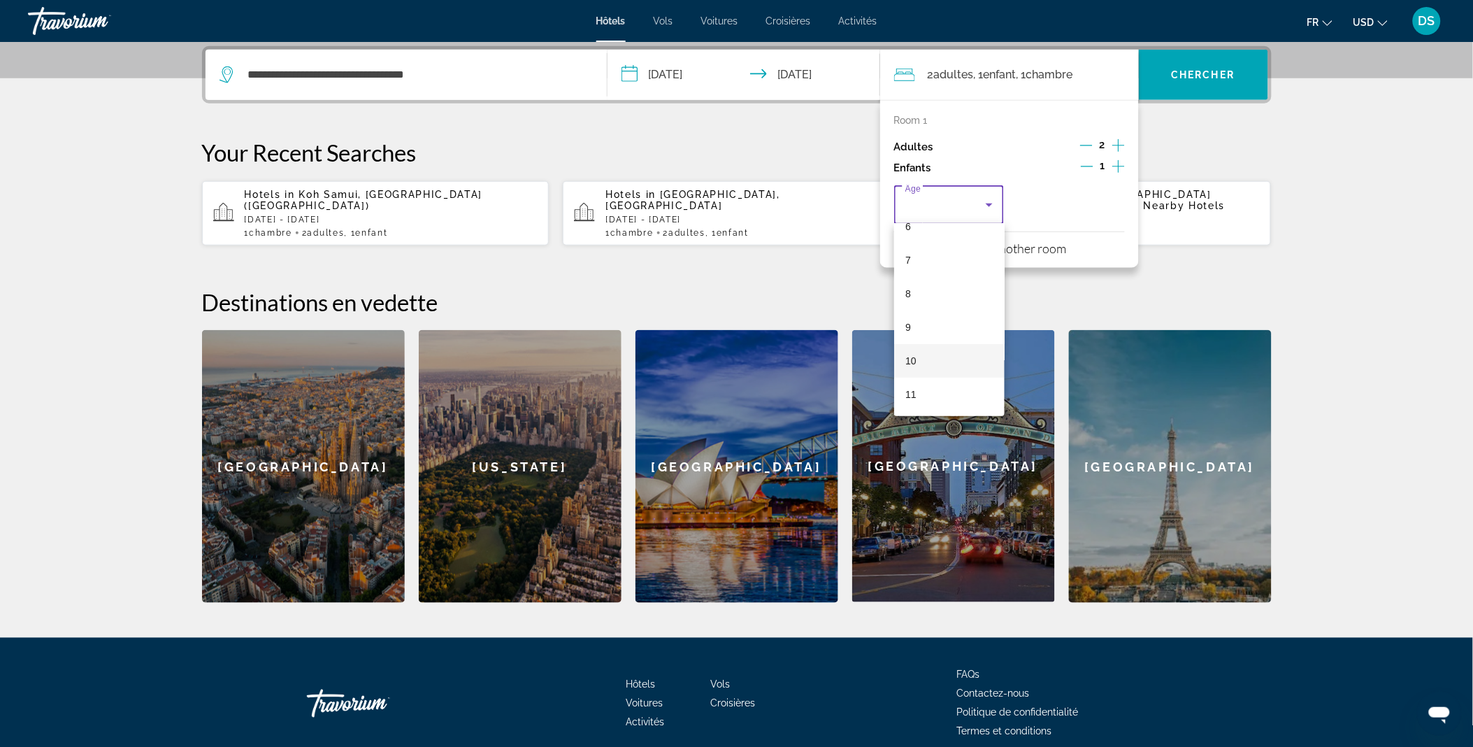
scroll to position [222, 0]
click at [926, 324] on mat-option "9" at bounding box center [949, 327] width 110 height 34
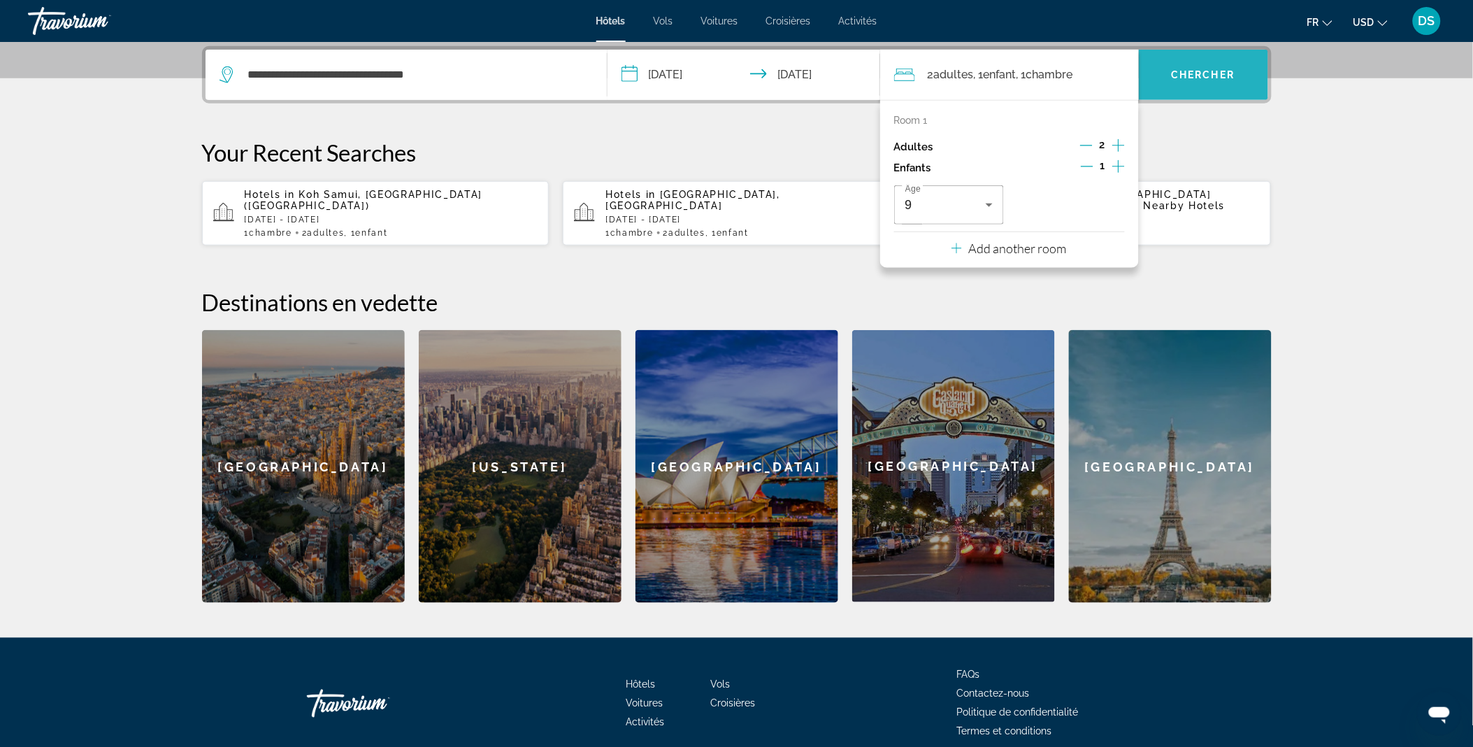
click at [1210, 75] on span "Chercher" at bounding box center [1204, 74] width 64 height 11
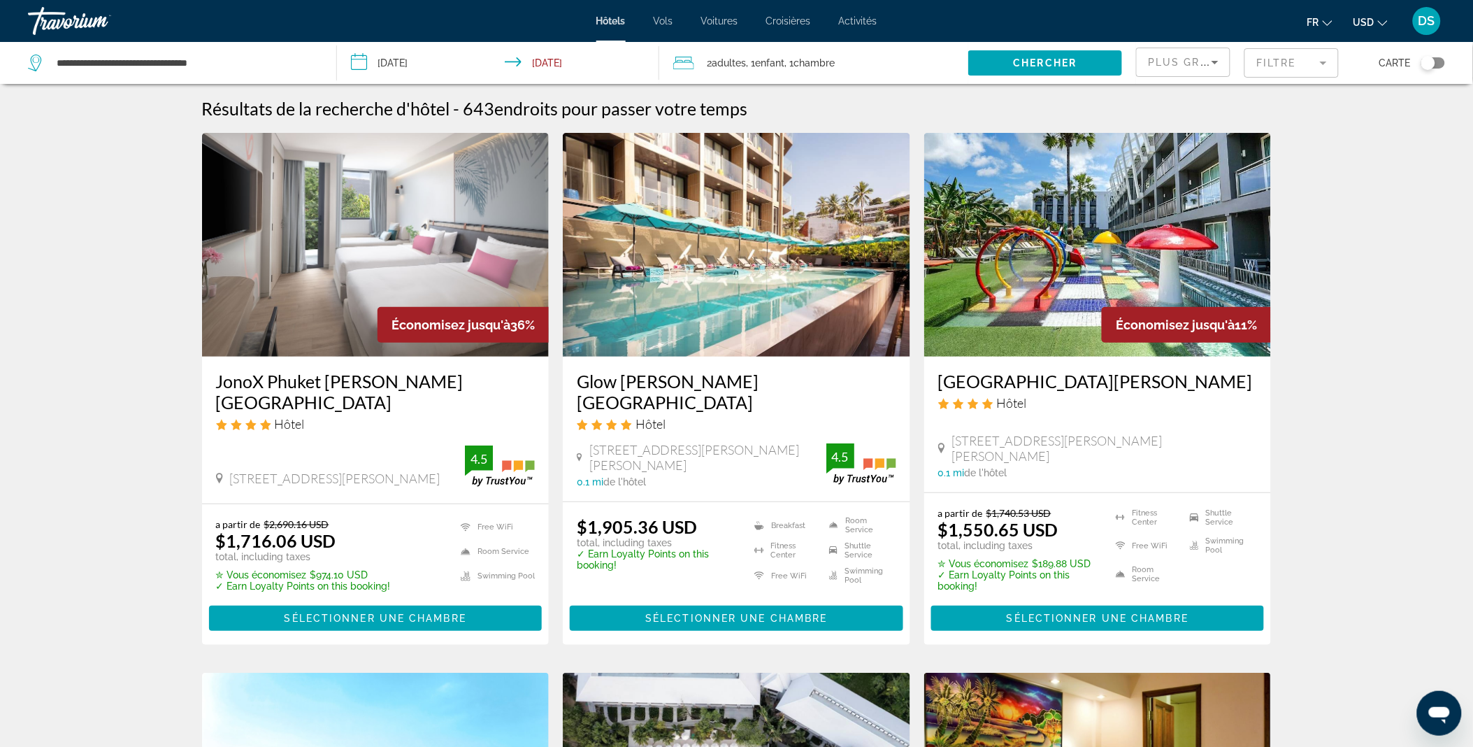
click at [1374, 26] on span "USD" at bounding box center [1363, 22] width 21 height 11
click at [1351, 124] on button "EUR (€)" at bounding box center [1342, 129] width 69 height 18
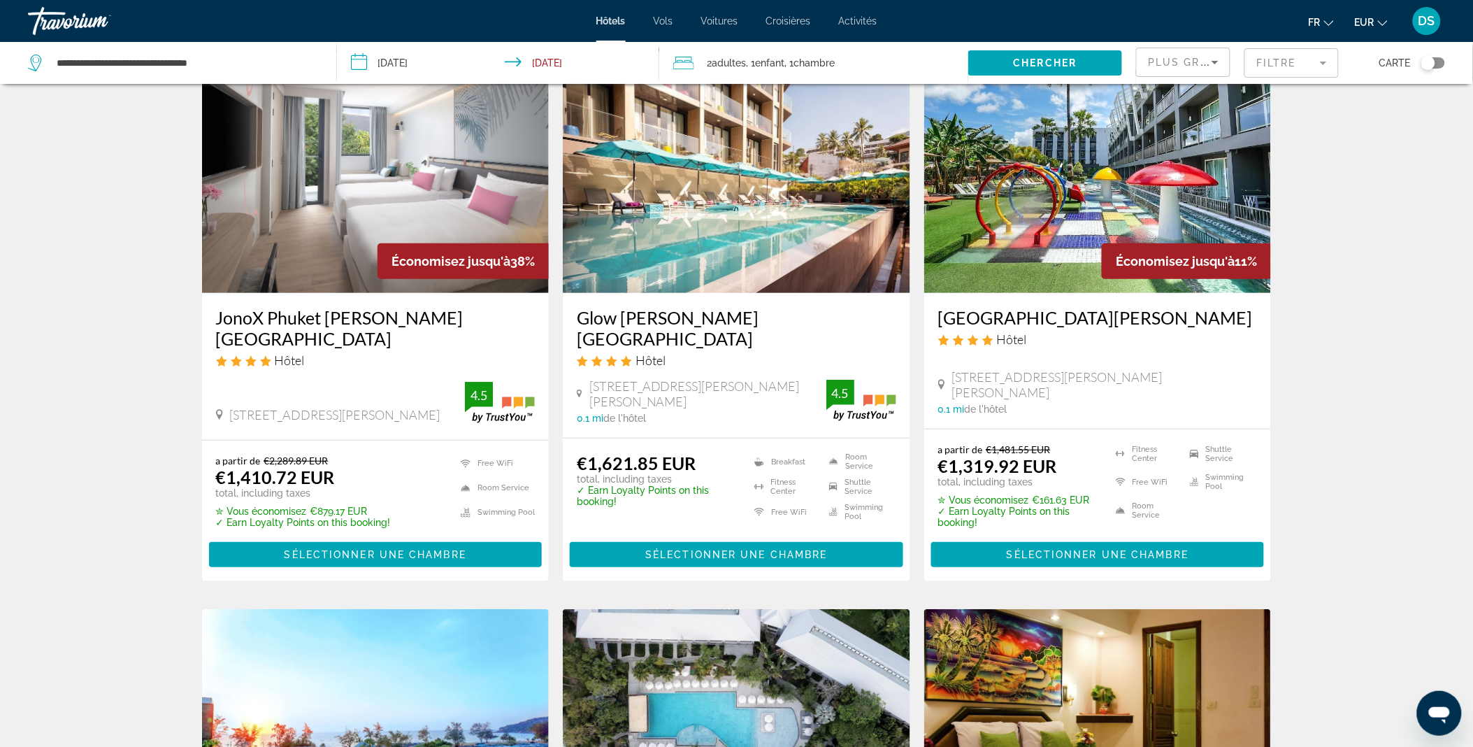
scroll to position [37, 0]
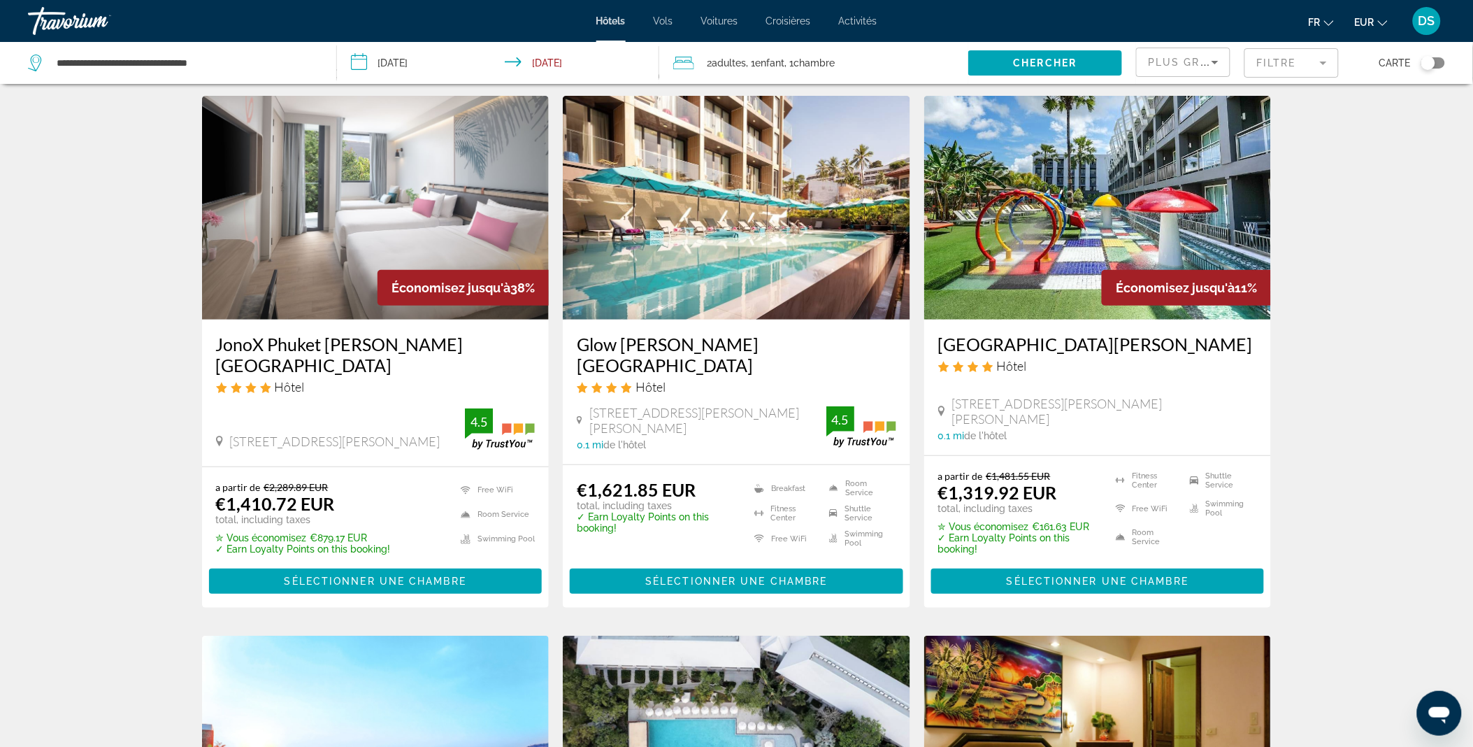
click at [312, 220] on img "Main content" at bounding box center [375, 208] width 347 height 224
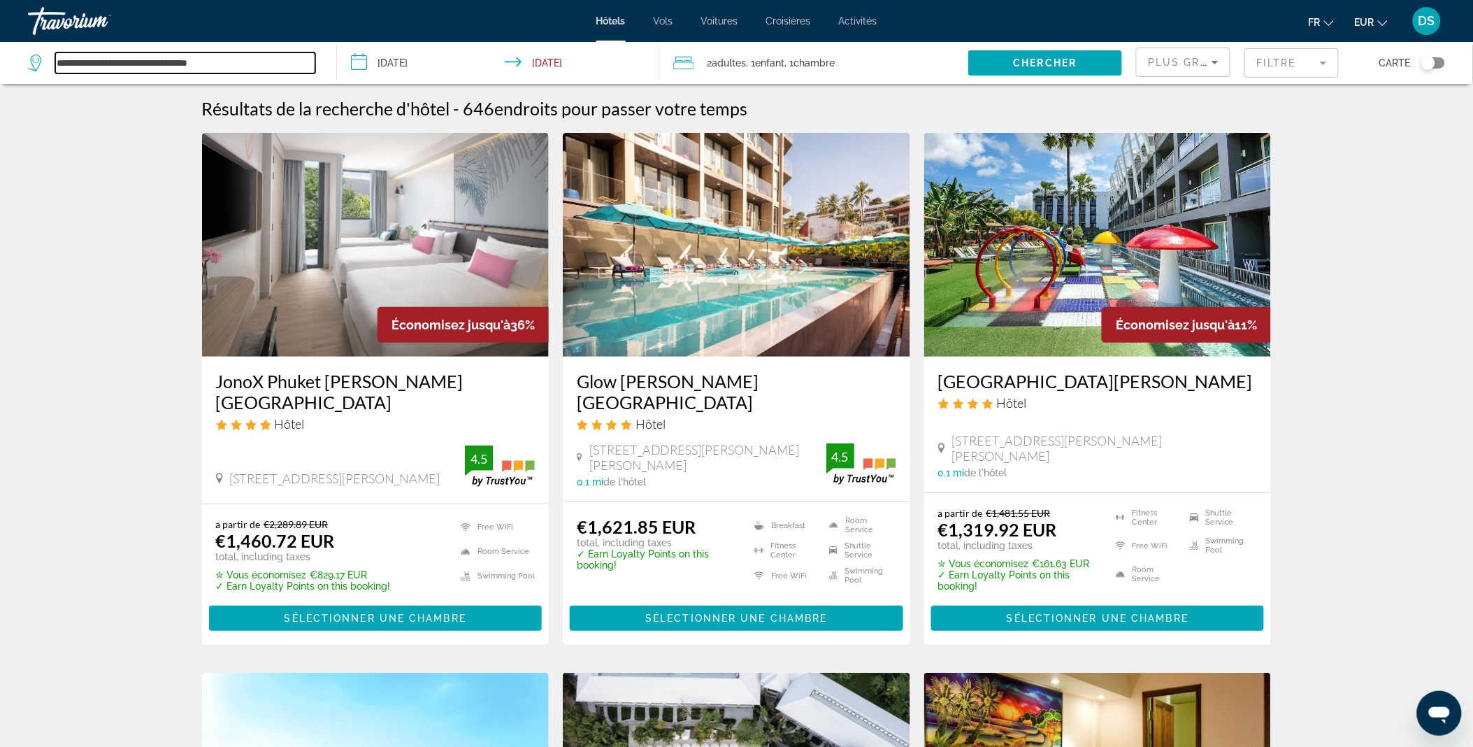
click at [259, 61] on input "**********" at bounding box center [185, 62] width 260 height 21
type input "*"
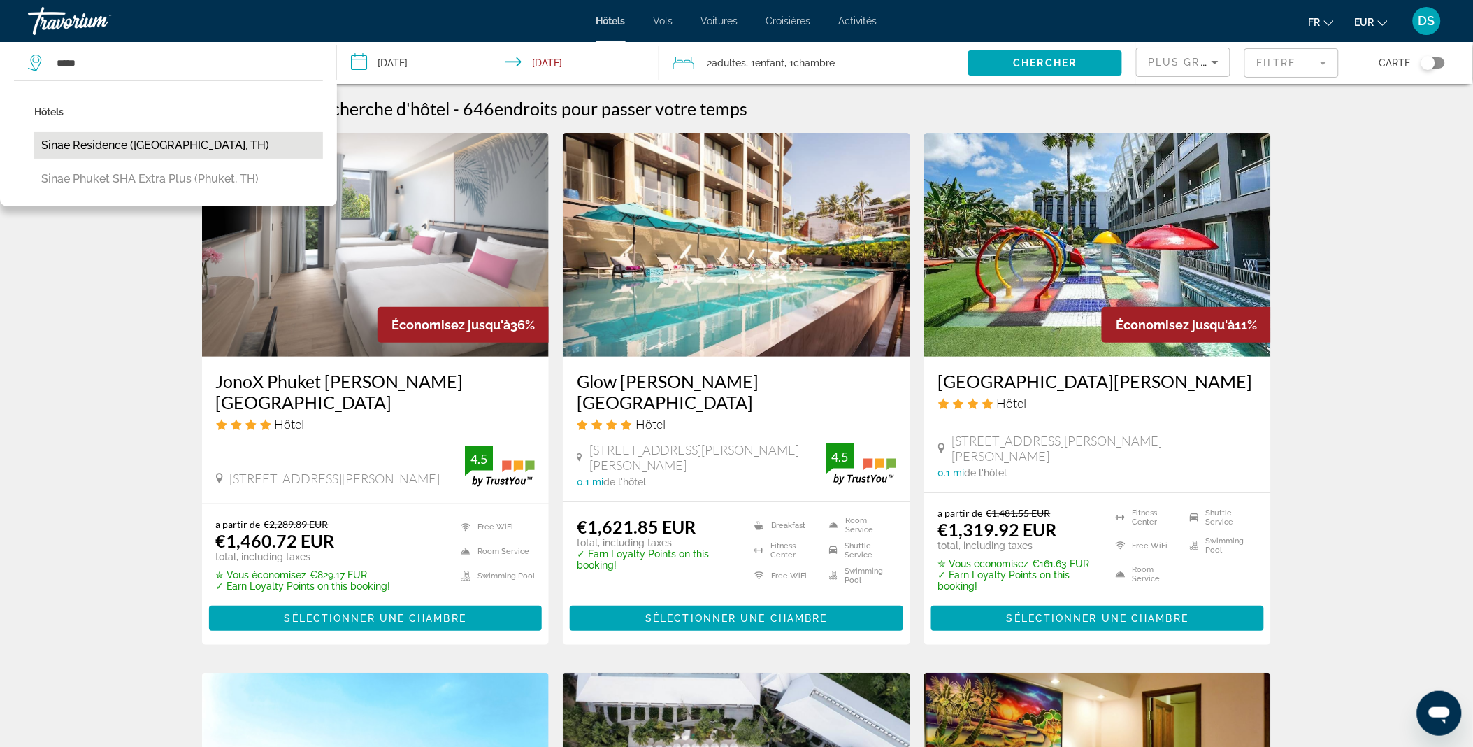
click at [180, 148] on button "Sinae Residence (Ratsada, TH)" at bounding box center [178, 145] width 289 height 27
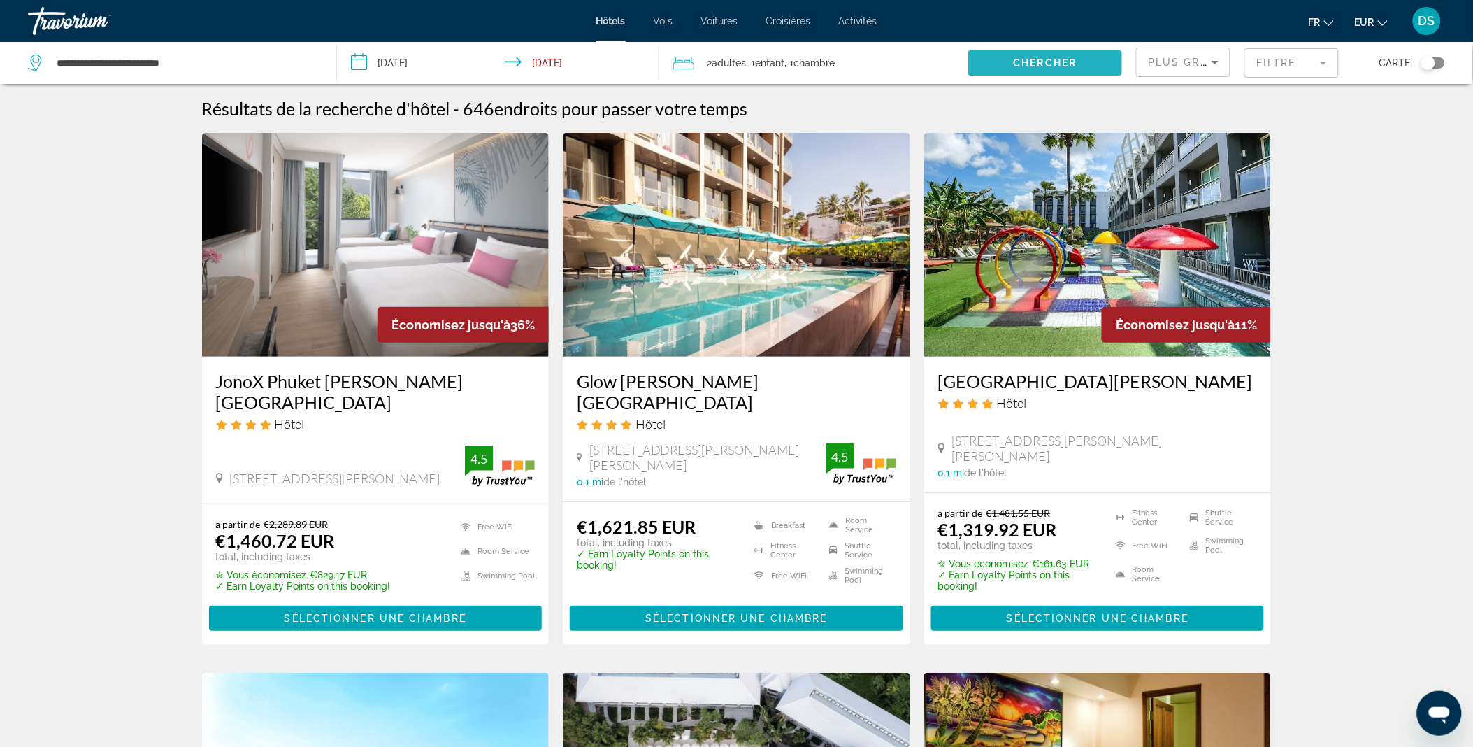
click at [1060, 63] on span "Chercher" at bounding box center [1046, 62] width 64 height 11
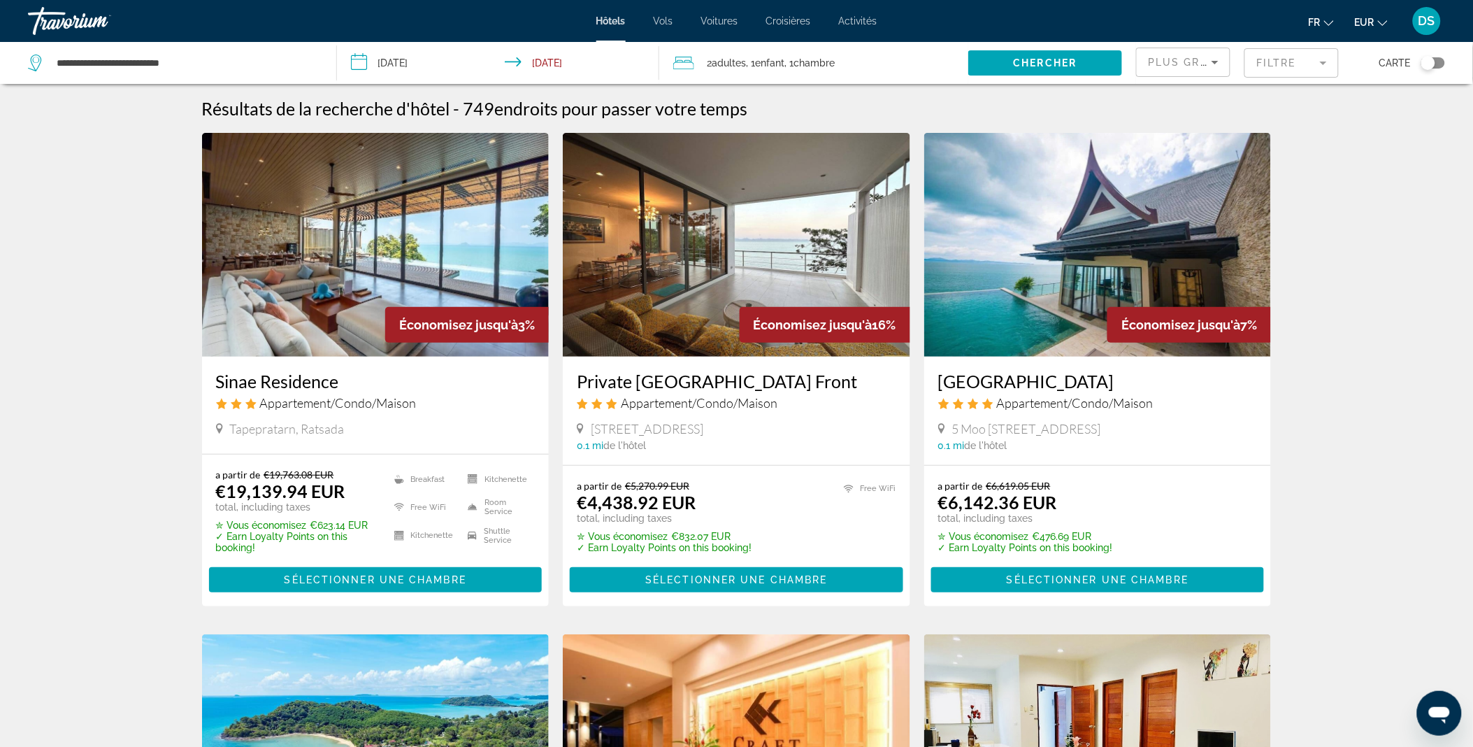
click at [247, 48] on div "**********" at bounding box center [175, 63] width 294 height 42
click at [220, 63] on input "**********" at bounding box center [185, 62] width 260 height 21
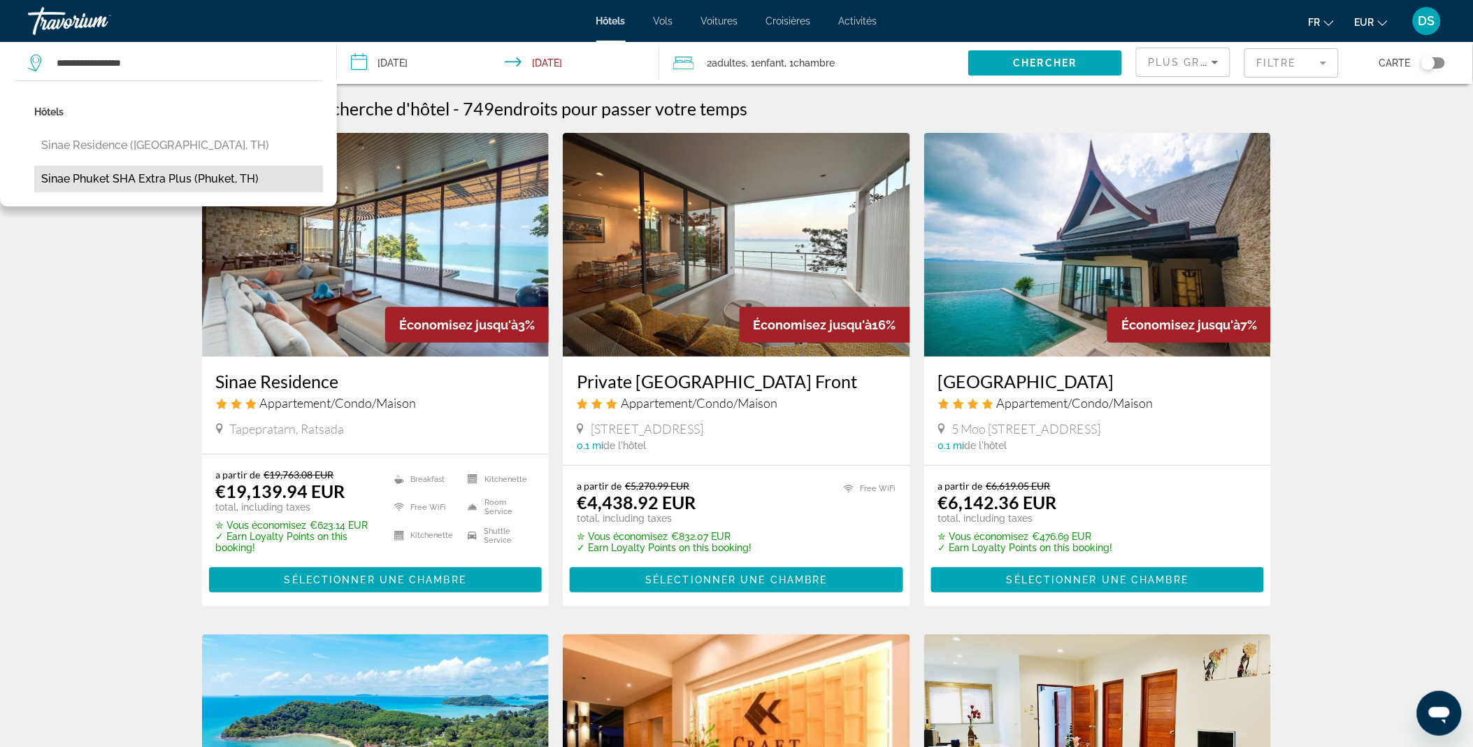
click at [185, 182] on button "Sinae Phuket SHA Extra Plus (Phuket, TH)" at bounding box center [178, 179] width 289 height 27
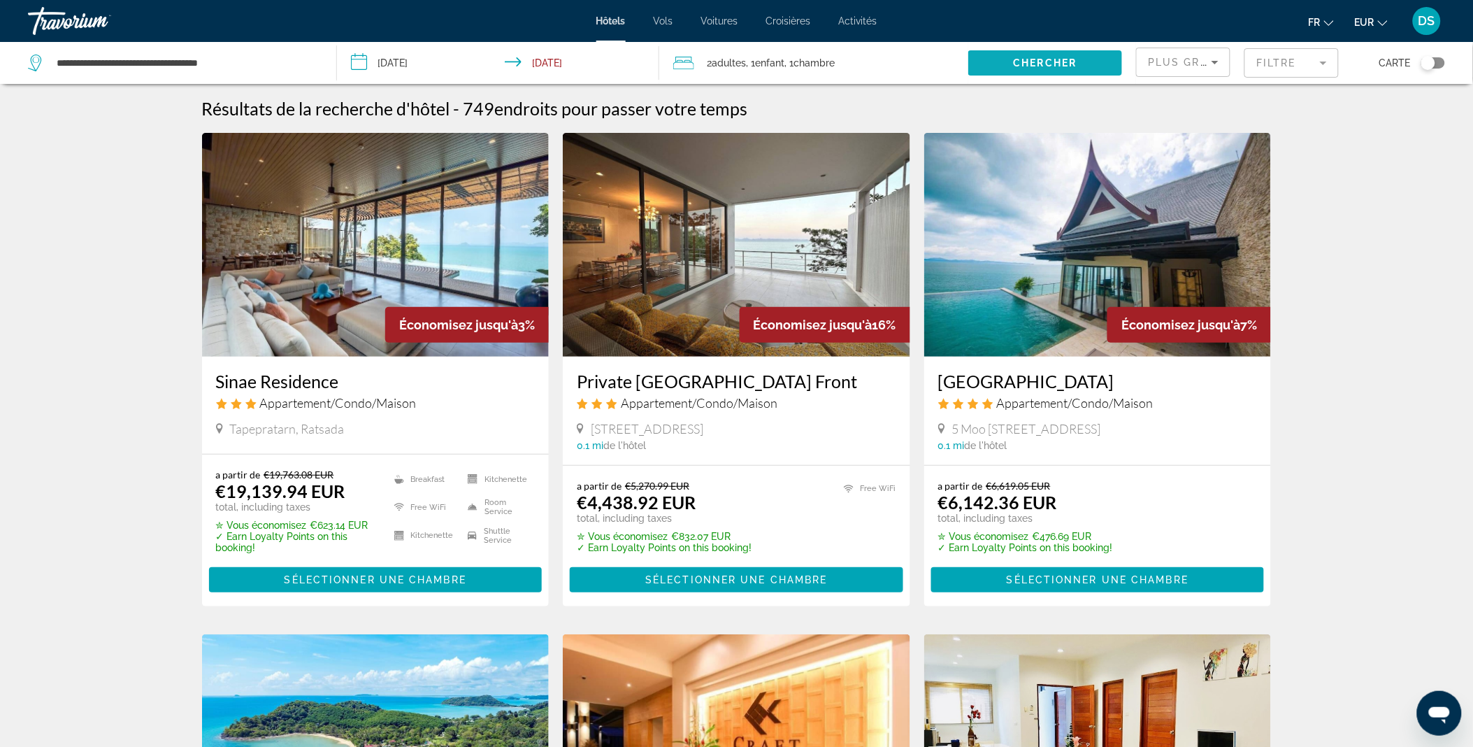
click at [1049, 67] on span "Chercher" at bounding box center [1046, 62] width 64 height 11
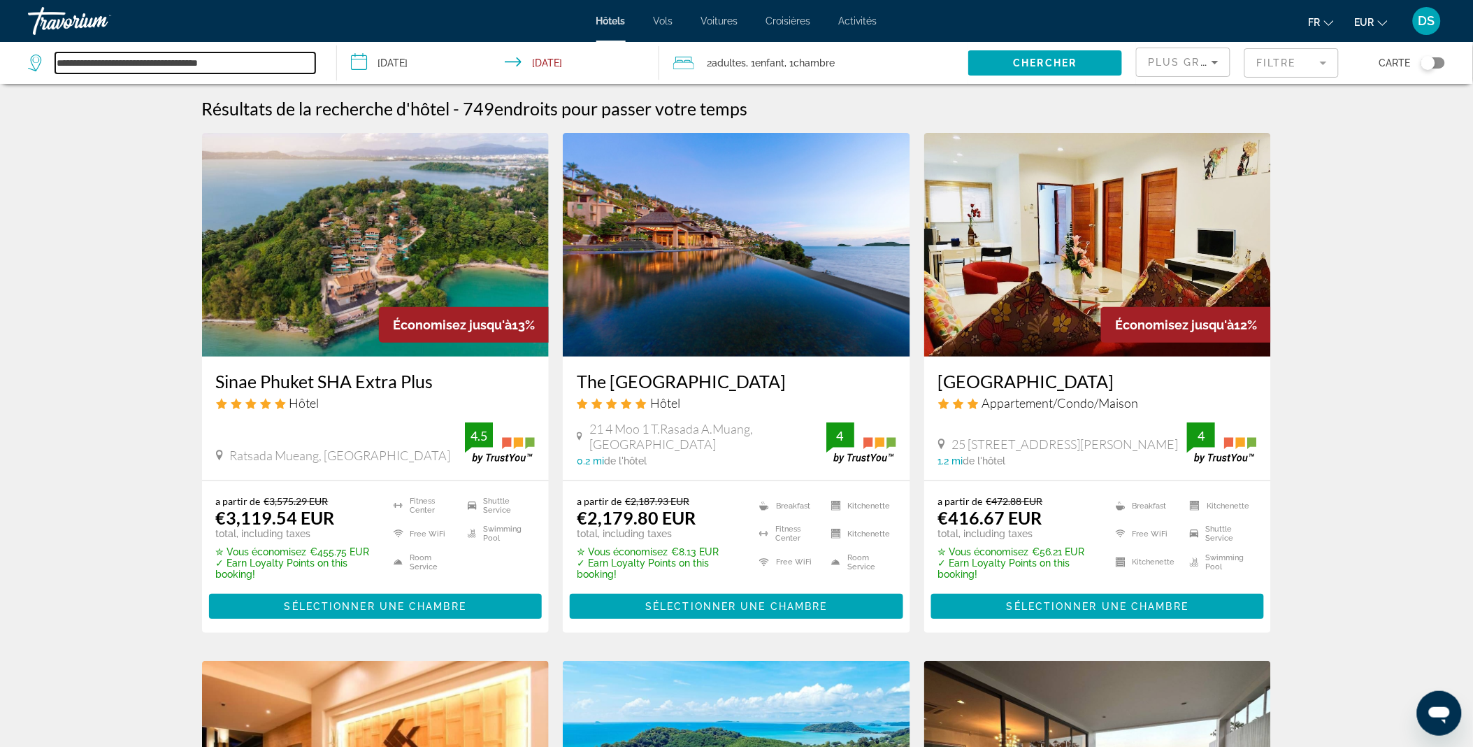
click at [310, 63] on input "**********" at bounding box center [185, 62] width 260 height 21
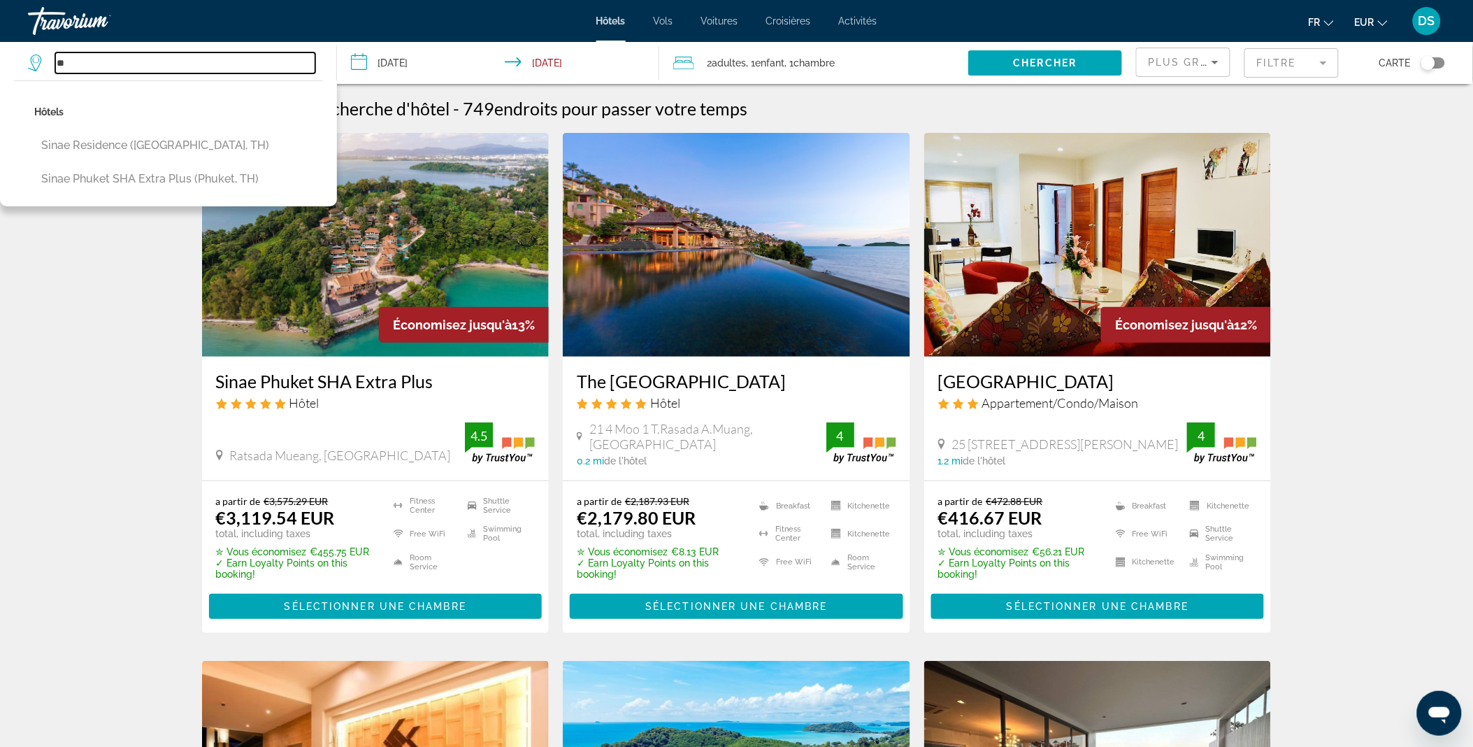
type input "*"
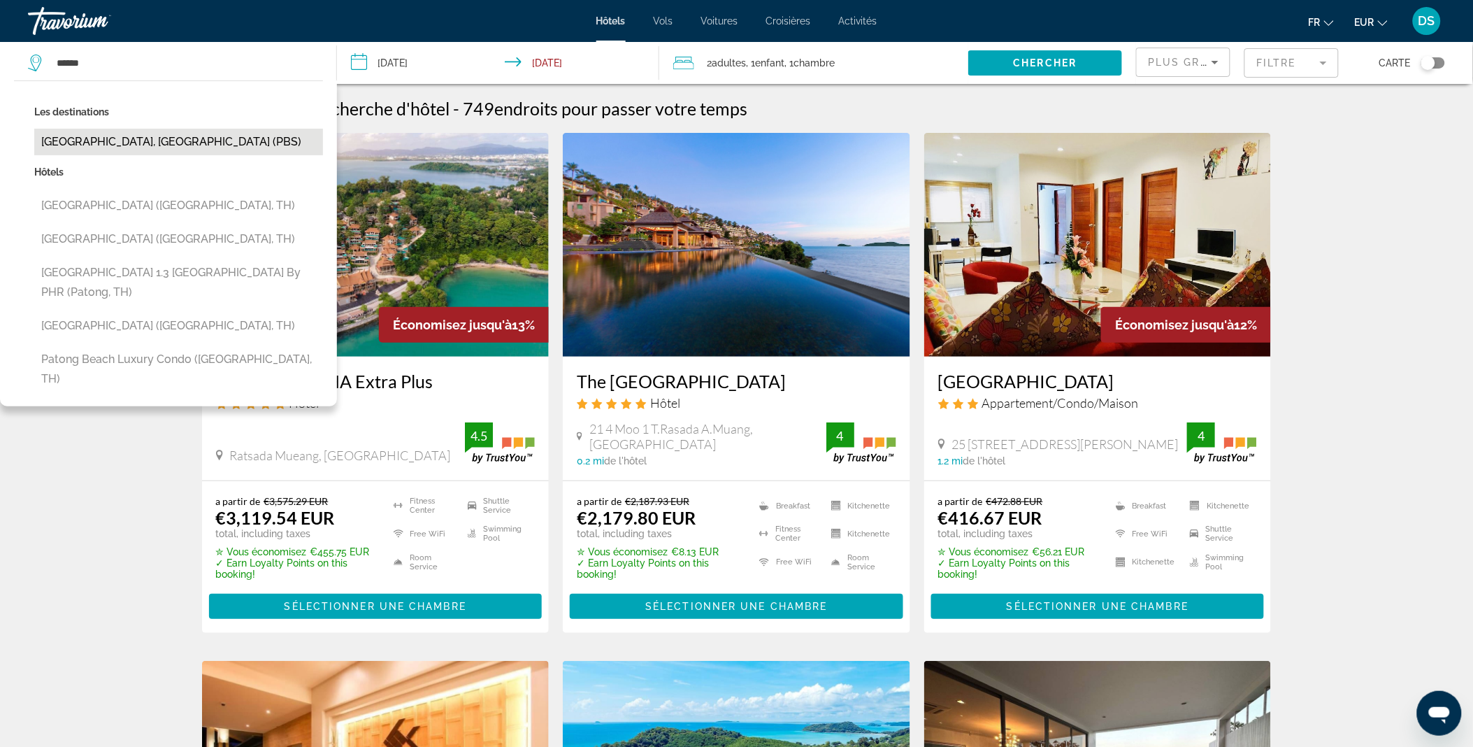
click at [157, 147] on button "Patong Beach, Thailand (PBS)" at bounding box center [178, 142] width 289 height 27
type input "**********"
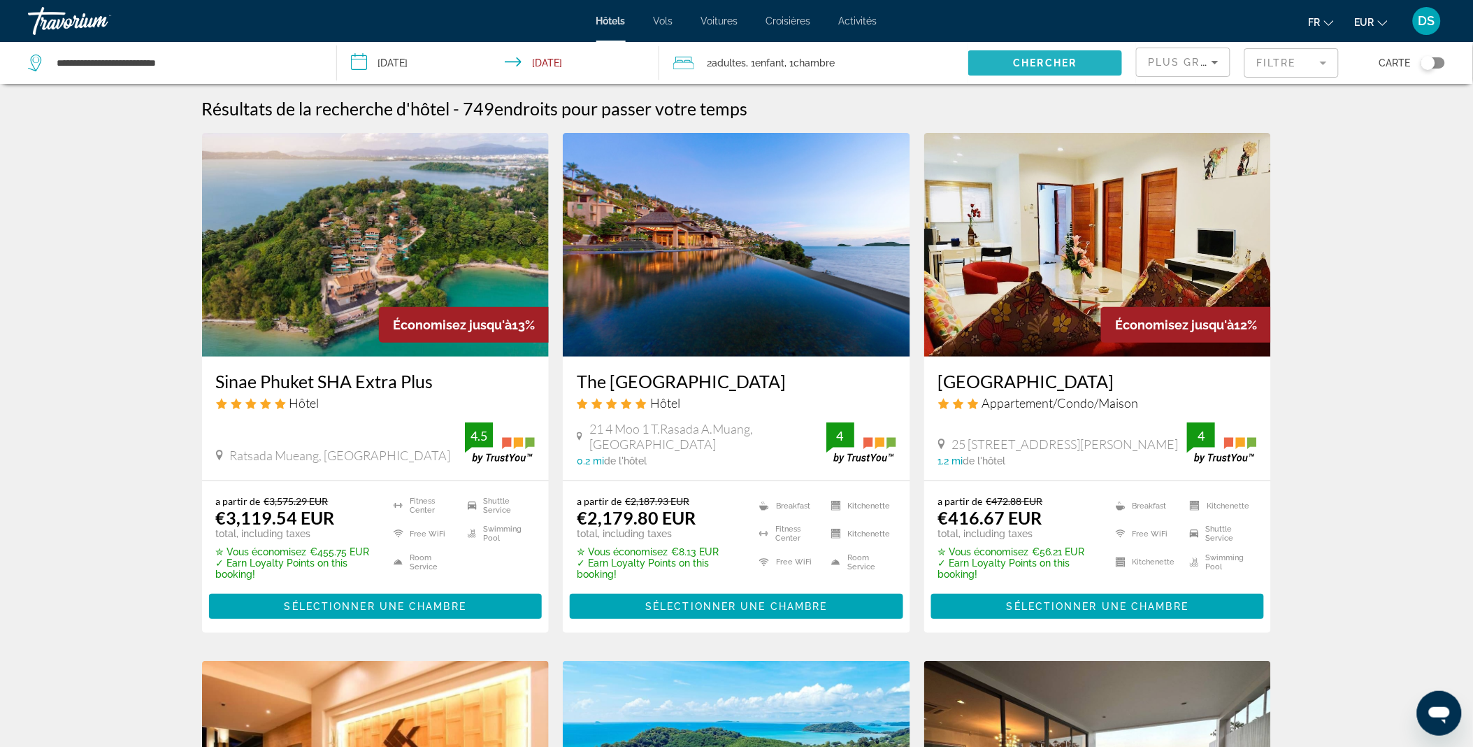
click at [1056, 62] on span "Chercher" at bounding box center [1046, 62] width 64 height 11
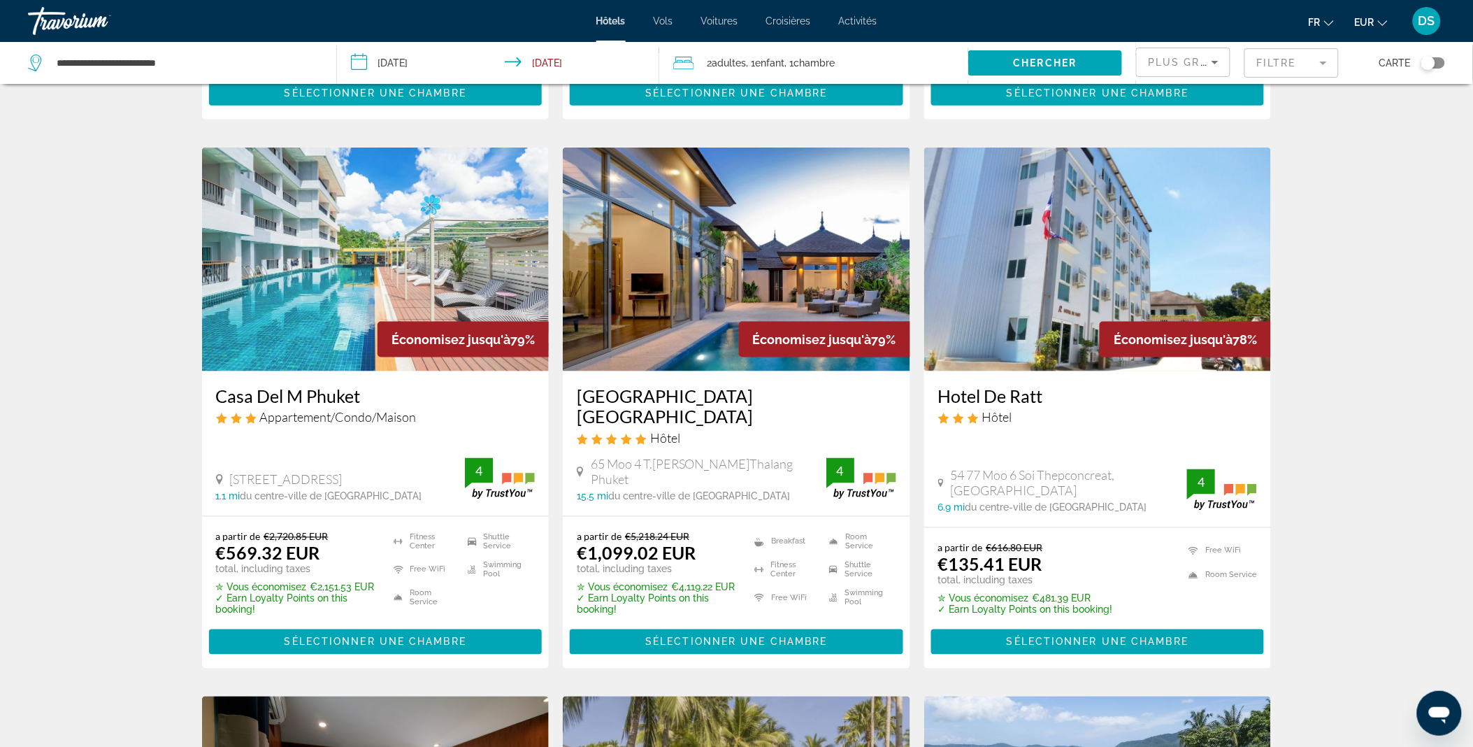
scroll to position [533, 0]
click at [728, 288] on img "Main content" at bounding box center [736, 259] width 347 height 224
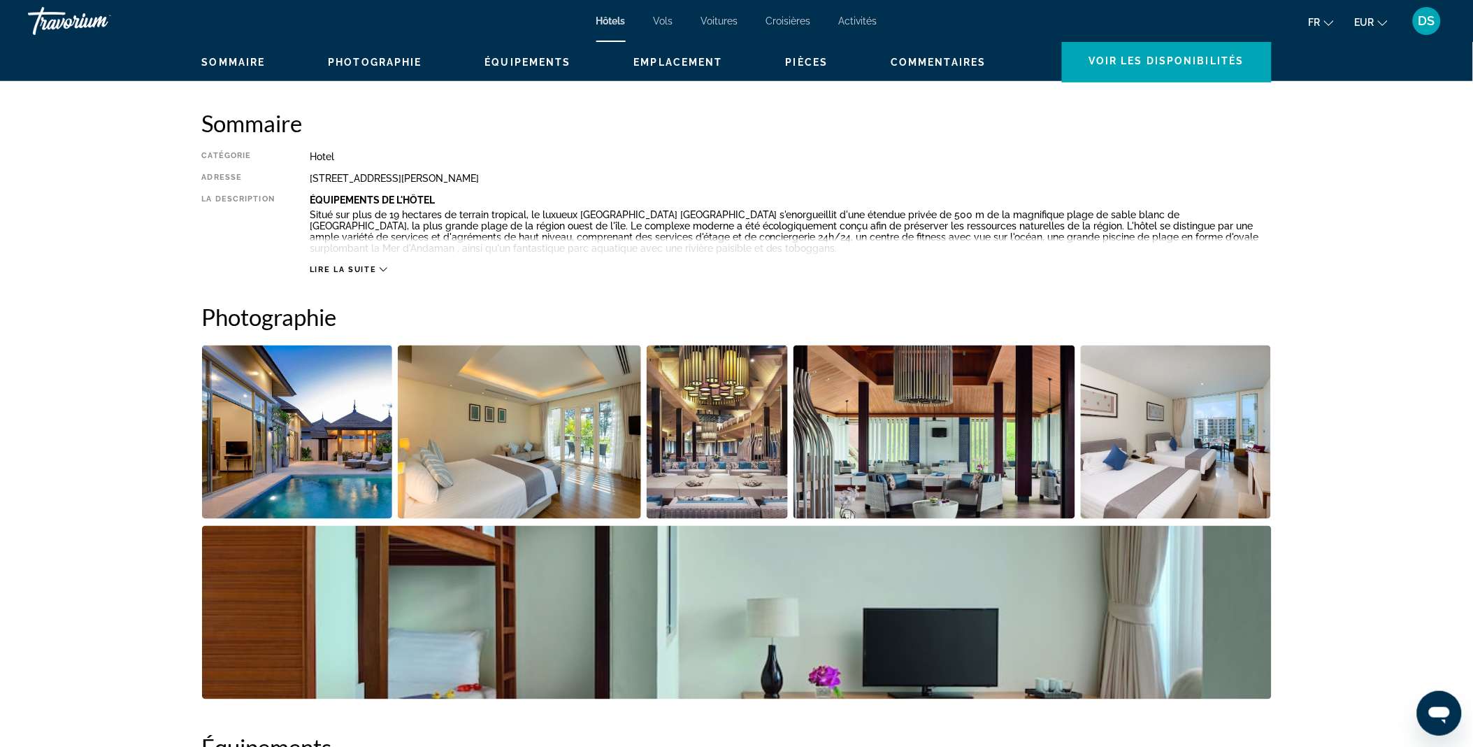
scroll to position [441, 0]
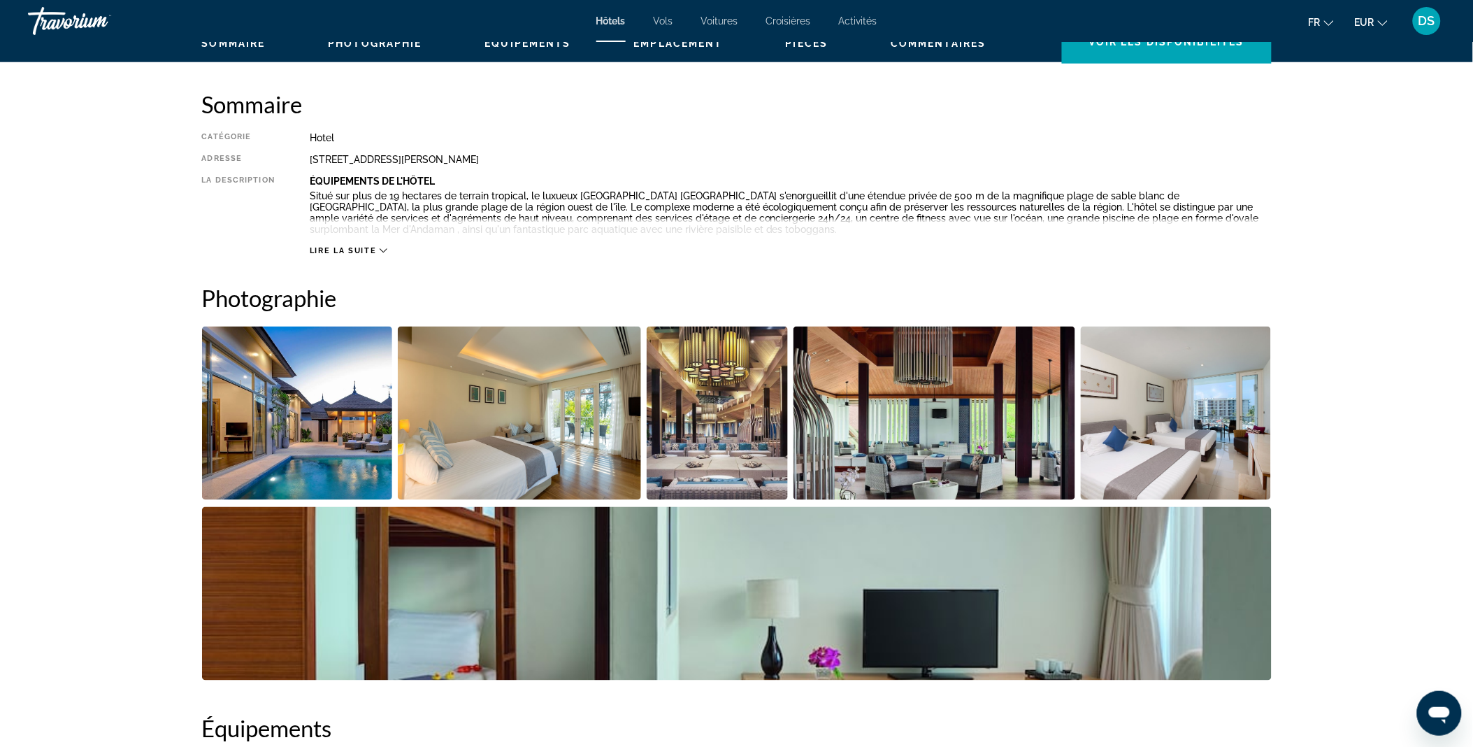
click at [341, 443] on img "Open full-screen image slider" at bounding box center [297, 412] width 191 height 173
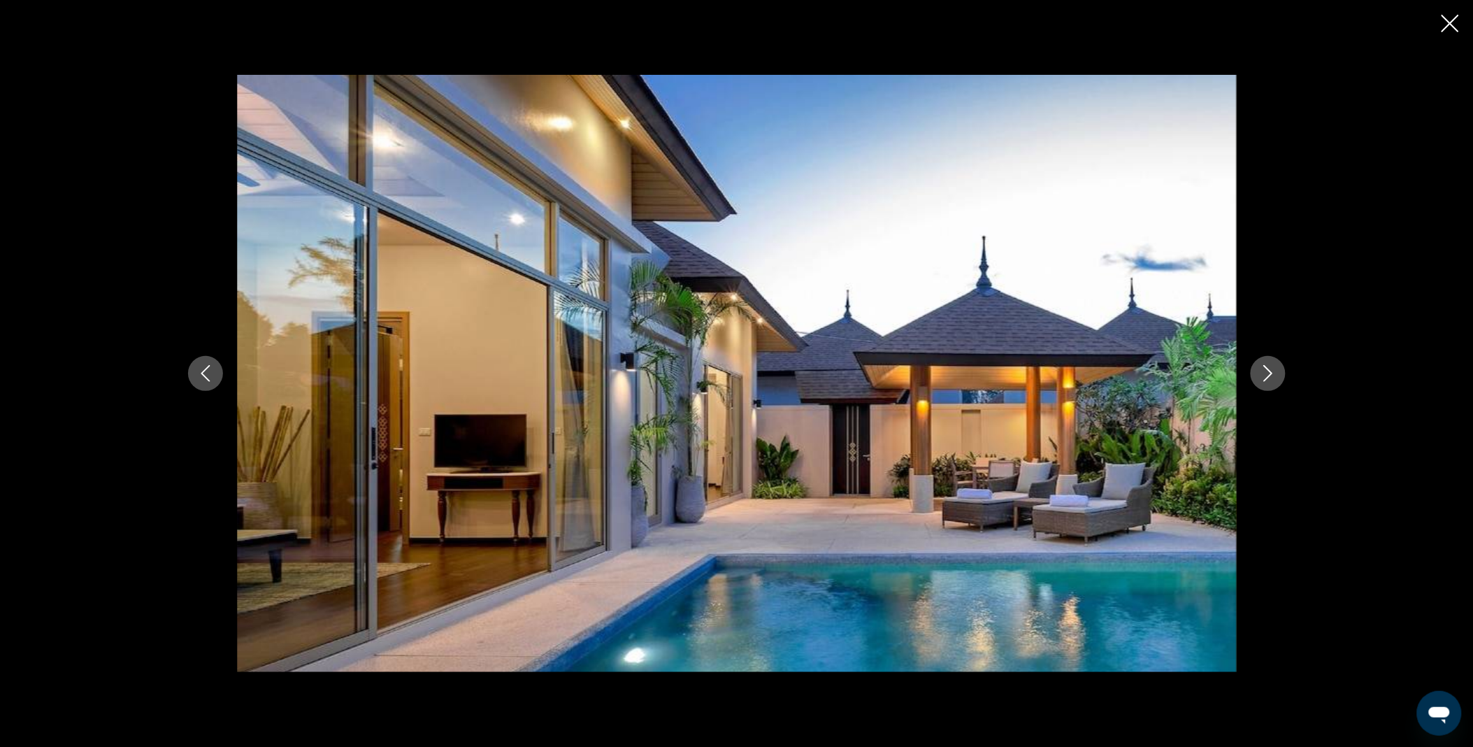
click at [1272, 377] on icon "Next image" at bounding box center [1268, 373] width 17 height 17
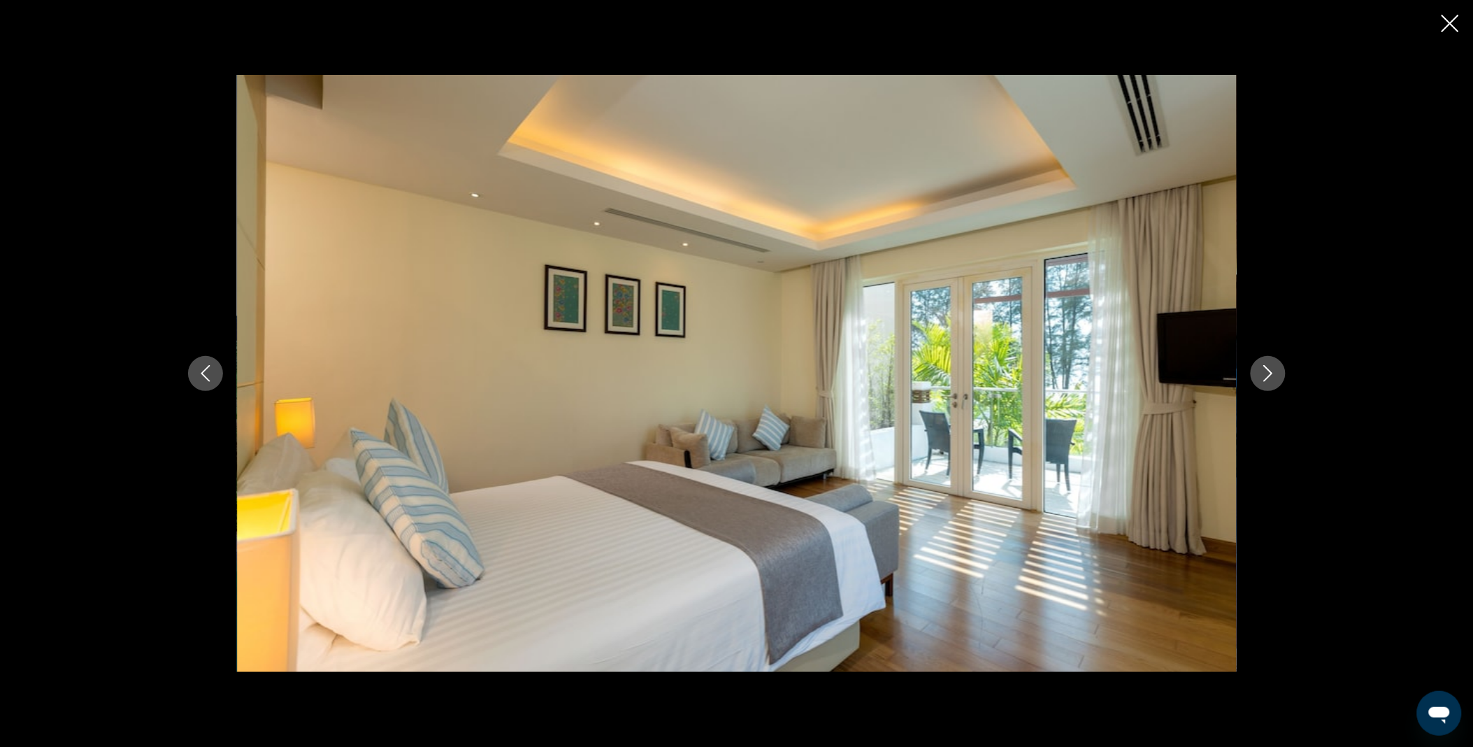
click at [1272, 377] on icon "Next image" at bounding box center [1268, 373] width 17 height 17
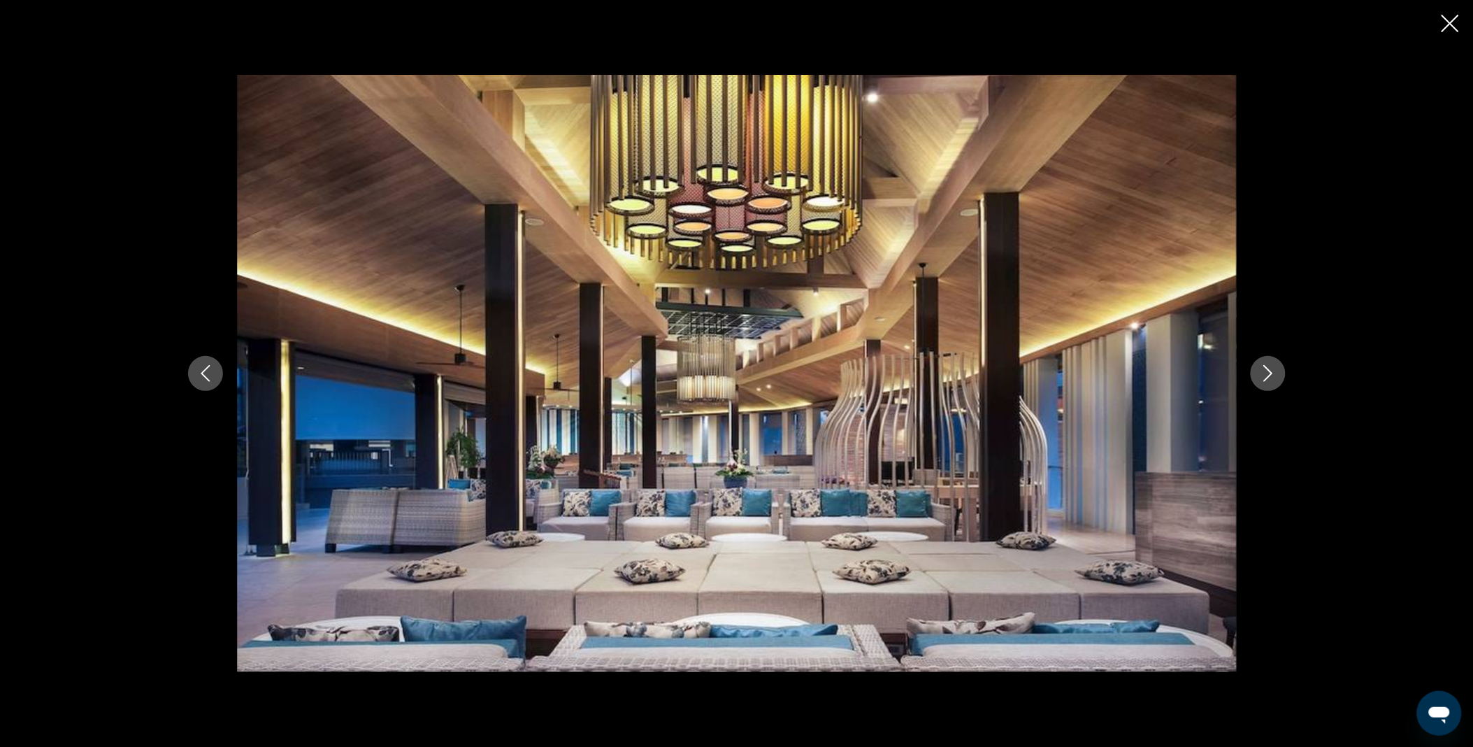
click at [1272, 377] on icon "Next image" at bounding box center [1268, 373] width 17 height 17
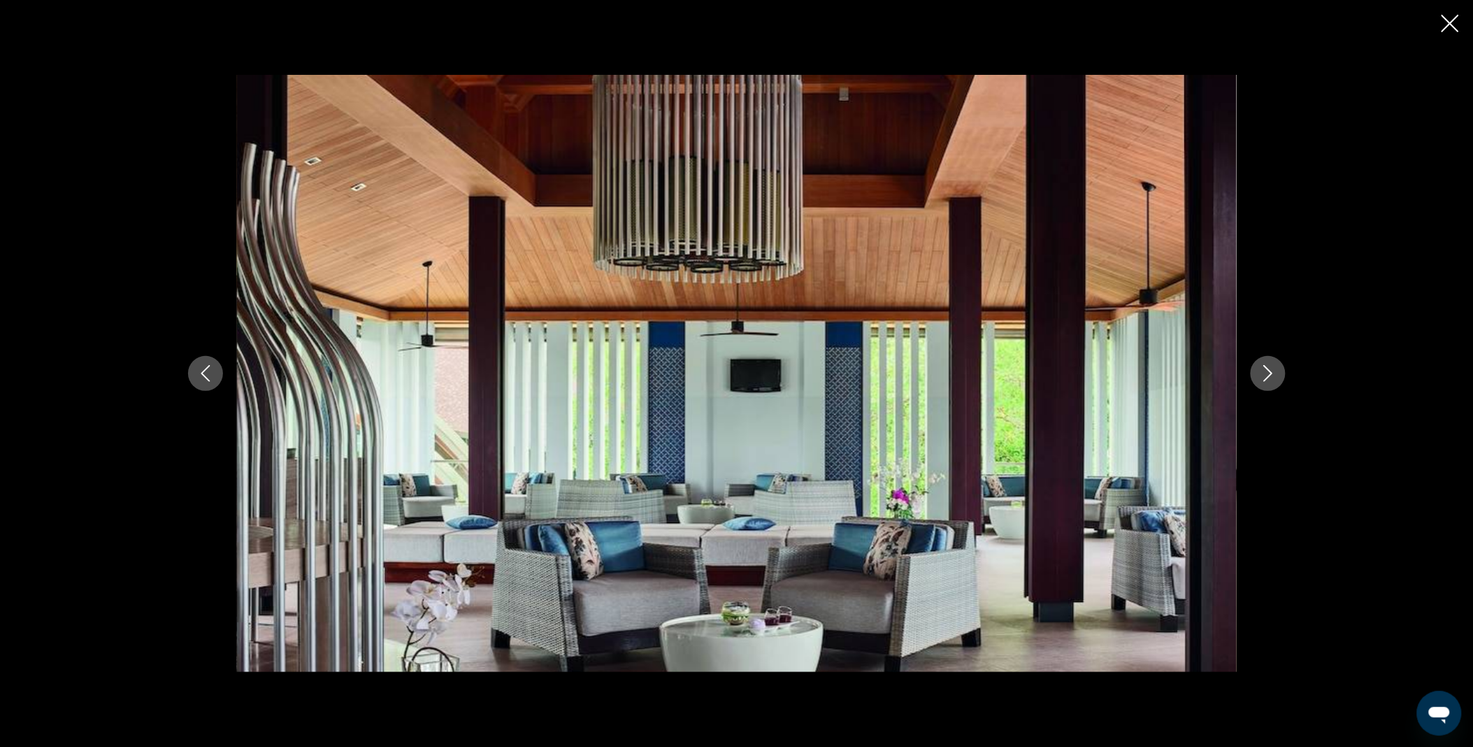
click at [1448, 24] on icon "Close slideshow" at bounding box center [1449, 23] width 17 height 17
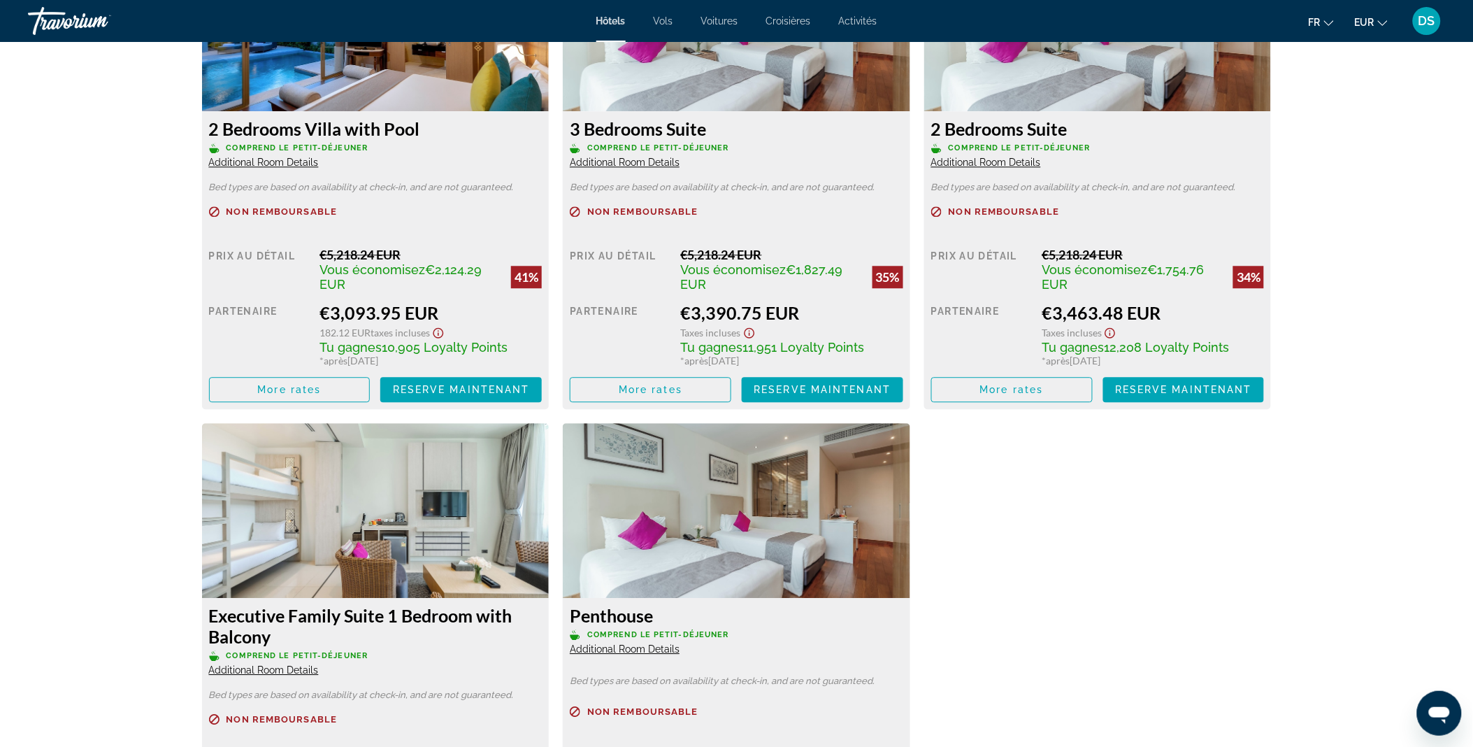
scroll to position [2994, 0]
